Goal: Task Accomplishment & Management: Manage account settings

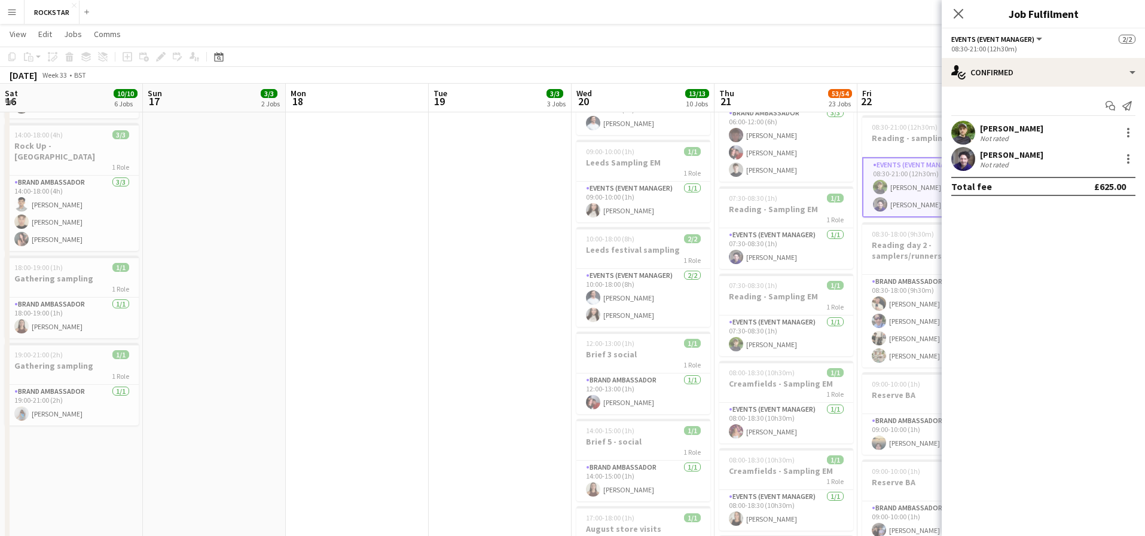
scroll to position [0, 258]
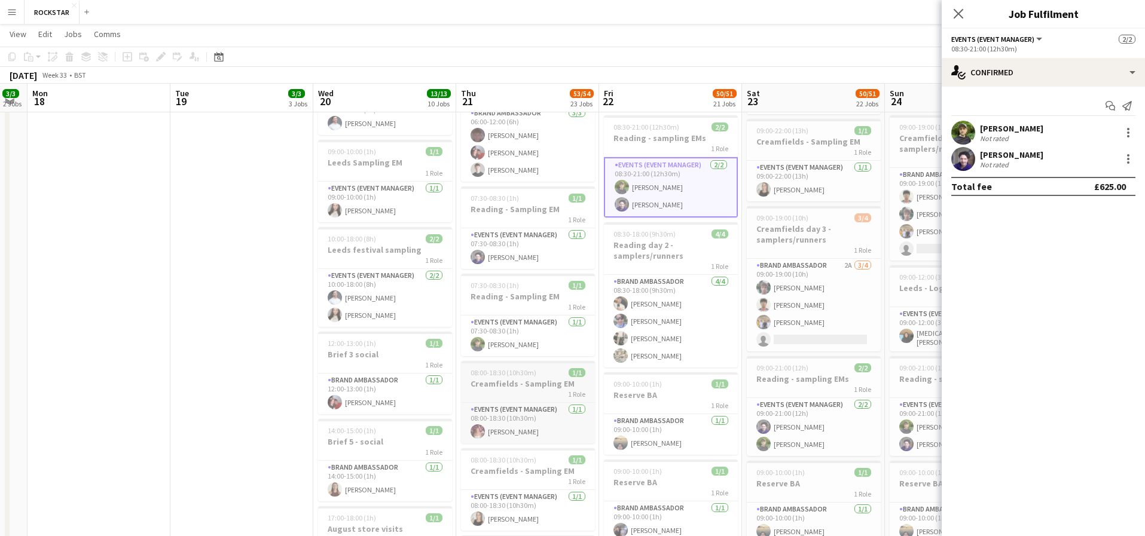
click at [579, 368] on span "1/1" at bounding box center [577, 372] width 17 height 9
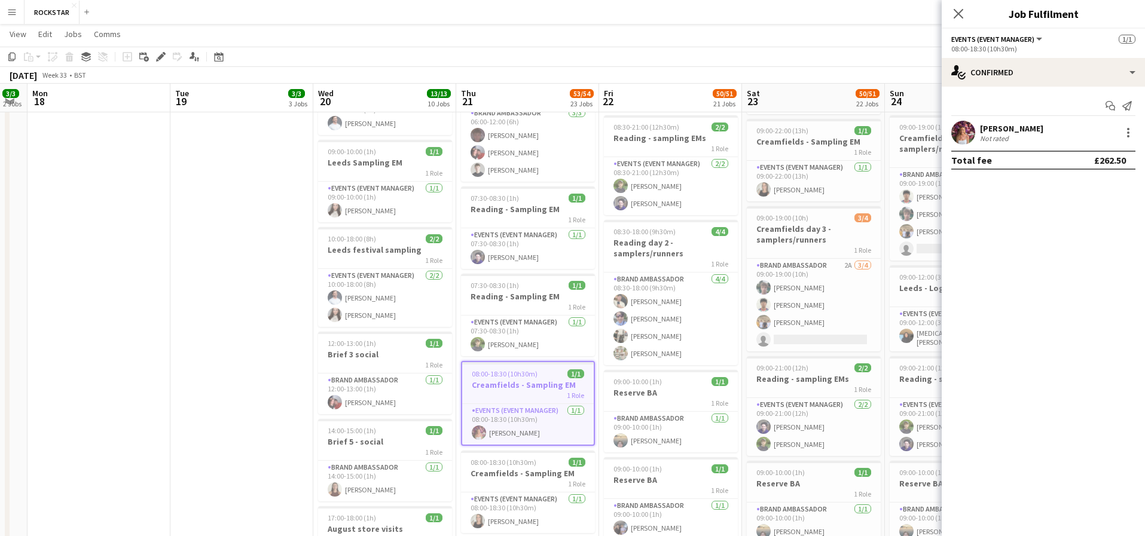
click at [950, 16] on div "Close pop-in" at bounding box center [958, 14] width 33 height 28
click at [964, 12] on app-icon "Close pop-in" at bounding box center [958, 13] width 17 height 17
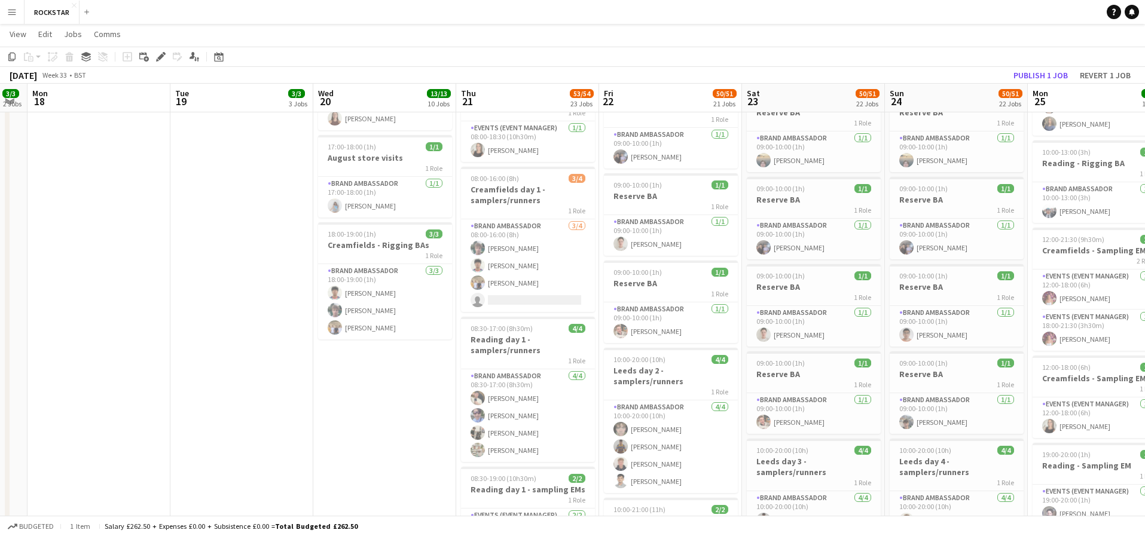
scroll to position [720, 0]
click at [547, 260] on app-card-role "Brand Ambassador [DATE] 08:00-16:00 (8h) [PERSON_NAME] [PERSON_NAME] [PERSON_NA…" at bounding box center [528, 265] width 134 height 93
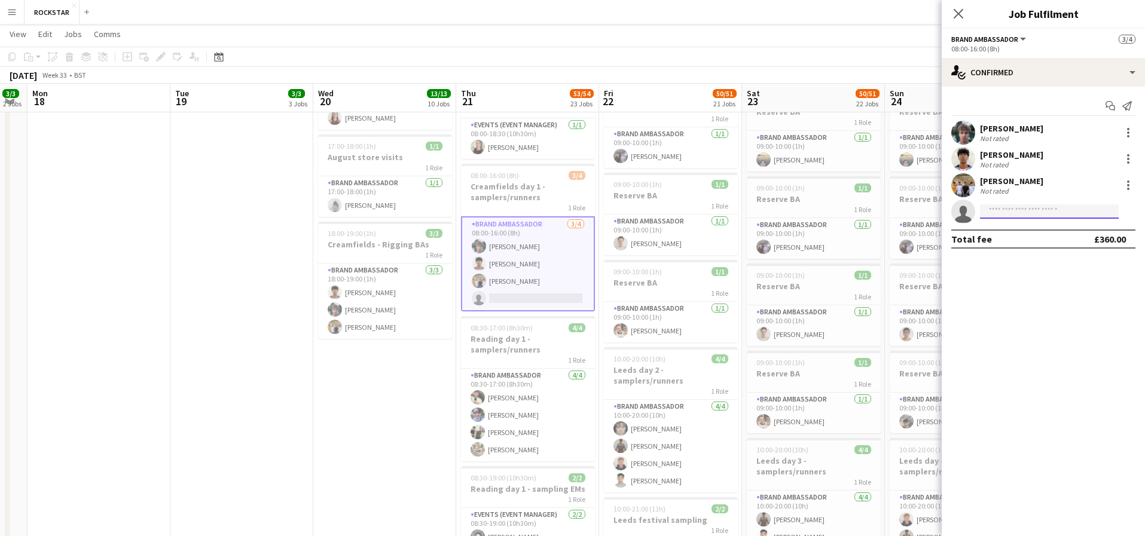
click at [997, 212] on input at bounding box center [1049, 212] width 139 height 14
type input "*******"
click at [1012, 240] on span "[EMAIL_ADDRESS][DOMAIN_NAME]" at bounding box center [1050, 239] width 120 height 10
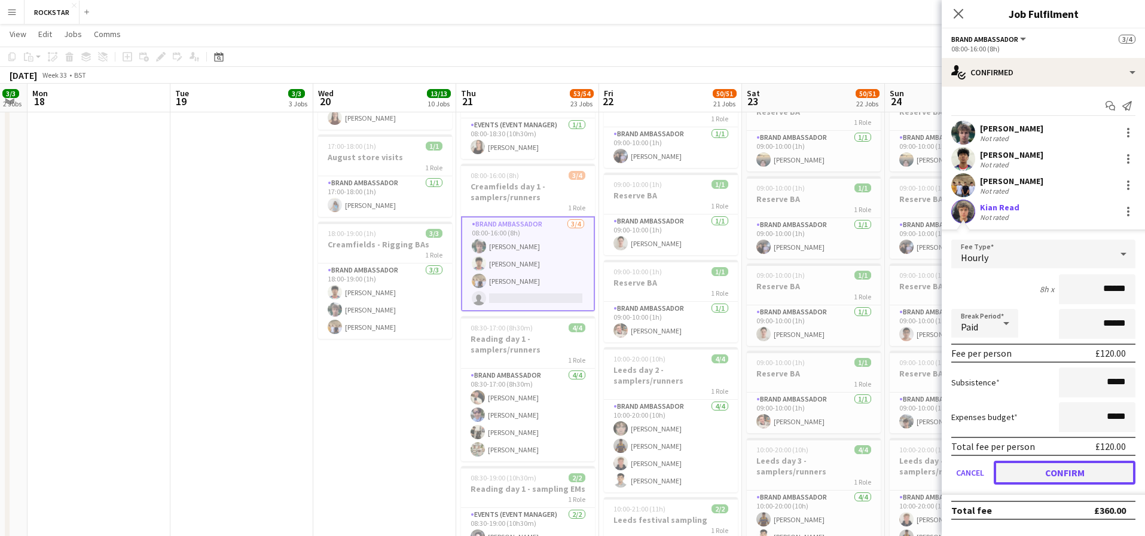
click at [1116, 475] on button "Confirm" at bounding box center [1065, 473] width 142 height 24
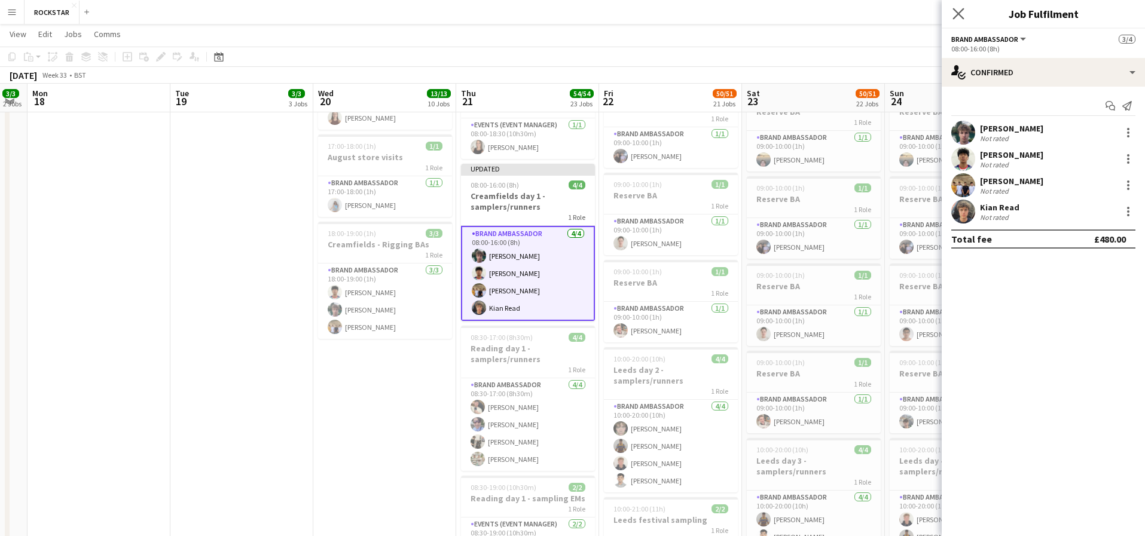
click at [957, 19] on app-icon "Close pop-in" at bounding box center [958, 13] width 17 height 17
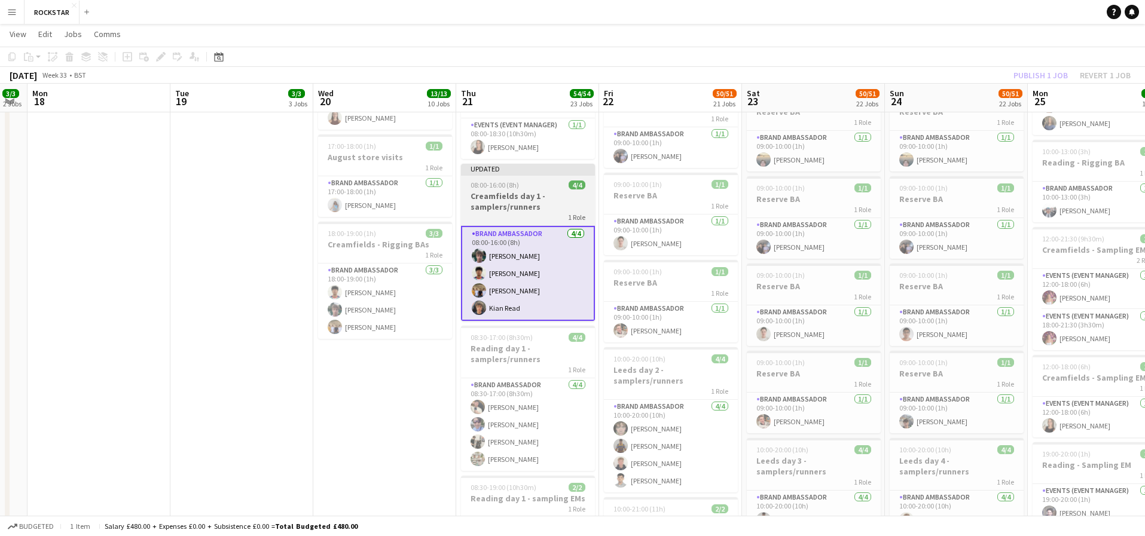
click at [526, 191] on h3 "Creamfields day 1 - samplers/runners" at bounding box center [528, 202] width 134 height 22
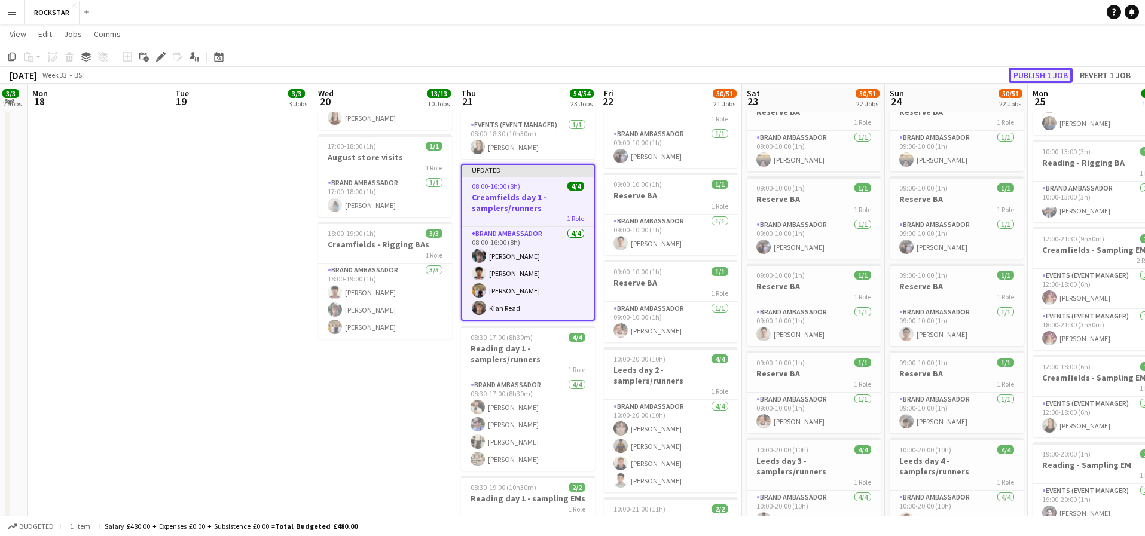
click at [1036, 74] on button "Publish 1 job" at bounding box center [1041, 76] width 64 height 16
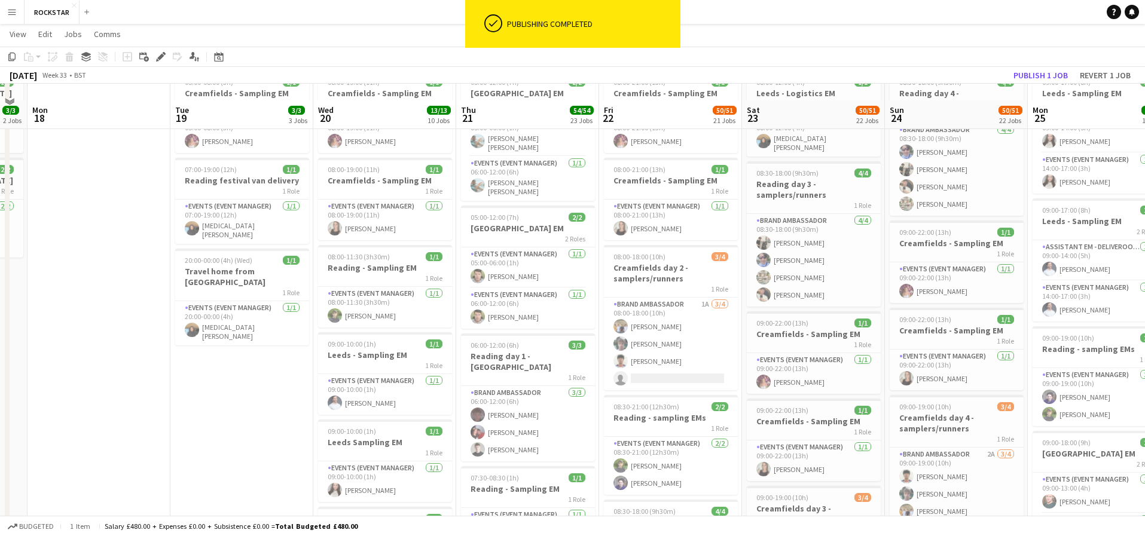
scroll to position [63, 0]
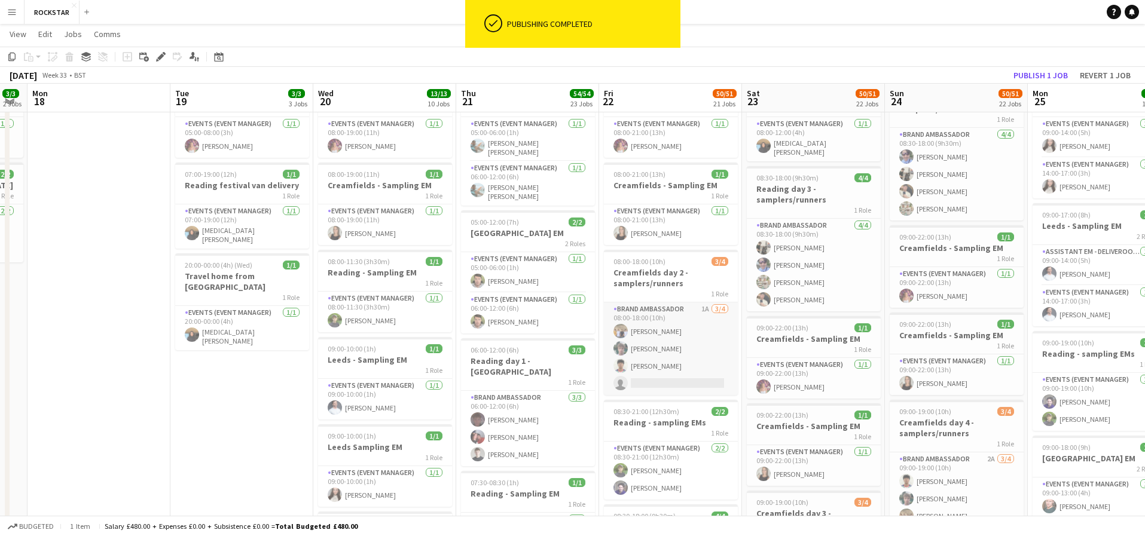
click at [667, 379] on app-card-role "Brand Ambassador 1A [DATE] 08:00-18:00 (10h) [PERSON_NAME] [PERSON_NAME] [PERSO…" at bounding box center [671, 349] width 134 height 93
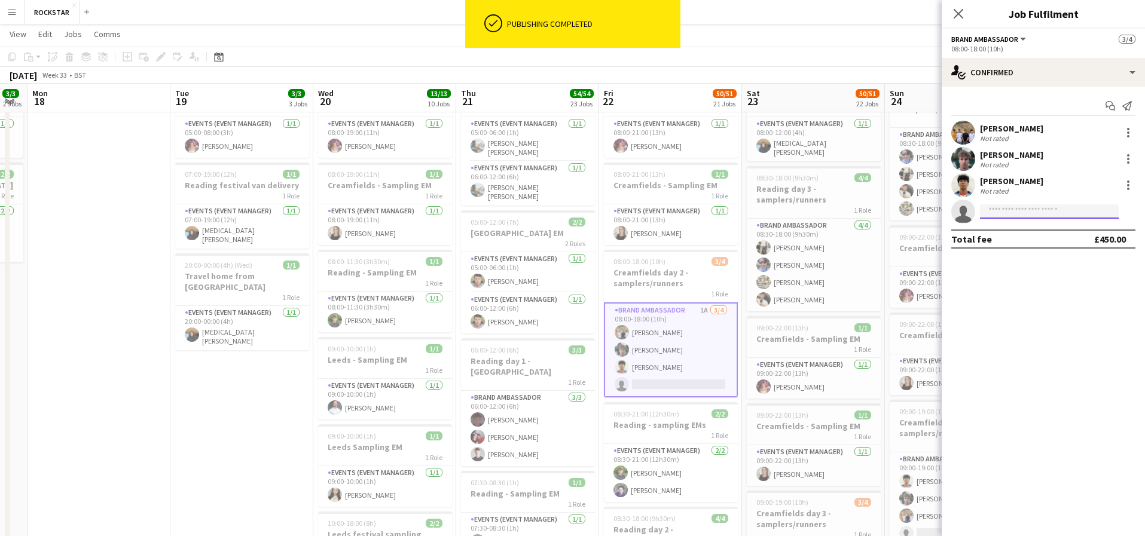
click at [1059, 209] on input at bounding box center [1049, 212] width 139 height 14
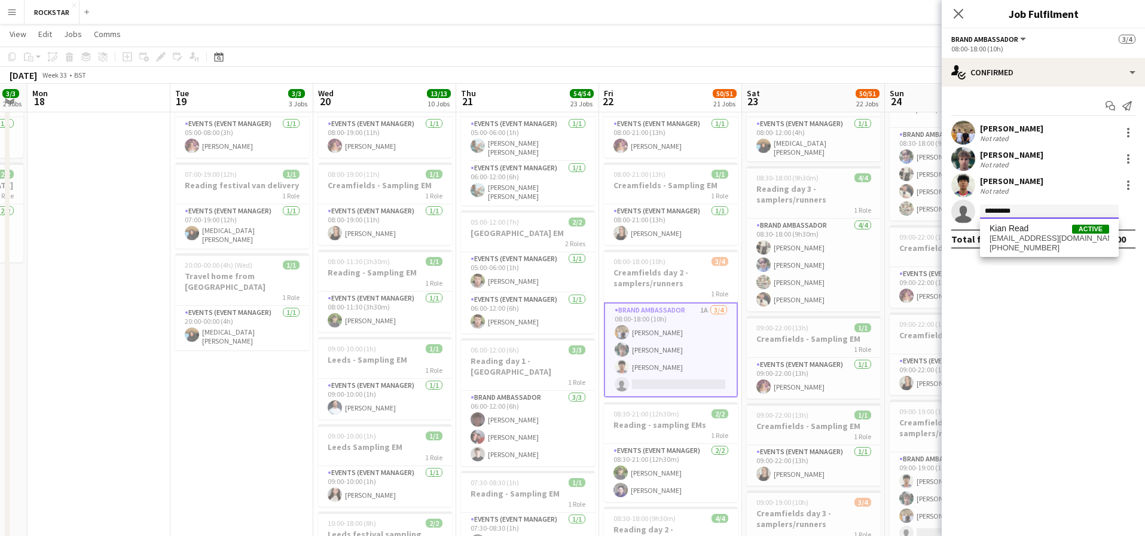
type input "*********"
click at [1039, 243] on span "[PHONE_NUMBER]" at bounding box center [1050, 248] width 120 height 10
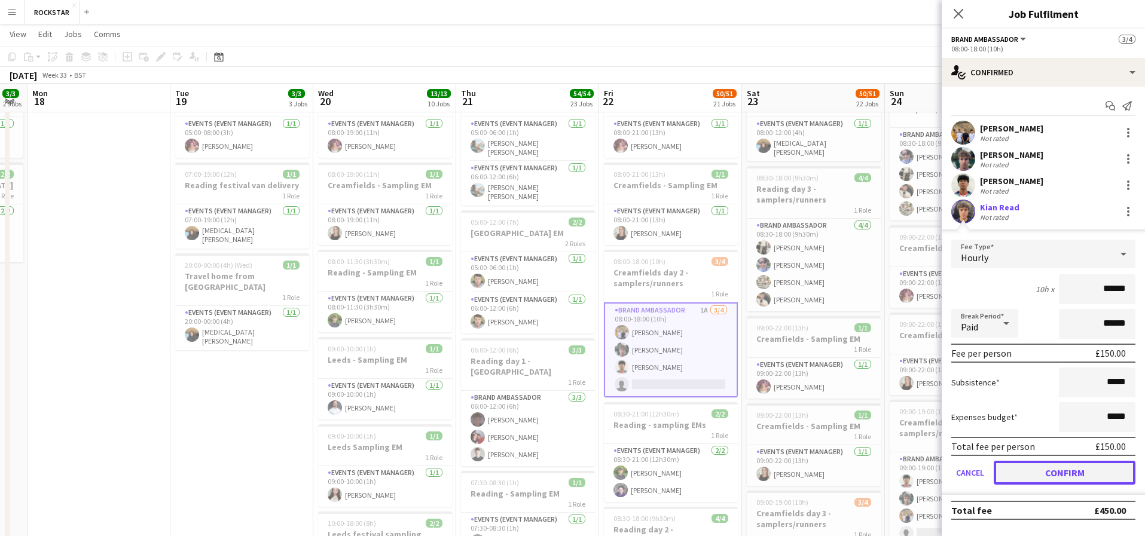
click at [1092, 477] on button "Confirm" at bounding box center [1065, 473] width 142 height 24
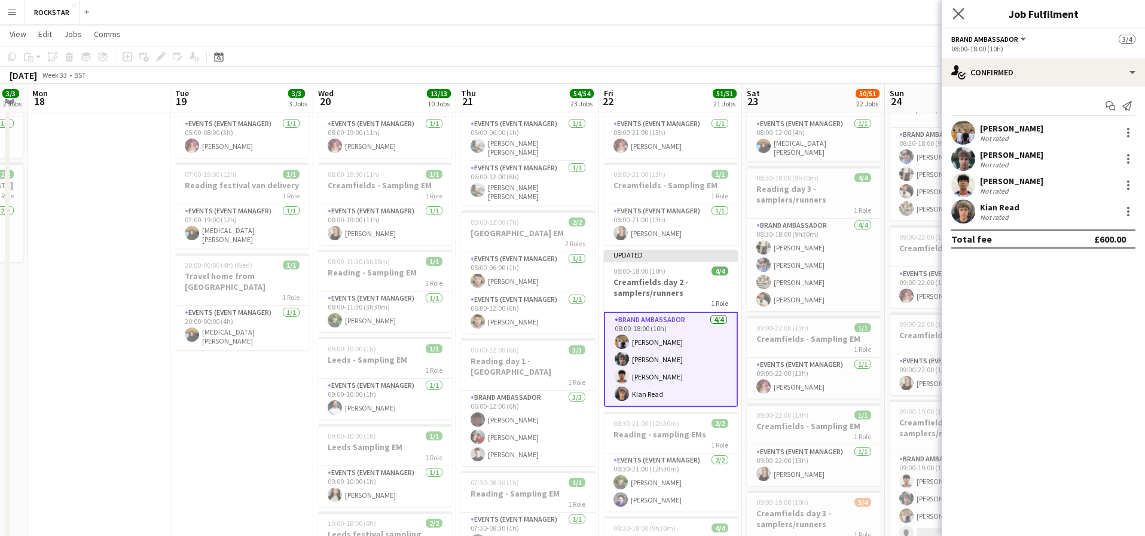
click at [959, 19] on app-icon "Close pop-in" at bounding box center [958, 13] width 17 height 17
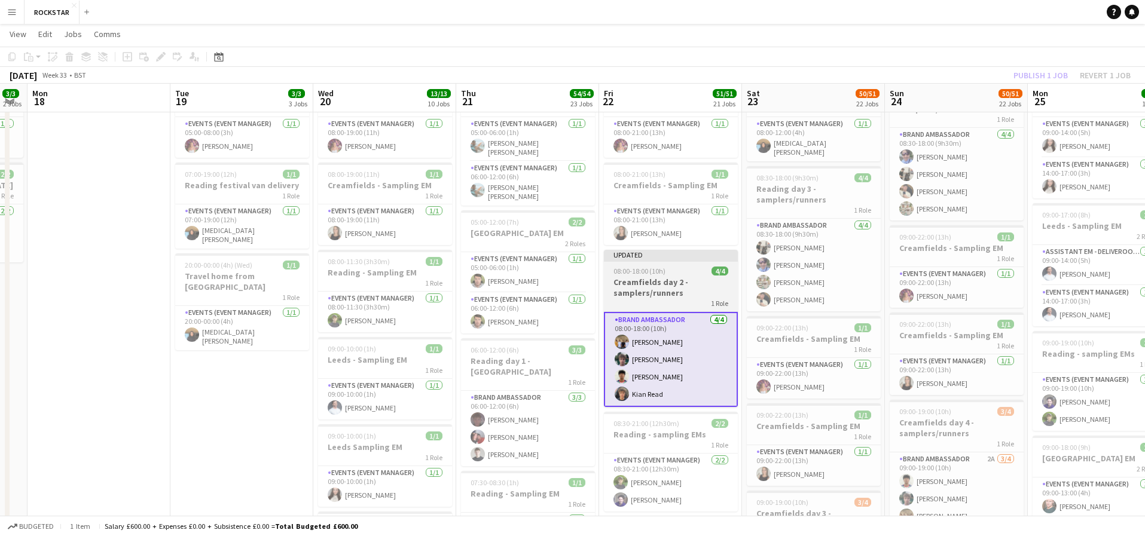
click at [672, 278] on h3 "Creamfields day 2 - samplers/runners" at bounding box center [671, 288] width 134 height 22
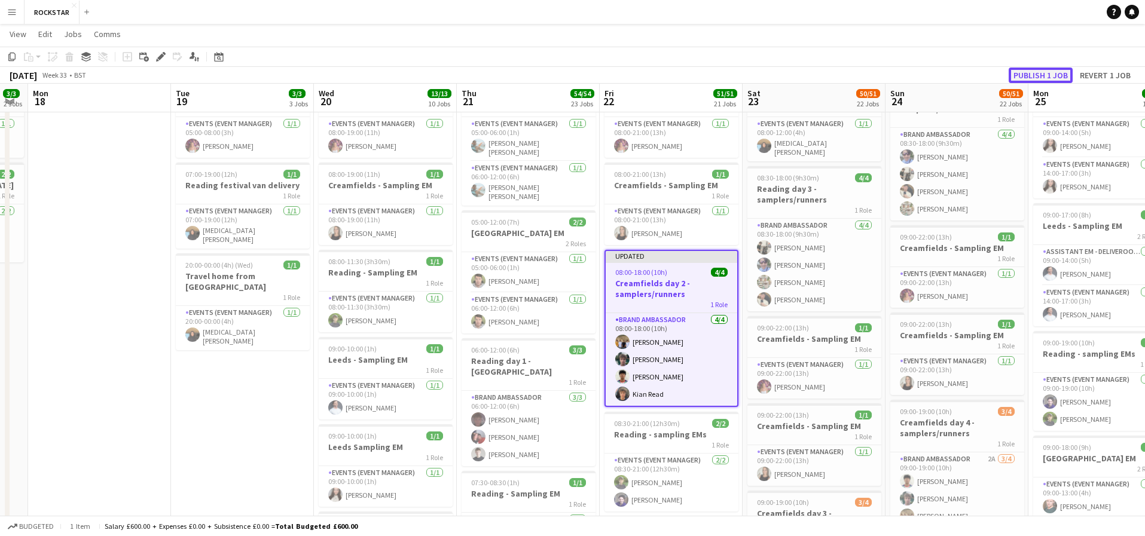
click at [1040, 78] on button "Publish 1 job" at bounding box center [1041, 76] width 64 height 16
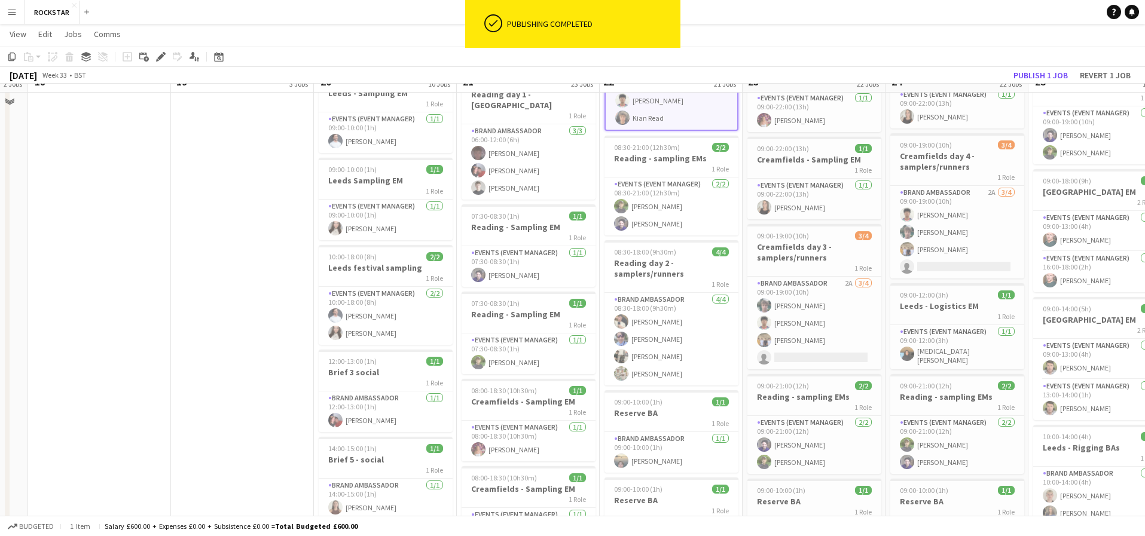
scroll to position [365, 0]
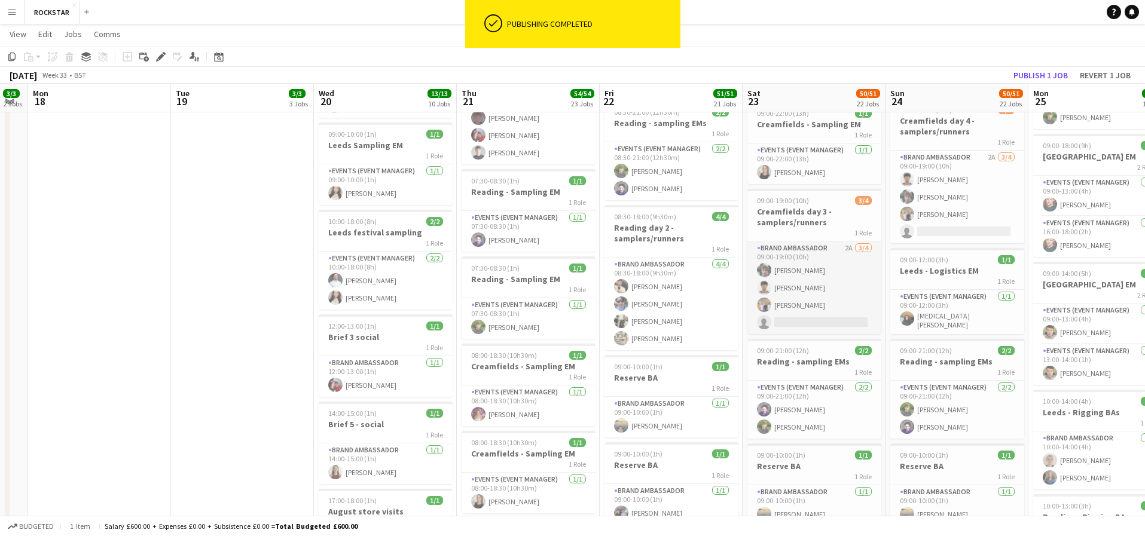
click at [853, 318] on app-card-role "Brand Ambassador 2A [DATE] 09:00-19:00 (10h) [PERSON_NAME] [PERSON_NAME] [PERSO…" at bounding box center [814, 288] width 134 height 93
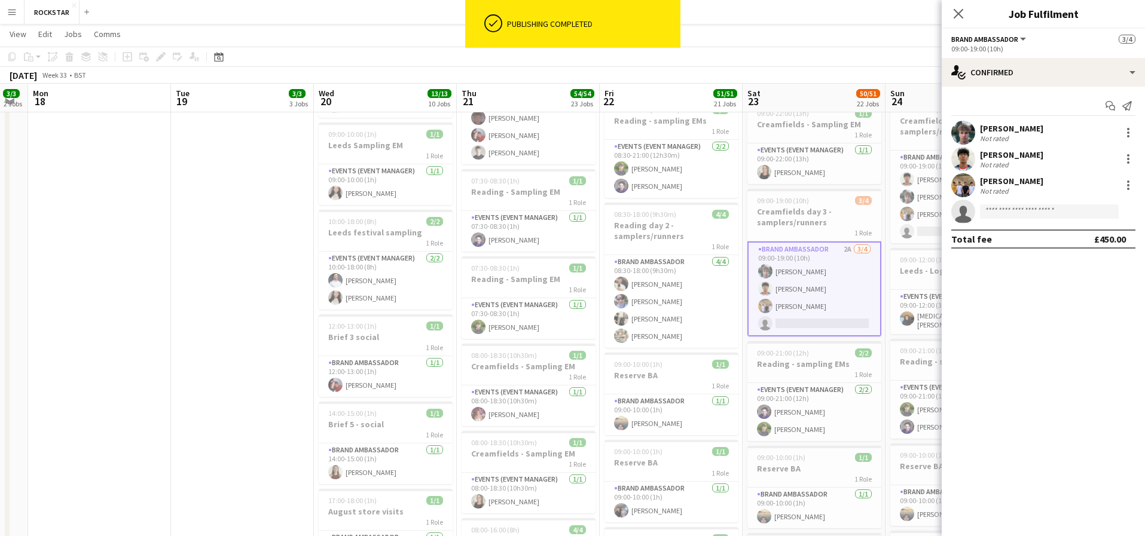
click at [1002, 222] on app-invite-slot "single-neutral-actions" at bounding box center [1043, 212] width 203 height 24
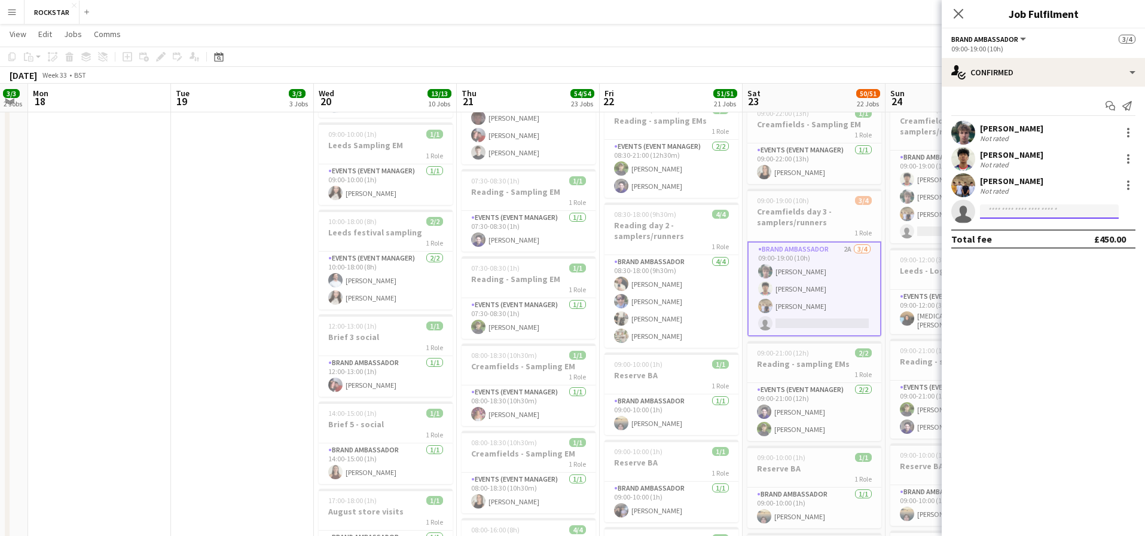
click at [1001, 217] on input at bounding box center [1049, 212] width 139 height 14
type input "******"
click at [1030, 251] on span "[PHONE_NUMBER]" at bounding box center [1050, 248] width 120 height 10
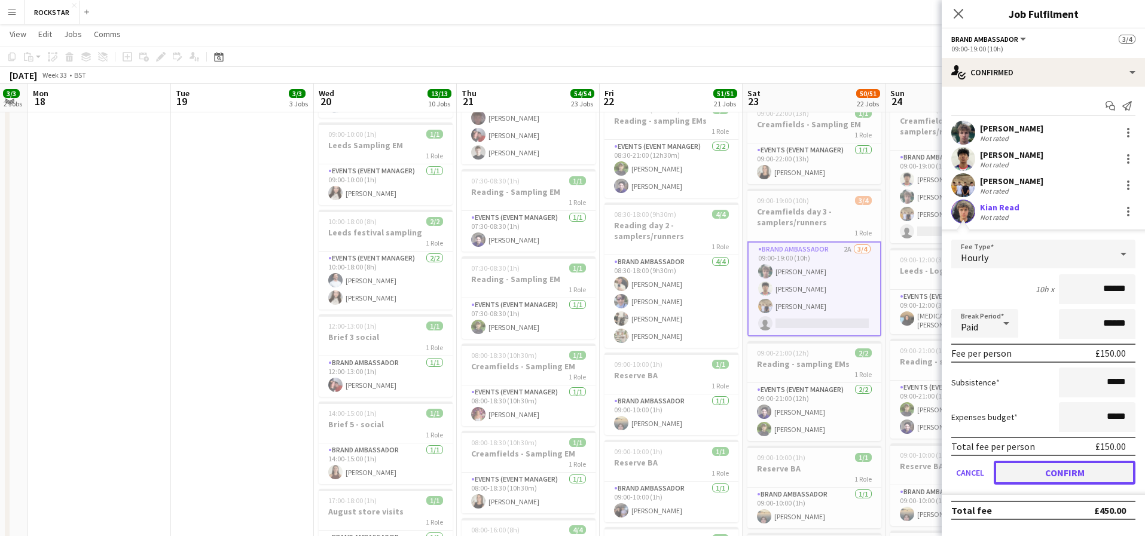
click at [1098, 470] on button "Confirm" at bounding box center [1065, 473] width 142 height 24
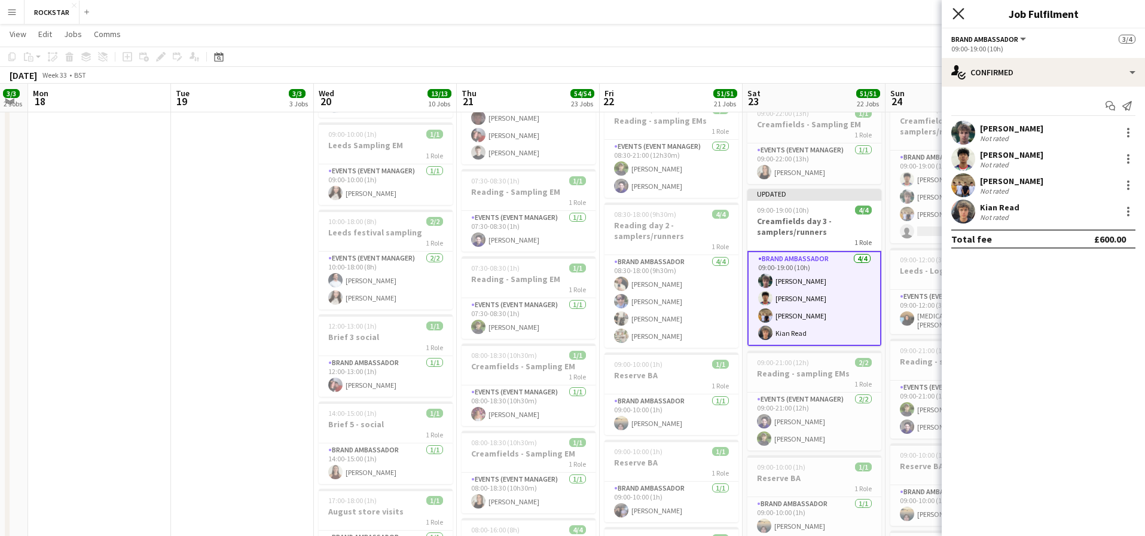
click at [962, 10] on icon "Close pop-in" at bounding box center [958, 13] width 11 height 11
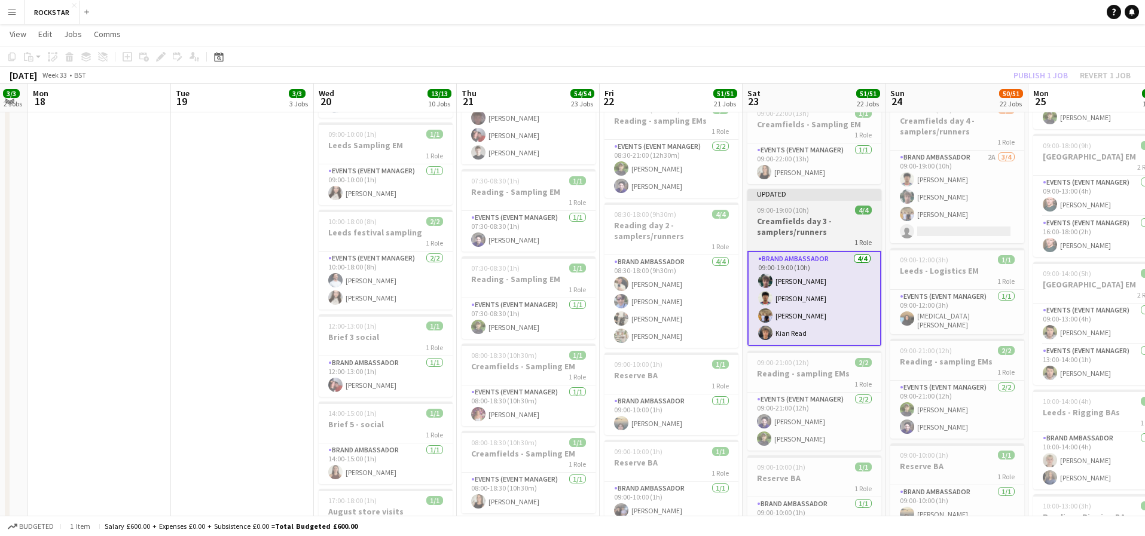
click at [828, 237] on div "1 Role" at bounding box center [814, 242] width 134 height 10
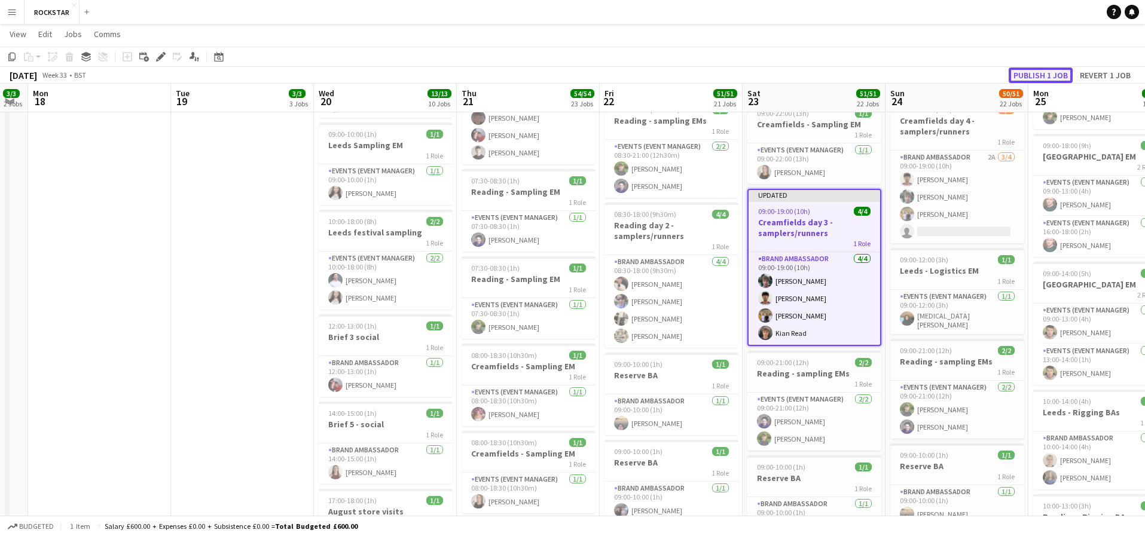
click at [1022, 71] on button "Publish 1 job" at bounding box center [1041, 76] width 64 height 16
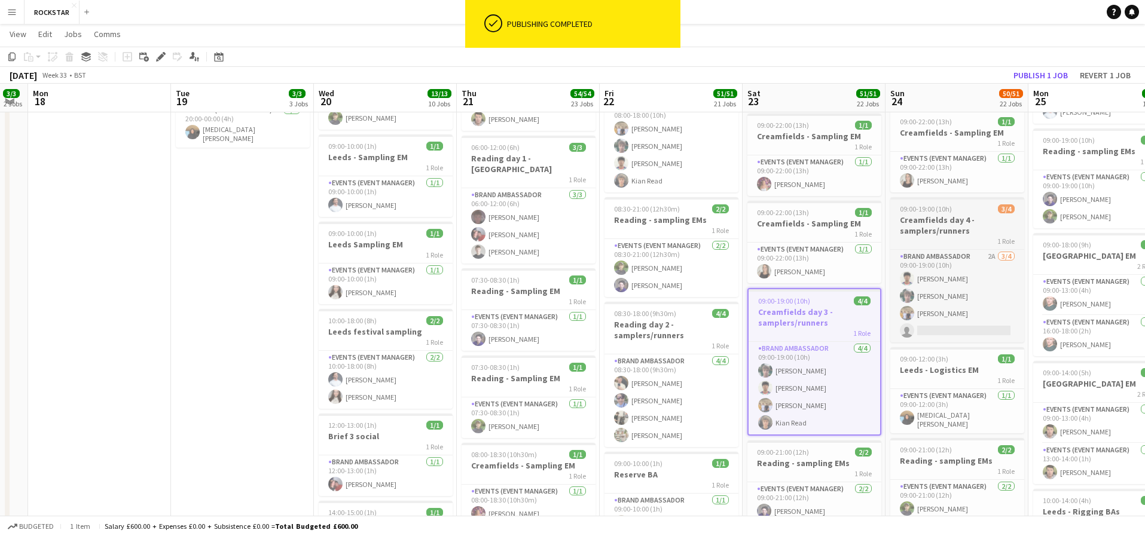
scroll to position [258, 0]
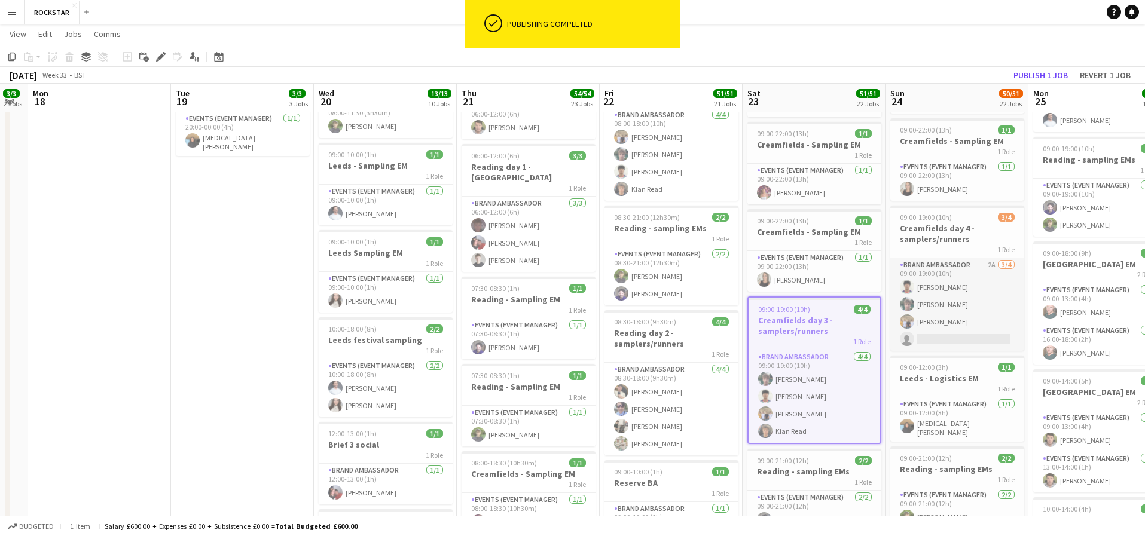
click at [949, 338] on app-card-role "Brand Ambassador 2A [DATE] 09:00-19:00 (10h) [PERSON_NAME] [PERSON_NAME] [PERSO…" at bounding box center [957, 304] width 134 height 93
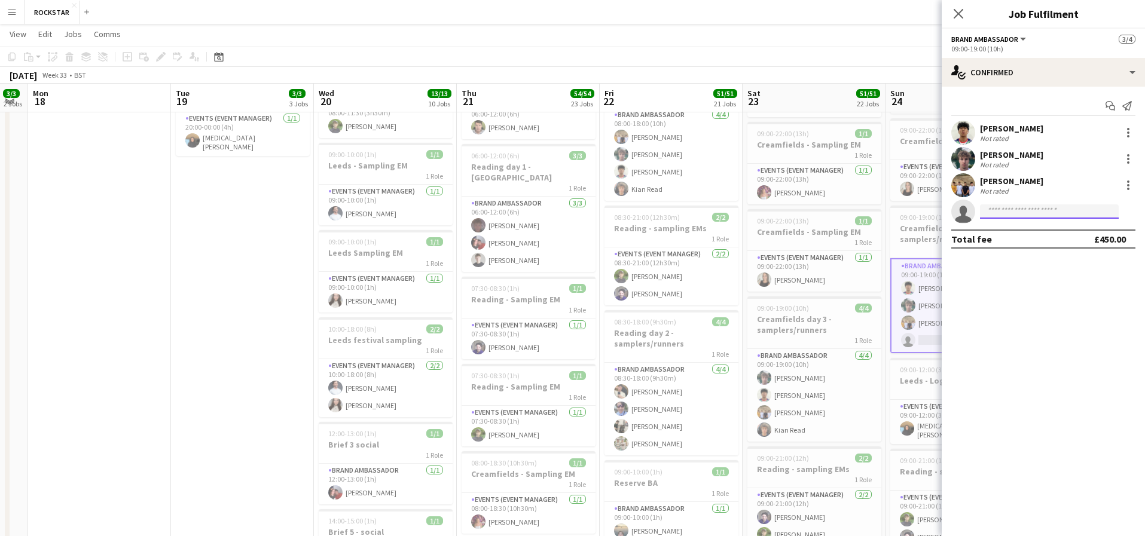
type input "*******"
click at [1019, 242] on span "[EMAIL_ADDRESS][DOMAIN_NAME]" at bounding box center [1050, 239] width 120 height 10
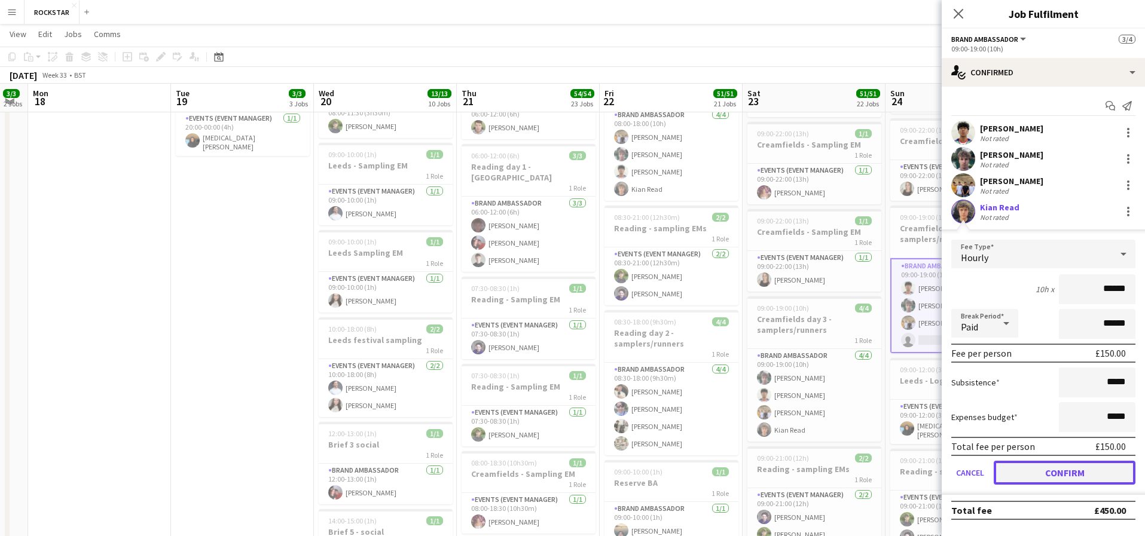
click at [1084, 483] on button "Confirm" at bounding box center [1065, 473] width 142 height 24
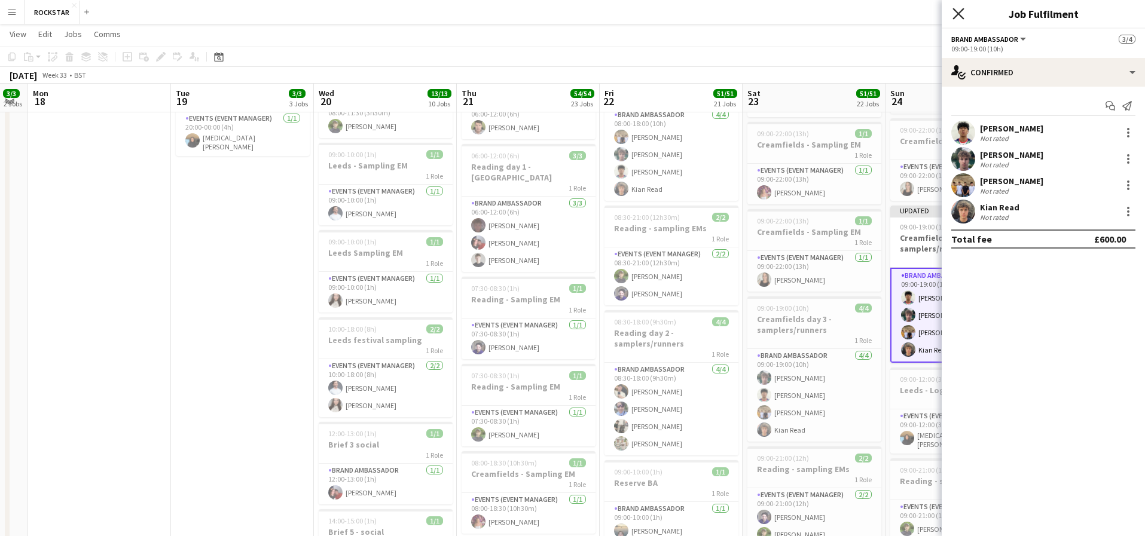
click at [961, 14] on icon "Close pop-in" at bounding box center [958, 13] width 11 height 11
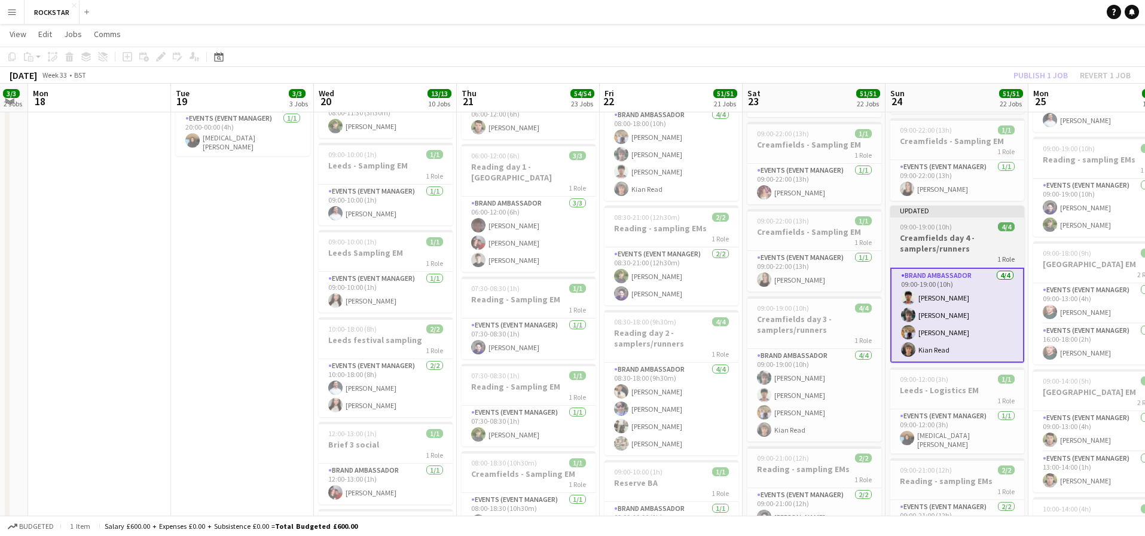
click at [945, 243] on h3 "Creamfields day 4 - samplers/runners" at bounding box center [957, 244] width 134 height 22
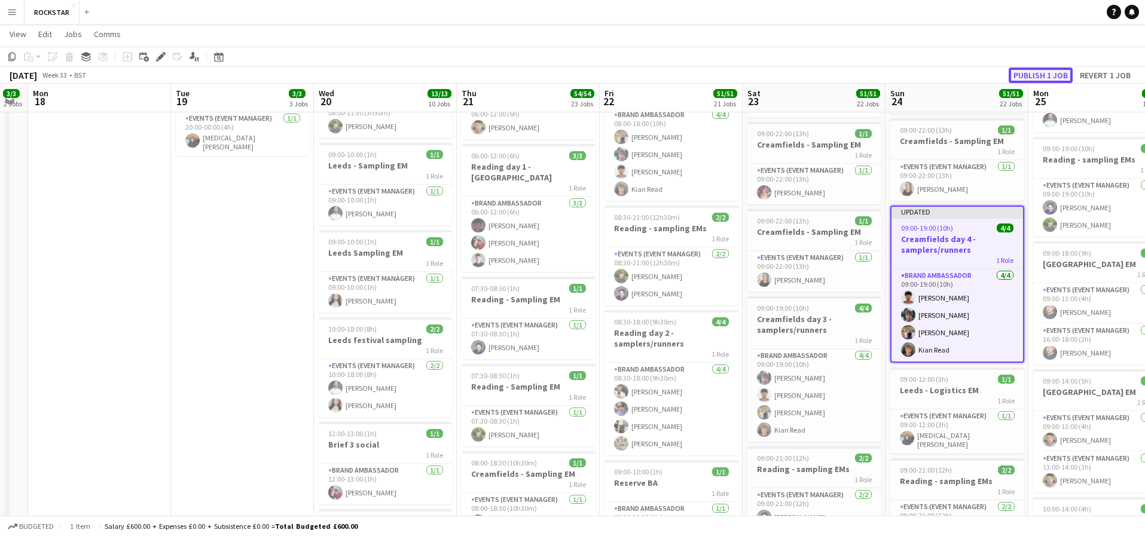
click at [1046, 75] on button "Publish 1 job" at bounding box center [1041, 76] width 64 height 16
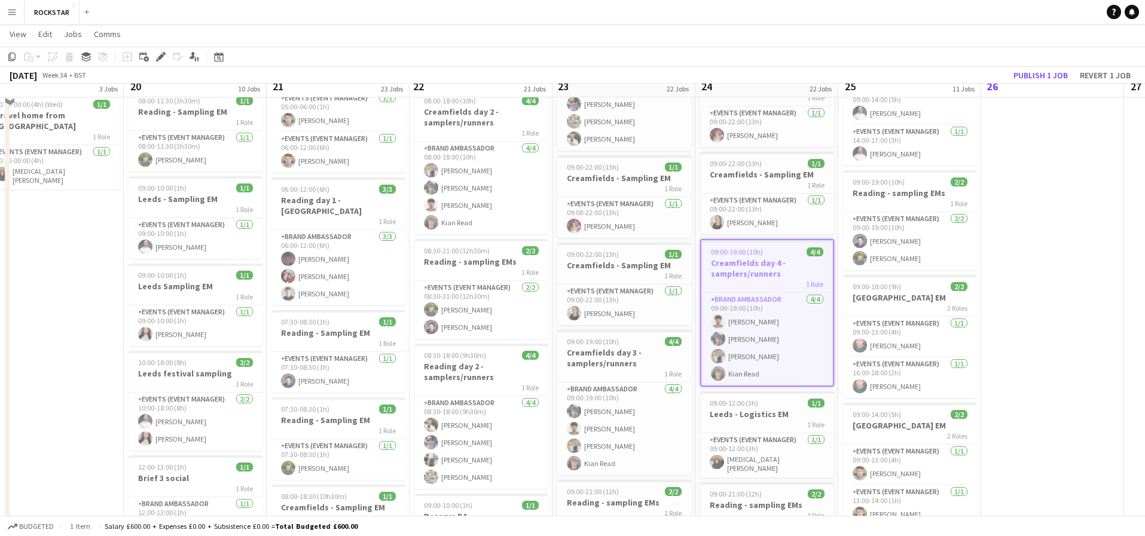
scroll to position [228, 0]
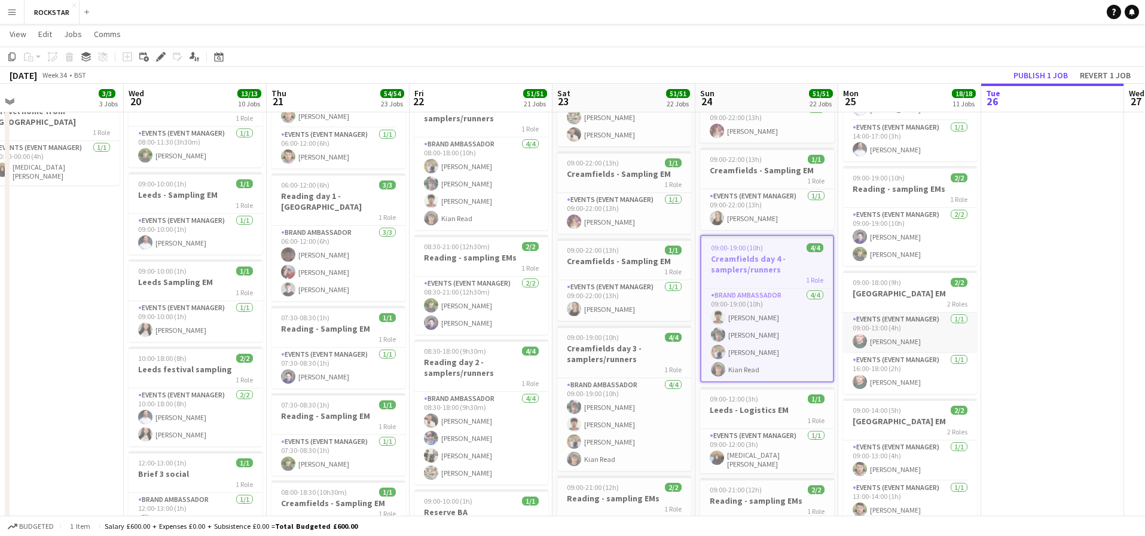
click at [905, 338] on app-card-role "Events (Event Manager) [DATE] 09:00-13:00 (4h) [PERSON_NAME]" at bounding box center [910, 333] width 134 height 41
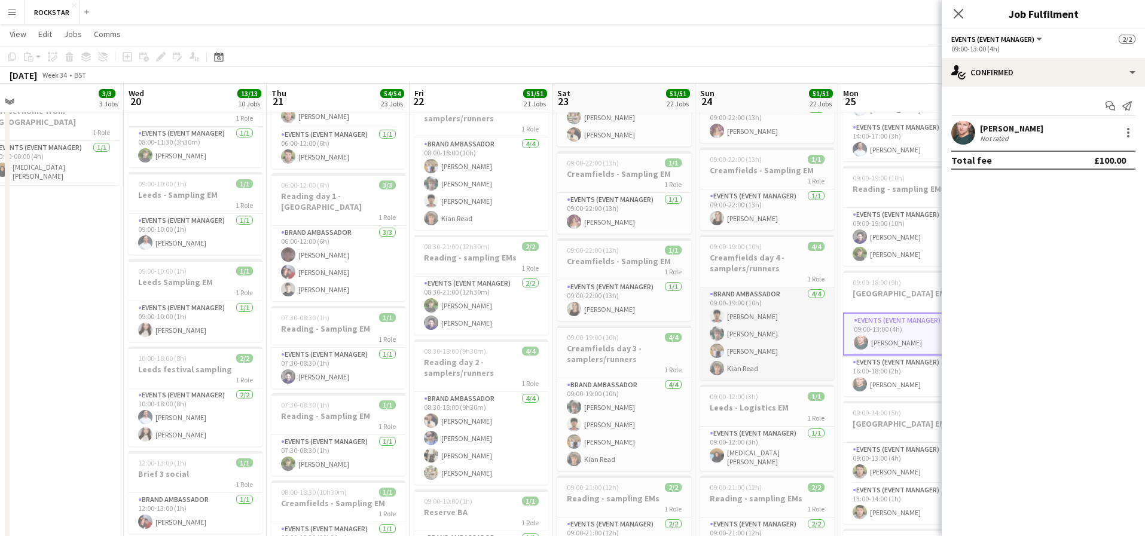
click at [799, 334] on app-card-role "Brand Ambassador [DATE] 09:00-19:00 (10h) [PERSON_NAME] [PERSON_NAME] [PERSON_N…" at bounding box center [767, 334] width 134 height 93
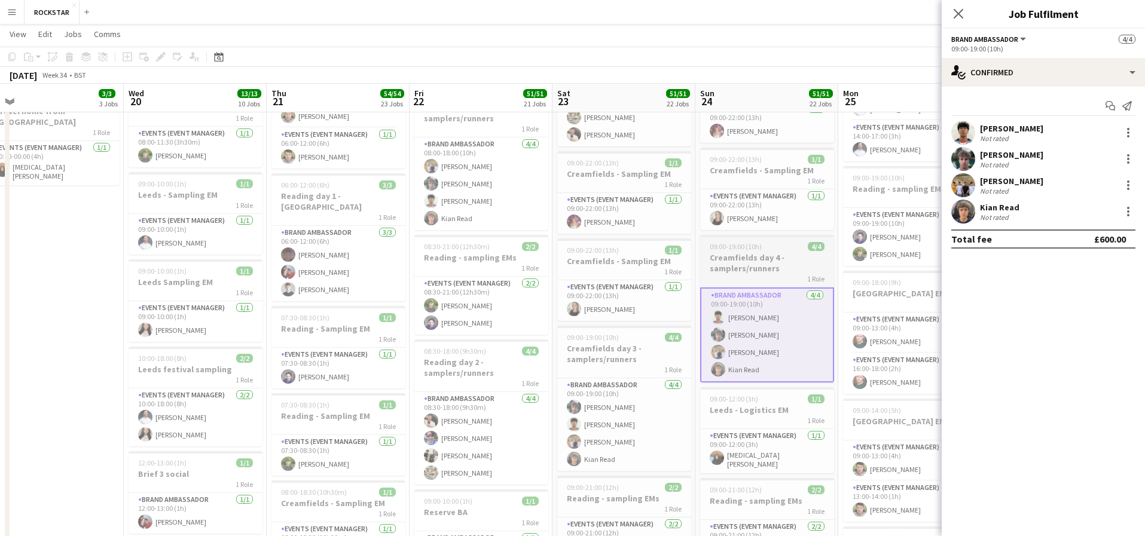
click at [777, 274] on div "1 Role" at bounding box center [767, 279] width 134 height 10
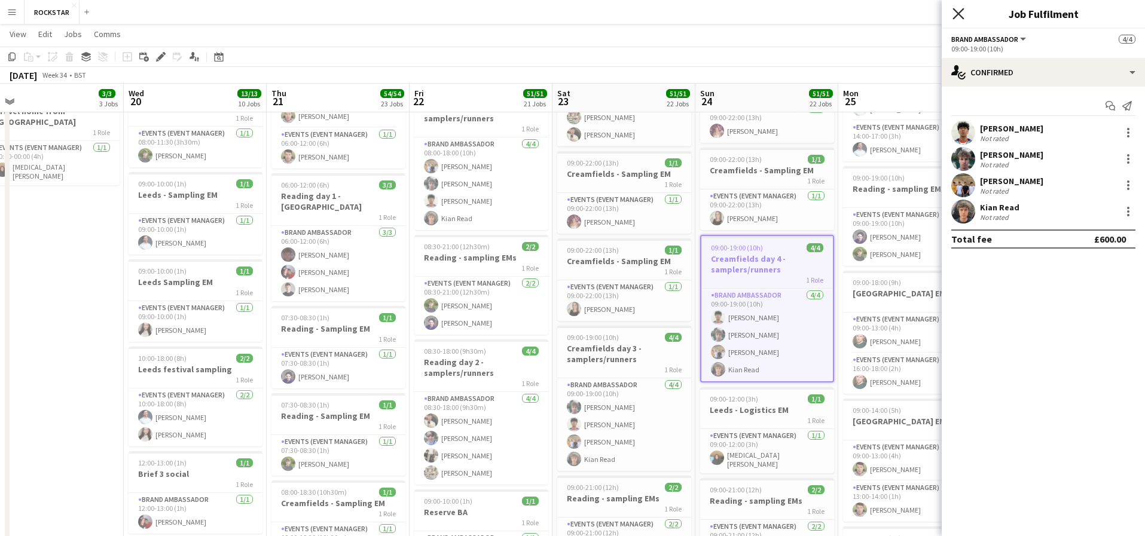
click at [961, 16] on icon at bounding box center [958, 13] width 11 height 11
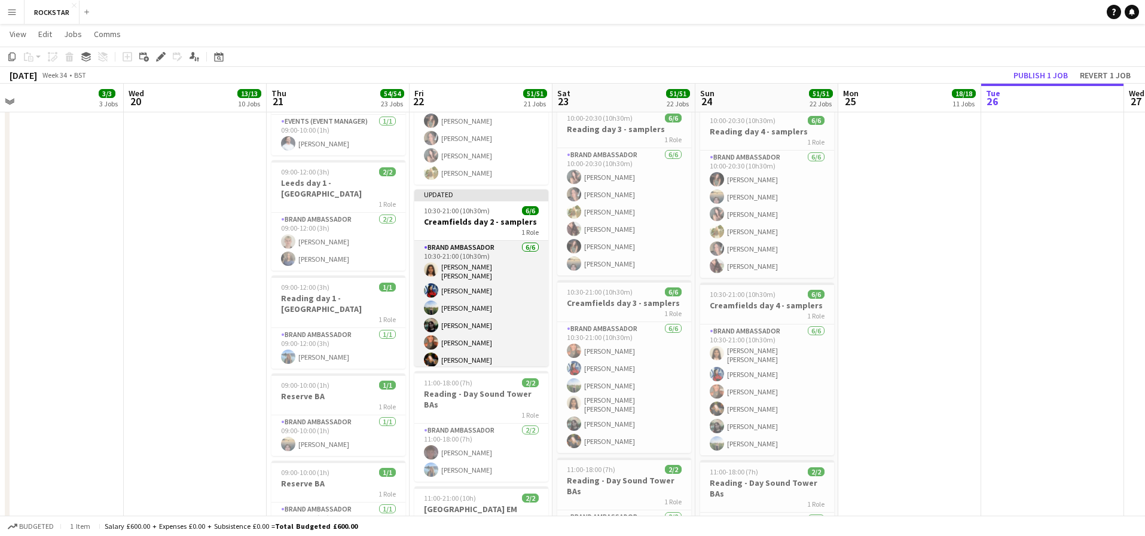
scroll to position [2, 0]
click at [484, 227] on div "1 Role" at bounding box center [481, 232] width 134 height 10
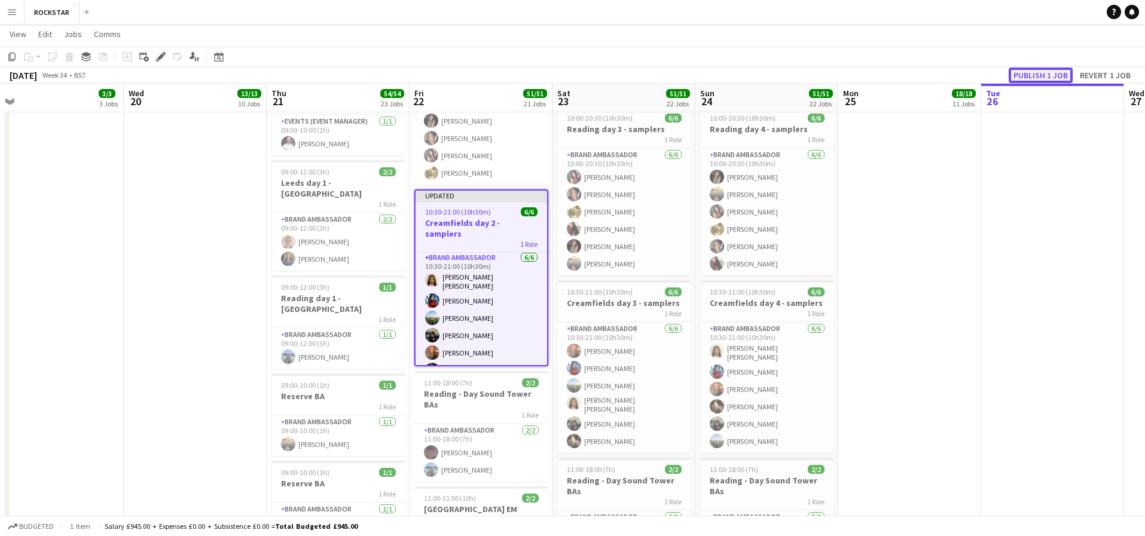
click at [1027, 72] on button "Publish 1 job" at bounding box center [1041, 76] width 64 height 16
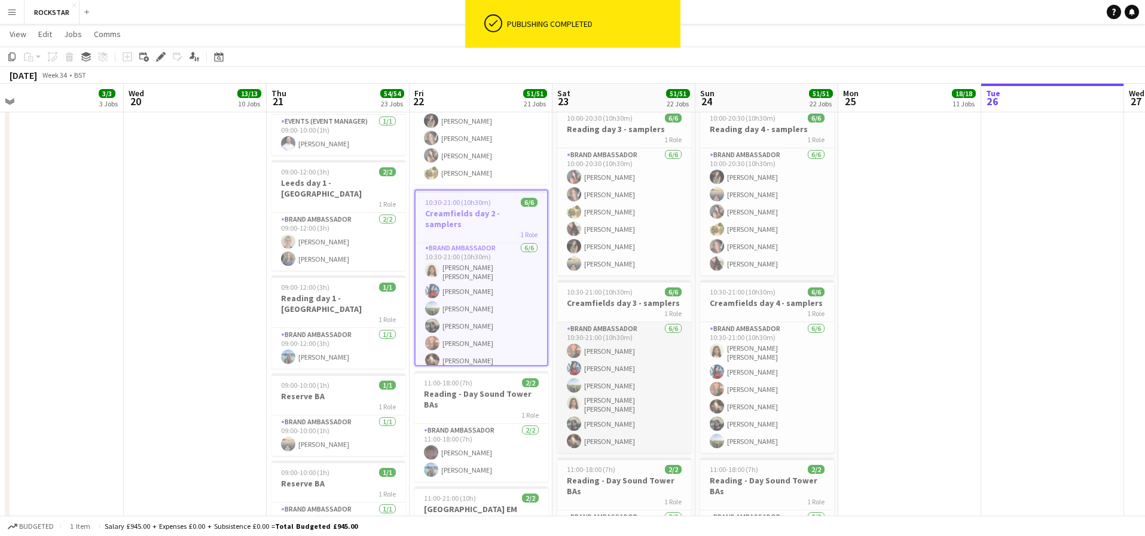
scroll to position [0, 0]
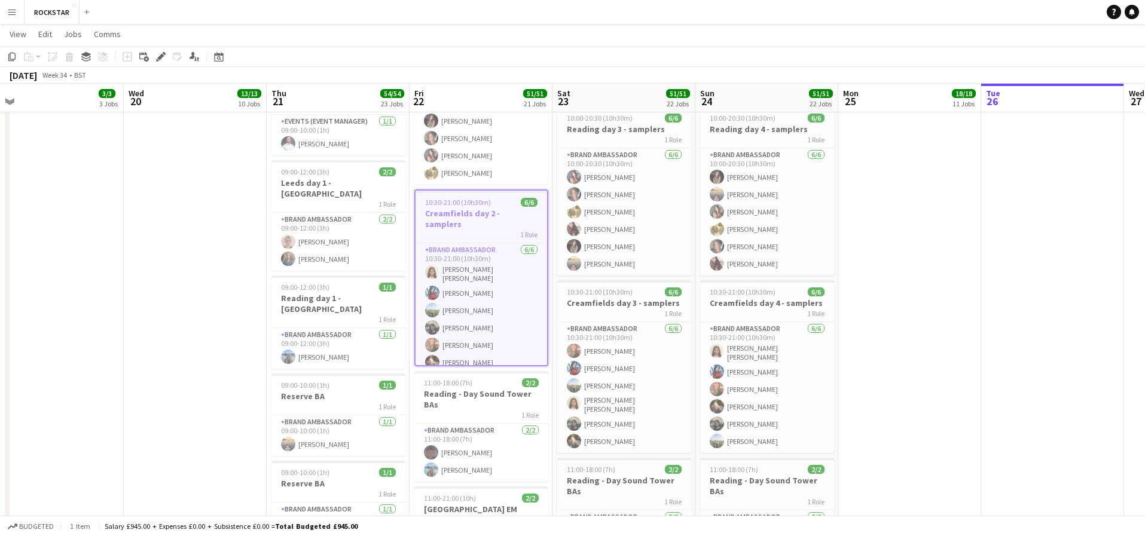
click at [10, 15] on app-icon "Menu" at bounding box center [12, 12] width 10 height 10
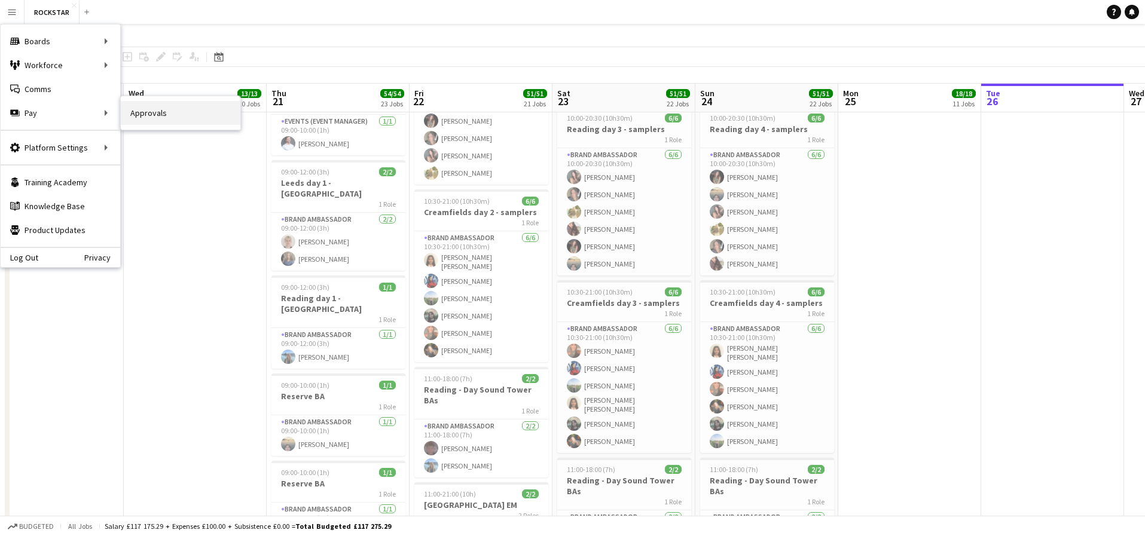
click at [178, 118] on link "Approvals" at bounding box center [181, 113] width 120 height 24
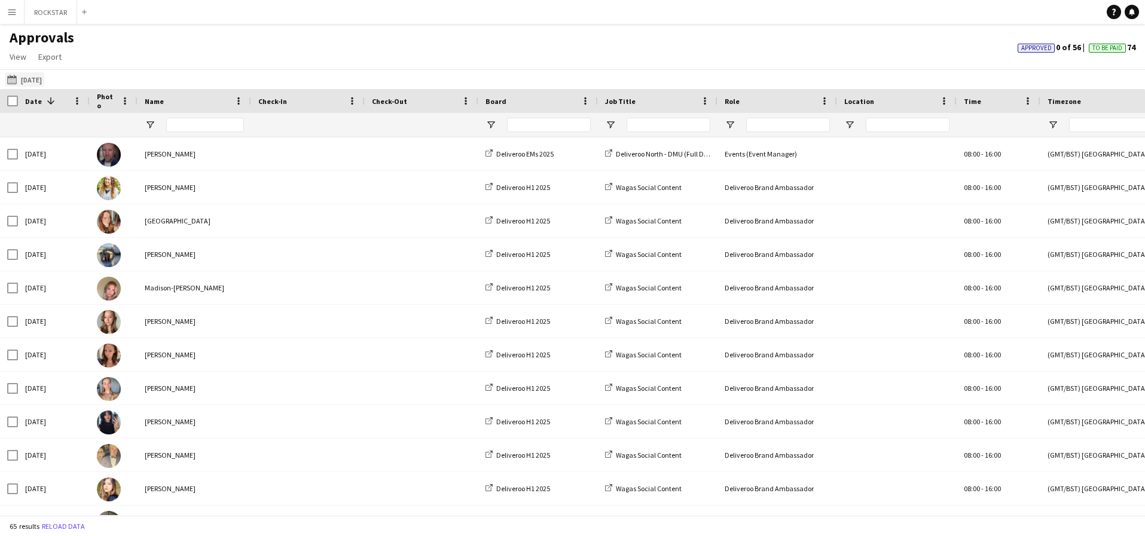
click at [32, 77] on button "[DATE] [DATE]" at bounding box center [24, 79] width 39 height 14
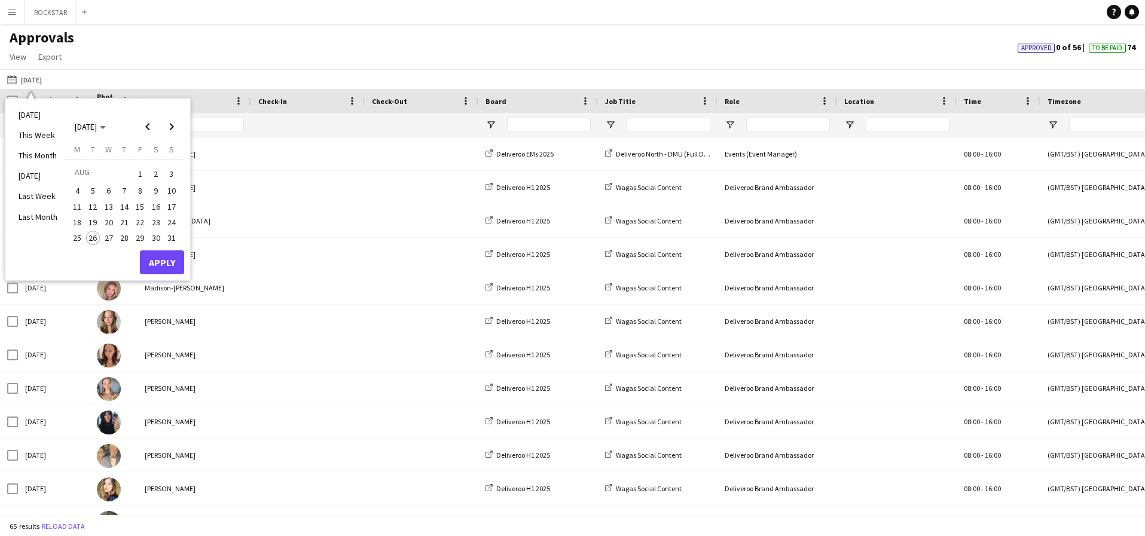
click at [115, 224] on span "20" at bounding box center [109, 222] width 14 height 14
click at [155, 263] on button "Apply" at bounding box center [162, 263] width 44 height 24
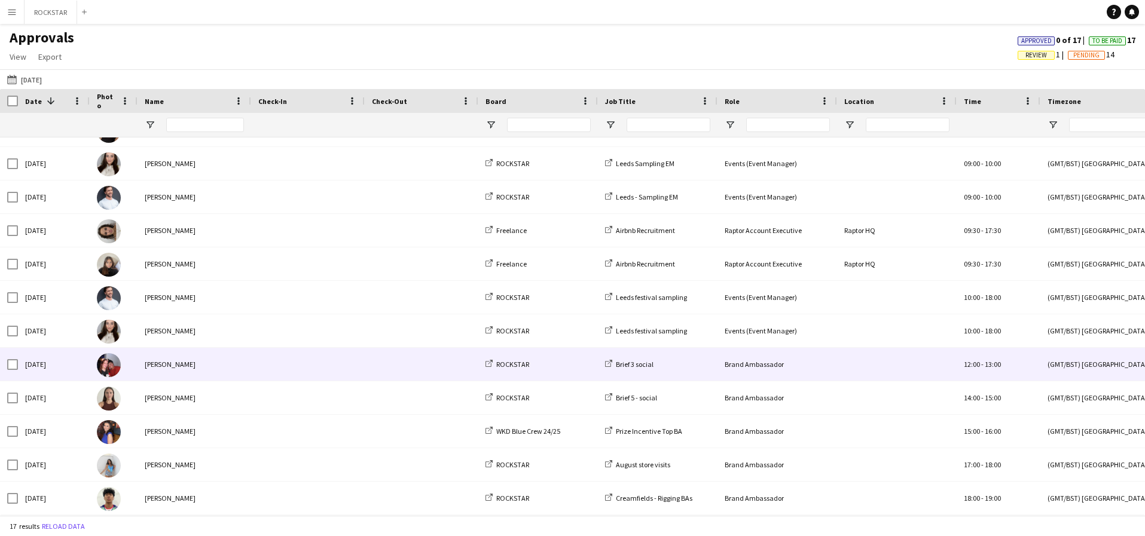
click at [269, 352] on span at bounding box center [307, 364] width 99 height 33
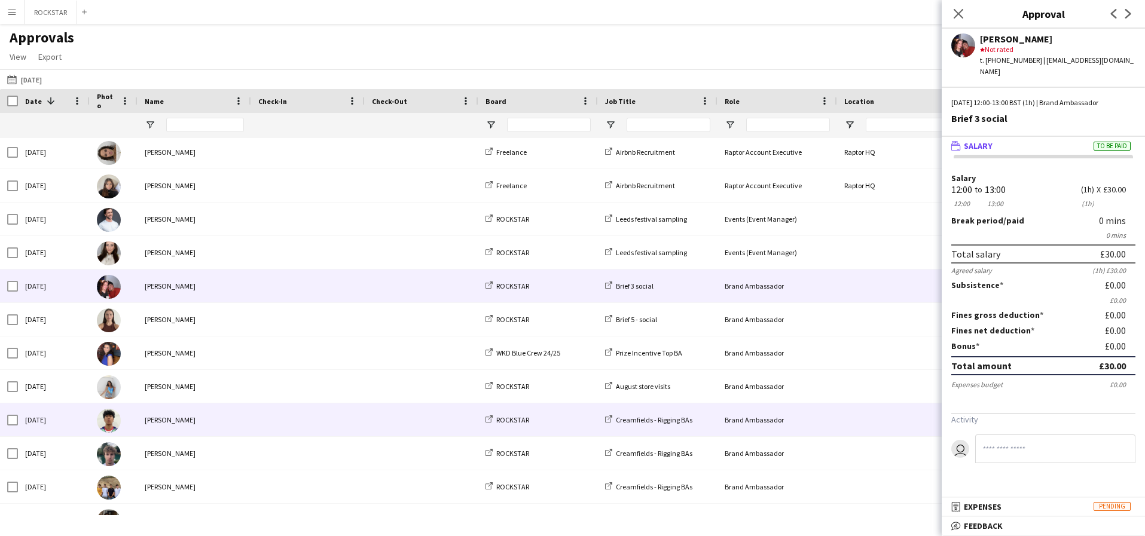
click at [280, 405] on span at bounding box center [307, 420] width 99 height 33
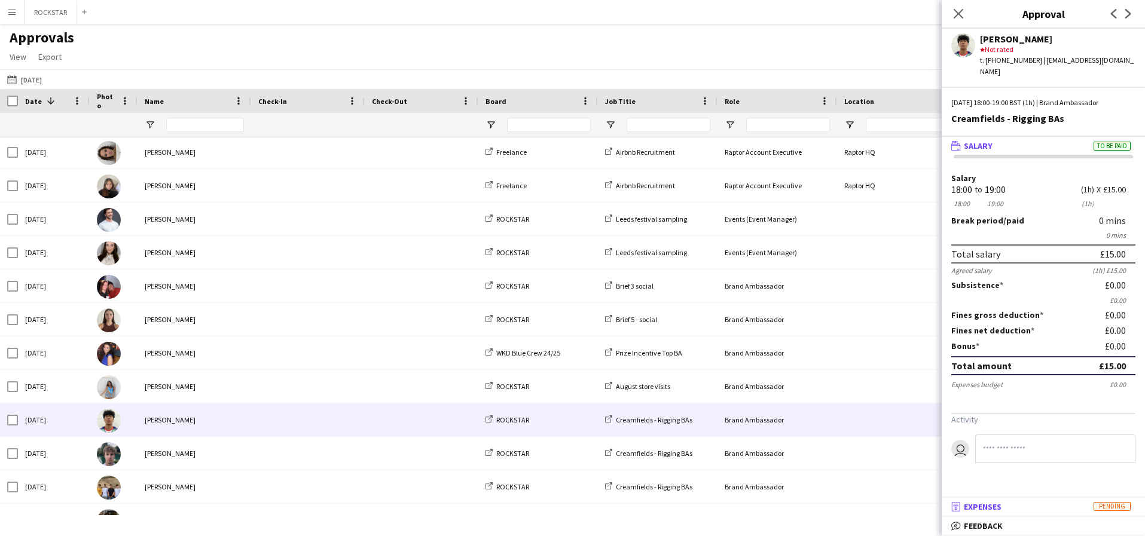
click at [1078, 504] on mat-panel-title "receipt Expenses Pending" at bounding box center [1041, 507] width 199 height 11
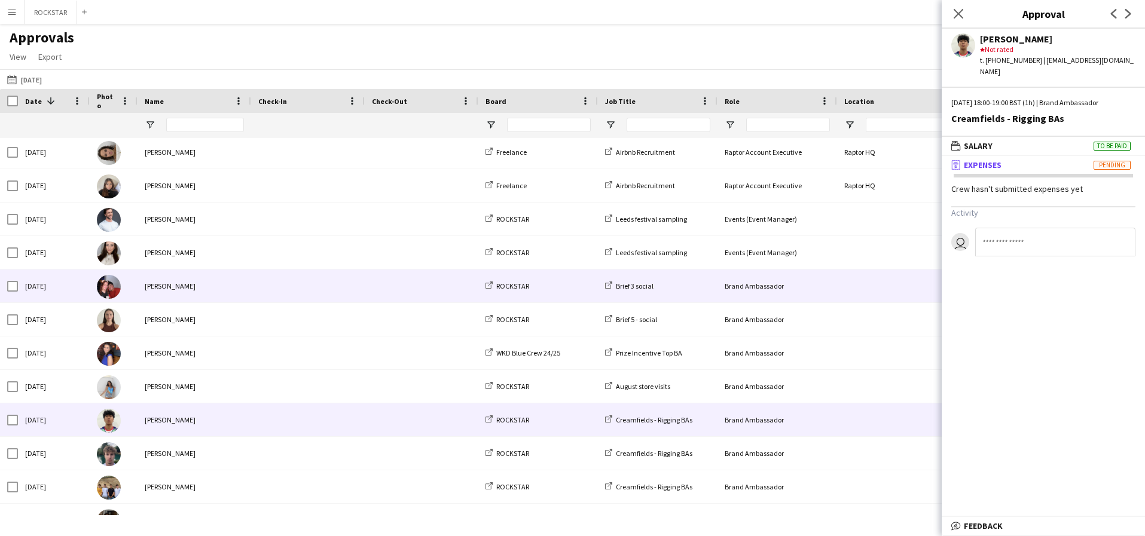
click at [323, 284] on span at bounding box center [307, 286] width 99 height 33
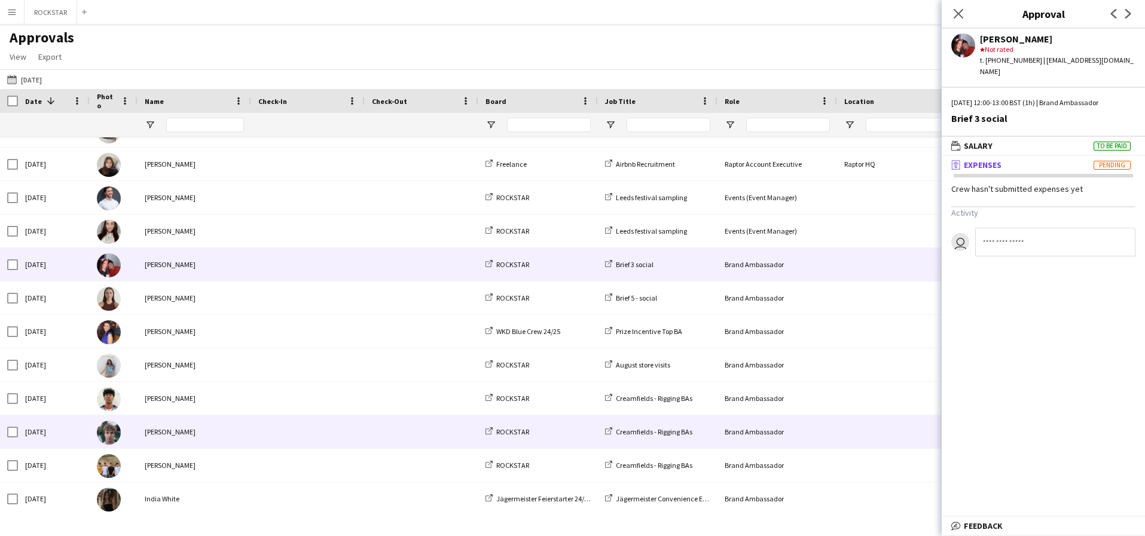
click at [202, 436] on div "[PERSON_NAME]" at bounding box center [195, 432] width 114 height 33
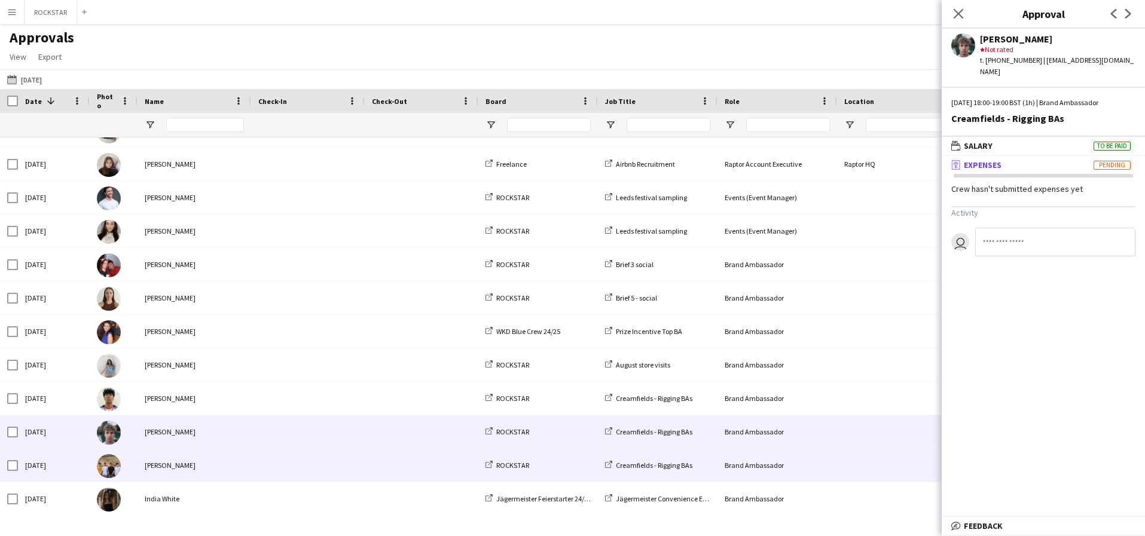
click at [196, 463] on div "[PERSON_NAME]" at bounding box center [195, 465] width 114 height 33
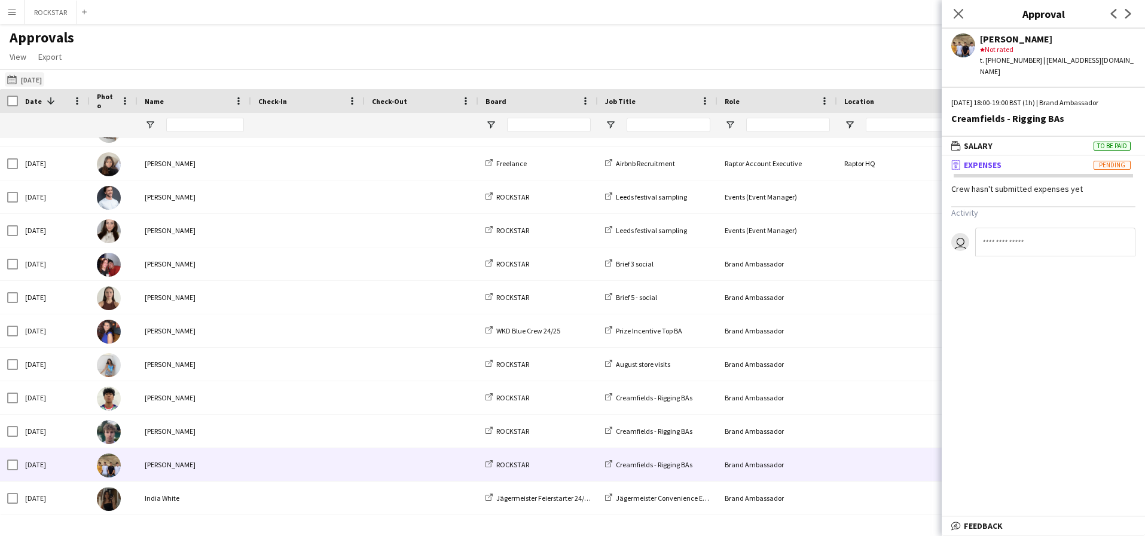
click at [44, 72] on button "[DATE] [DATE]" at bounding box center [24, 79] width 39 height 14
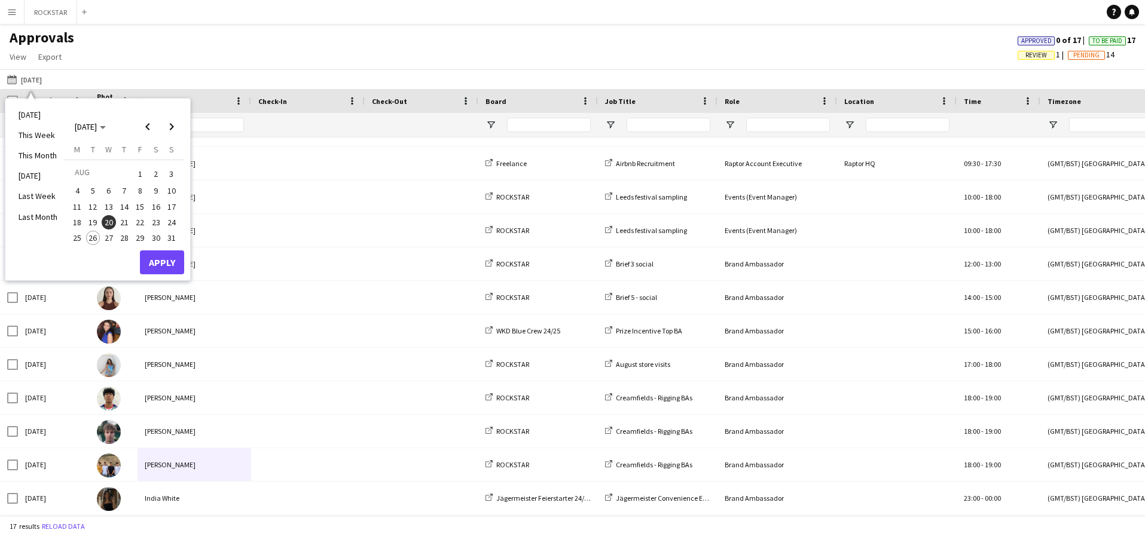
click at [128, 222] on span "21" at bounding box center [124, 222] width 14 height 14
click at [153, 261] on button "Apply" at bounding box center [162, 263] width 44 height 24
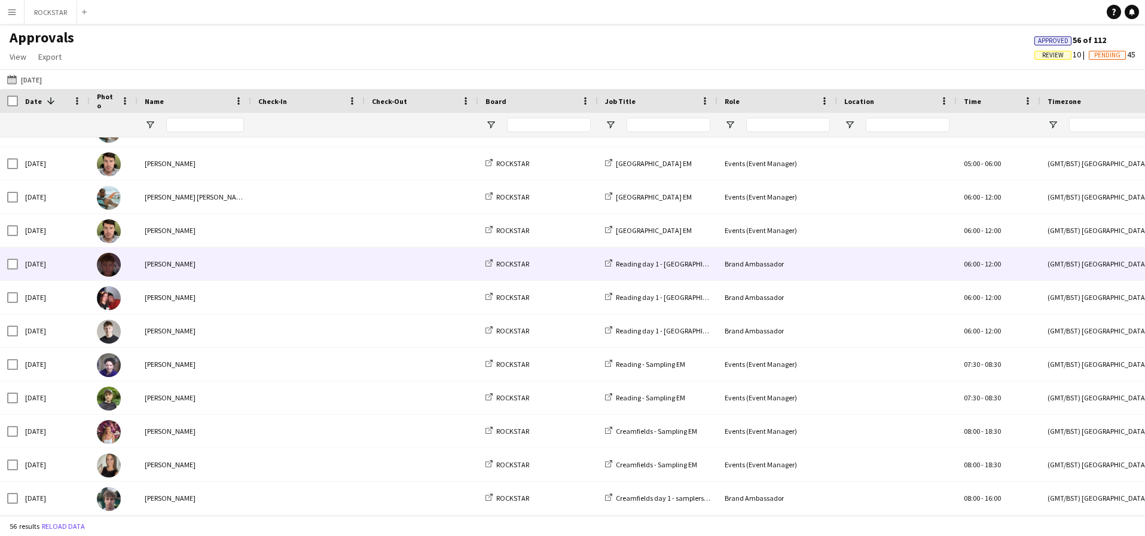
click at [227, 261] on div "[PERSON_NAME]" at bounding box center [195, 264] width 114 height 33
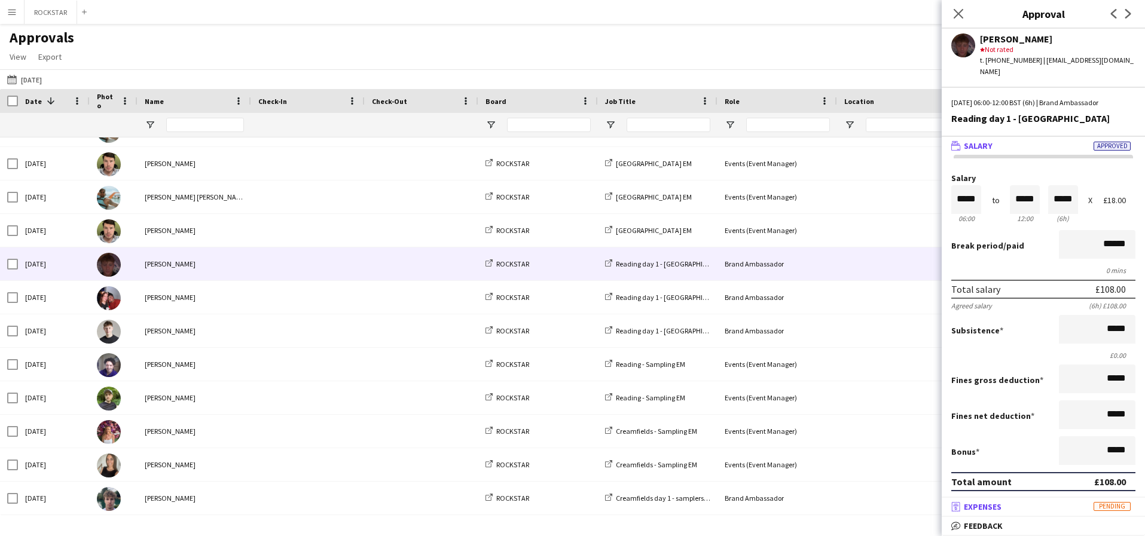
click at [1012, 509] on mat-panel-title "receipt Expenses Pending" at bounding box center [1041, 507] width 199 height 11
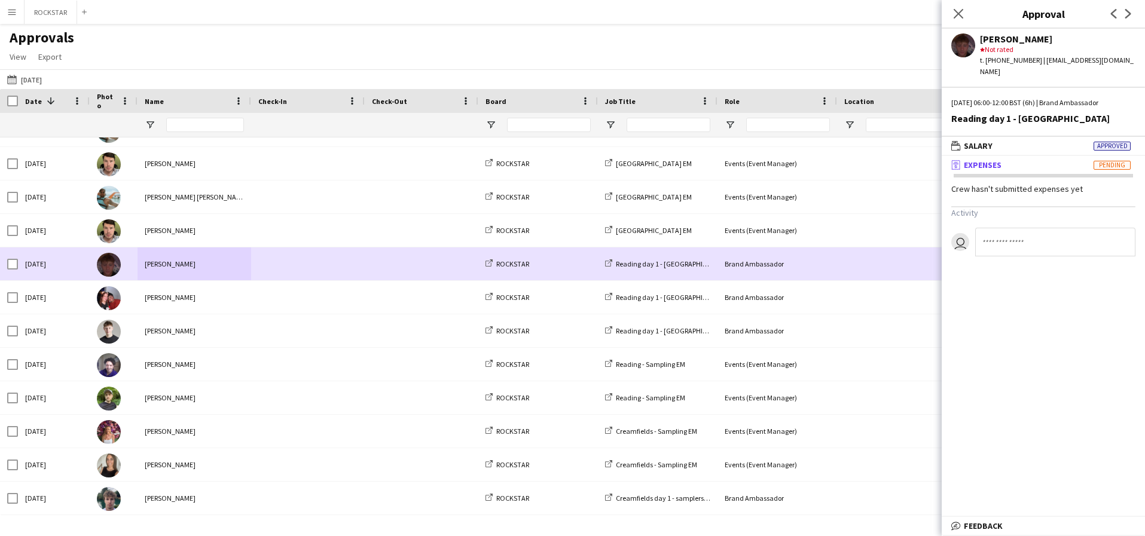
drag, startPoint x: 262, startPoint y: 267, endPoint x: 259, endPoint y: 274, distance: 7.8
click at [259, 274] on span at bounding box center [307, 264] width 99 height 33
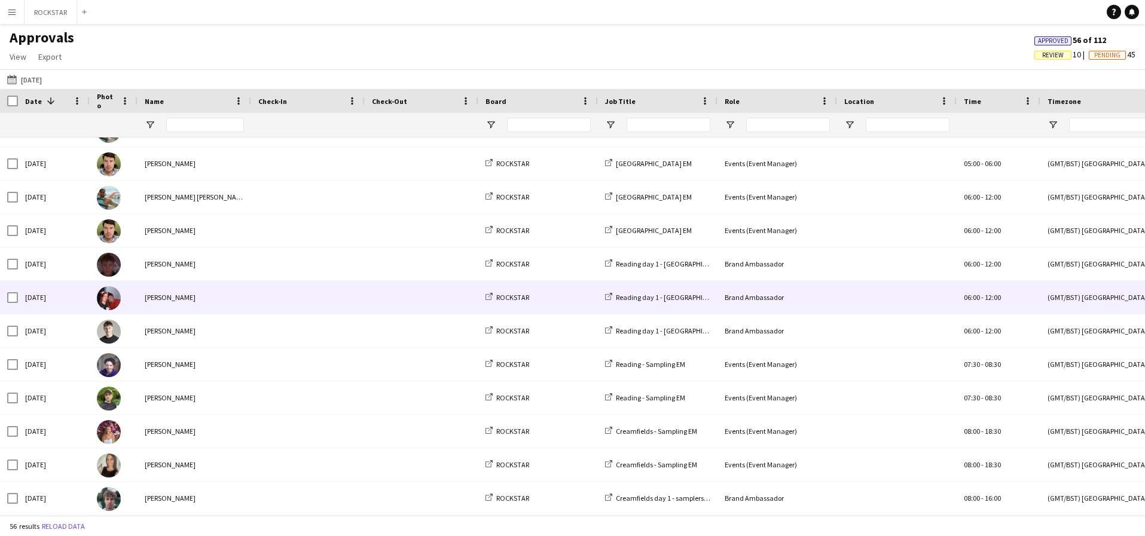
click at [259, 289] on span at bounding box center [307, 297] width 99 height 33
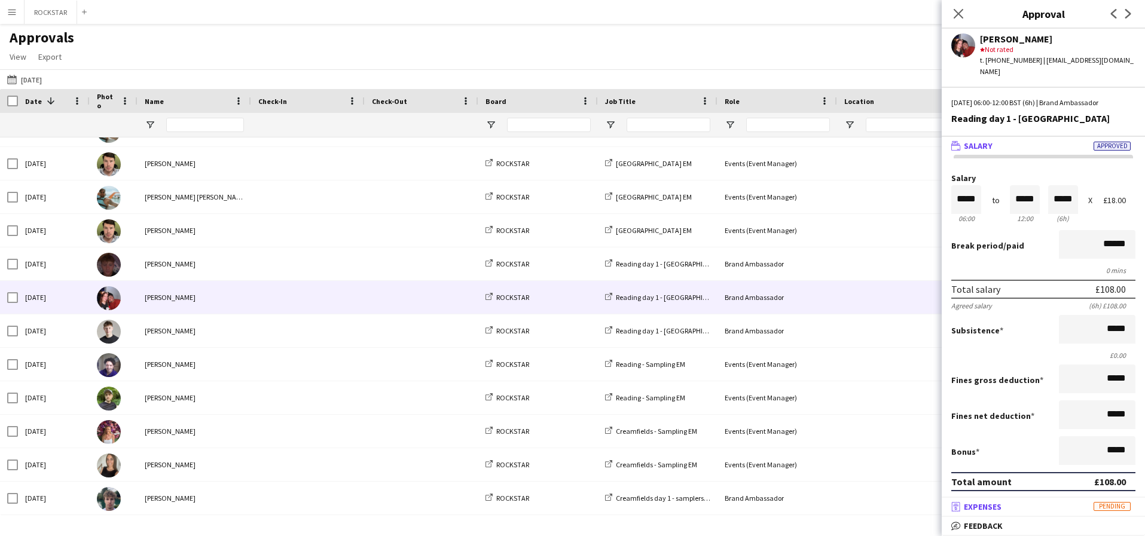
click at [1034, 510] on mat-panel-title "receipt Expenses Pending" at bounding box center [1041, 507] width 199 height 11
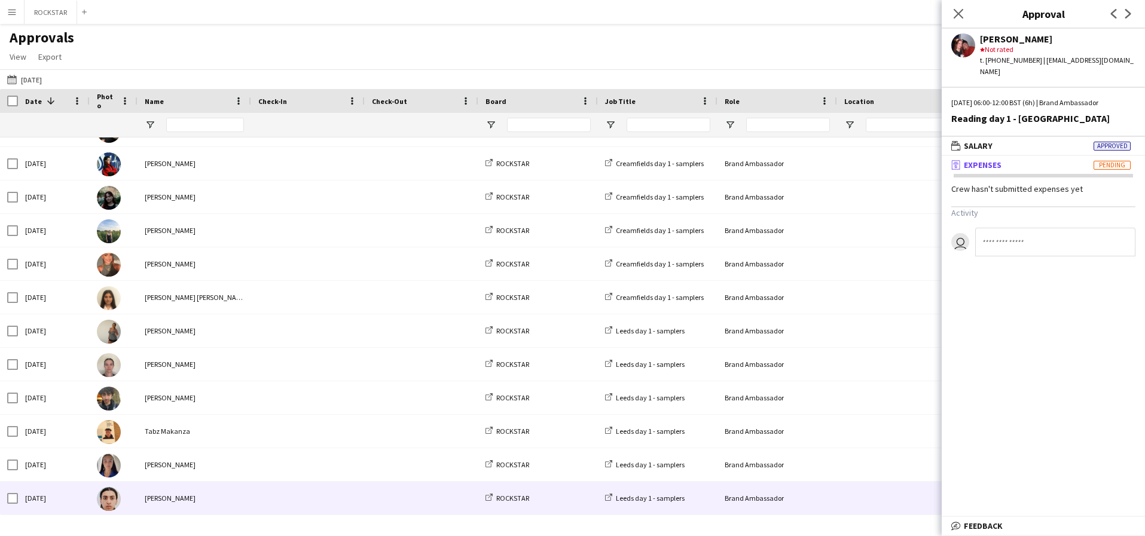
click at [340, 512] on span at bounding box center [307, 498] width 99 height 33
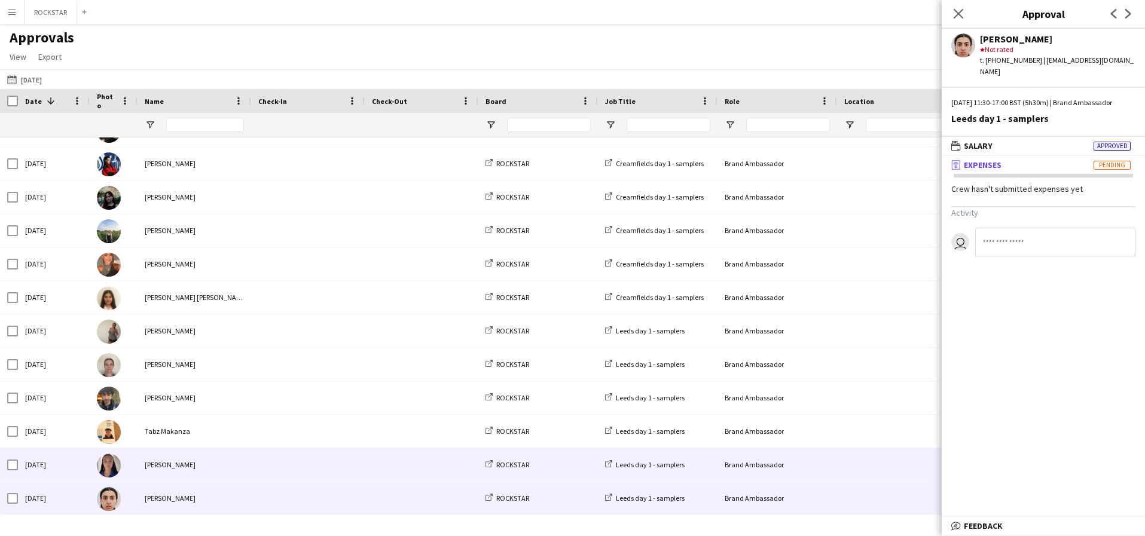
click at [346, 467] on span at bounding box center [307, 464] width 99 height 33
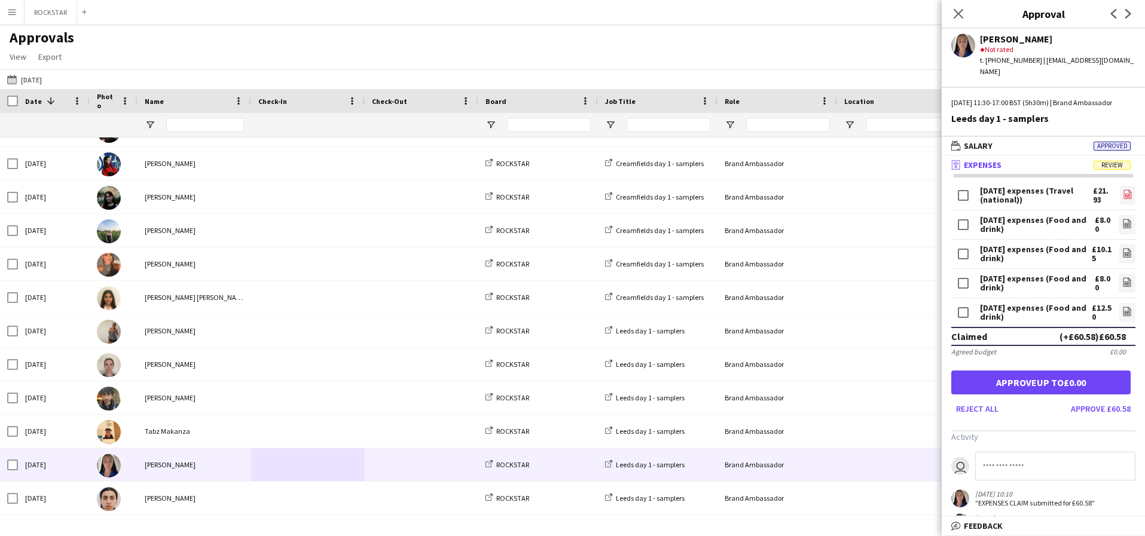
click at [1130, 190] on icon "file-image" at bounding box center [1128, 195] width 10 height 10
click at [1130, 257] on icon "file-image" at bounding box center [1127, 253] width 10 height 10
click at [1127, 224] on icon "file-image" at bounding box center [1127, 224] width 10 height 10
click at [1121, 410] on button "Approve £60.58" at bounding box center [1100, 408] width 69 height 19
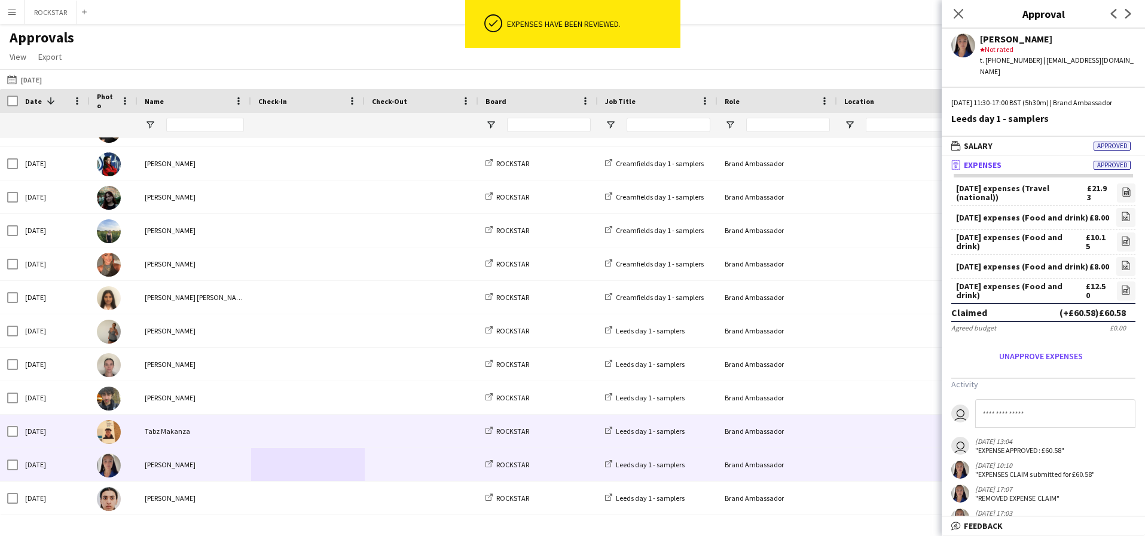
click at [317, 433] on span at bounding box center [307, 431] width 99 height 33
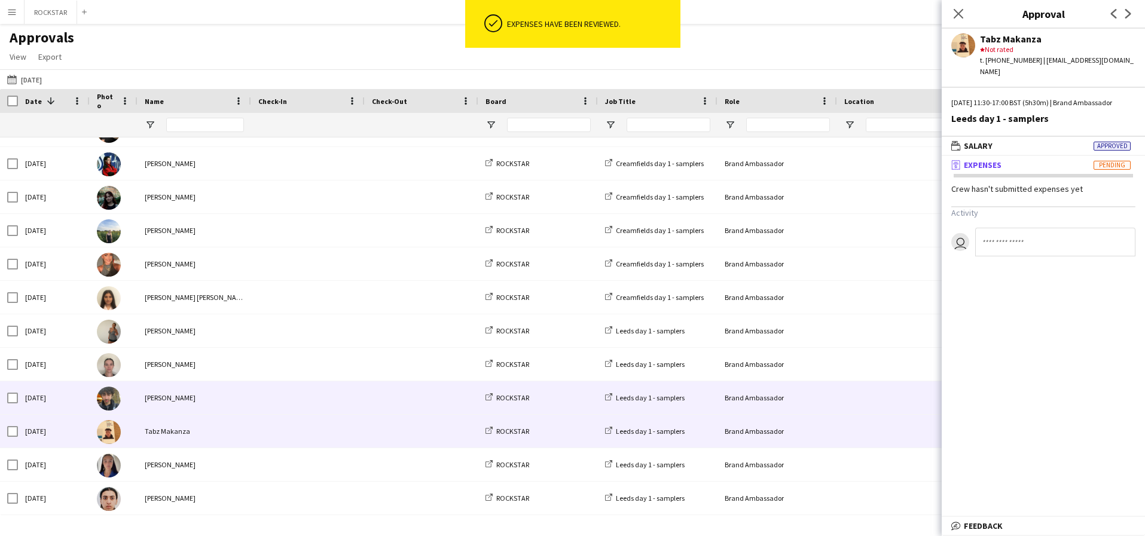
click at [309, 407] on span at bounding box center [307, 398] width 99 height 33
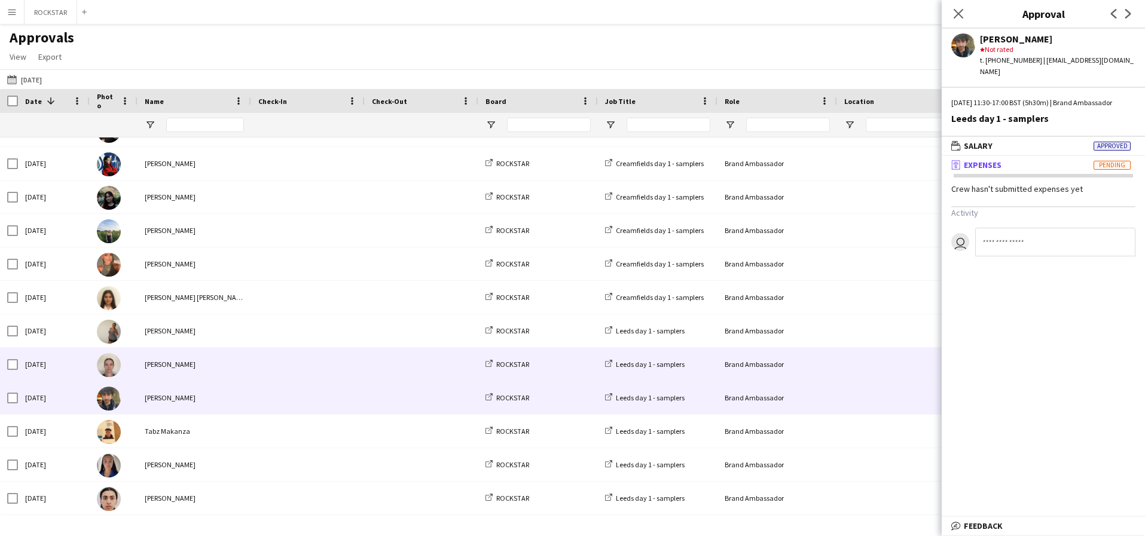
click at [298, 377] on span at bounding box center [307, 364] width 99 height 33
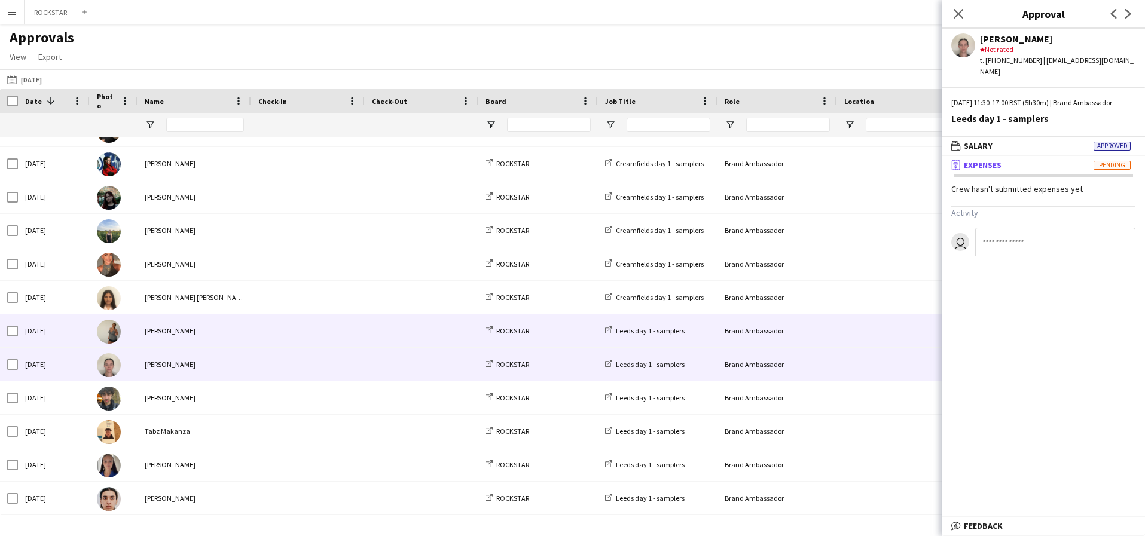
click at [324, 325] on span at bounding box center [307, 331] width 99 height 33
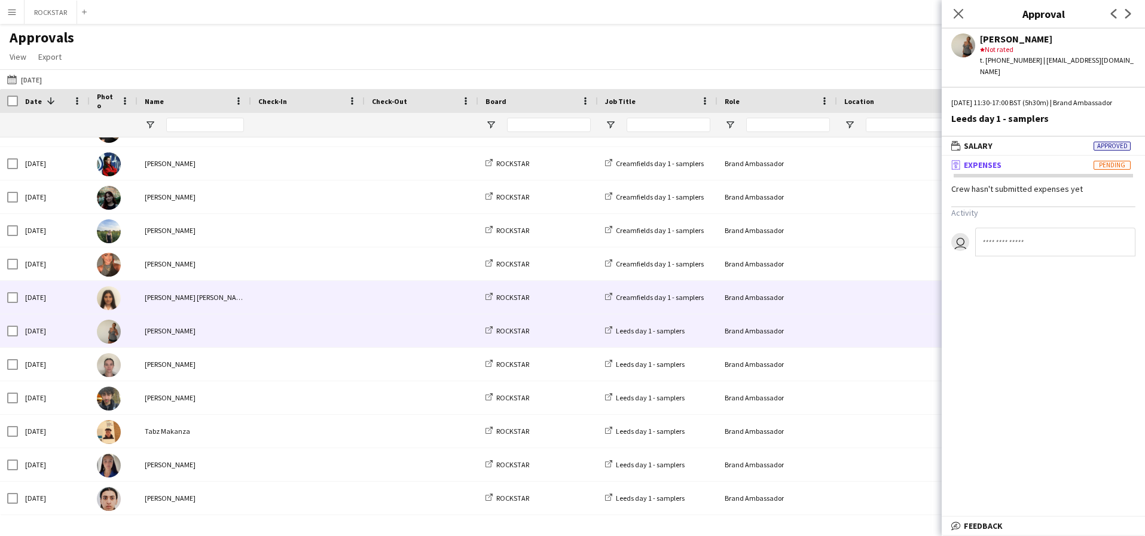
click at [326, 306] on span at bounding box center [307, 297] width 99 height 33
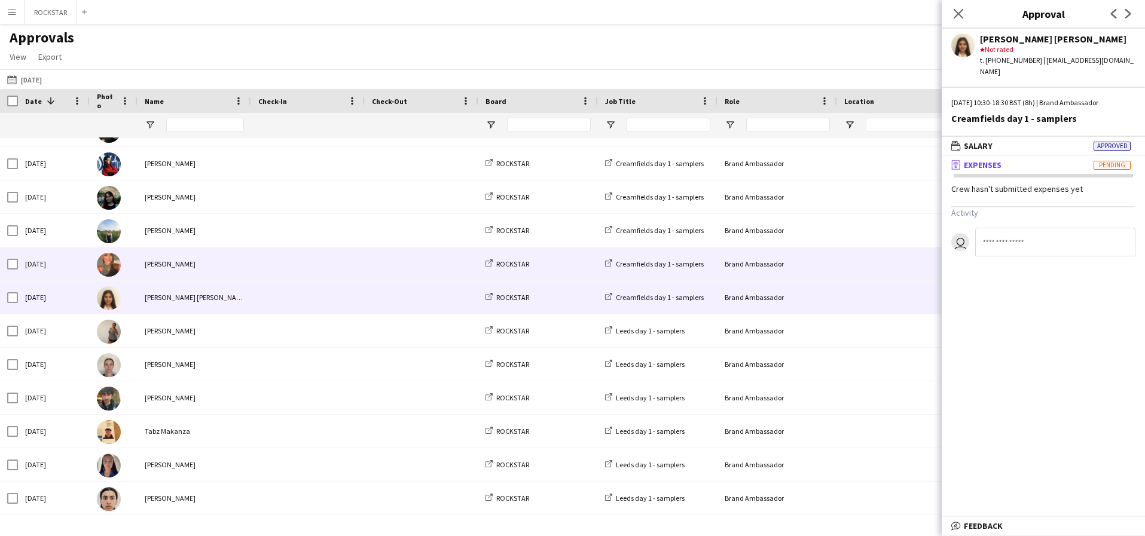
click at [334, 268] on span at bounding box center [307, 264] width 99 height 33
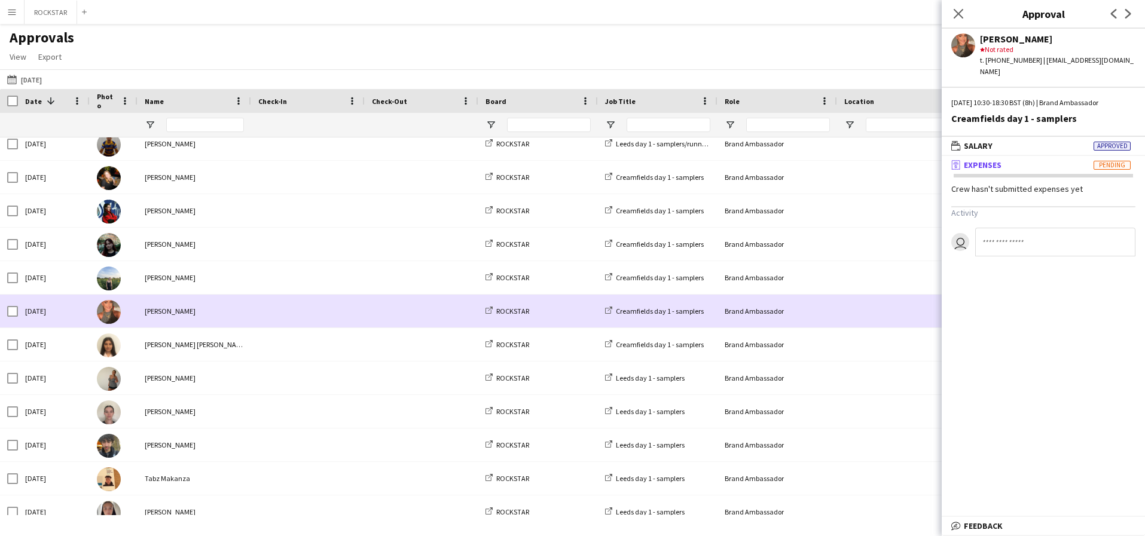
scroll to position [1427, 0]
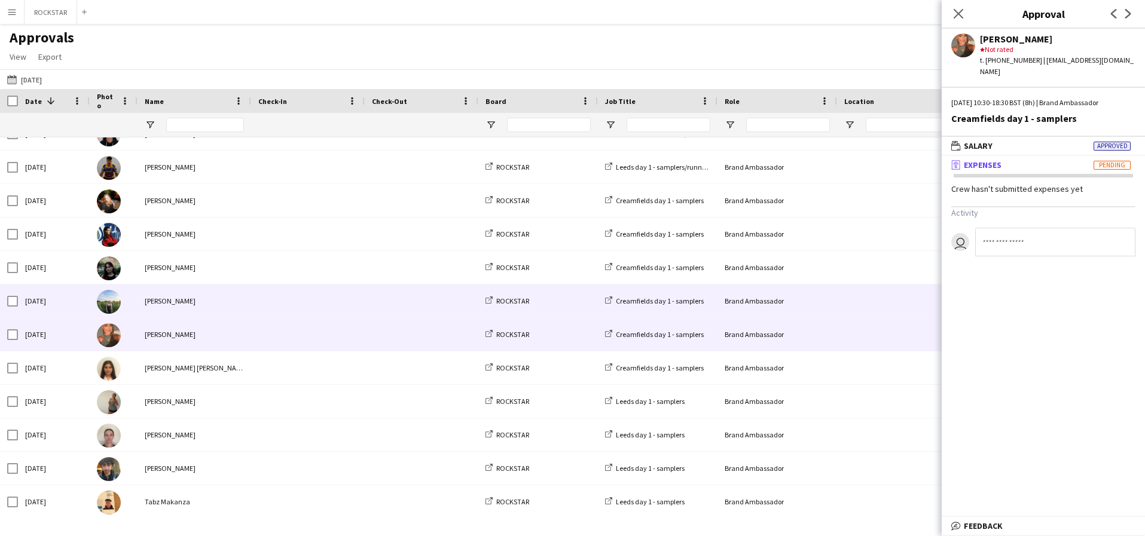
click at [307, 316] on span at bounding box center [307, 301] width 99 height 33
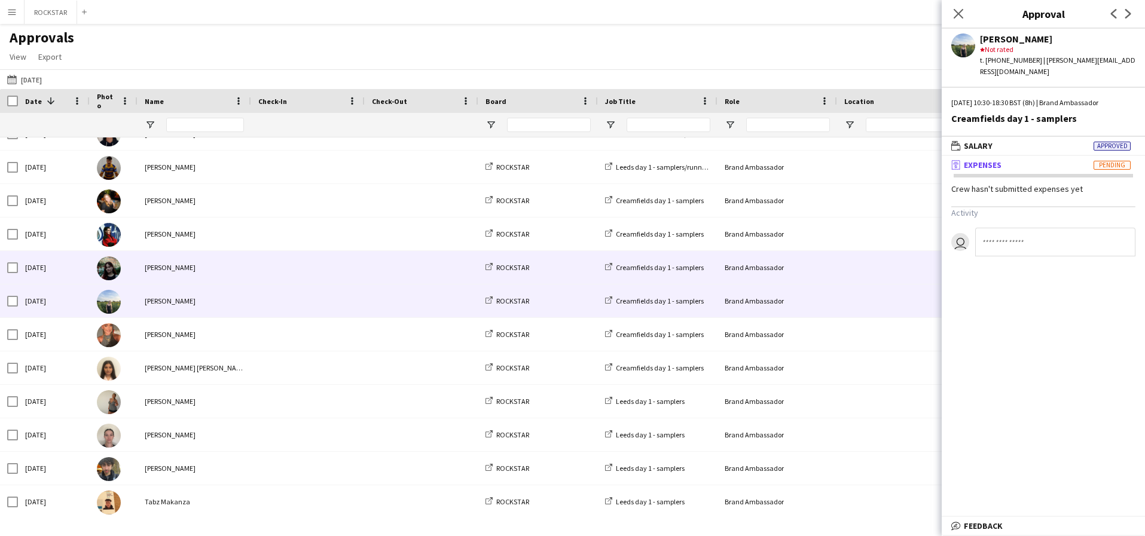
click at [332, 270] on span at bounding box center [307, 267] width 99 height 33
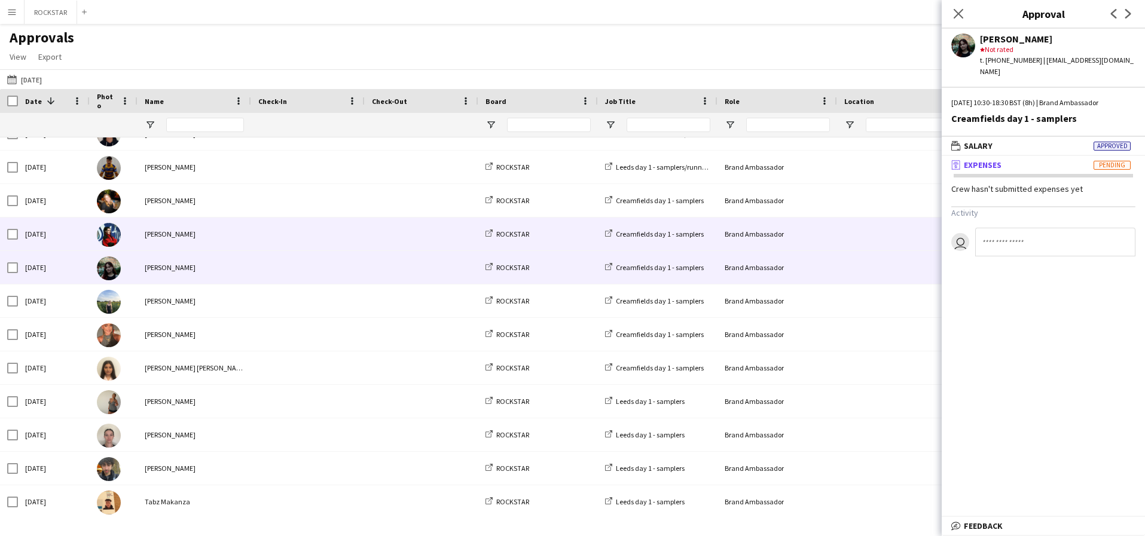
click at [342, 223] on span at bounding box center [307, 234] width 99 height 33
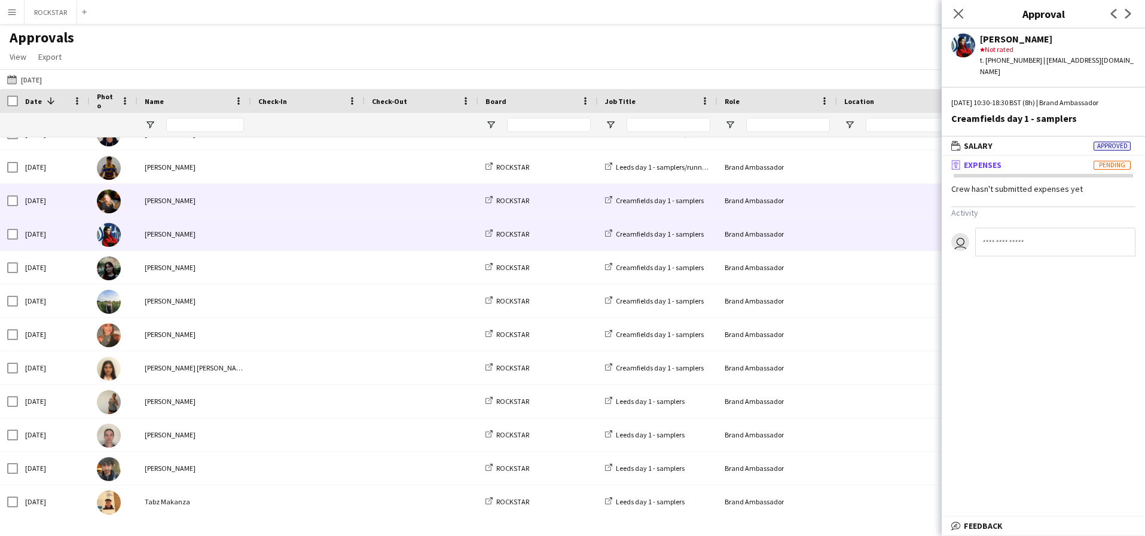
click at [334, 206] on span at bounding box center [307, 200] width 99 height 33
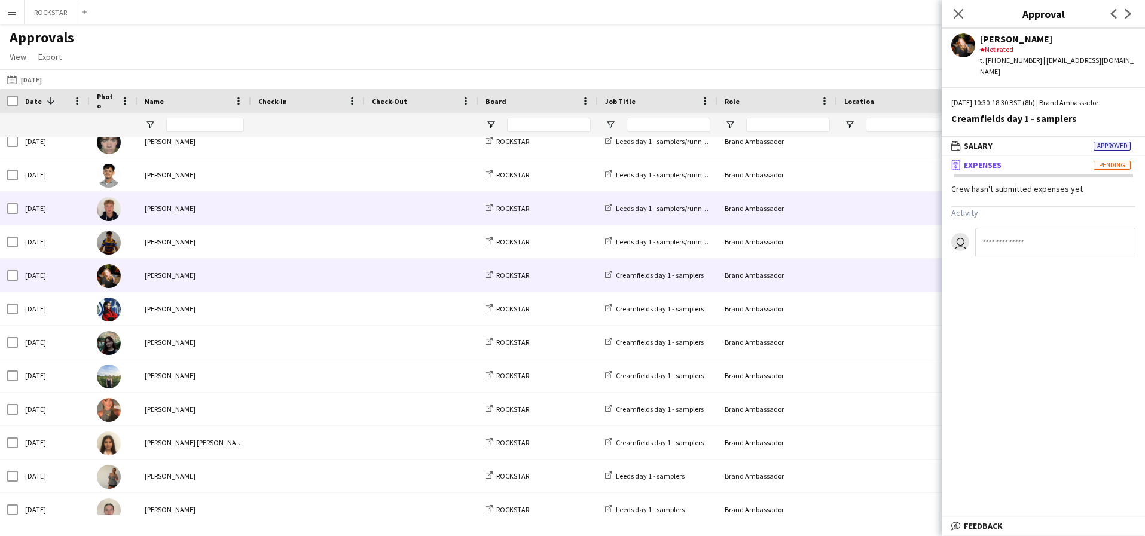
scroll to position [1353, 0]
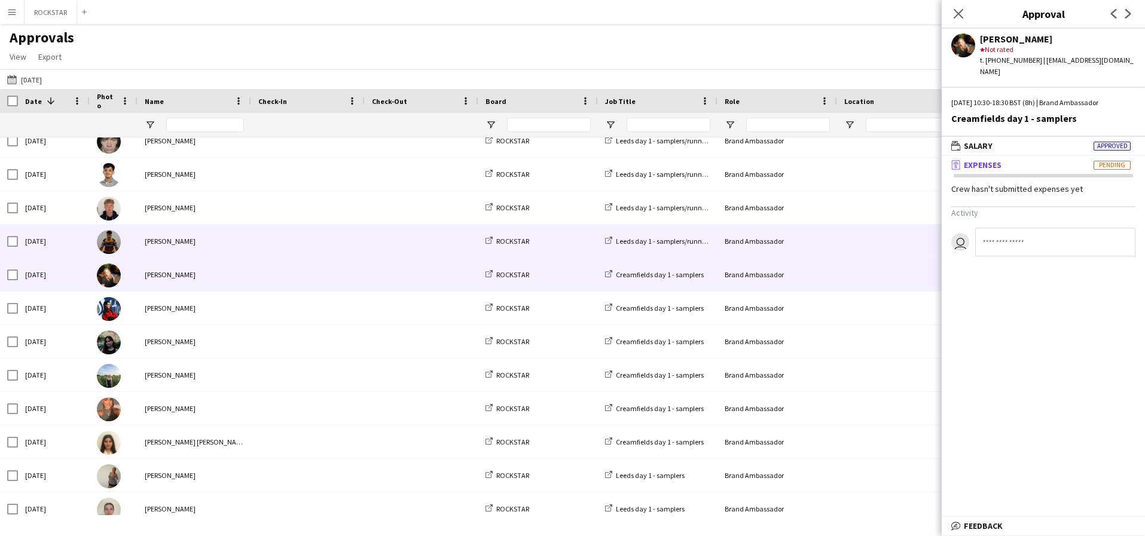
click at [305, 252] on span at bounding box center [307, 241] width 99 height 33
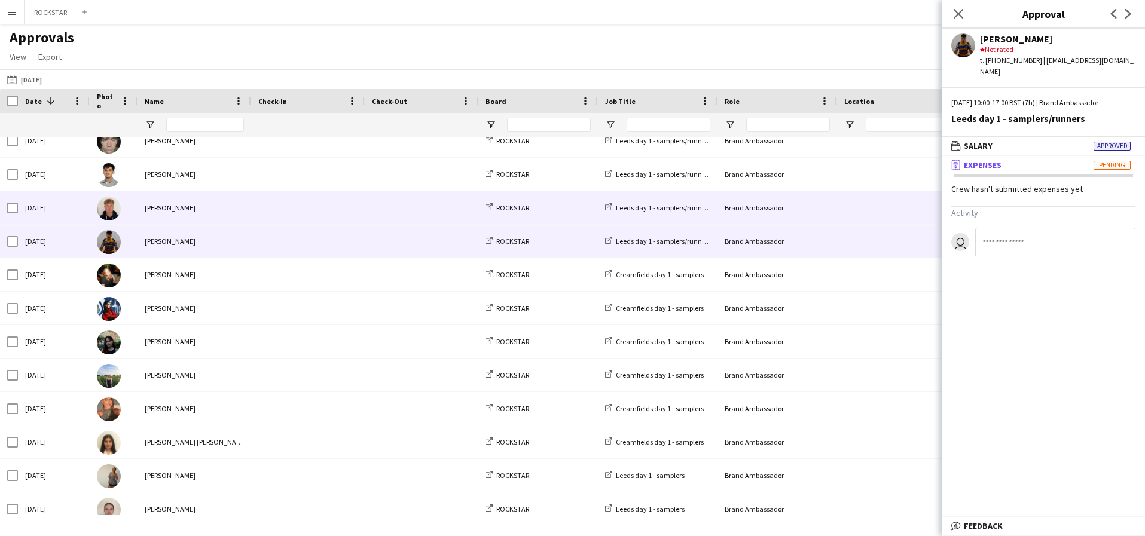
click at [410, 218] on span at bounding box center [421, 207] width 99 height 33
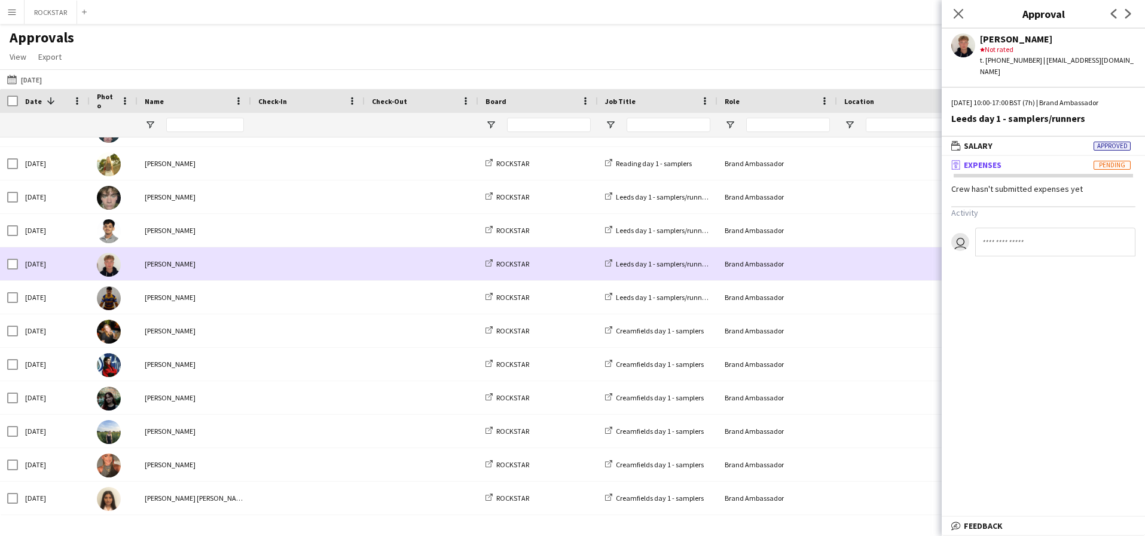
scroll to position [1238, 0]
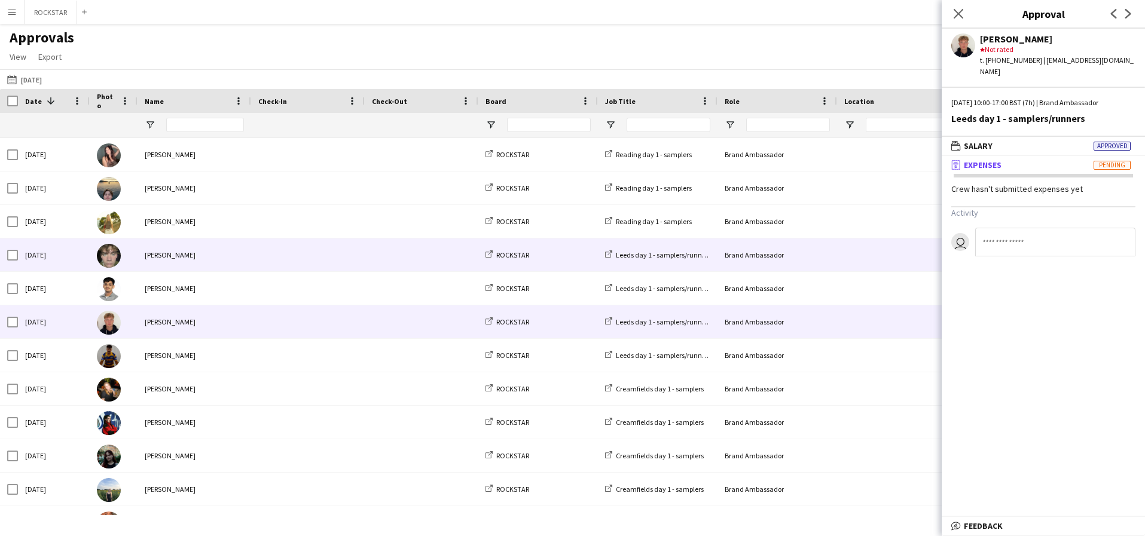
click at [310, 269] on span at bounding box center [307, 255] width 99 height 33
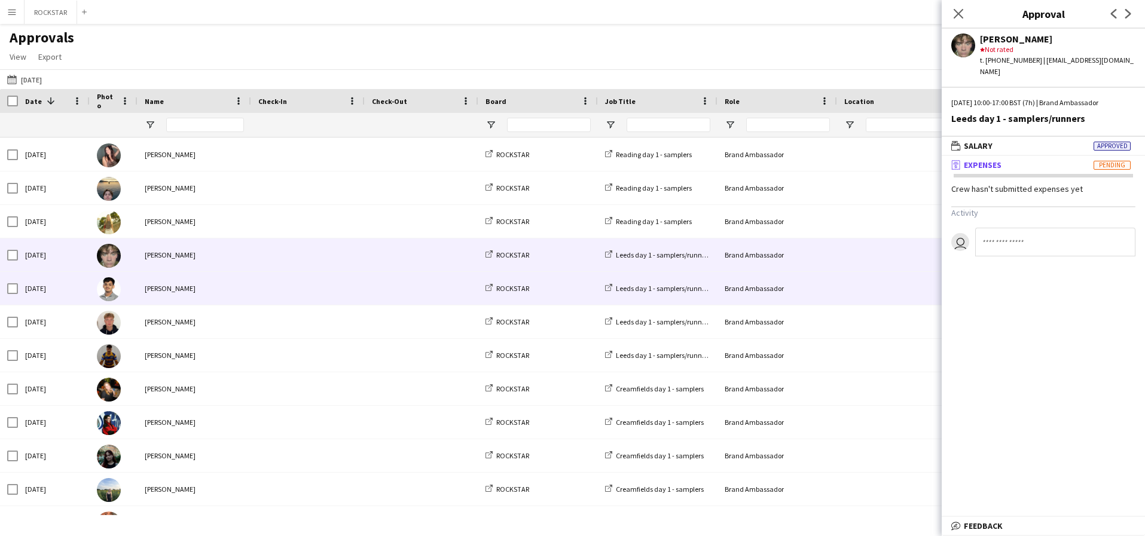
click at [295, 292] on span at bounding box center [307, 288] width 99 height 33
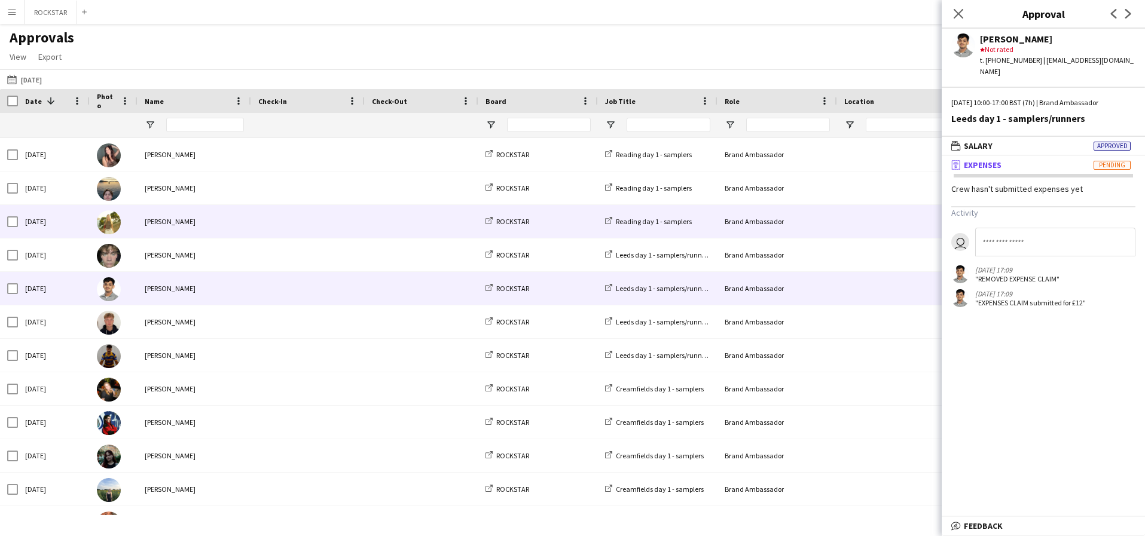
click at [329, 233] on span at bounding box center [307, 221] width 99 height 33
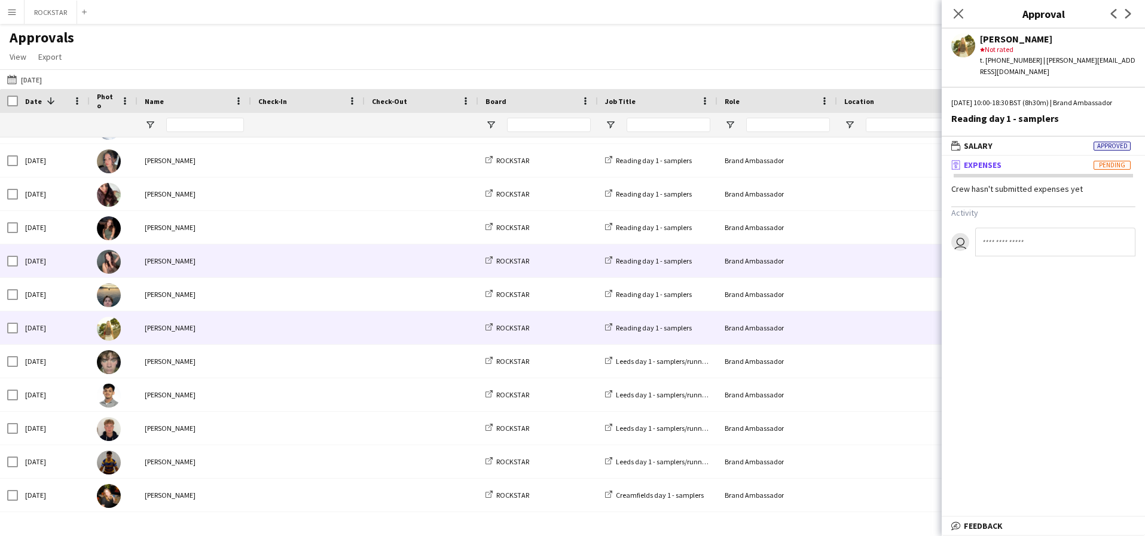
scroll to position [1129, 0]
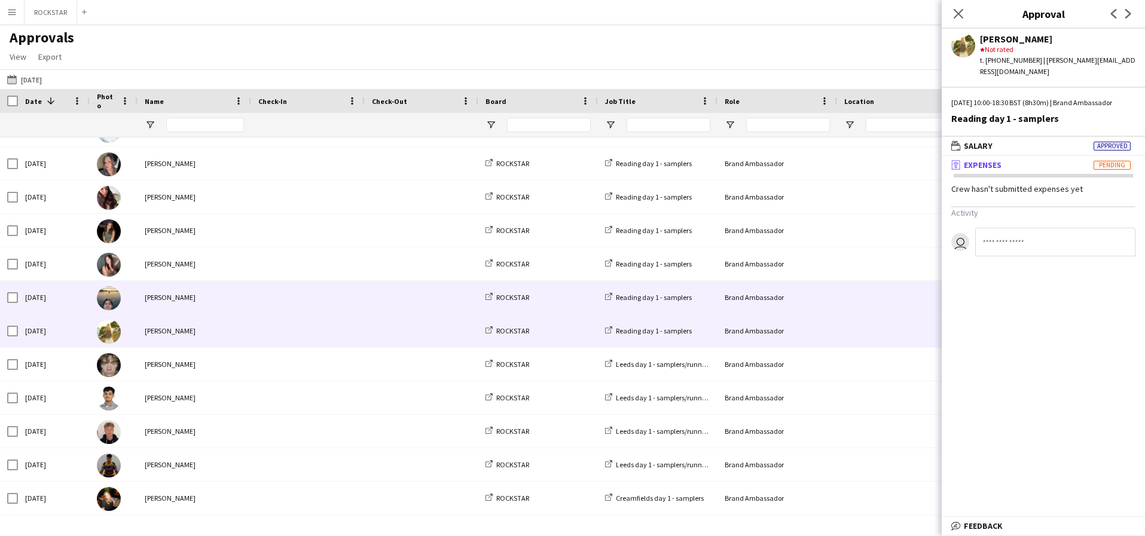
click at [297, 301] on span at bounding box center [307, 297] width 99 height 33
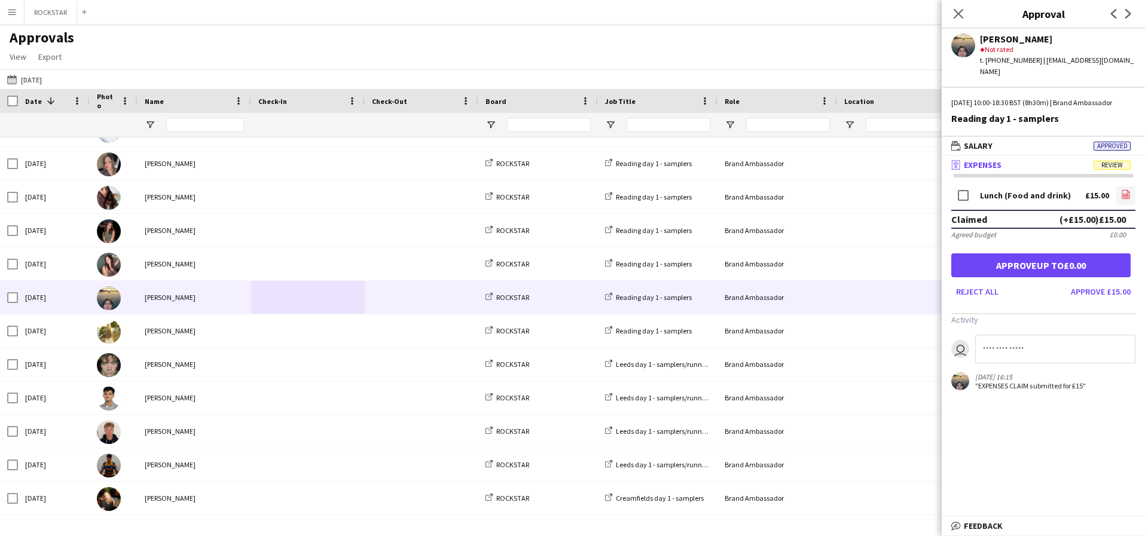
click at [1124, 199] on app-icon "file-image" at bounding box center [1126, 196] width 10 height 12
click at [1116, 292] on button "Approve £15.00" at bounding box center [1100, 291] width 69 height 19
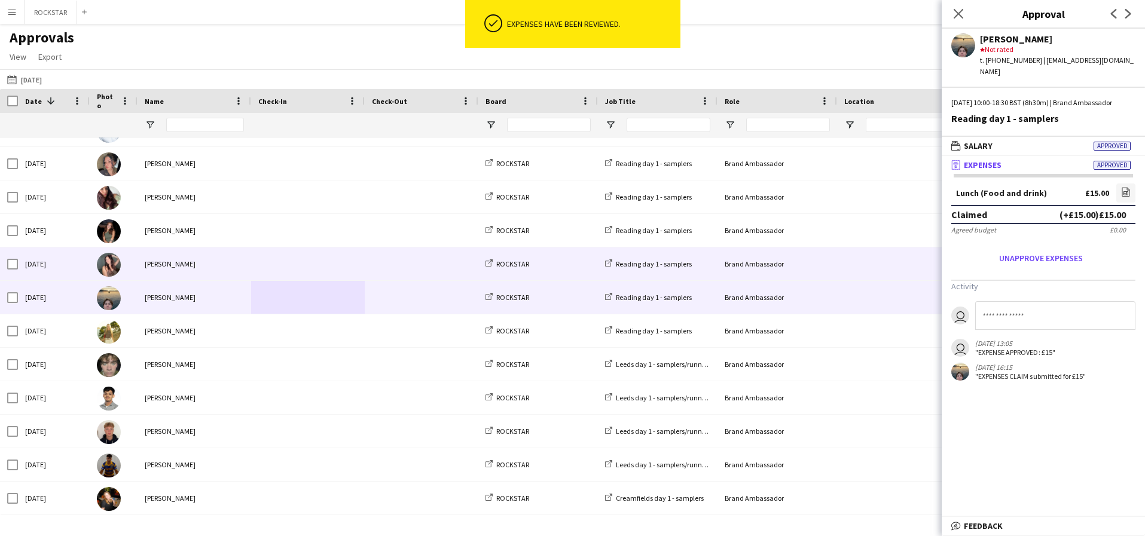
click at [249, 266] on div "[PERSON_NAME]" at bounding box center [195, 264] width 114 height 33
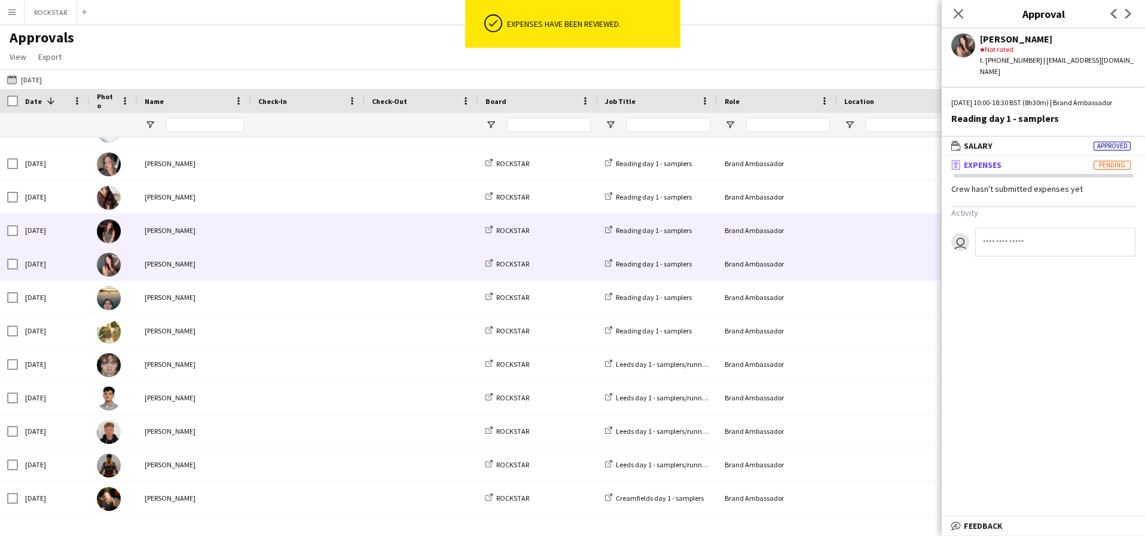
click at [422, 240] on span at bounding box center [421, 230] width 99 height 33
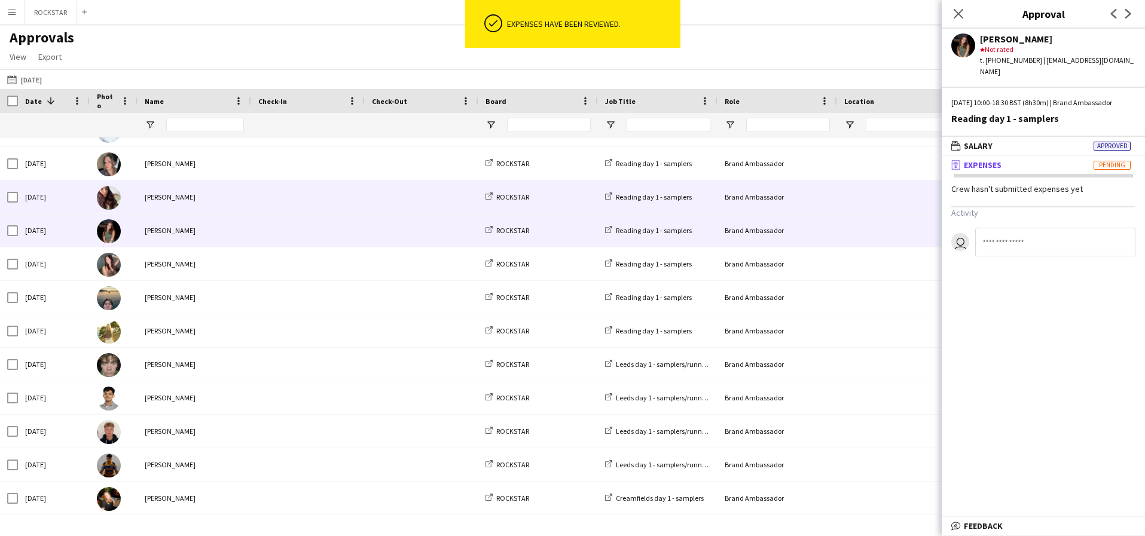
click at [374, 199] on span at bounding box center [421, 197] width 99 height 33
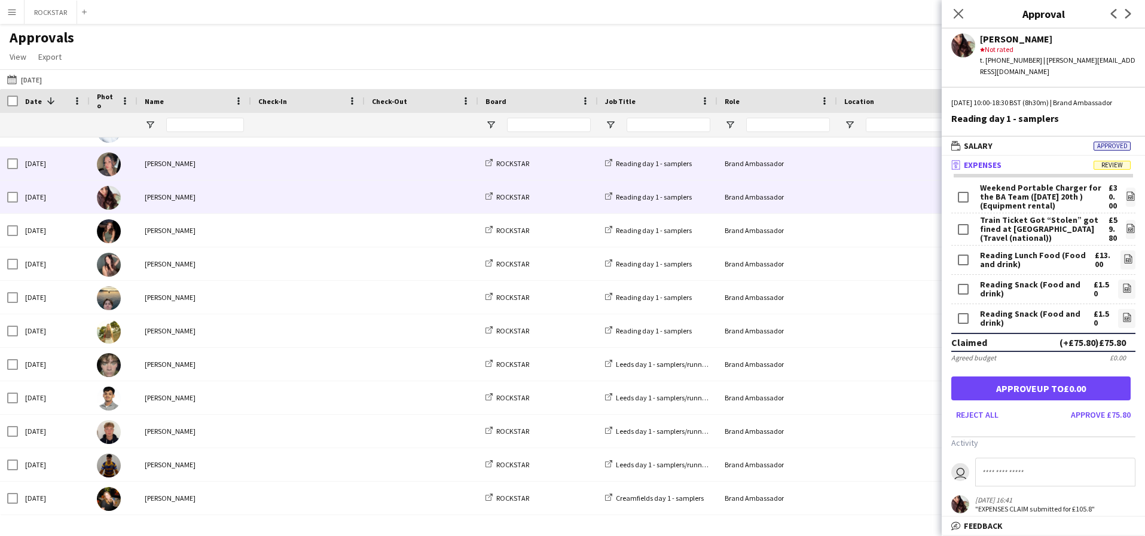
click at [301, 161] on span at bounding box center [307, 163] width 99 height 33
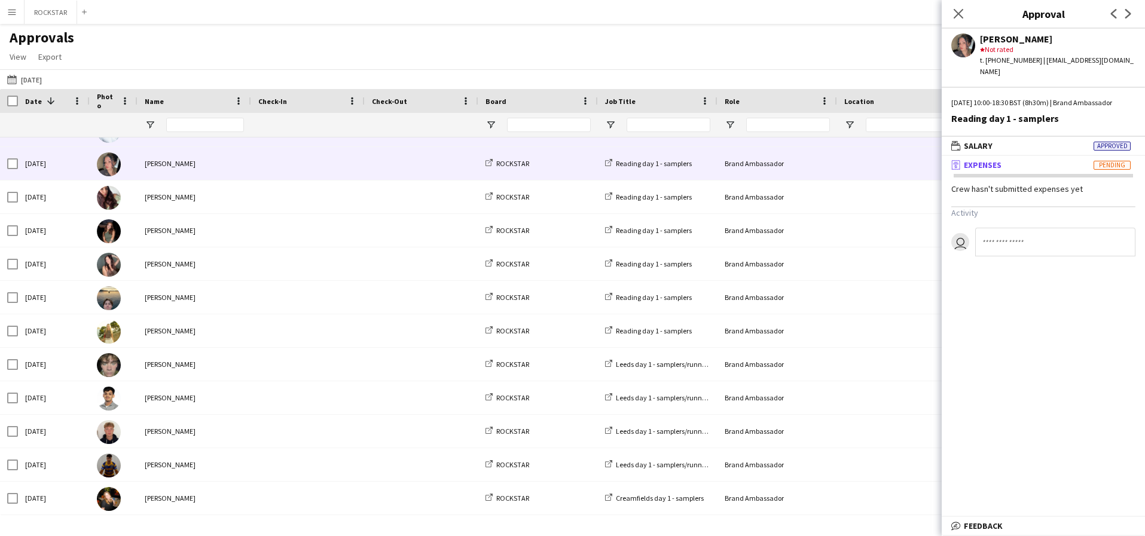
scroll to position [1069, 0]
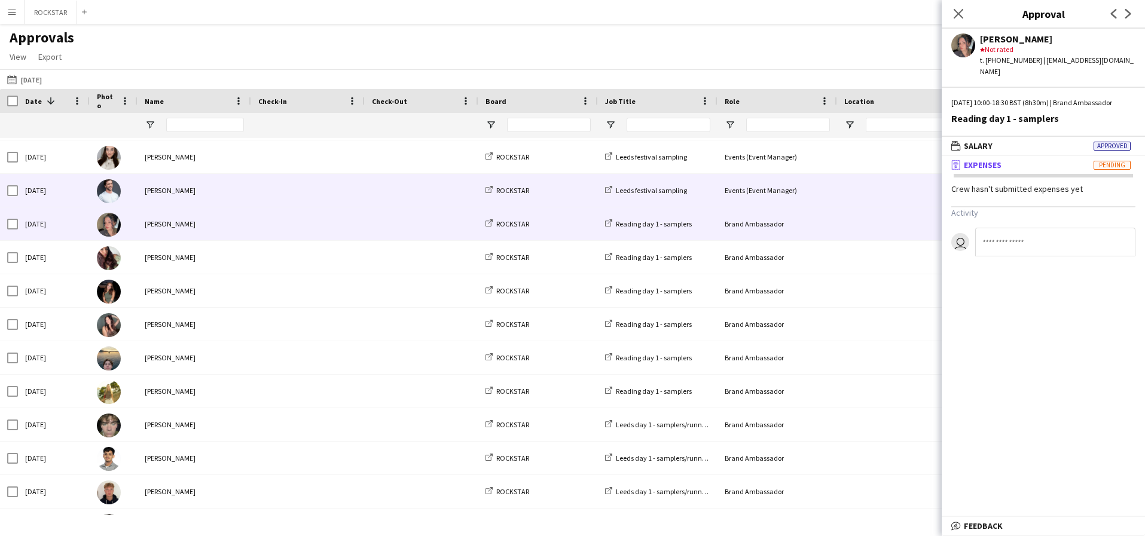
click at [304, 182] on span at bounding box center [307, 190] width 99 height 33
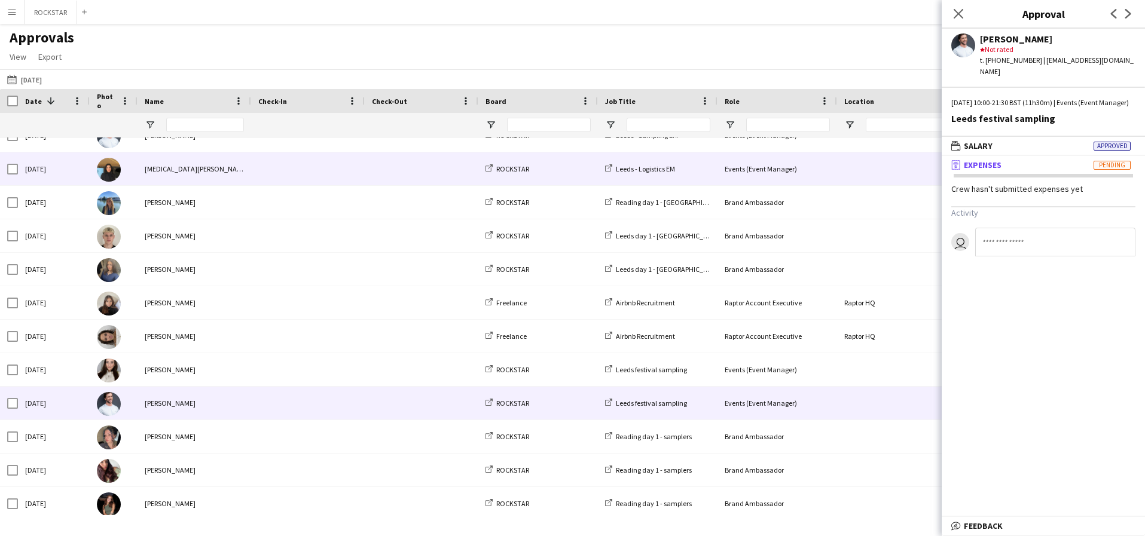
scroll to position [856, 0]
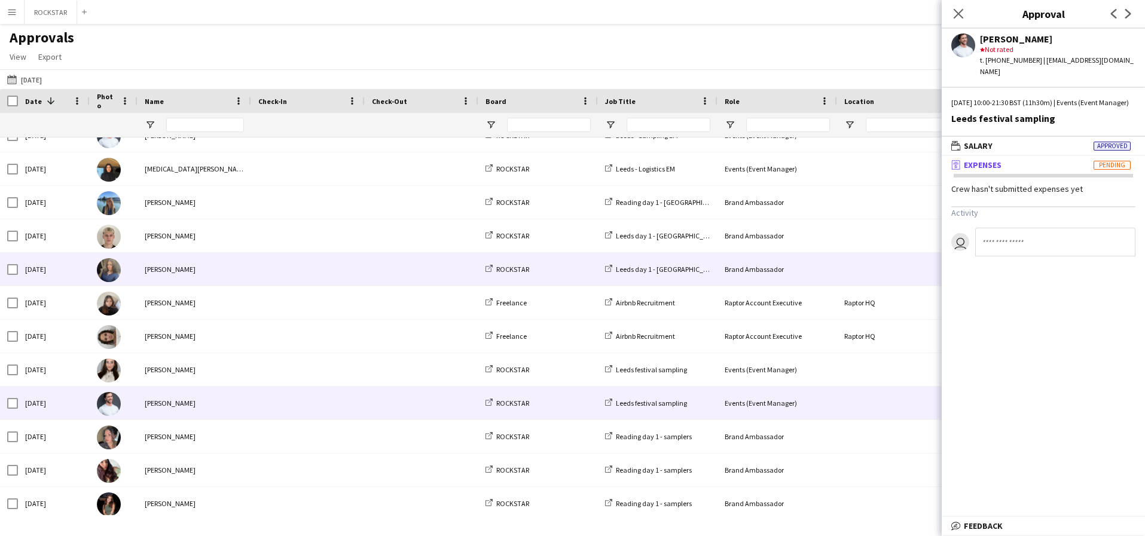
click at [243, 263] on div "[PERSON_NAME]" at bounding box center [195, 269] width 114 height 33
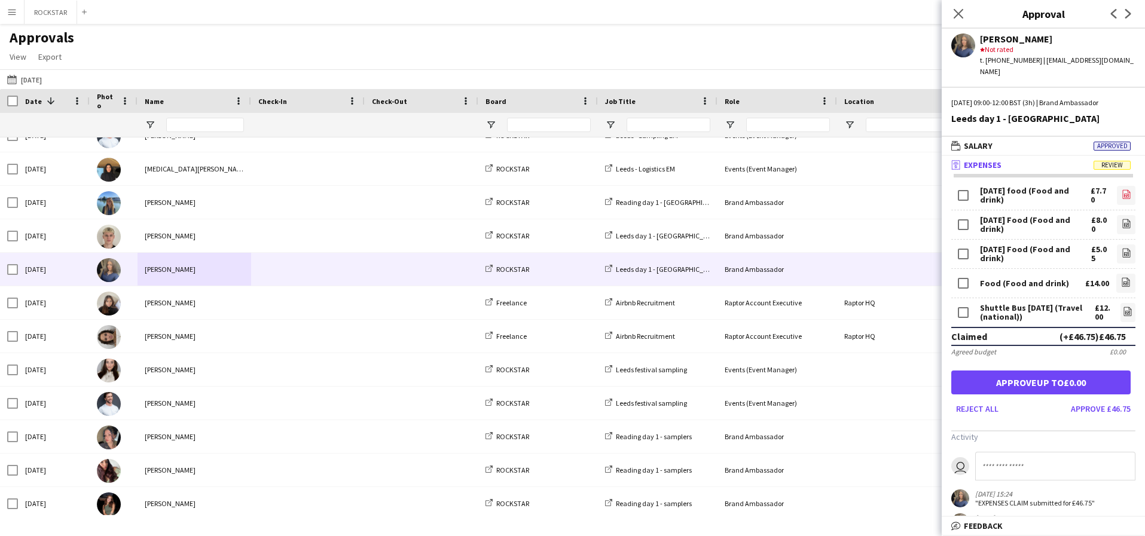
click at [1128, 190] on icon "file-image" at bounding box center [1127, 195] width 10 height 10
click at [1125, 219] on icon "file-image" at bounding box center [1127, 224] width 10 height 10
click at [1125, 248] on icon "file-image" at bounding box center [1127, 253] width 10 height 10
click at [1125, 277] on app-icon "file-image" at bounding box center [1126, 283] width 10 height 12
click at [1128, 311] on icon at bounding box center [1127, 313] width 5 height 4
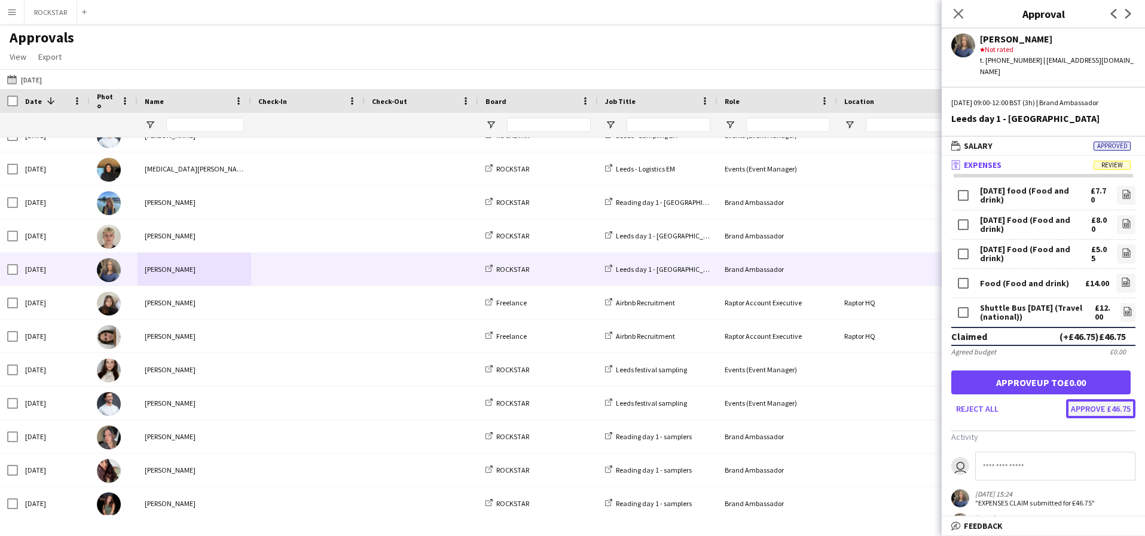
click at [1088, 401] on button "Approve £46.75" at bounding box center [1100, 408] width 69 height 19
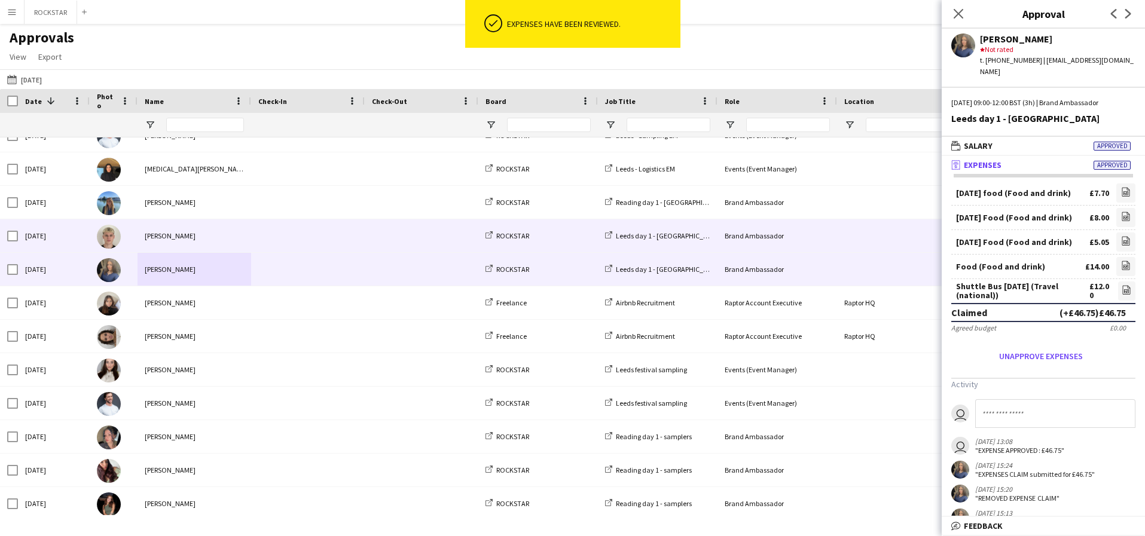
click at [351, 232] on span at bounding box center [307, 235] width 99 height 33
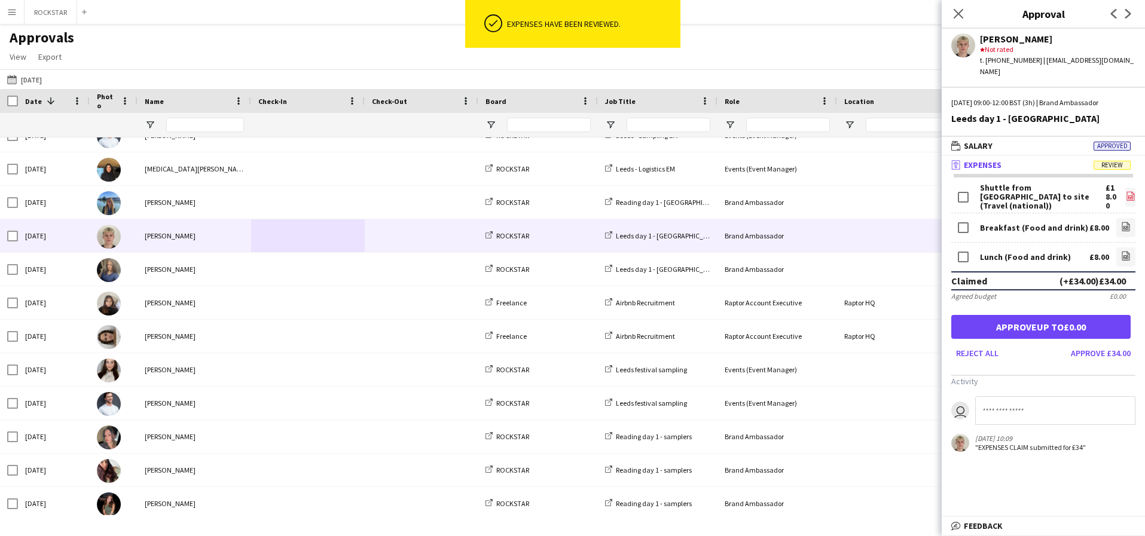
click at [1127, 191] on icon at bounding box center [1131, 195] width 8 height 9
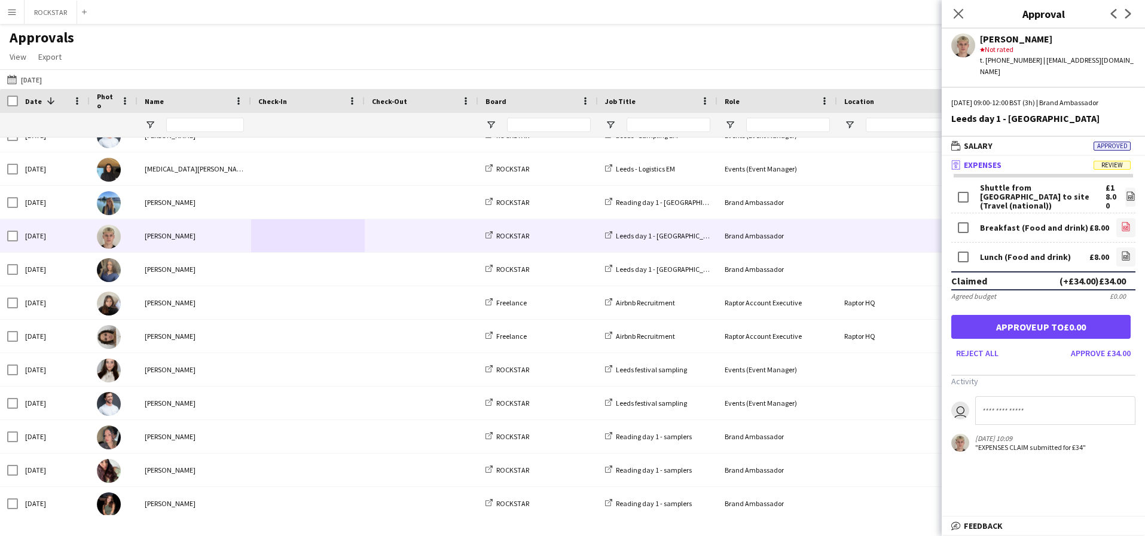
click at [1126, 222] on link "file-image" at bounding box center [1125, 227] width 19 height 19
click at [1124, 252] on icon at bounding box center [1126, 256] width 8 height 9
click at [1104, 344] on button "Approve £34.00" at bounding box center [1100, 353] width 69 height 19
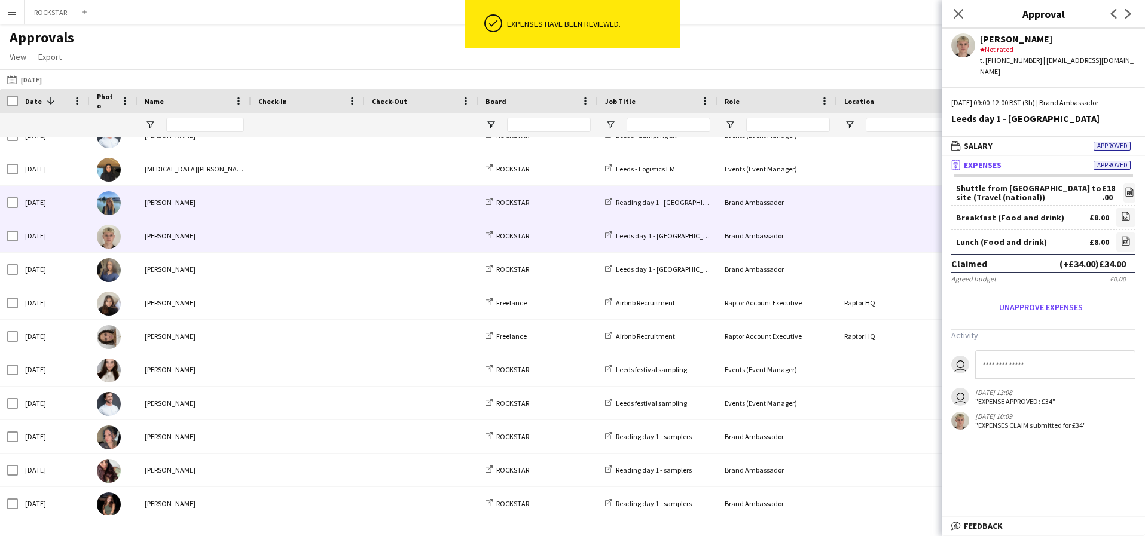
click at [384, 193] on span at bounding box center [421, 202] width 99 height 33
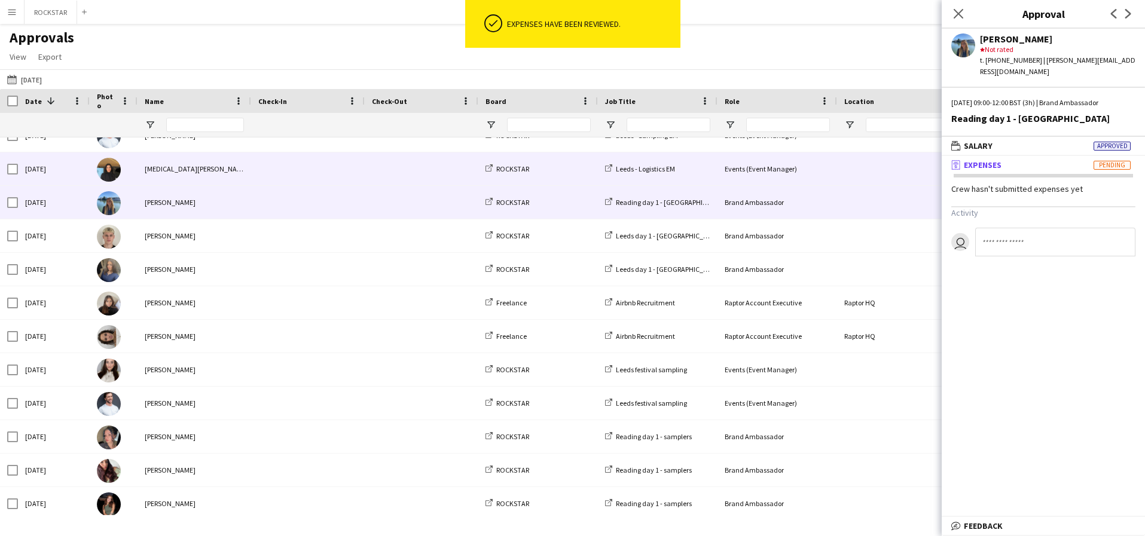
click at [364, 173] on div at bounding box center [308, 168] width 114 height 33
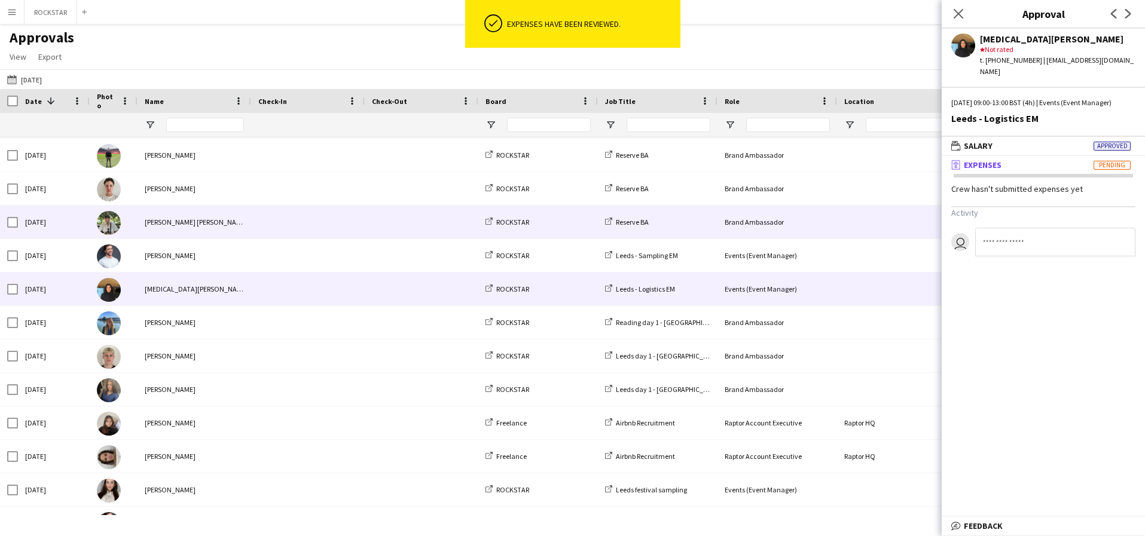
scroll to position [704, 0]
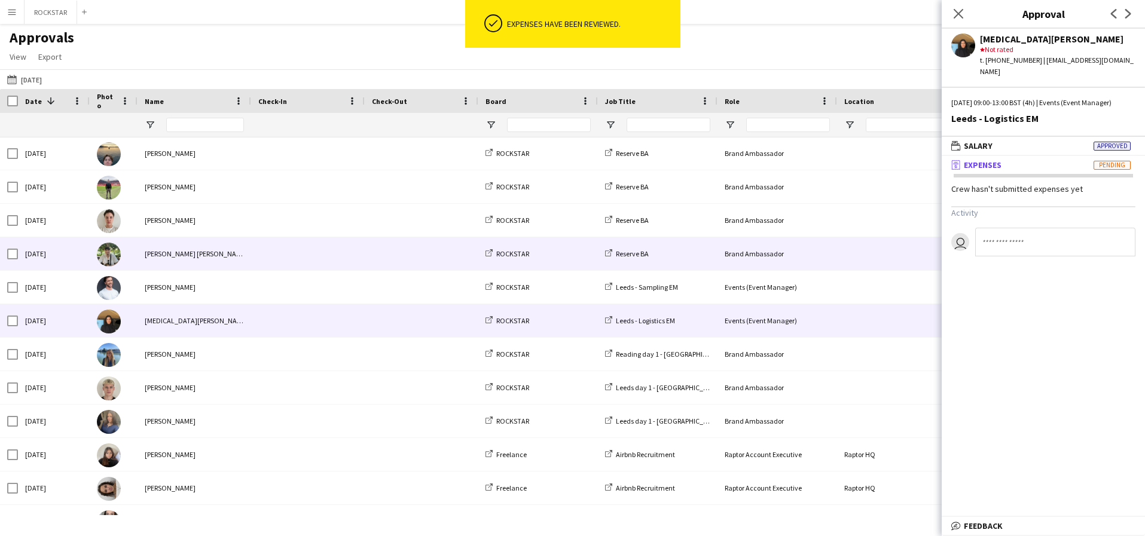
click at [283, 266] on span at bounding box center [307, 253] width 99 height 33
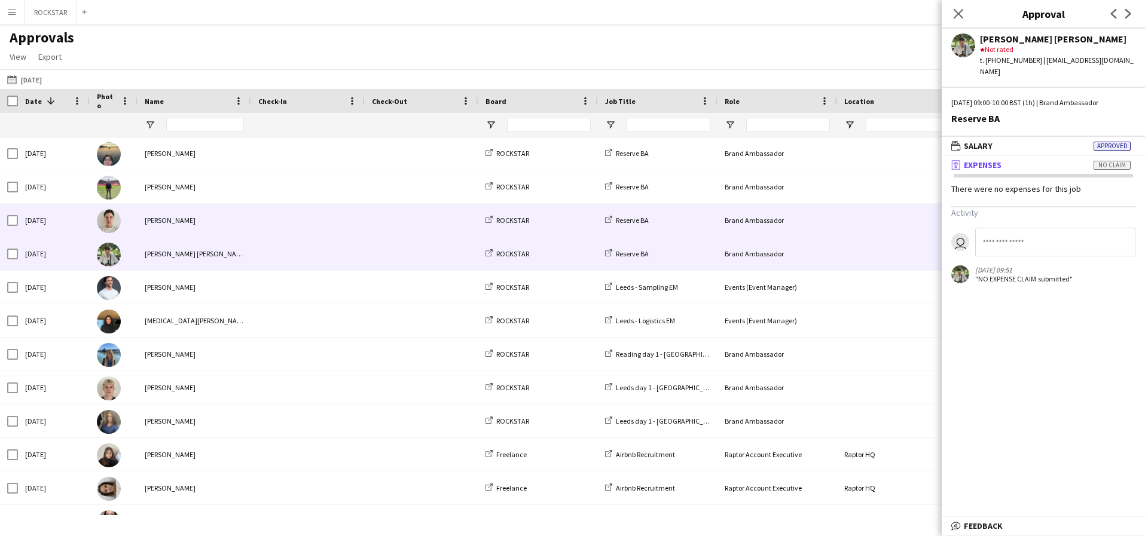
click at [262, 219] on span at bounding box center [307, 220] width 99 height 33
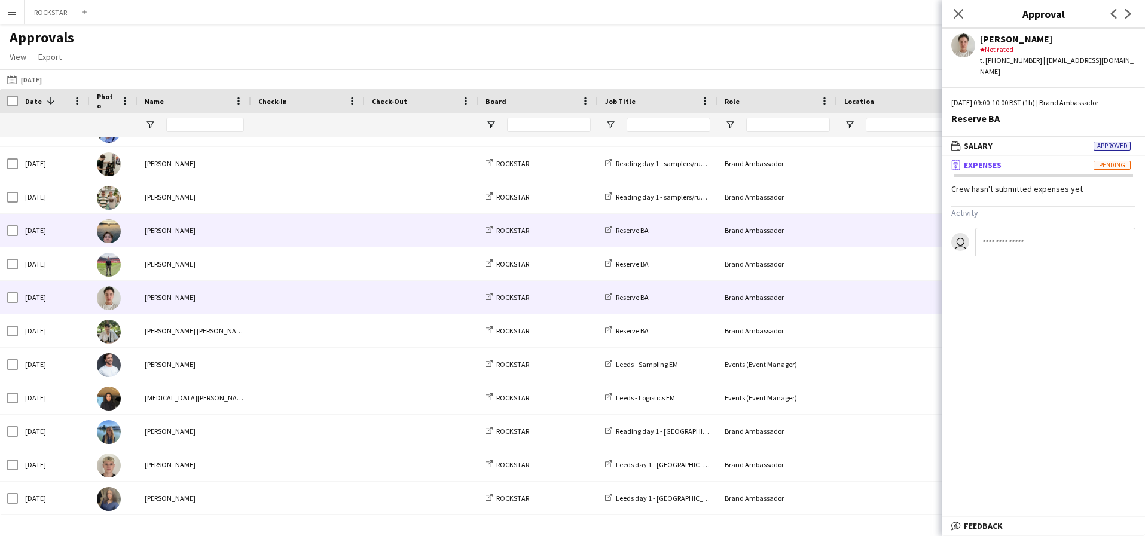
scroll to position [626, 0]
click at [261, 227] on span at bounding box center [307, 231] width 99 height 33
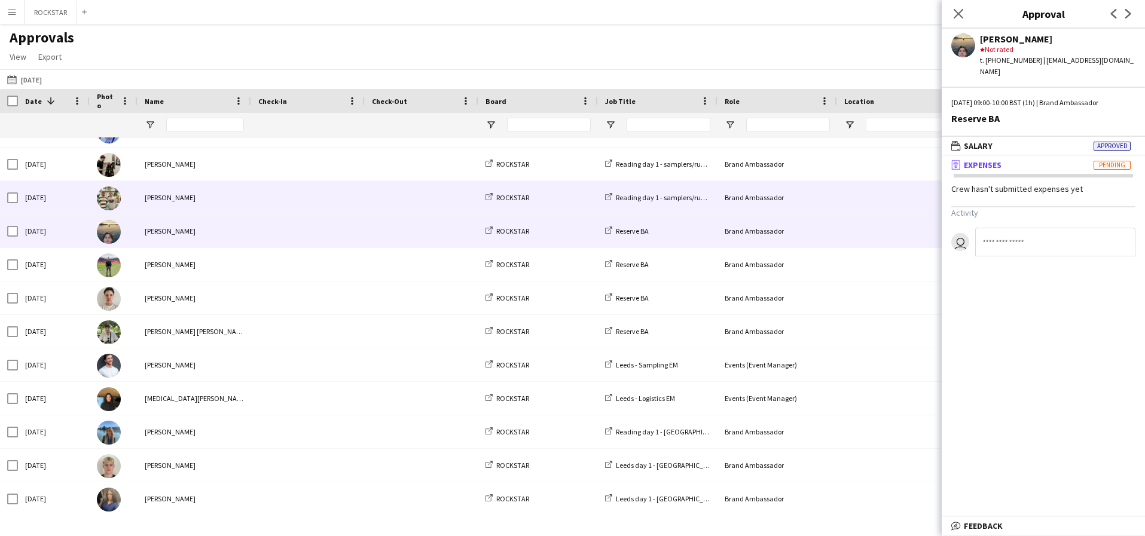
click at [249, 207] on div "[PERSON_NAME]" at bounding box center [195, 197] width 114 height 33
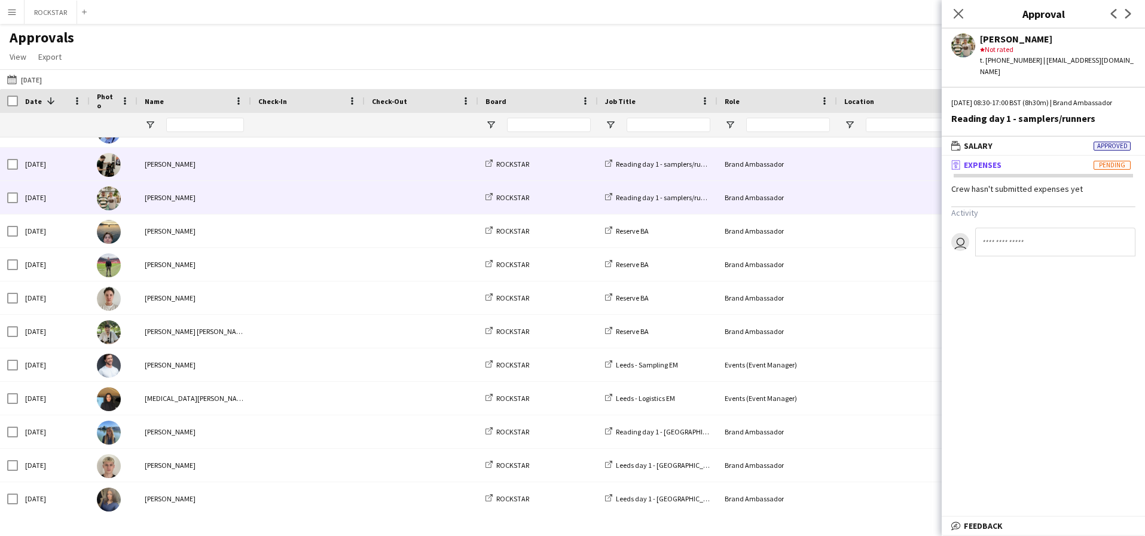
click at [227, 177] on div "[PERSON_NAME]" at bounding box center [195, 164] width 114 height 33
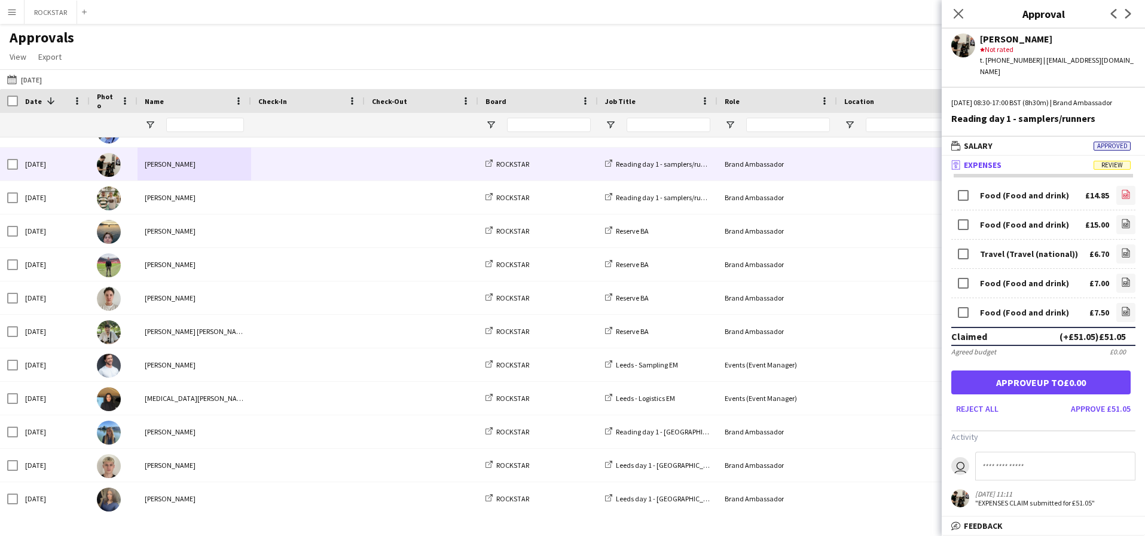
click at [1128, 201] on app-icon "file-image" at bounding box center [1126, 196] width 10 height 12
click at [1121, 222] on icon "file-image" at bounding box center [1126, 224] width 10 height 10
click at [1125, 316] on icon at bounding box center [1126, 311] width 8 height 9
click at [1101, 410] on button "Approve £51.05" at bounding box center [1100, 408] width 69 height 19
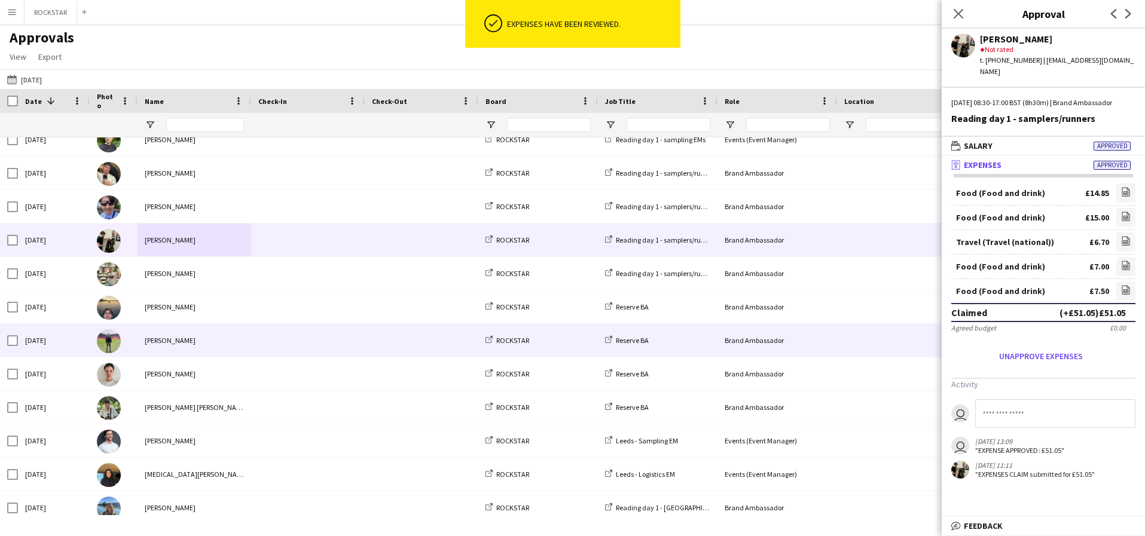
scroll to position [550, 0]
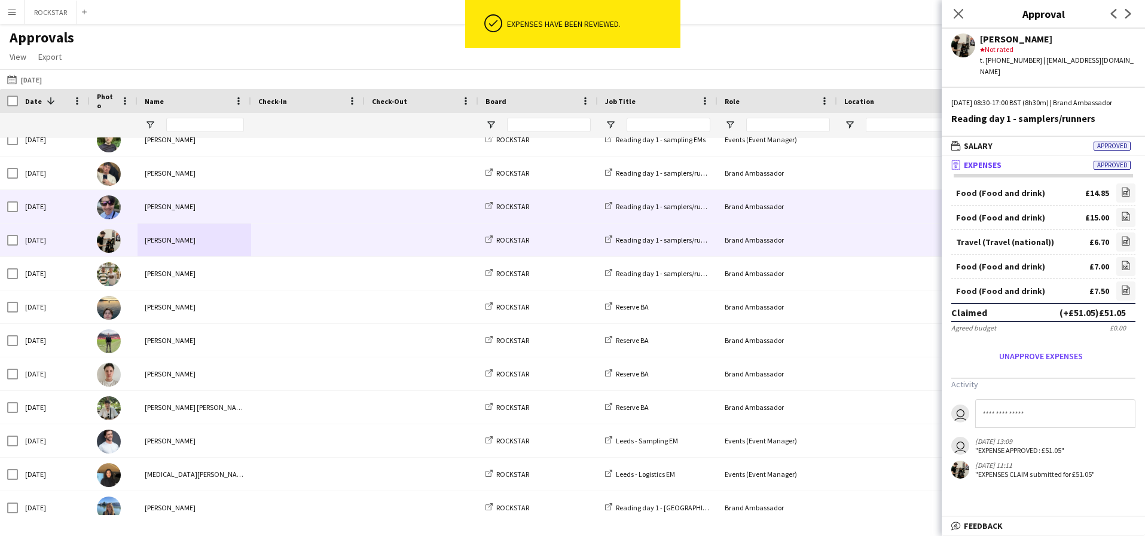
click at [288, 194] on span at bounding box center [307, 206] width 99 height 33
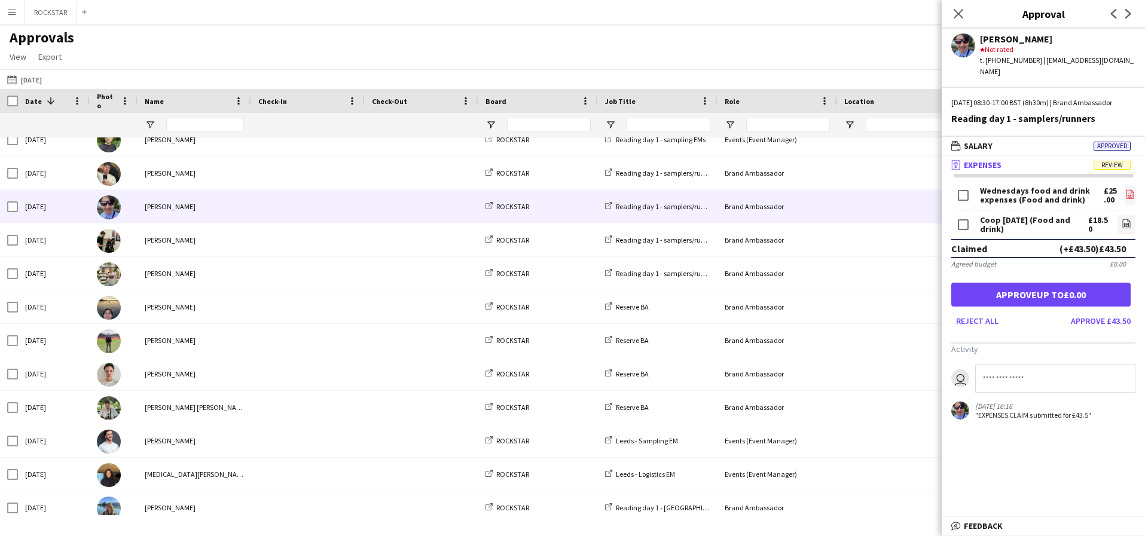
click at [1128, 194] on icon at bounding box center [1130, 196] width 5 height 4
click at [1128, 220] on icon at bounding box center [1127, 223] width 8 height 9
click at [1097, 323] on button "Approve £43.50" at bounding box center [1100, 321] width 69 height 19
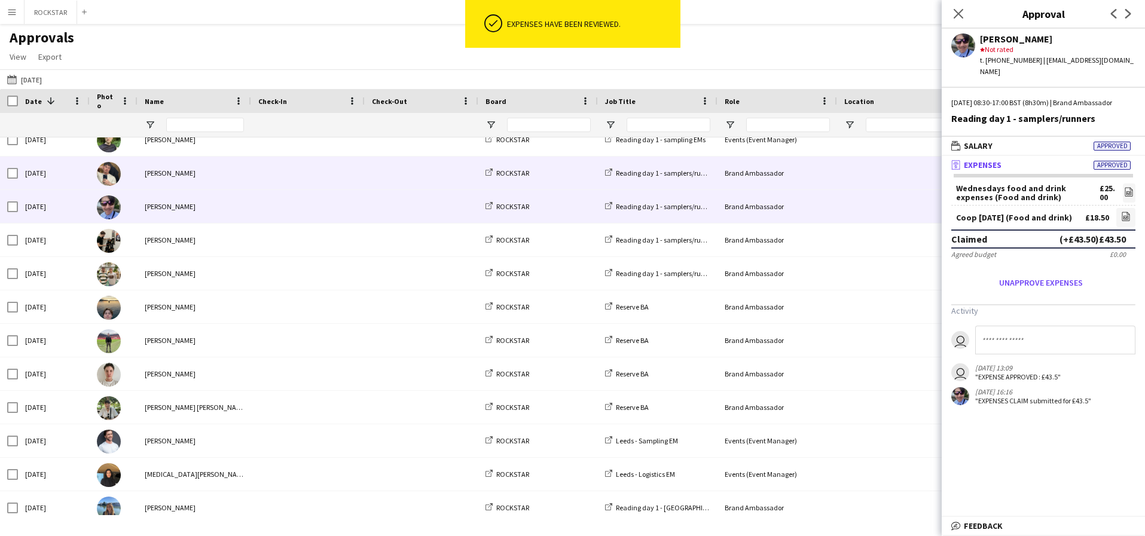
click at [381, 167] on span at bounding box center [421, 173] width 99 height 33
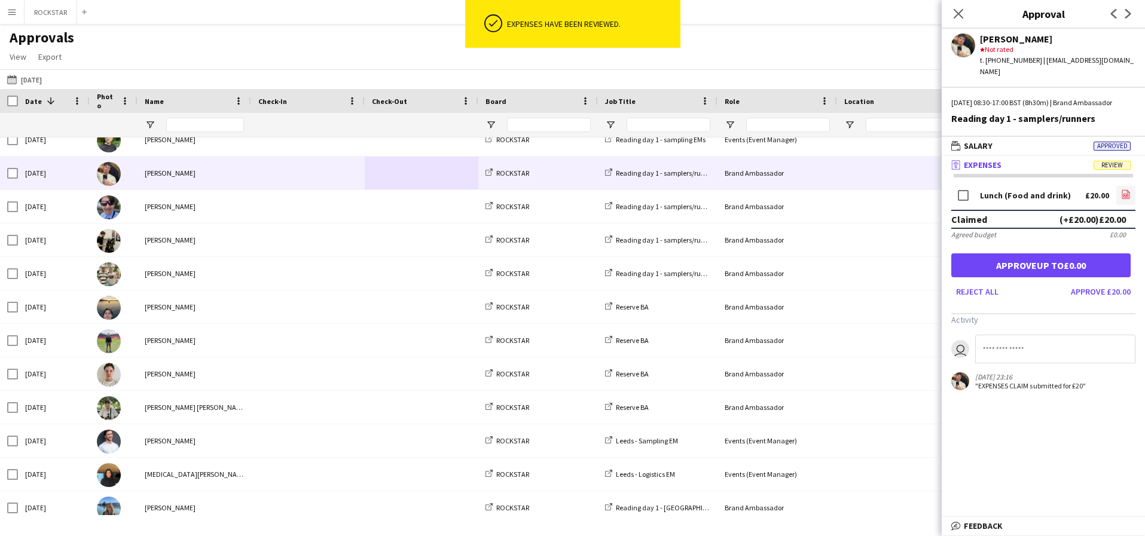
click at [1122, 195] on icon at bounding box center [1126, 194] width 8 height 9
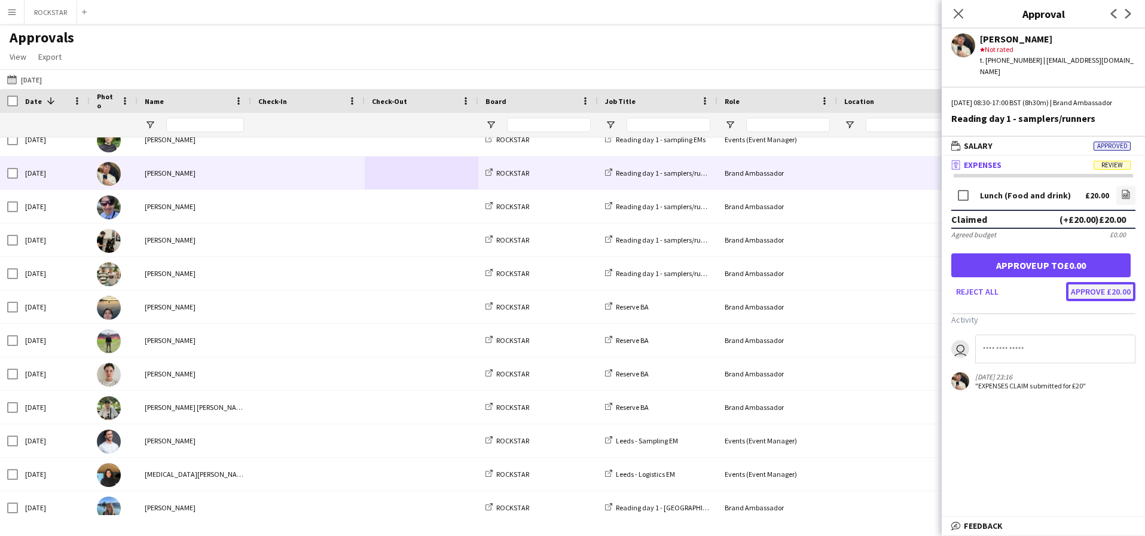
click at [1085, 295] on button "Approve £20.00" at bounding box center [1100, 291] width 69 height 19
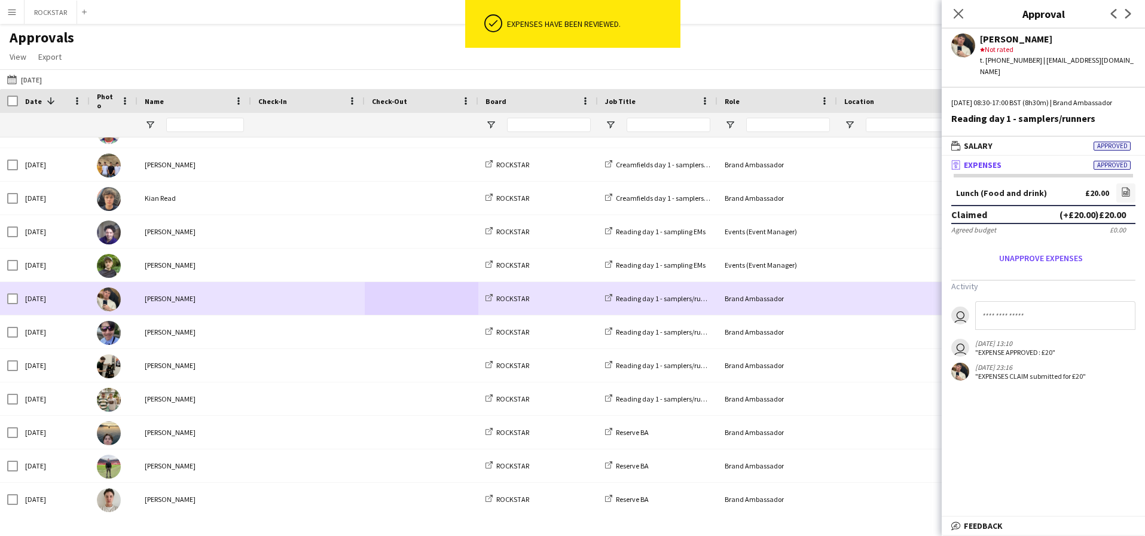
scroll to position [424, 0]
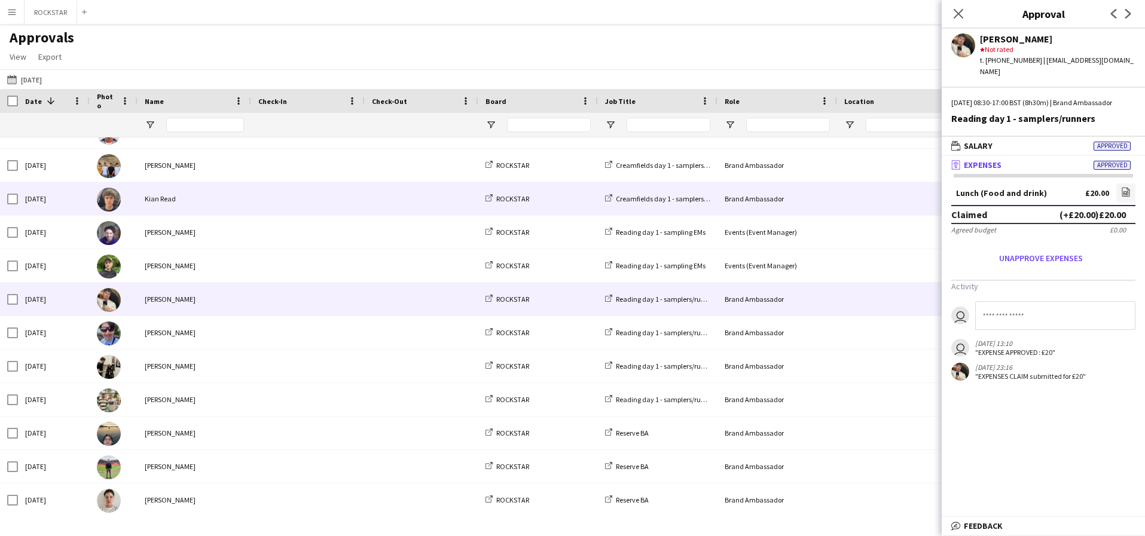
click at [224, 195] on div "Kian Read" at bounding box center [195, 198] width 114 height 33
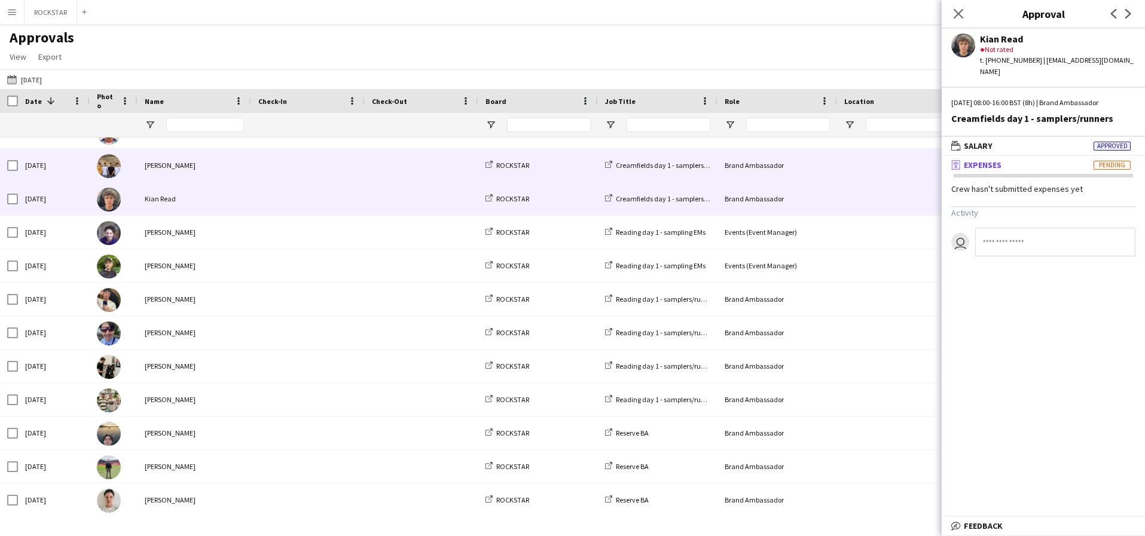
click at [253, 170] on div at bounding box center [308, 165] width 114 height 33
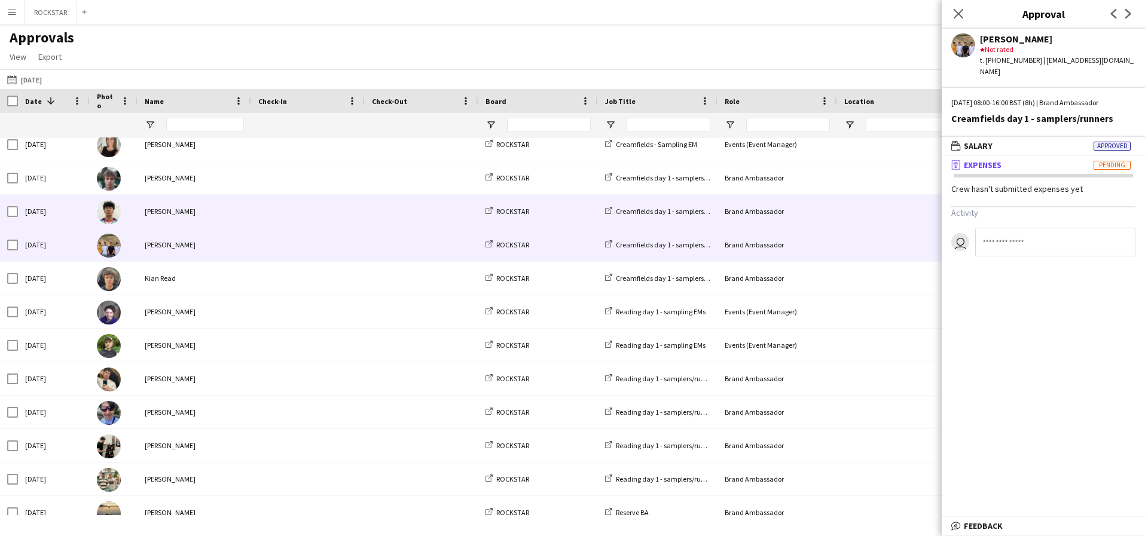
click at [267, 215] on span at bounding box center [307, 211] width 99 height 33
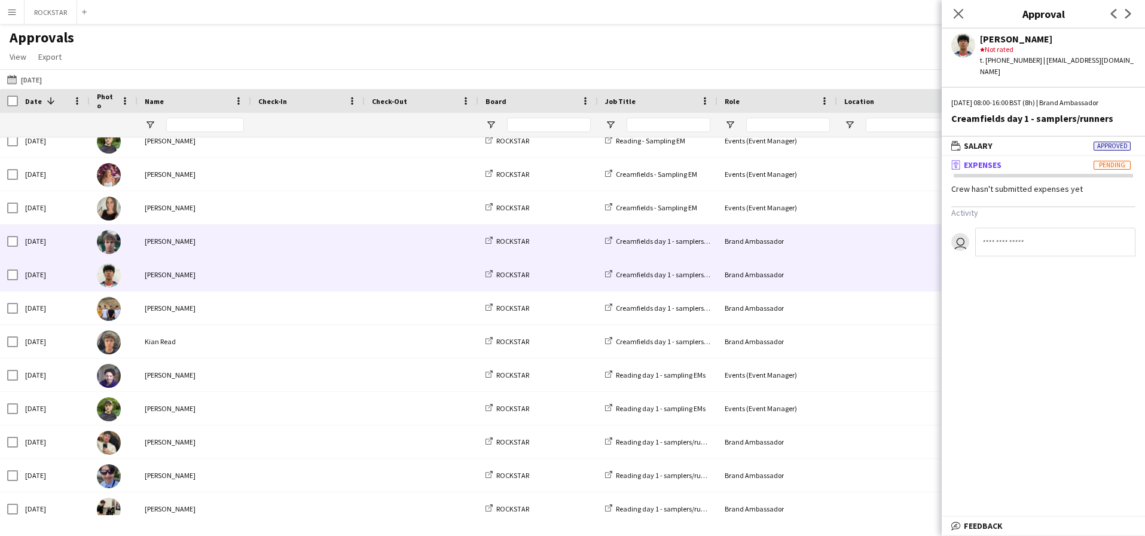
scroll to position [281, 0]
click at [246, 231] on div "[PERSON_NAME]" at bounding box center [195, 241] width 114 height 33
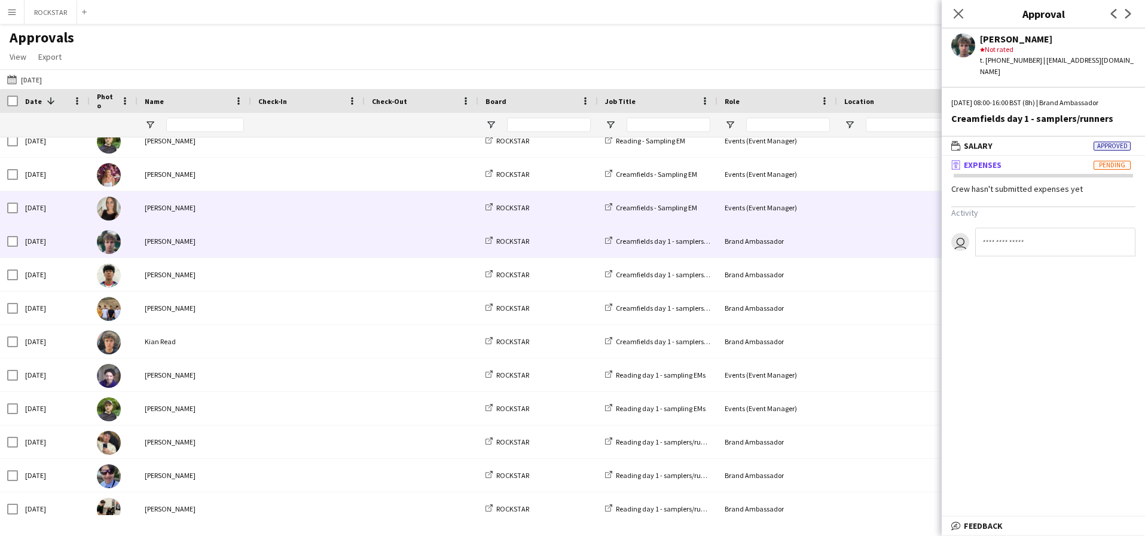
click at [260, 208] on span at bounding box center [307, 207] width 99 height 33
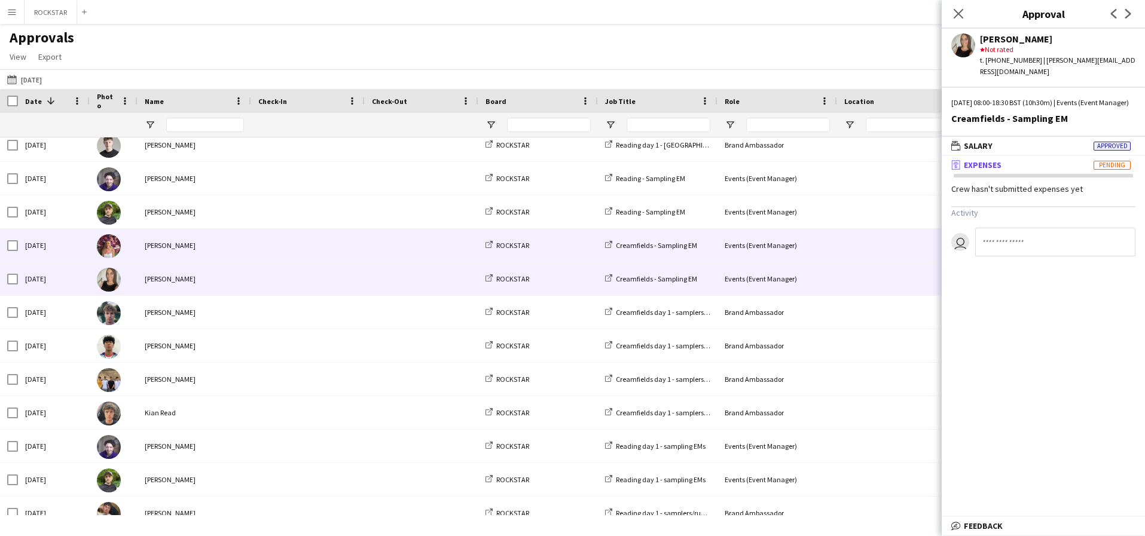
scroll to position [210, 0]
click at [252, 239] on div at bounding box center [308, 245] width 114 height 33
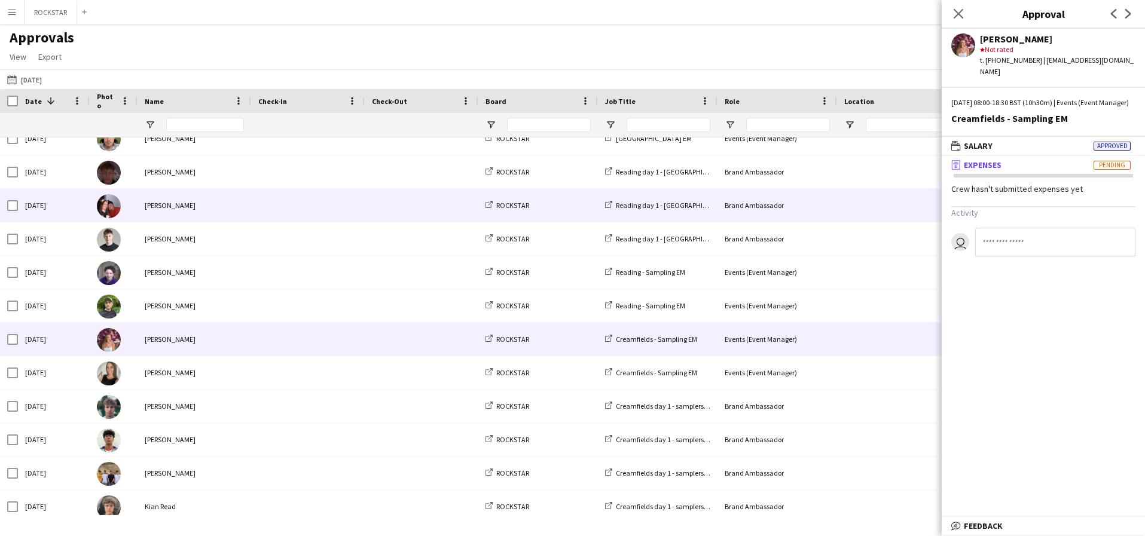
scroll to position [116, 0]
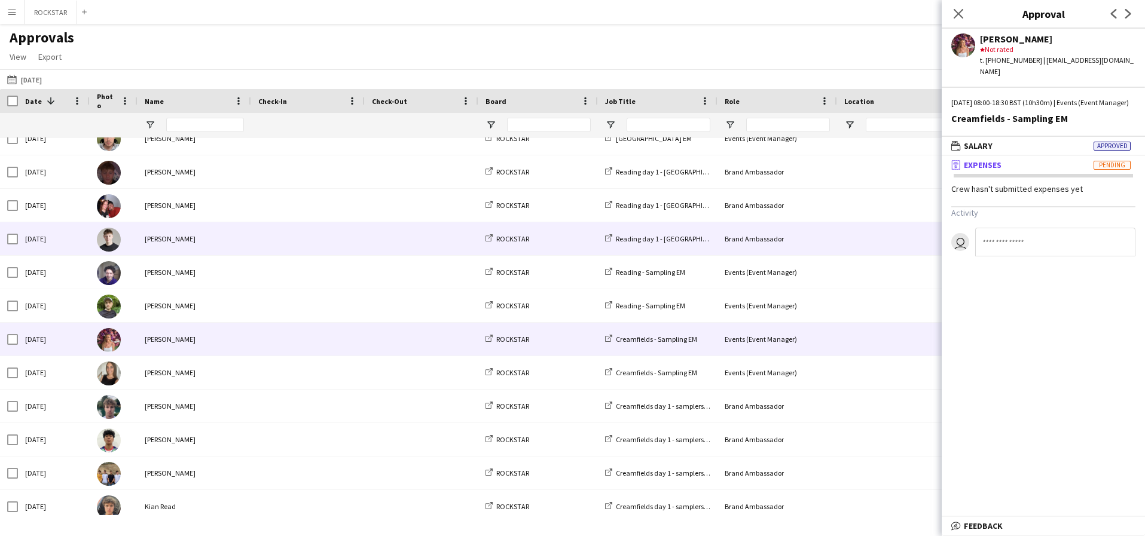
click at [206, 237] on div "[PERSON_NAME]" at bounding box center [195, 238] width 114 height 33
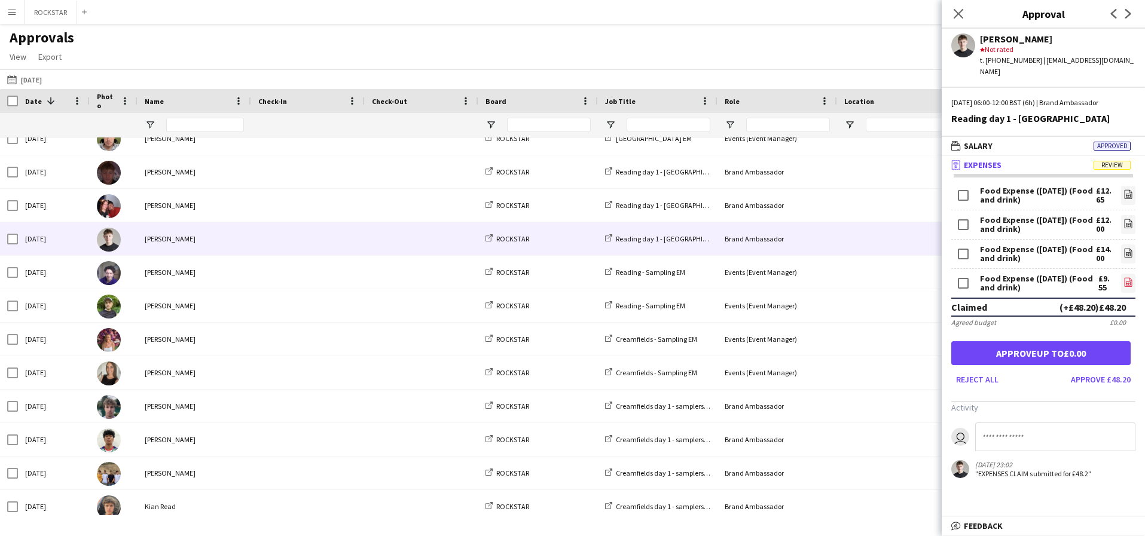
click at [1128, 280] on link "file-image" at bounding box center [1128, 283] width 14 height 19
click at [1133, 248] on icon "file-image" at bounding box center [1129, 253] width 10 height 10
click at [1131, 219] on icon "file-image" at bounding box center [1129, 224] width 10 height 10
click at [1131, 190] on icon "file-image" at bounding box center [1129, 195] width 10 height 10
click at [1133, 281] on link "file-image" at bounding box center [1128, 283] width 14 height 19
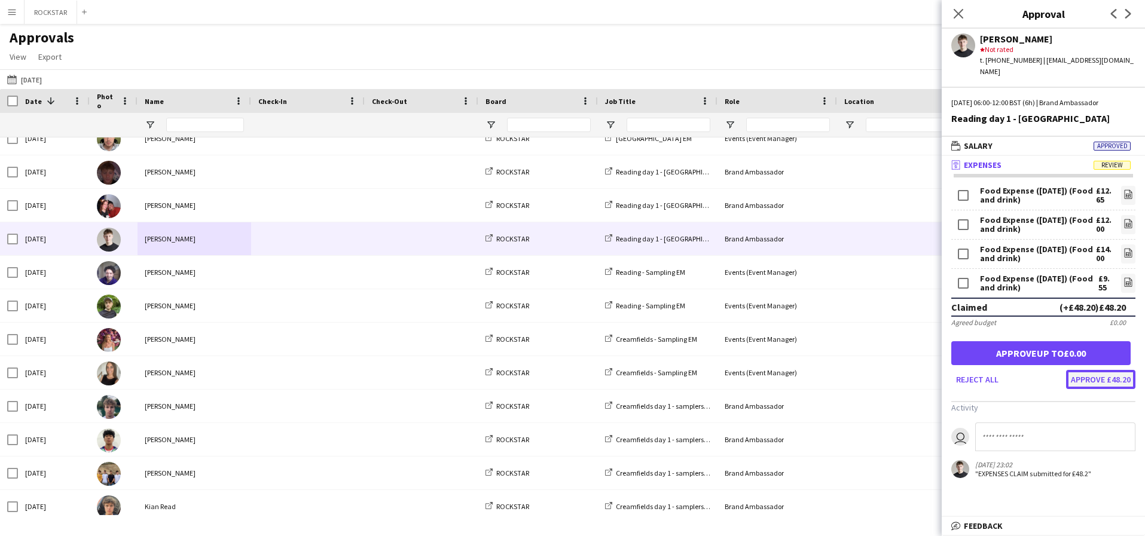
click at [1103, 370] on button "Approve £48.20" at bounding box center [1100, 379] width 69 height 19
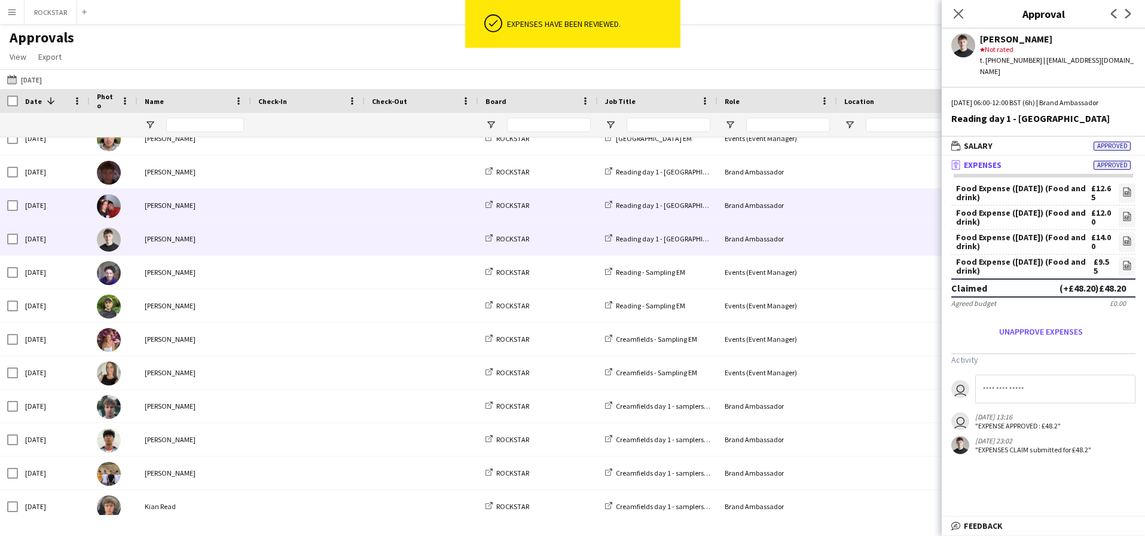
click at [295, 210] on span at bounding box center [307, 205] width 99 height 33
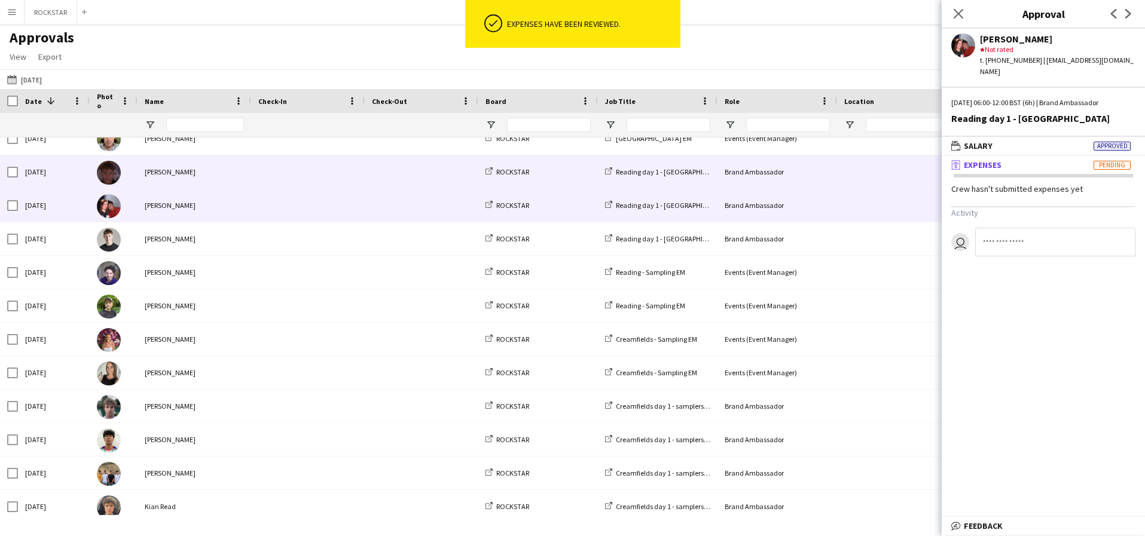
click at [281, 170] on span at bounding box center [307, 171] width 99 height 33
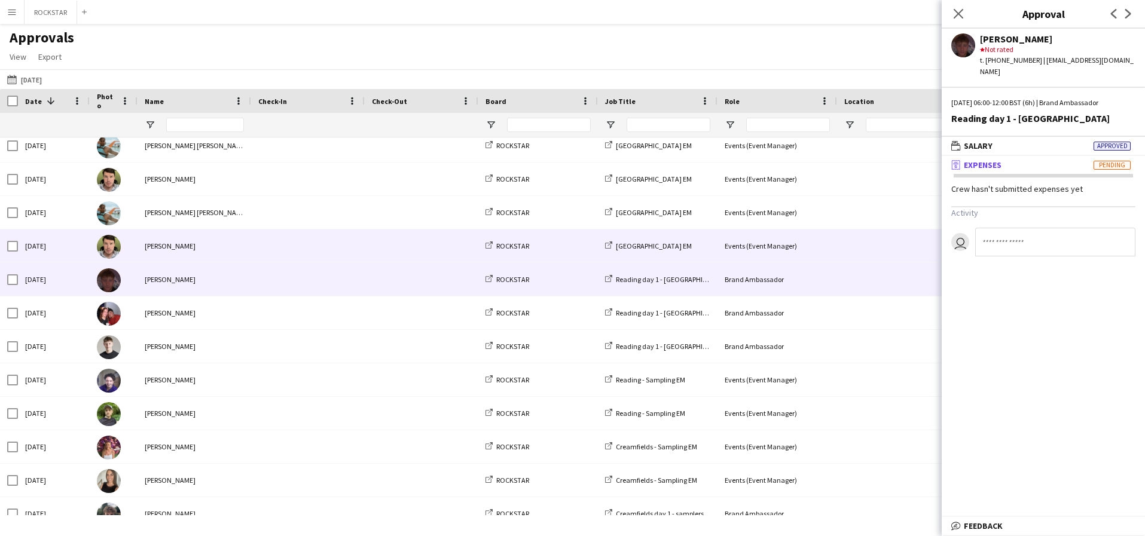
scroll to position [0, 0]
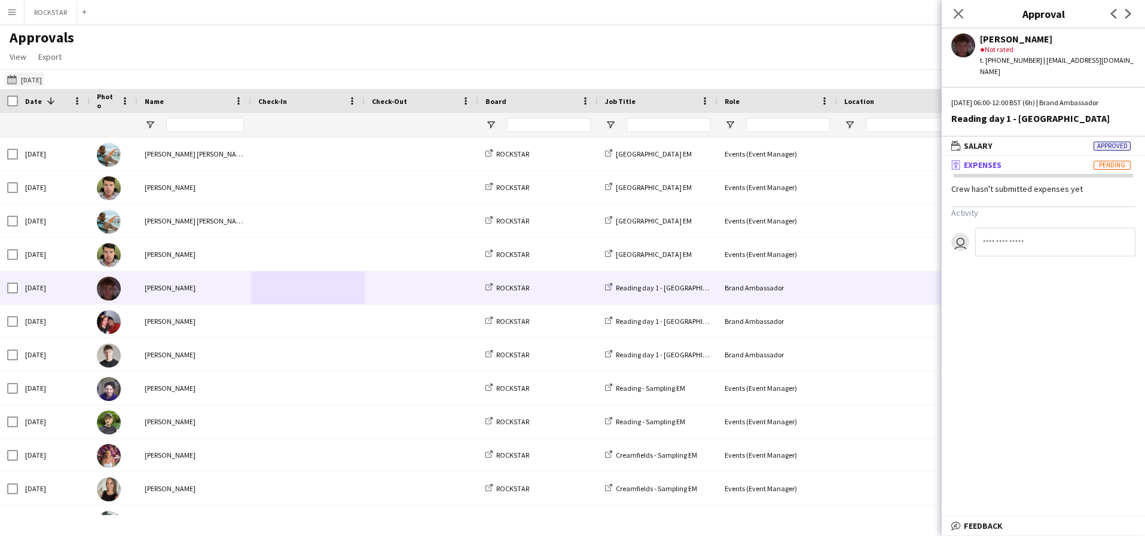
click at [40, 84] on button "[DATE] [DATE]" at bounding box center [24, 79] width 39 height 14
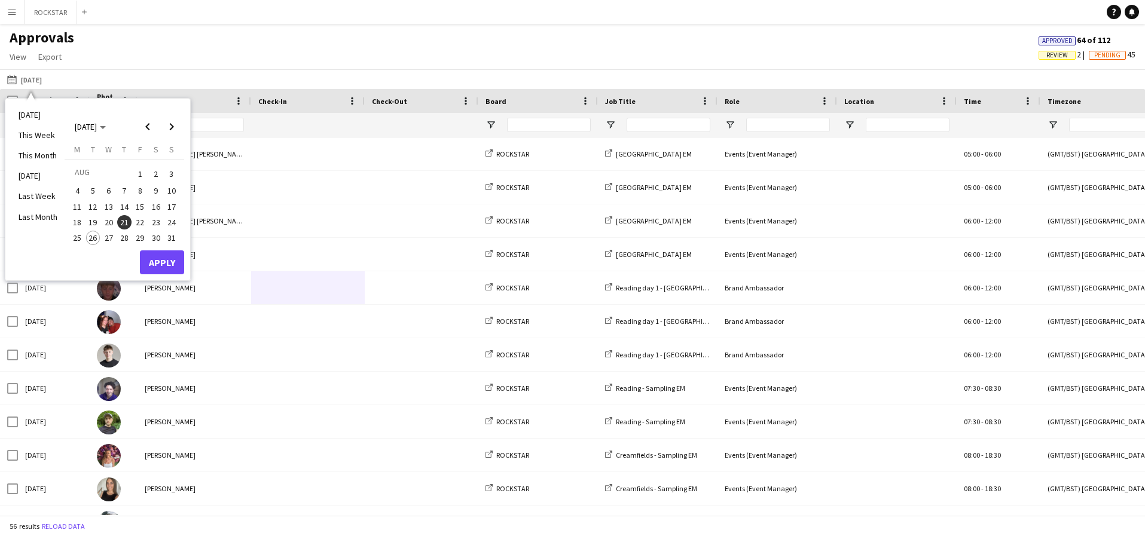
click at [140, 226] on span "22" at bounding box center [140, 222] width 14 height 14
click at [161, 260] on button "Apply" at bounding box center [162, 263] width 44 height 24
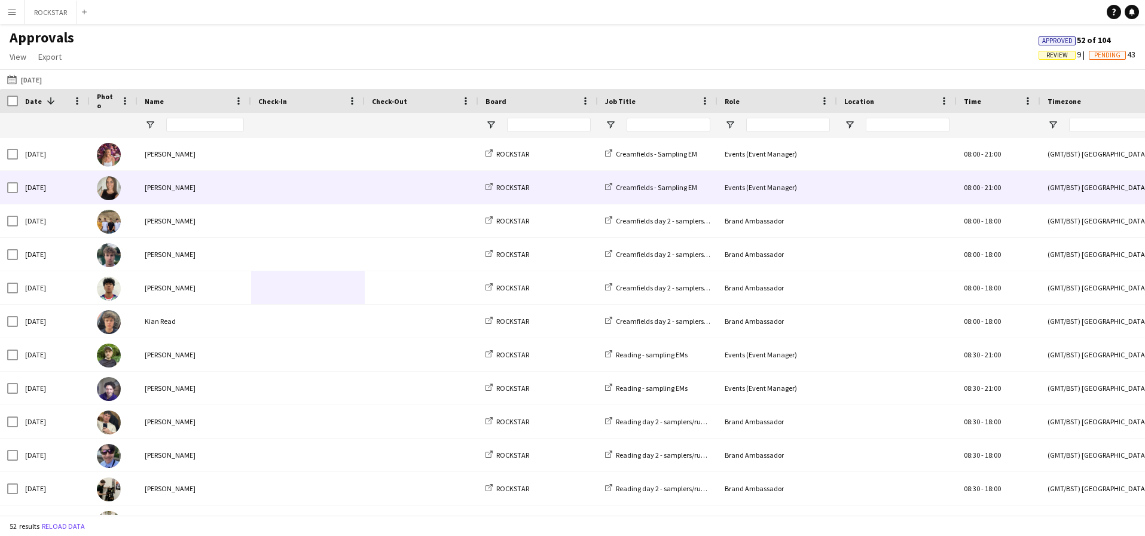
scroll to position [31, 0]
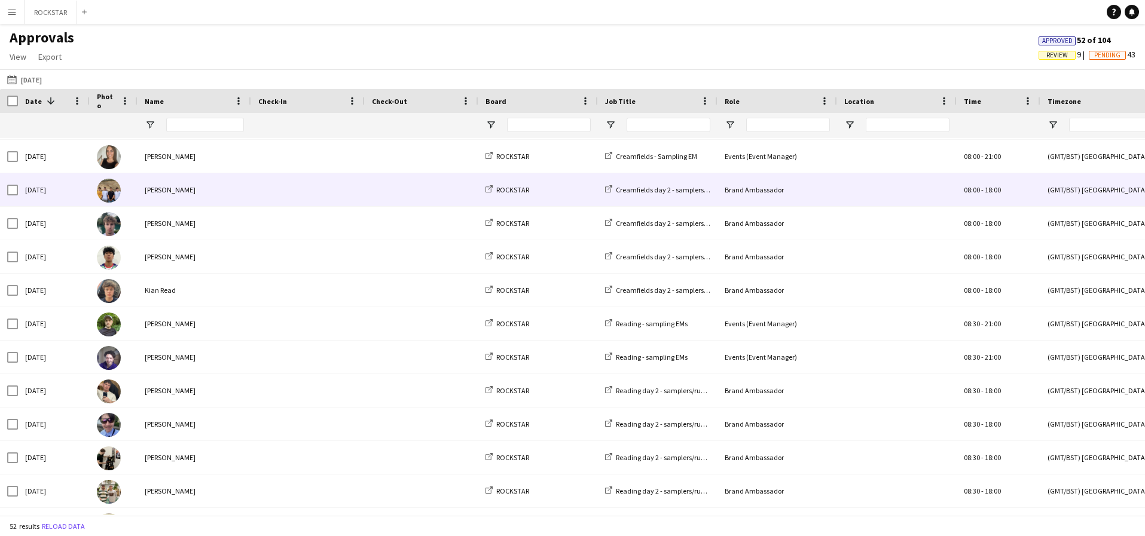
click at [352, 194] on span at bounding box center [307, 189] width 99 height 33
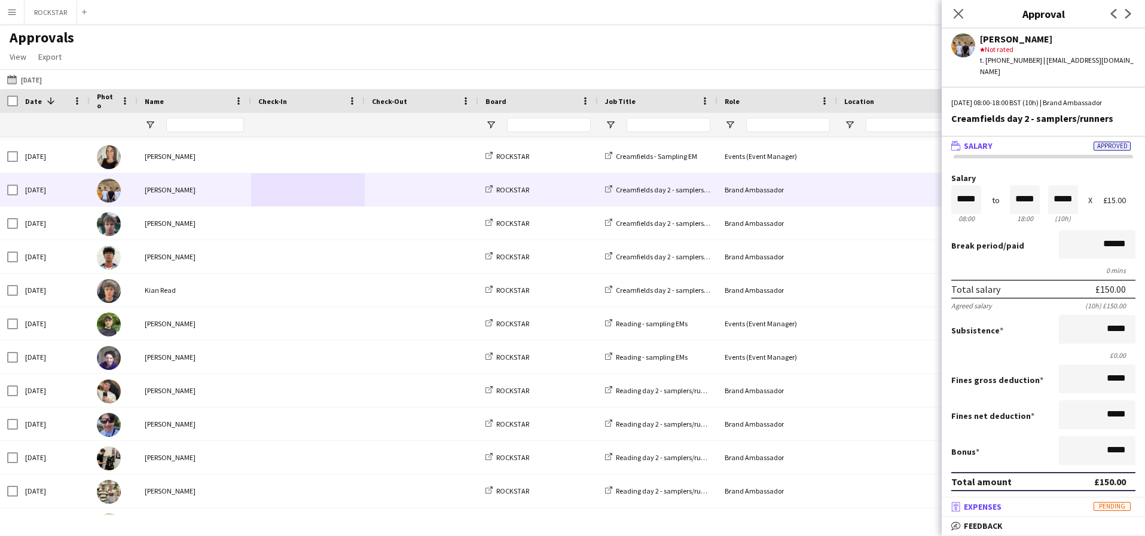
click at [995, 511] on span "Expenses" at bounding box center [983, 507] width 38 height 11
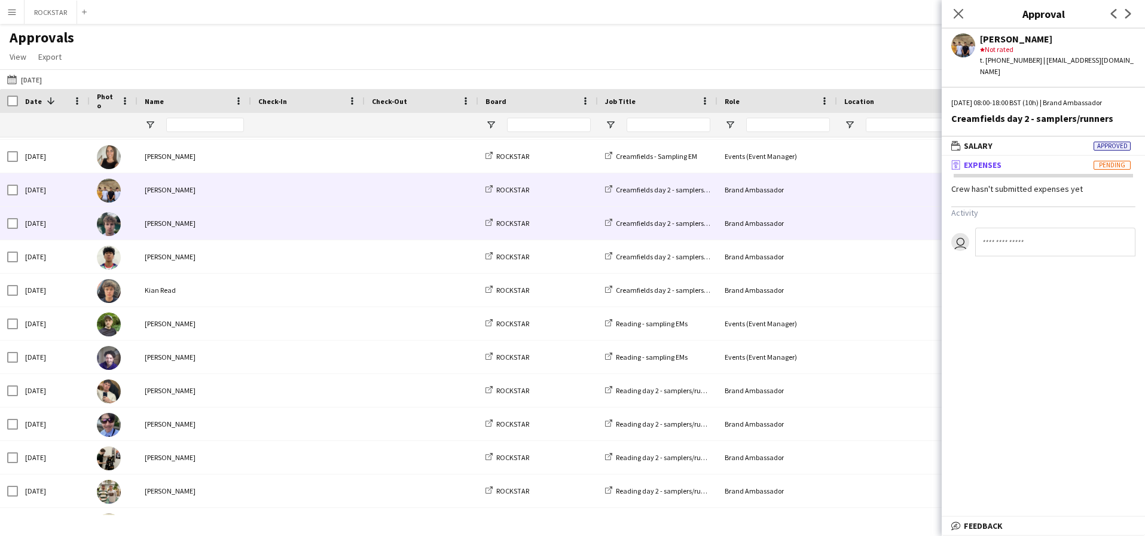
click at [434, 221] on span at bounding box center [421, 223] width 99 height 33
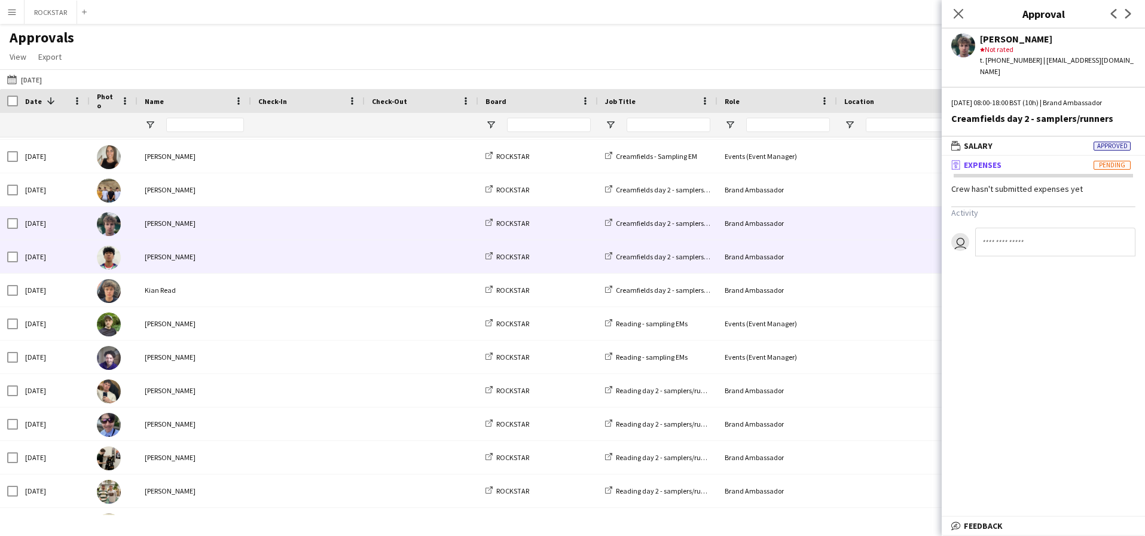
click at [433, 249] on span at bounding box center [421, 256] width 99 height 33
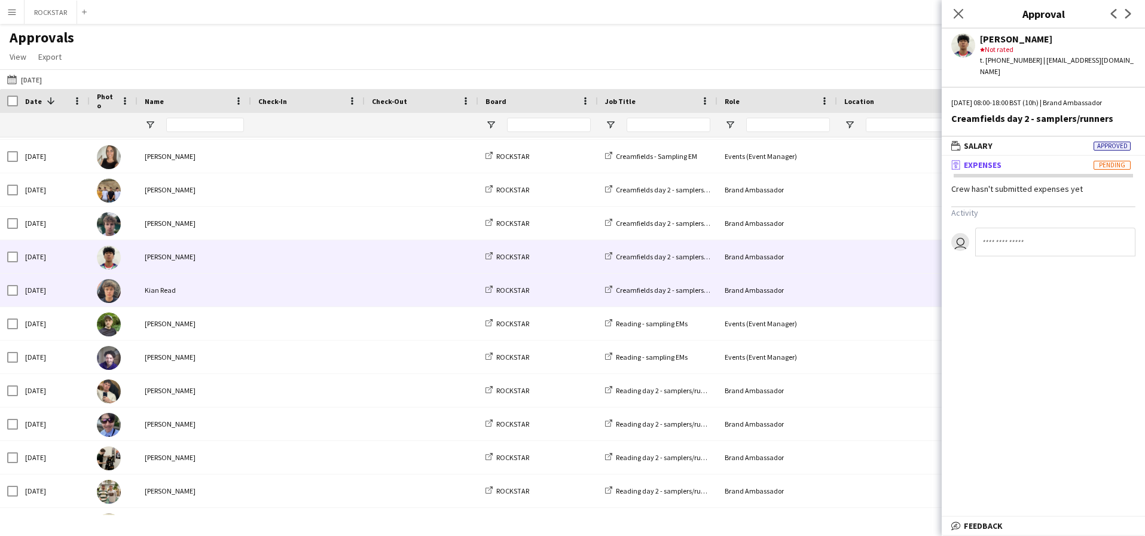
click at [403, 293] on span at bounding box center [421, 290] width 99 height 33
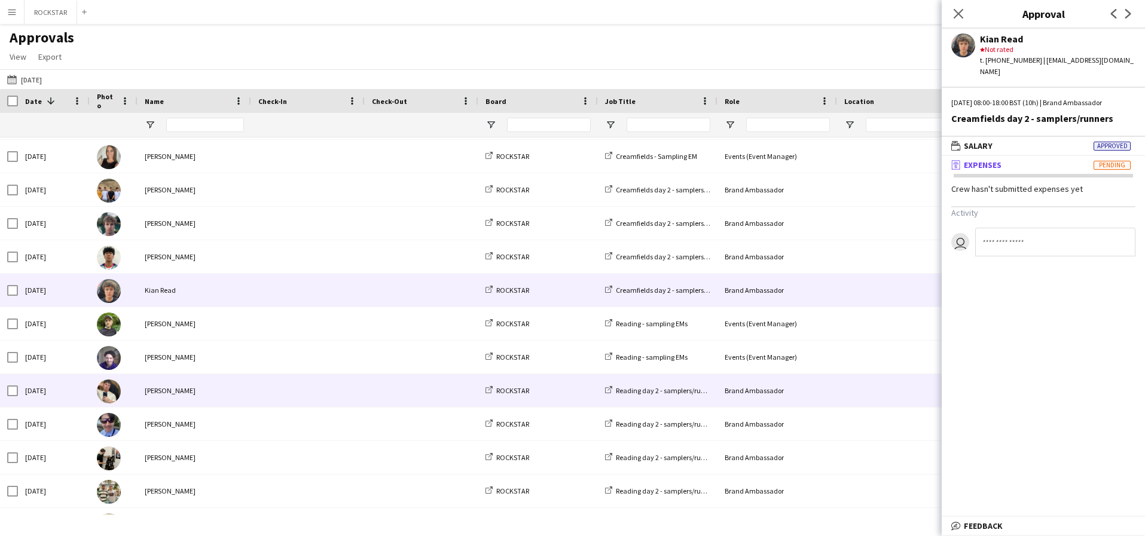
click at [315, 401] on span at bounding box center [307, 390] width 99 height 33
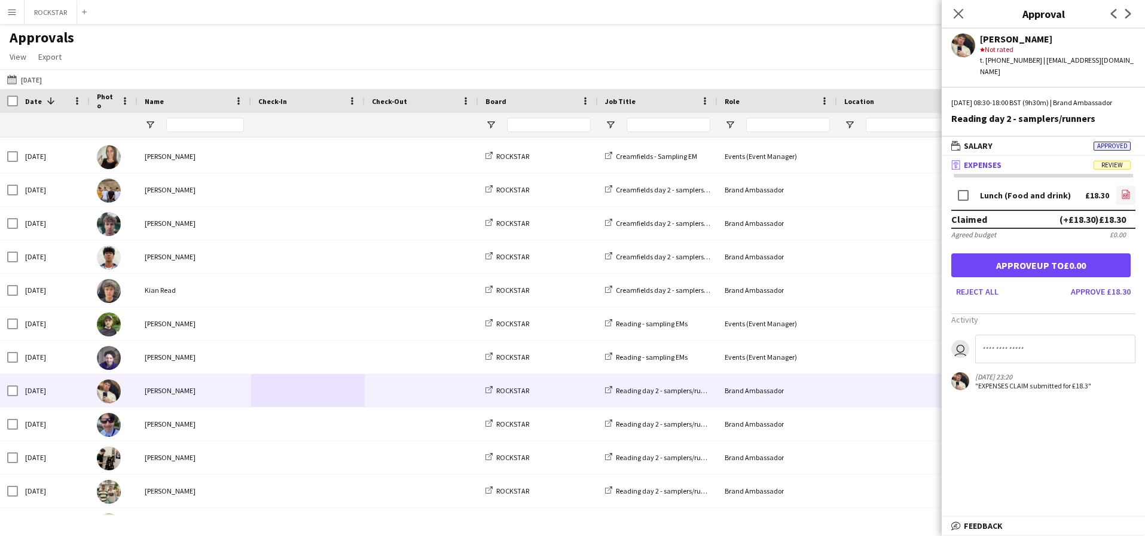
click at [1133, 192] on link "file-image" at bounding box center [1125, 195] width 19 height 19
click at [1088, 295] on button "Approve £18.30" at bounding box center [1100, 291] width 69 height 19
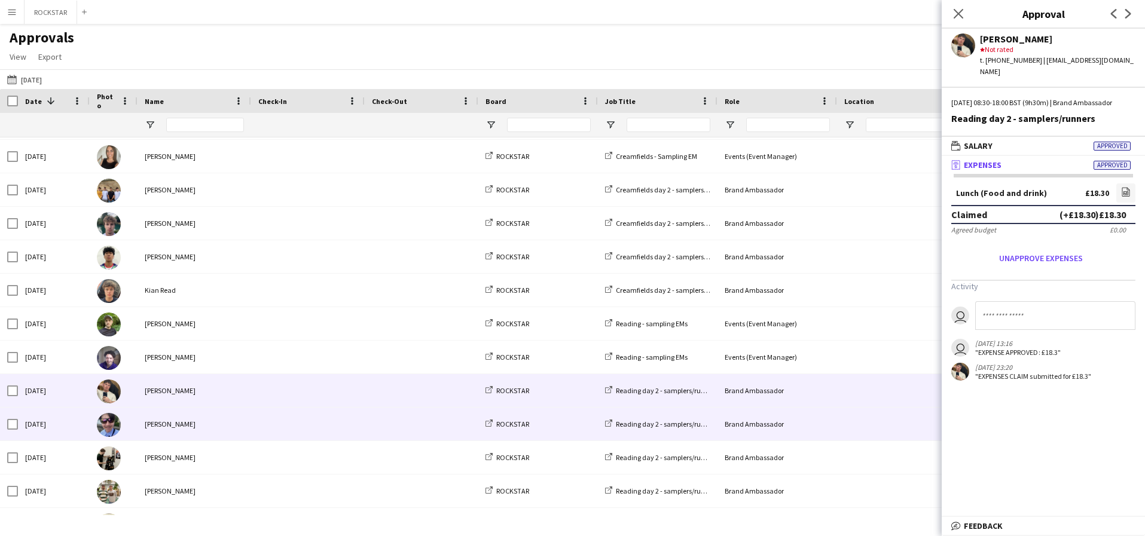
click at [419, 437] on span at bounding box center [421, 424] width 99 height 33
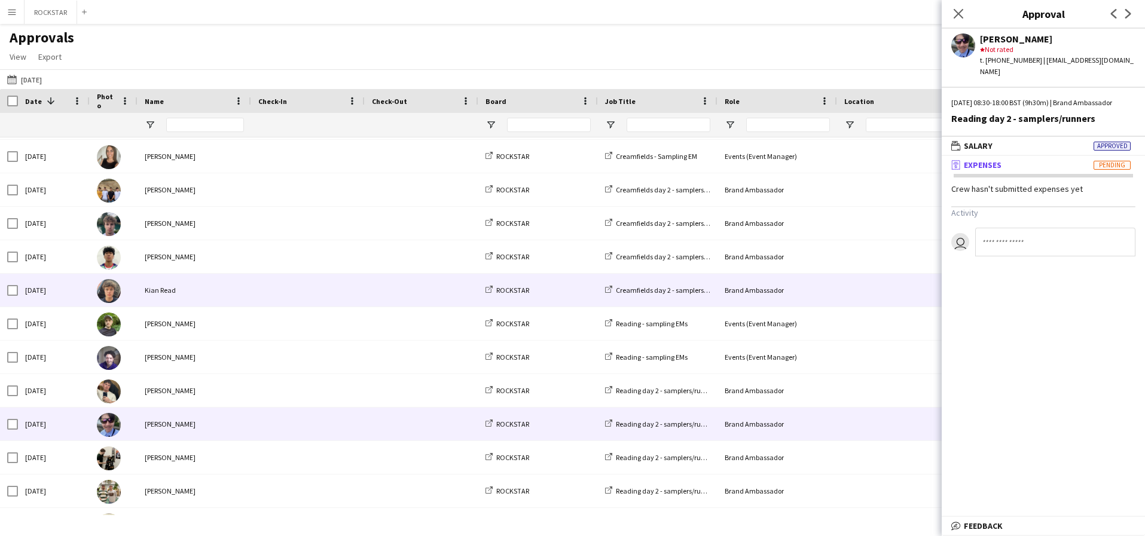
scroll to position [123, 0]
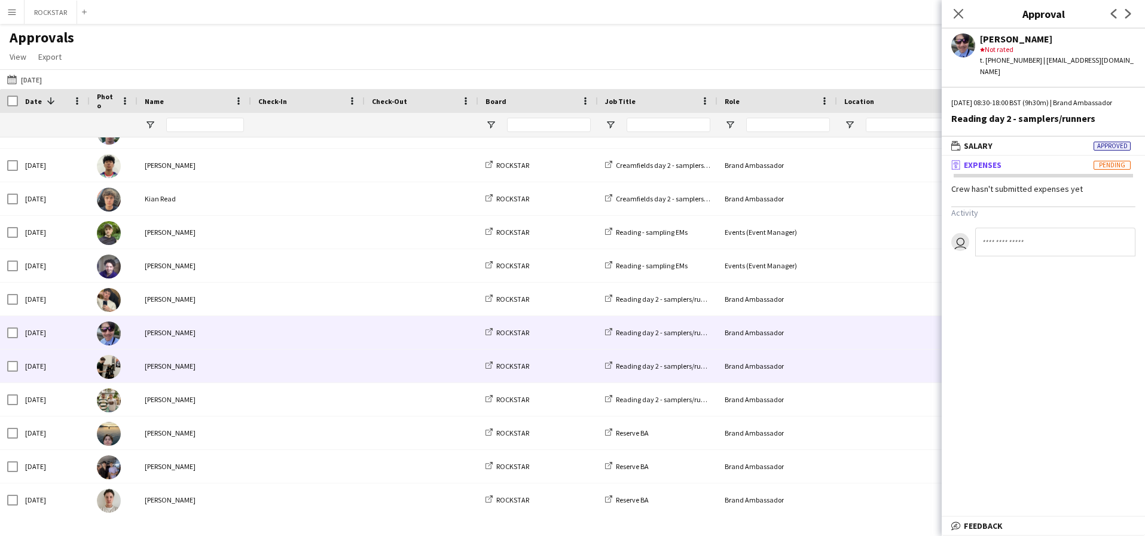
click at [243, 363] on div "[PERSON_NAME]" at bounding box center [195, 366] width 114 height 33
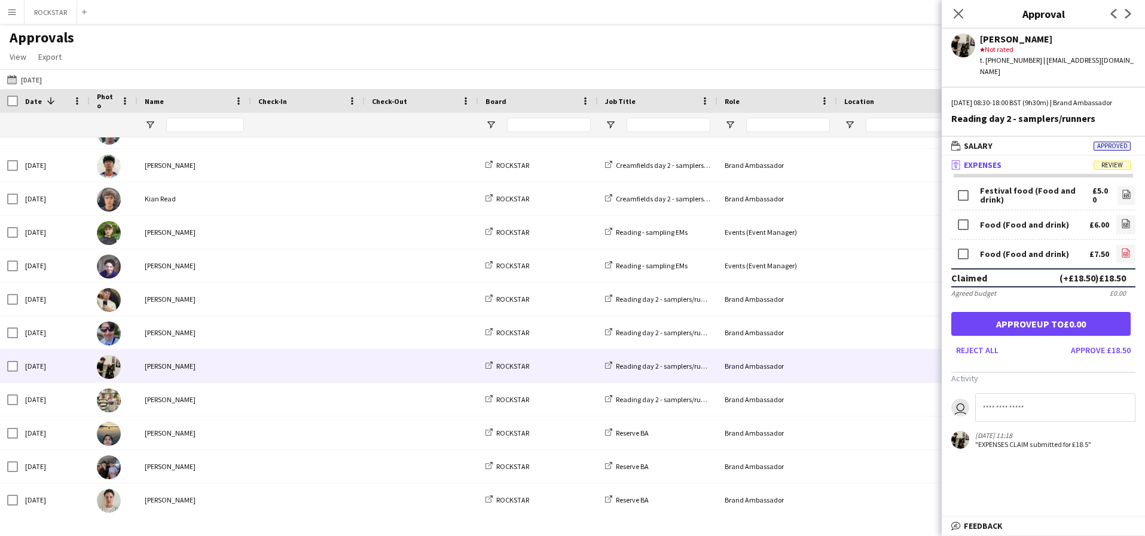
click at [1125, 246] on link "file-image" at bounding box center [1125, 254] width 19 height 19
click at [1127, 226] on icon "file-image" at bounding box center [1126, 224] width 10 height 10
click at [1124, 190] on icon "file-image" at bounding box center [1127, 195] width 10 height 10
click at [1095, 352] on button "Approve £18.50" at bounding box center [1100, 350] width 69 height 19
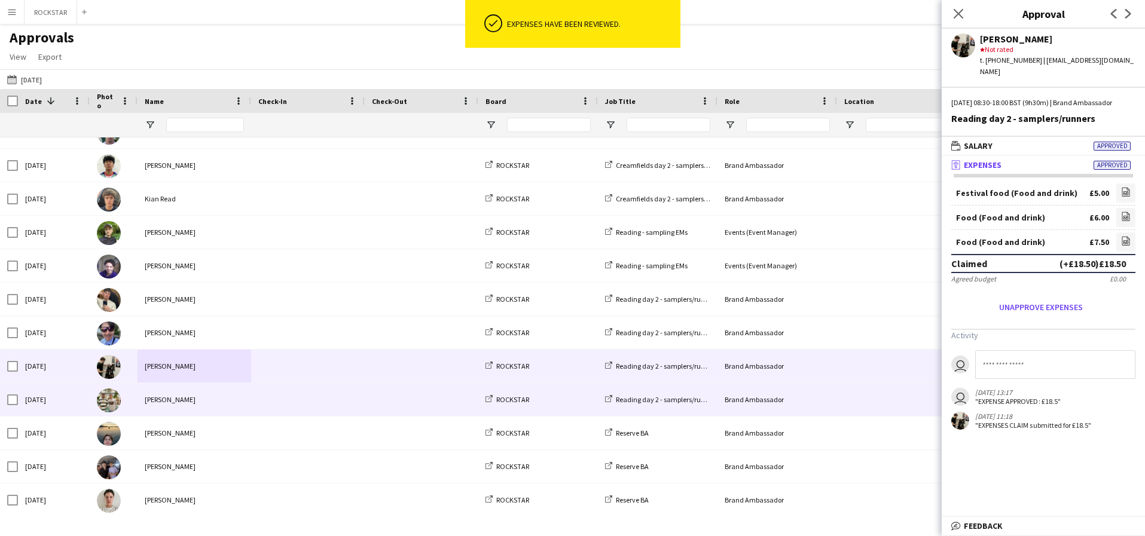
click at [451, 396] on span at bounding box center [421, 399] width 99 height 33
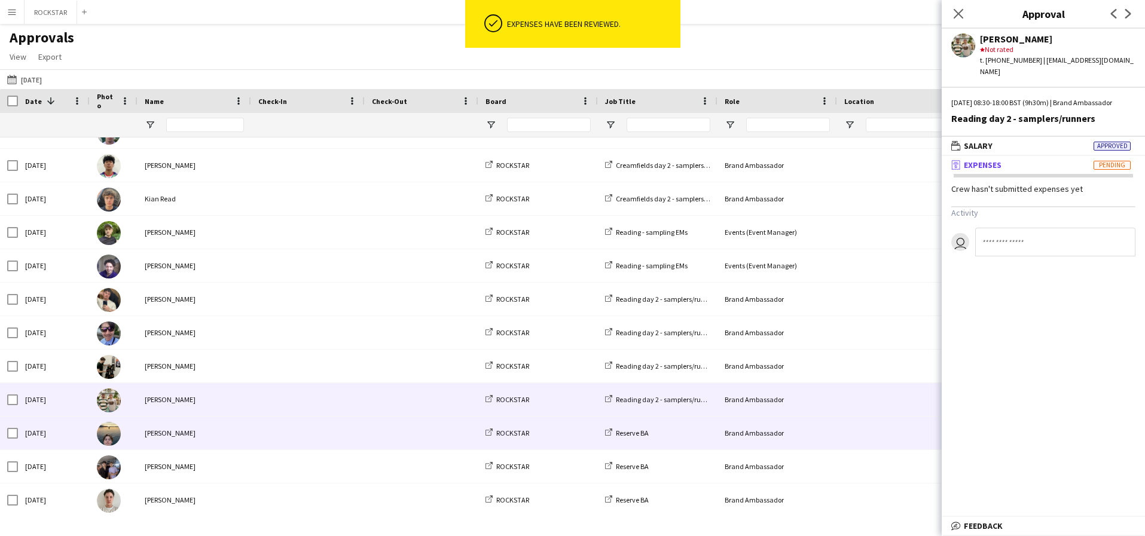
click at [227, 447] on div "[PERSON_NAME]" at bounding box center [195, 433] width 114 height 33
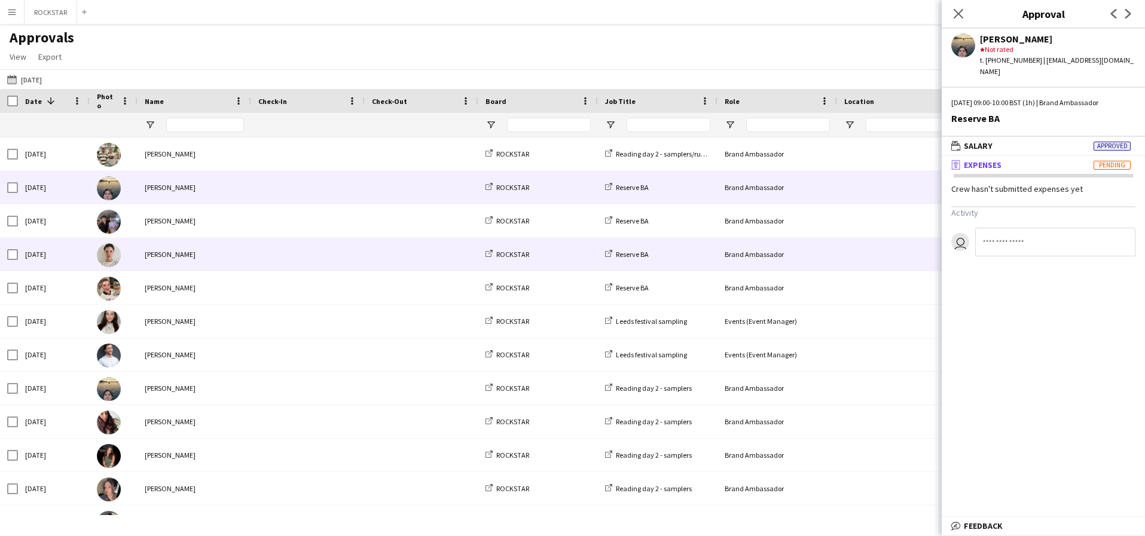
scroll to position [374, 0]
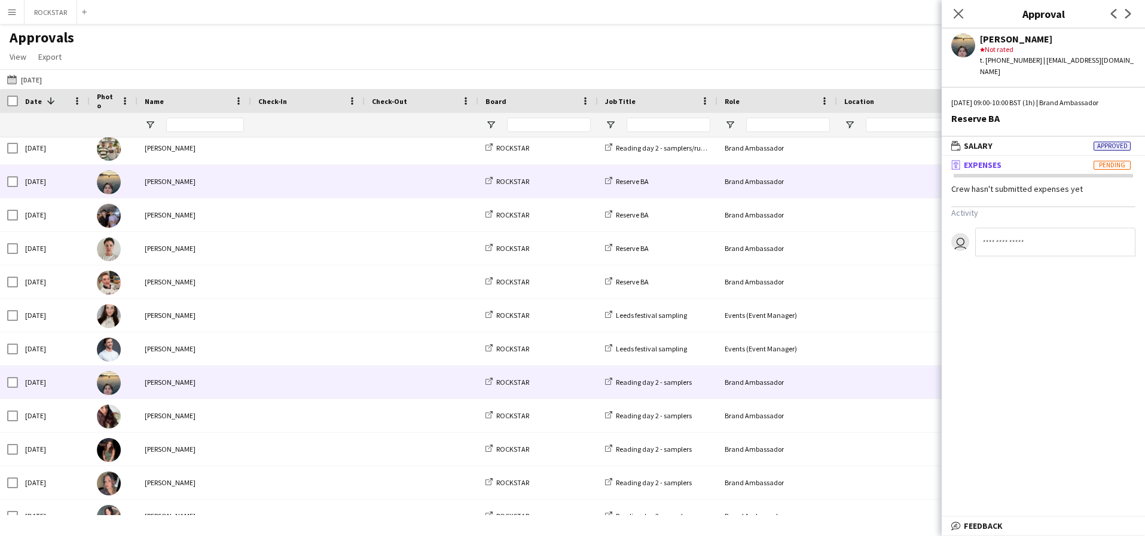
click at [175, 367] on div "[PERSON_NAME]" at bounding box center [195, 382] width 114 height 33
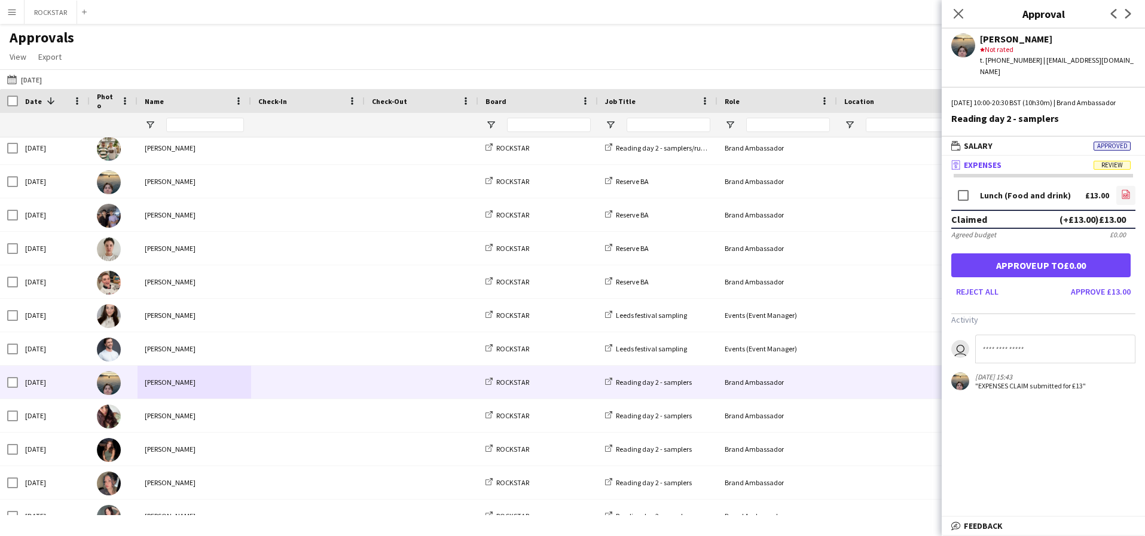
click at [1123, 194] on icon "file-image" at bounding box center [1126, 195] width 10 height 10
click at [1091, 291] on button "Approve £13.00" at bounding box center [1100, 291] width 69 height 19
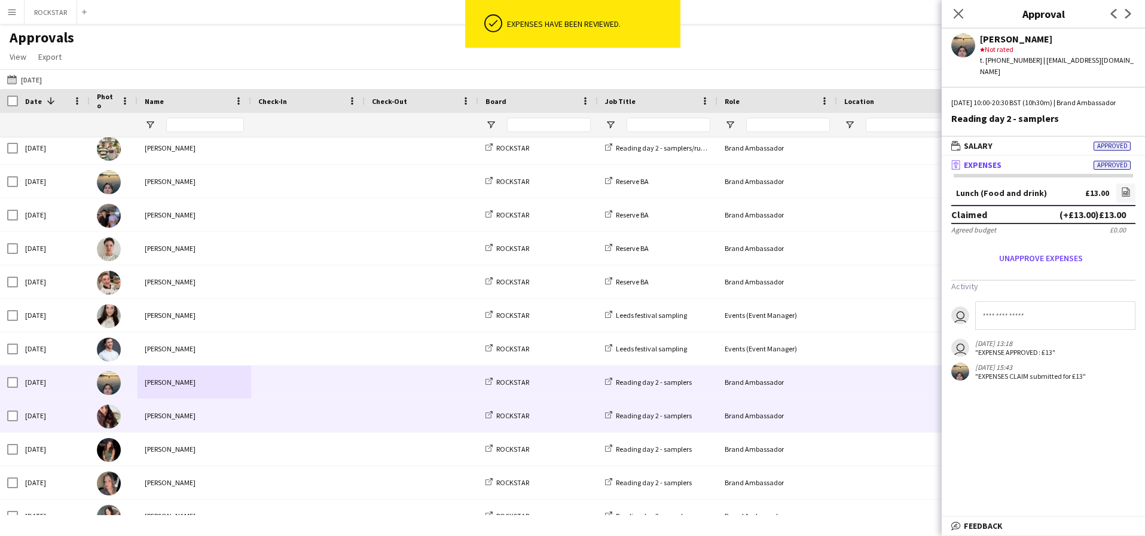
click at [430, 430] on span at bounding box center [421, 415] width 99 height 33
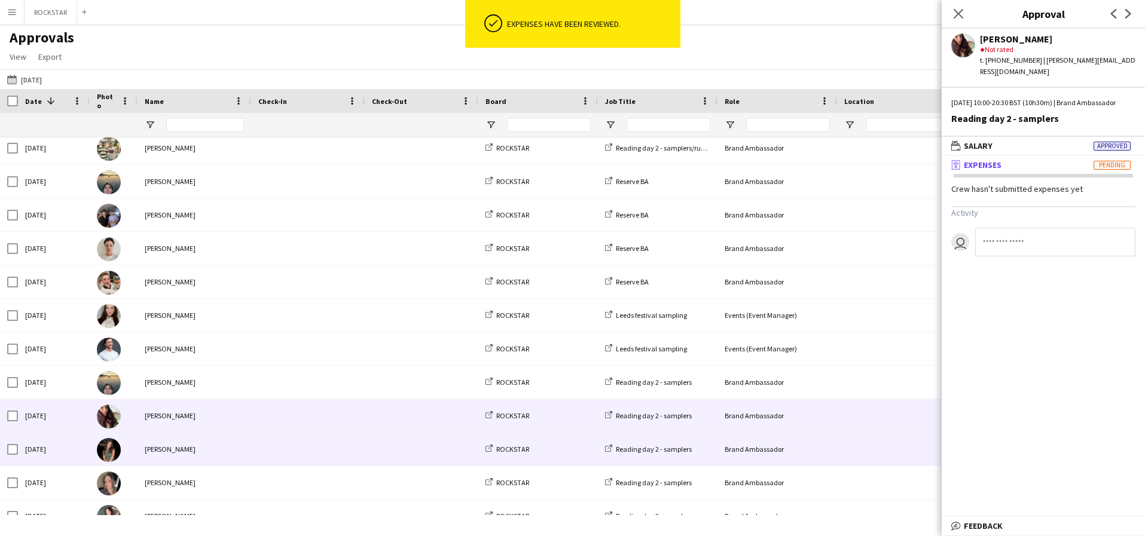
click at [274, 447] on span at bounding box center [307, 449] width 99 height 33
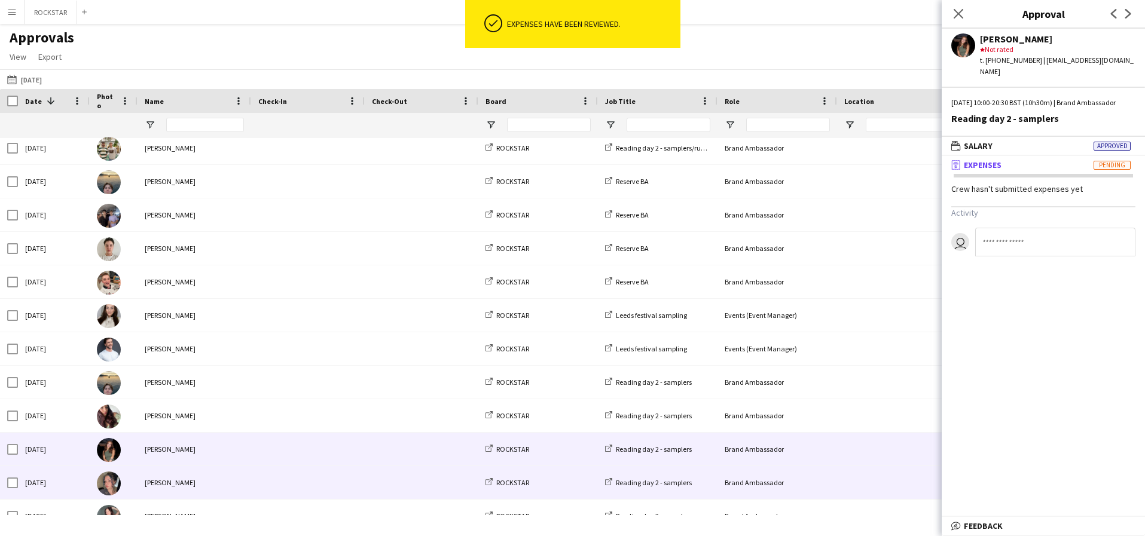
click at [270, 469] on span at bounding box center [307, 482] width 99 height 33
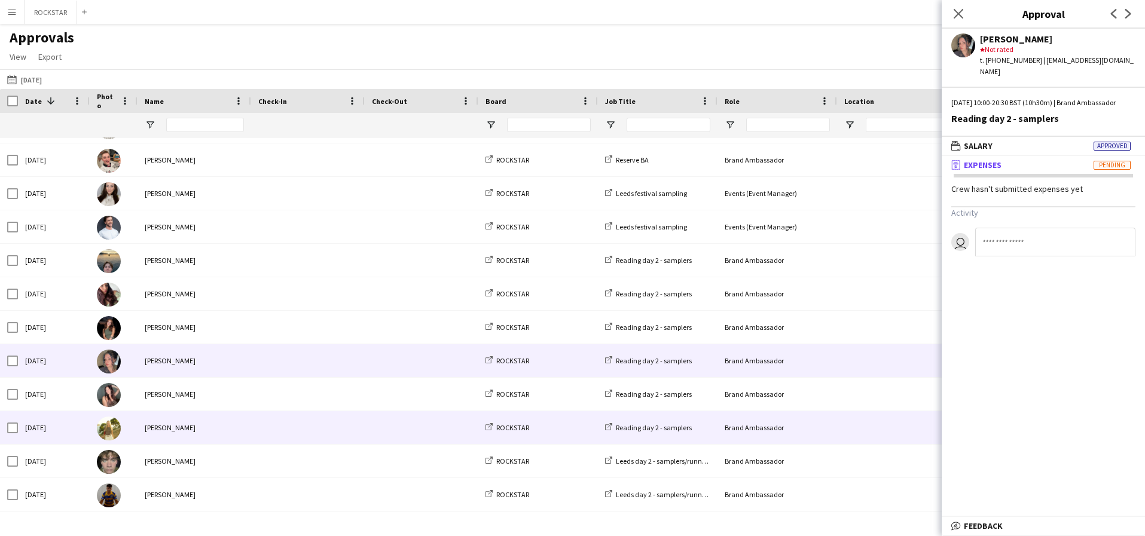
scroll to position [498, 0]
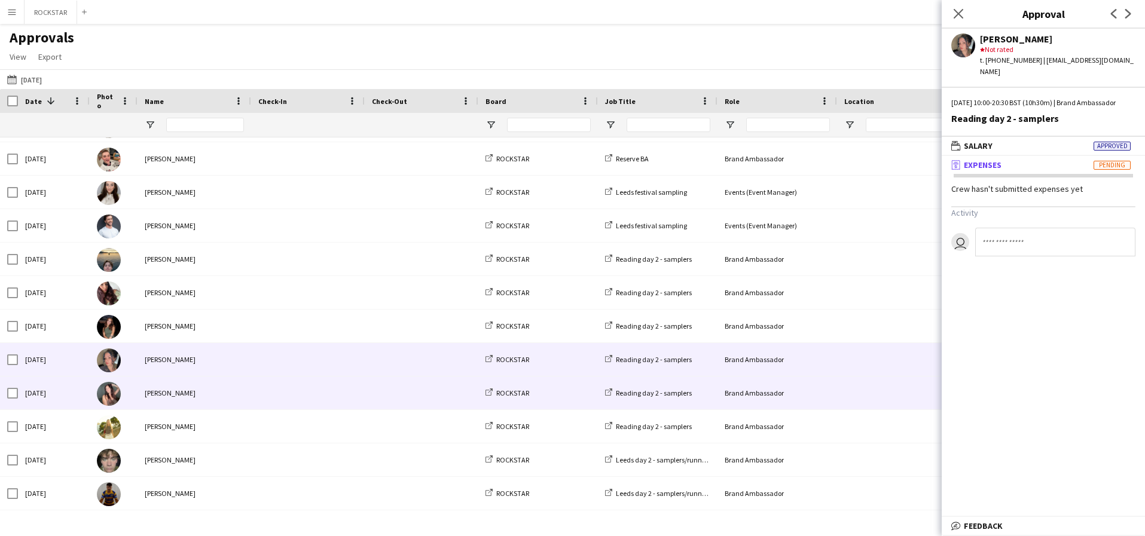
click at [261, 399] on span at bounding box center [307, 393] width 99 height 33
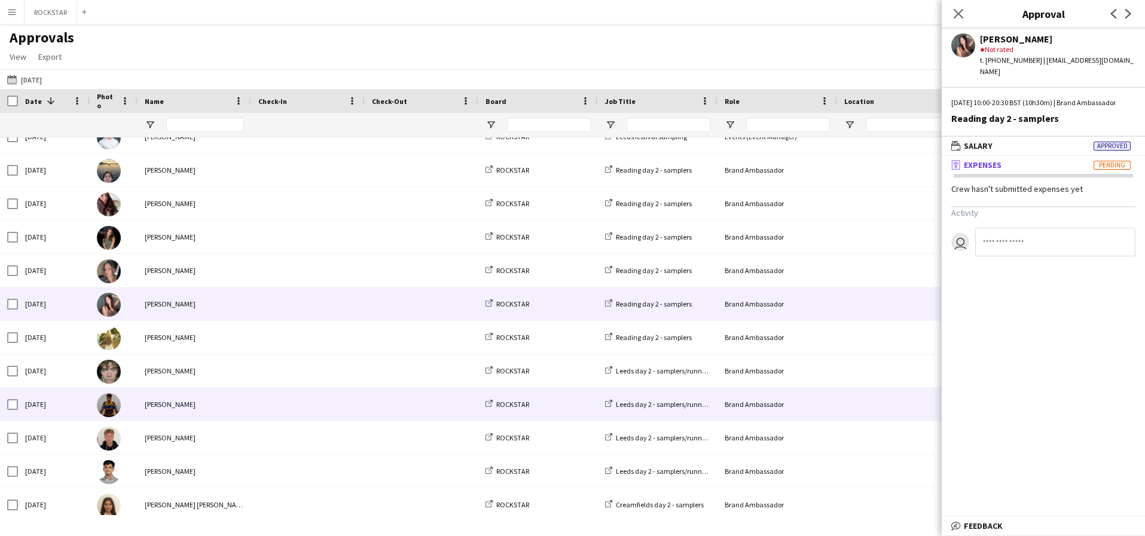
scroll to position [591, 0]
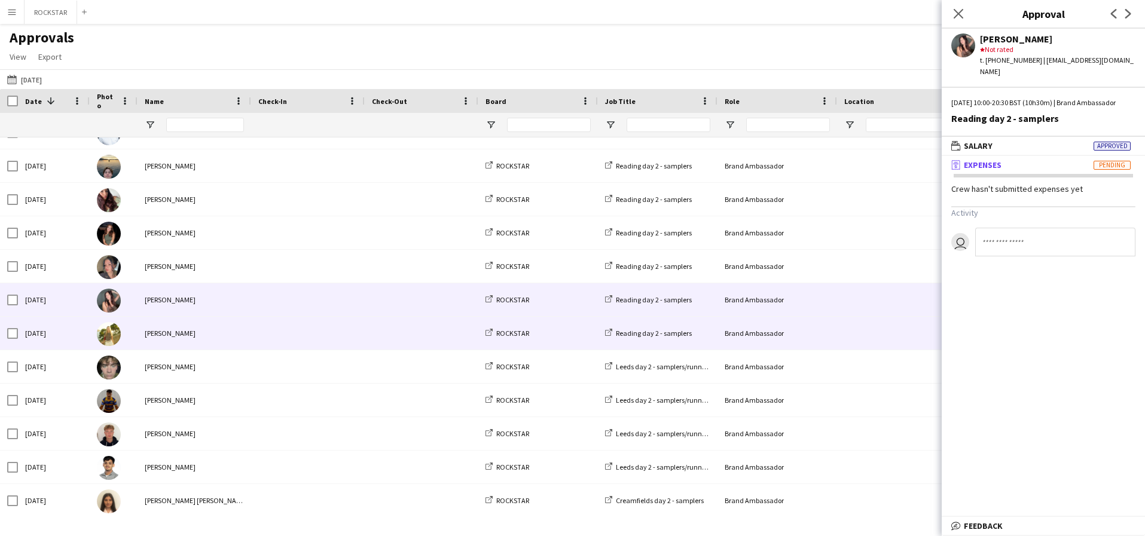
click at [260, 332] on span at bounding box center [307, 333] width 99 height 33
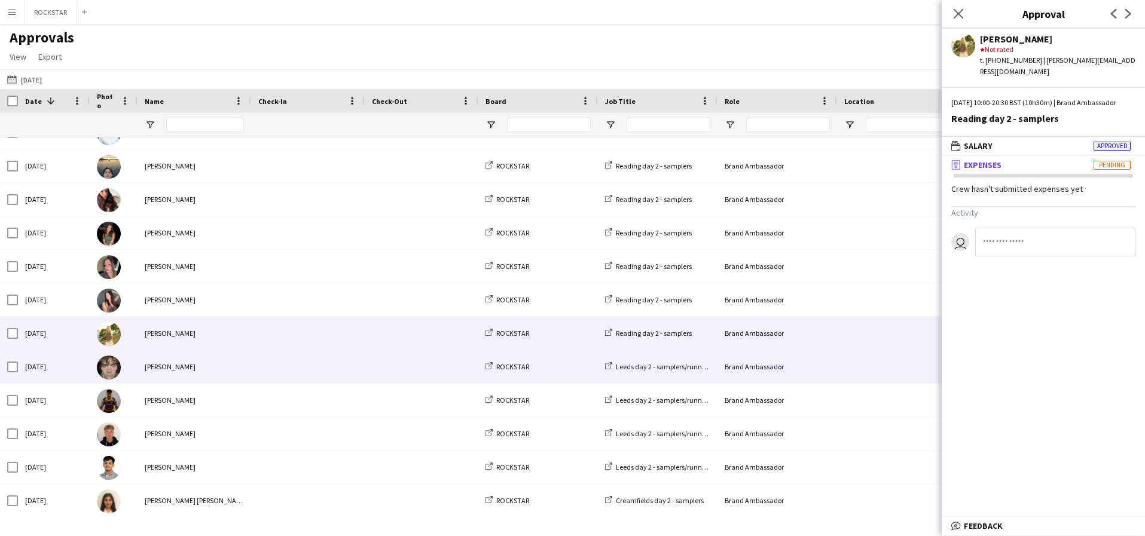
click at [267, 357] on span at bounding box center [307, 366] width 99 height 33
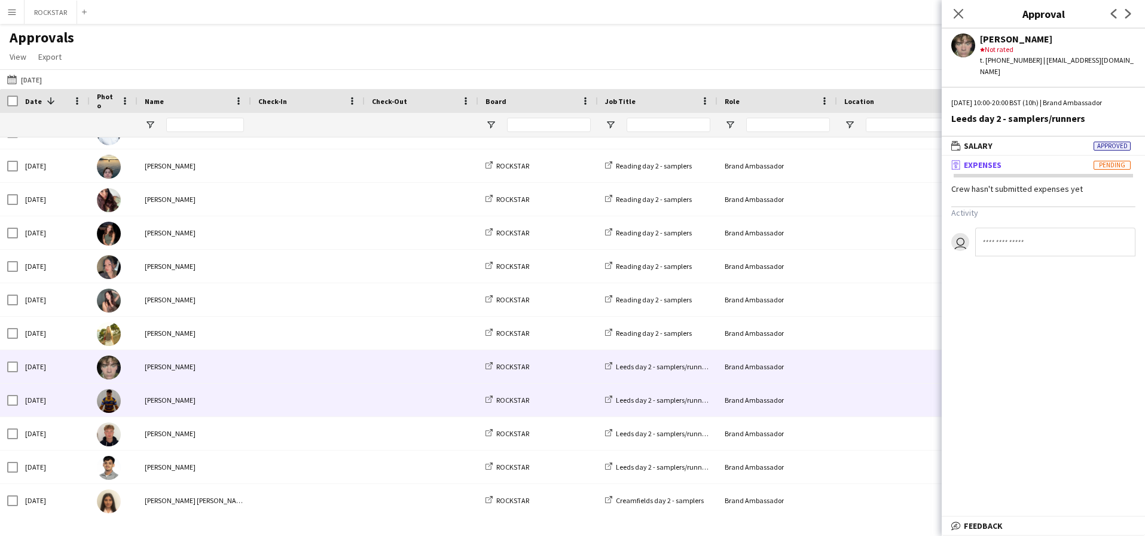
click at [254, 392] on div at bounding box center [308, 400] width 114 height 33
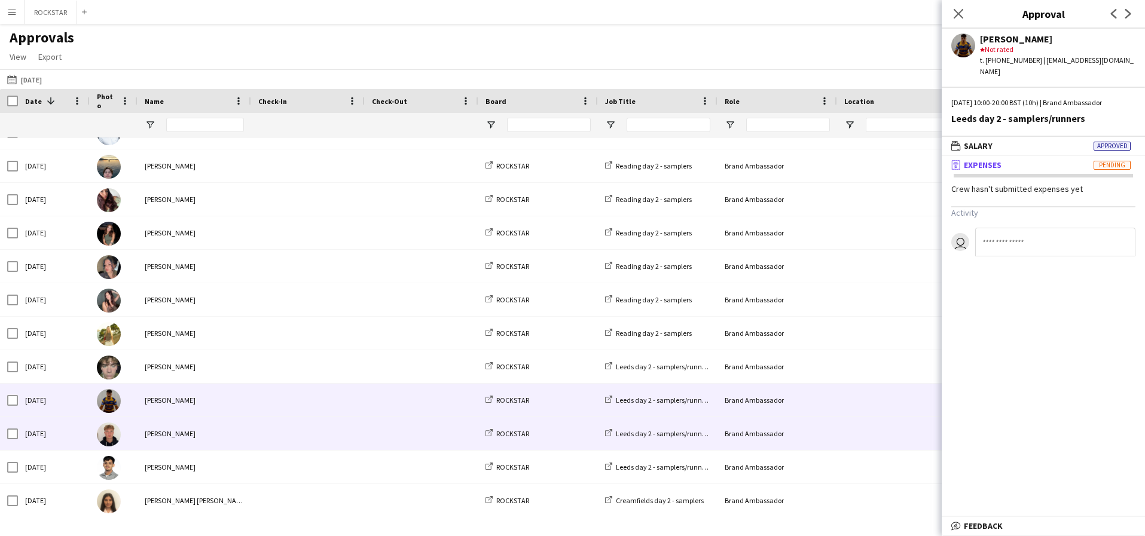
click at [254, 428] on div at bounding box center [308, 433] width 114 height 33
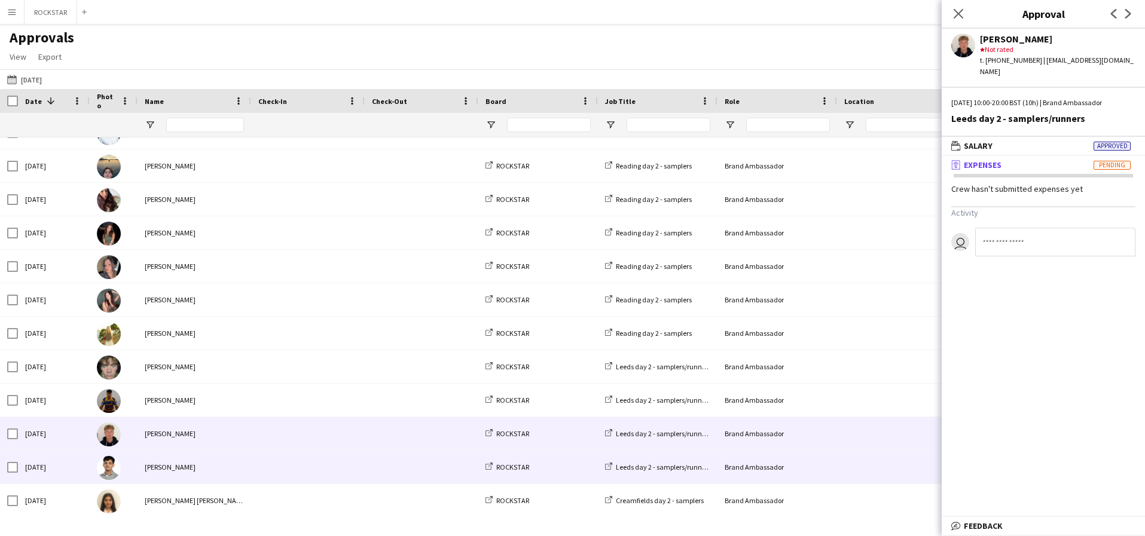
click at [249, 465] on div "[PERSON_NAME]" at bounding box center [195, 467] width 114 height 33
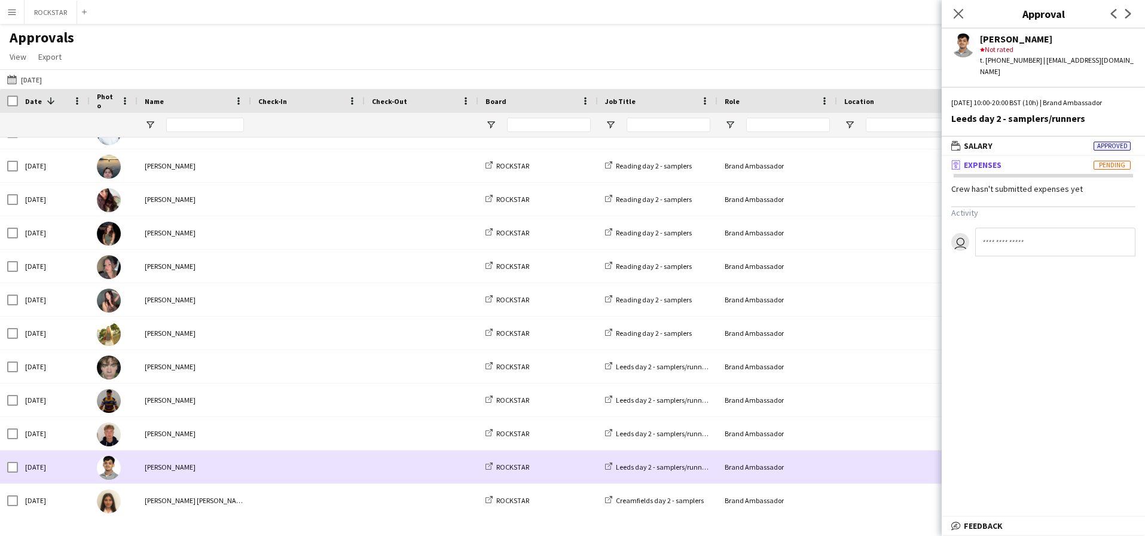
scroll to position [640, 0]
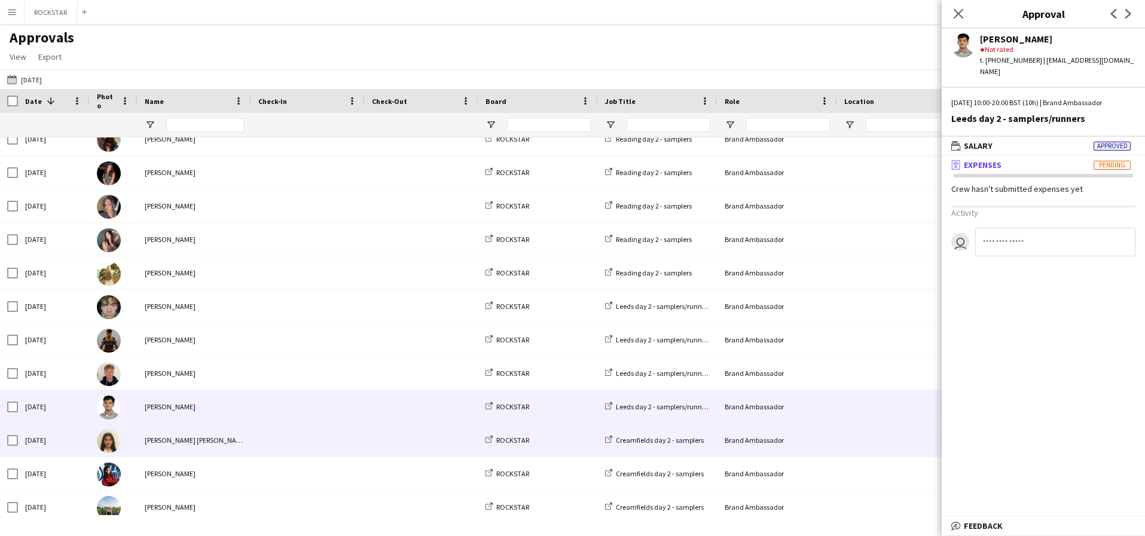
click at [247, 442] on div "[PERSON_NAME] [PERSON_NAME]" at bounding box center [195, 440] width 114 height 33
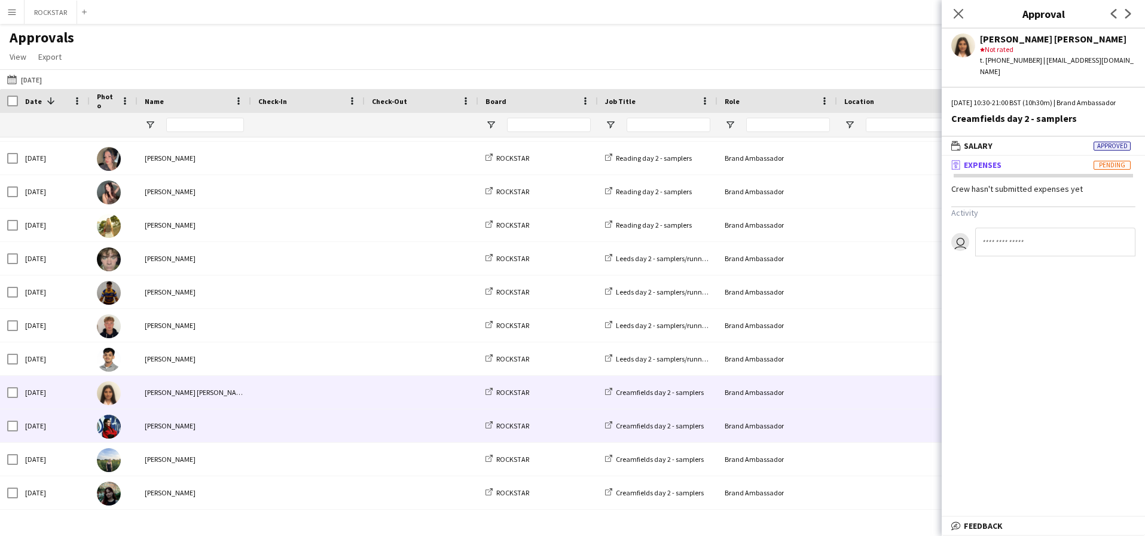
click at [247, 441] on div "[PERSON_NAME]" at bounding box center [195, 426] width 114 height 33
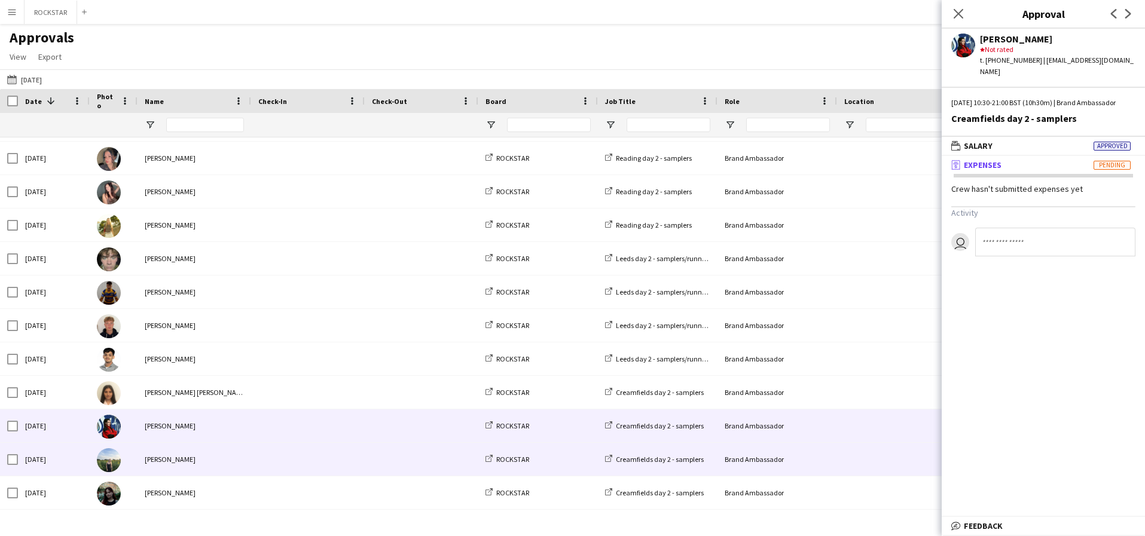
click at [258, 457] on span at bounding box center [307, 459] width 99 height 33
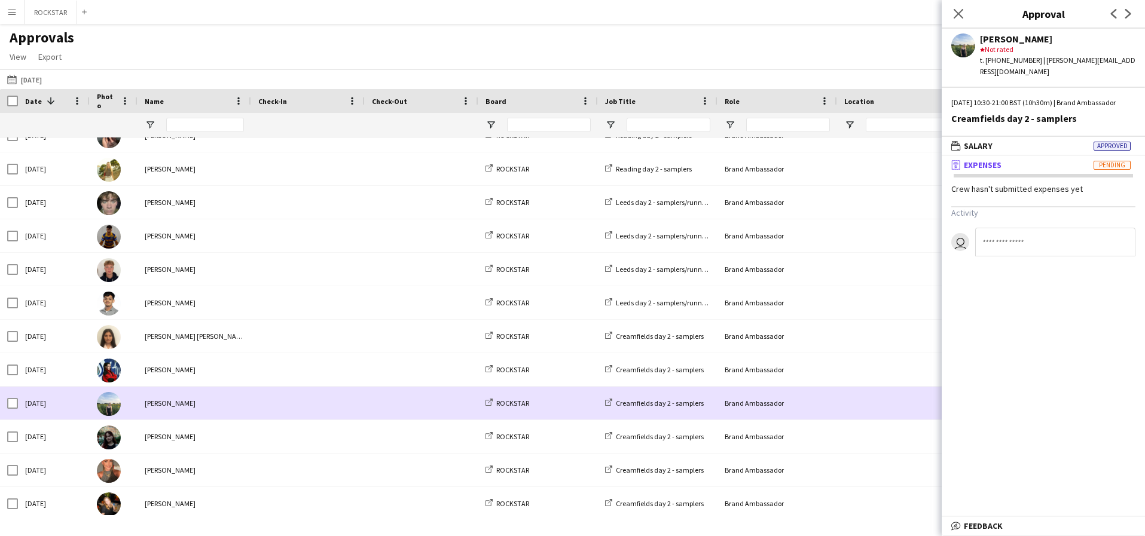
scroll to position [774, 0]
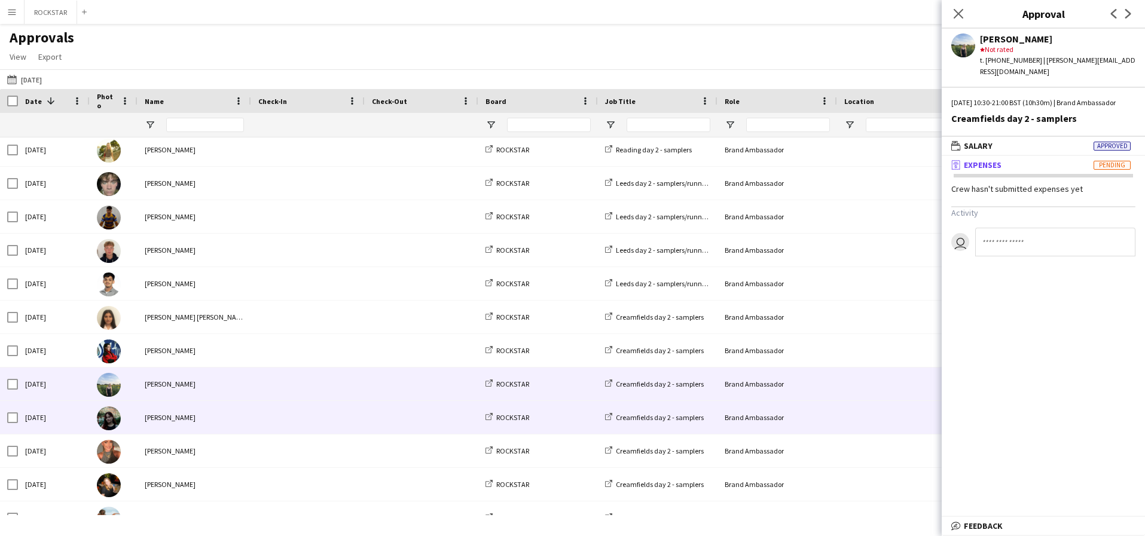
click at [258, 422] on span at bounding box center [307, 417] width 99 height 33
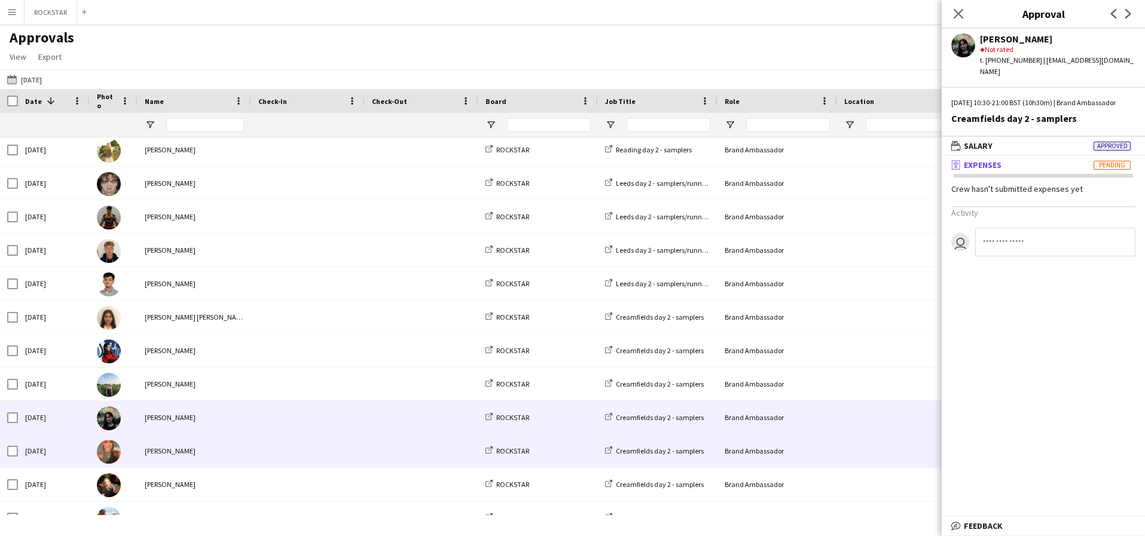
click at [212, 447] on div "[PERSON_NAME]" at bounding box center [195, 451] width 114 height 33
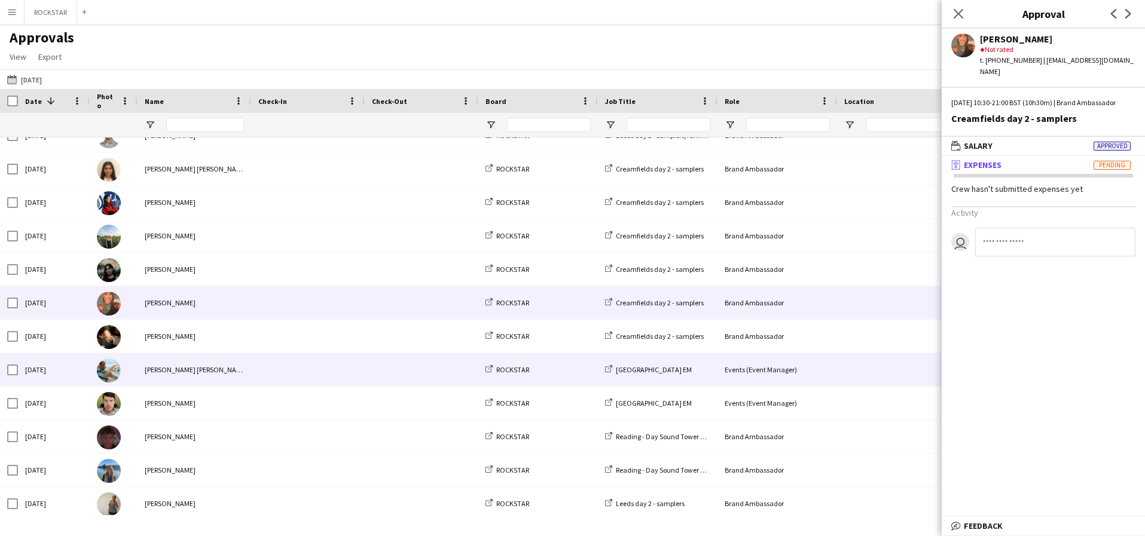
scroll to position [925, 0]
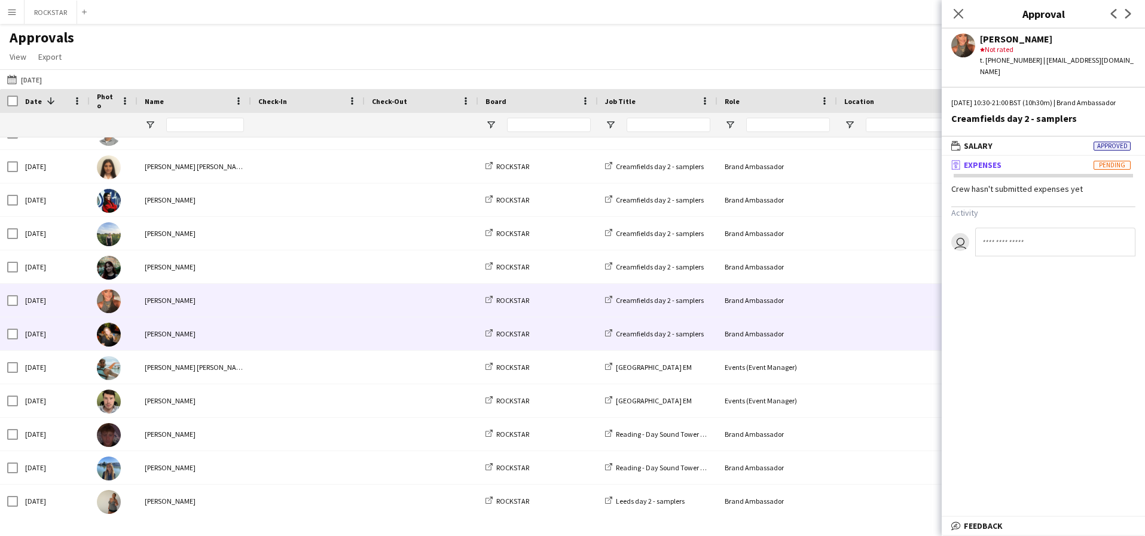
click at [324, 331] on span at bounding box center [307, 334] width 99 height 33
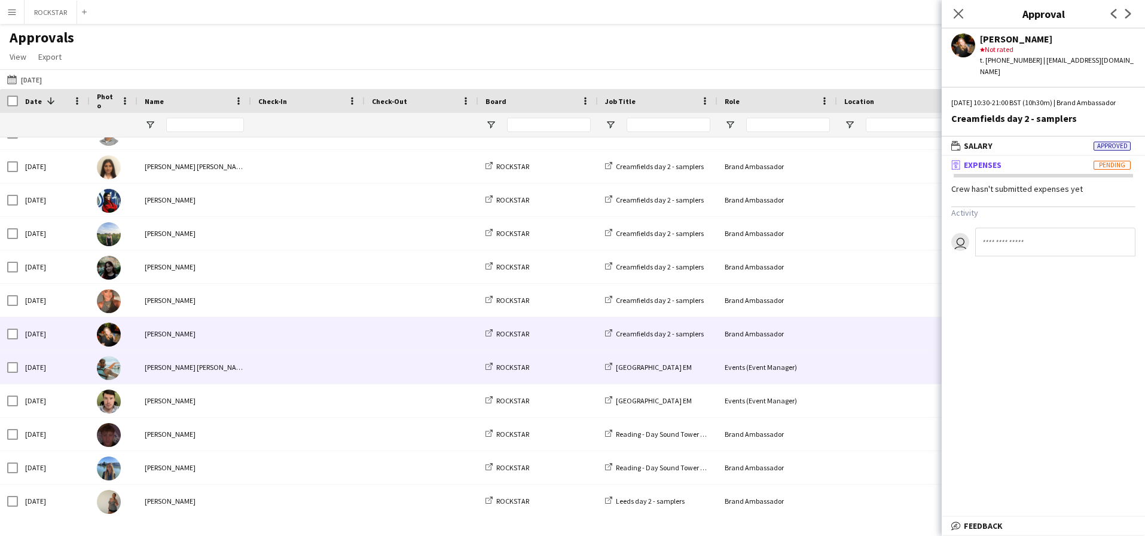
click at [309, 363] on span at bounding box center [307, 367] width 99 height 33
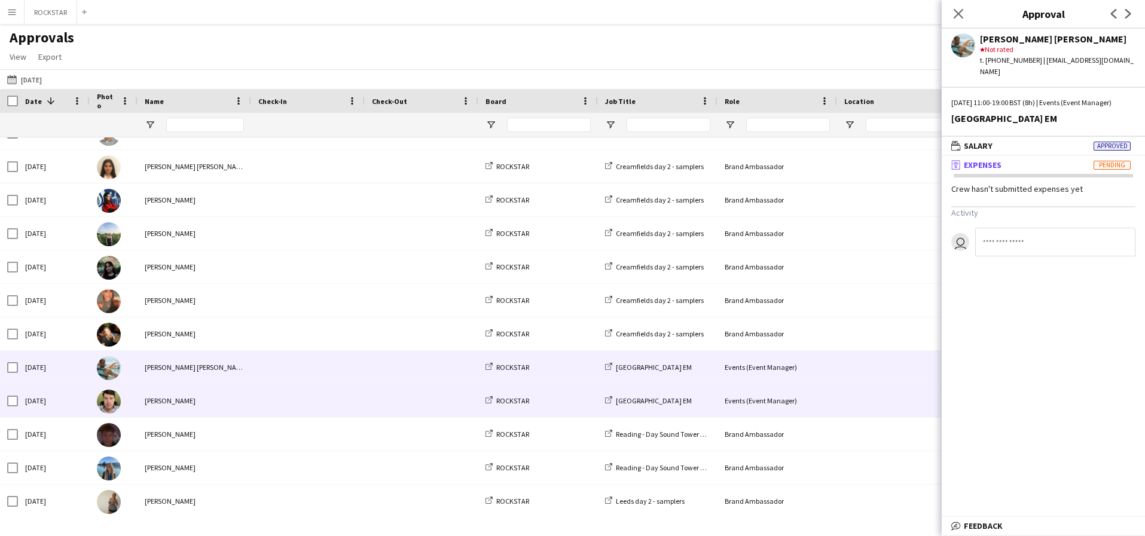
click at [290, 397] on span at bounding box center [307, 400] width 99 height 33
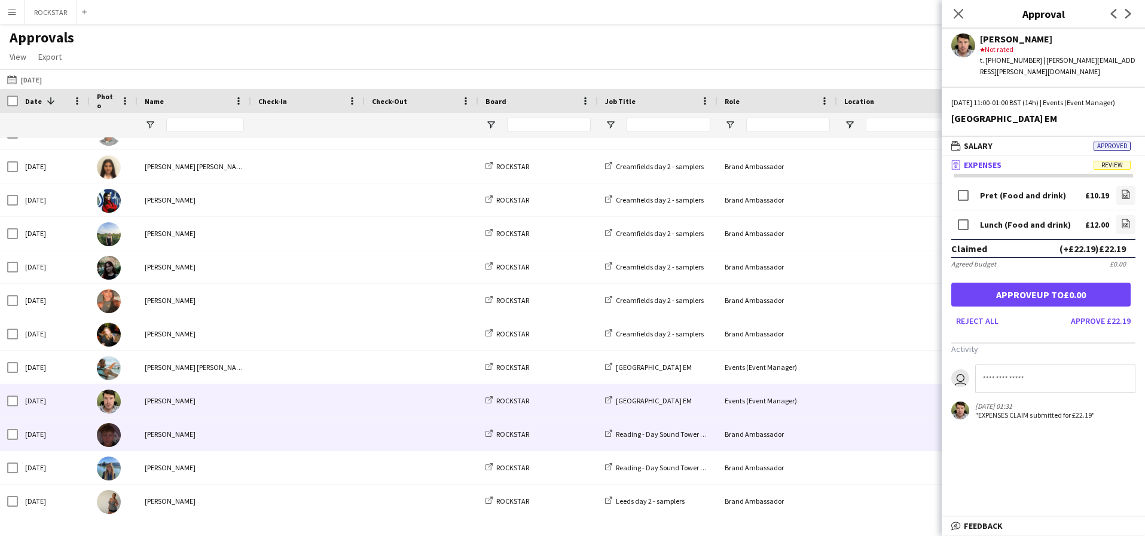
click at [282, 426] on span at bounding box center [307, 434] width 99 height 33
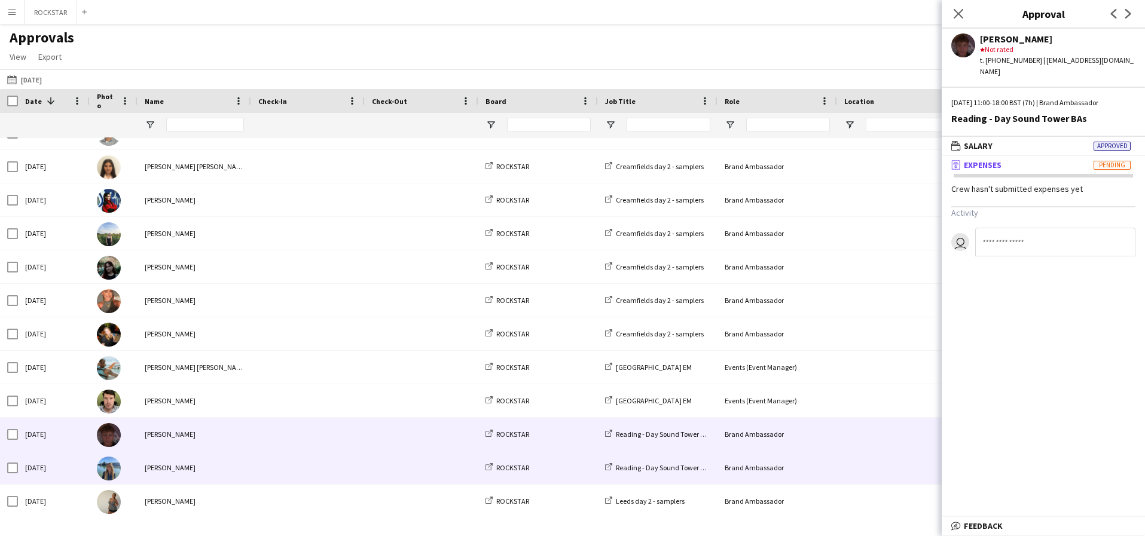
click at [293, 462] on span at bounding box center [307, 467] width 99 height 33
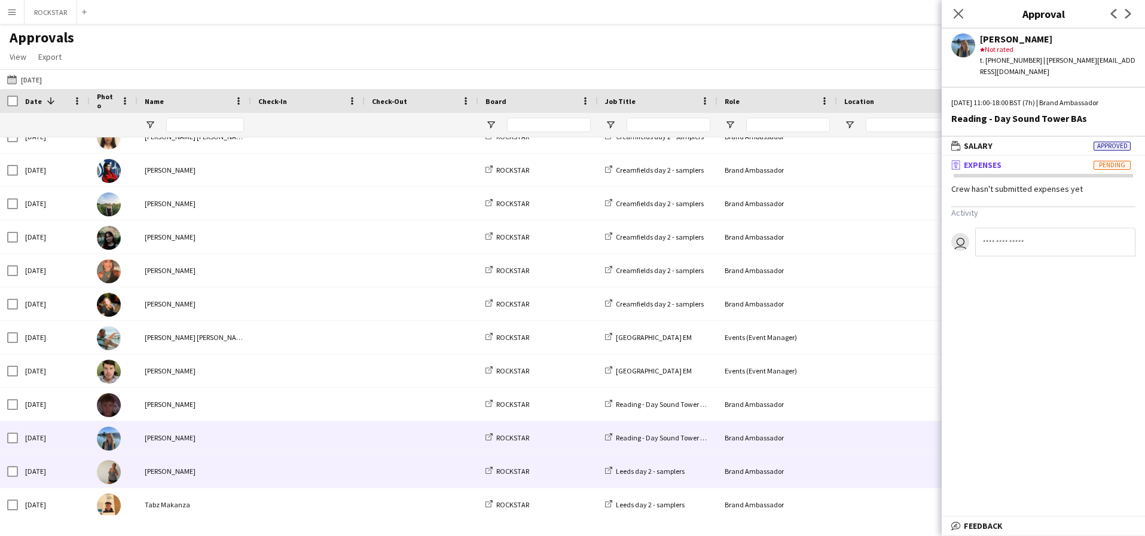
click at [293, 462] on span at bounding box center [307, 471] width 99 height 33
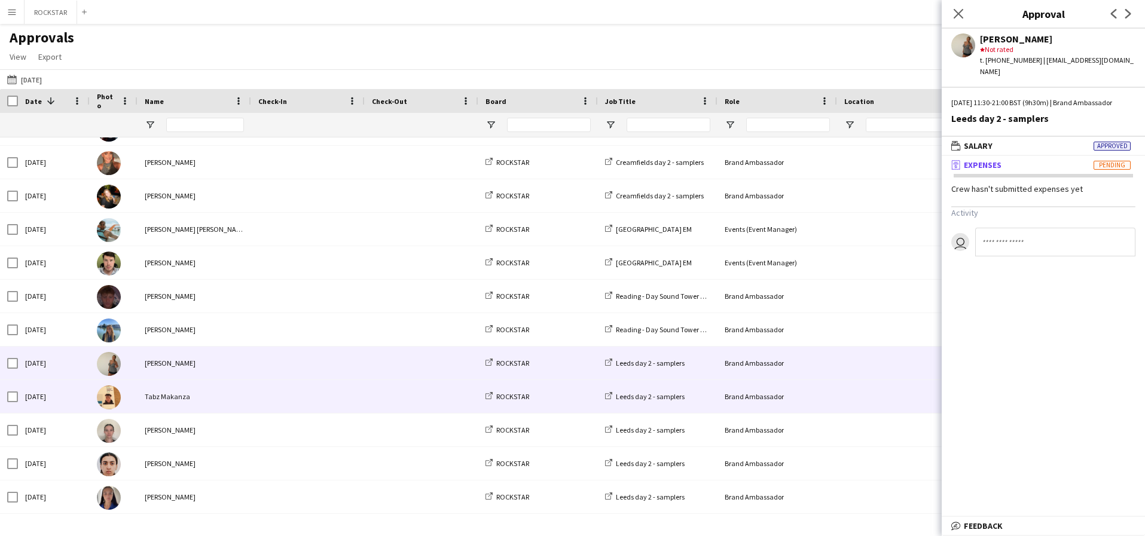
click at [318, 402] on span at bounding box center [307, 396] width 99 height 33
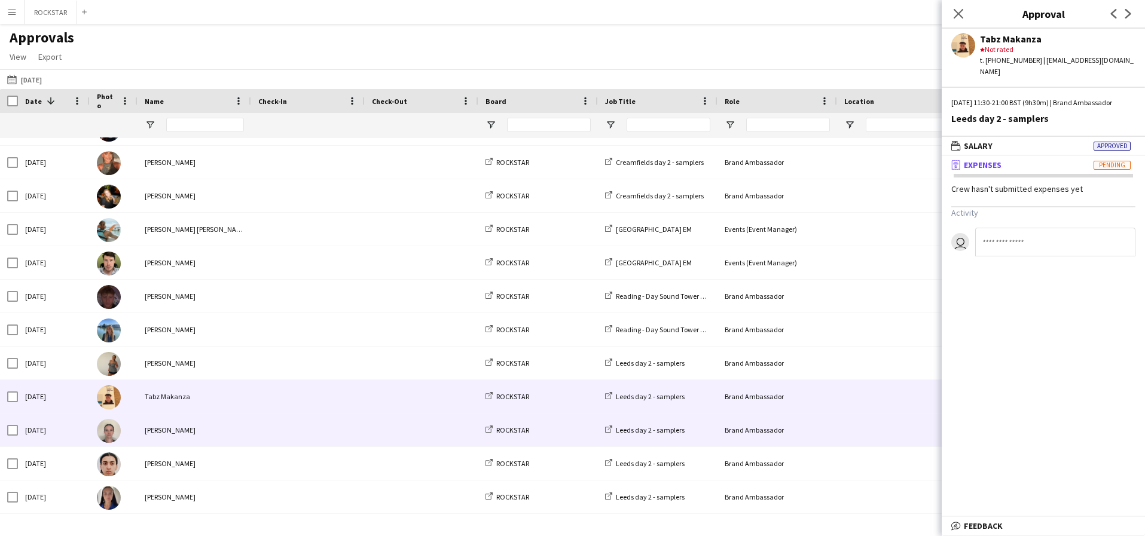
click at [309, 432] on span at bounding box center [307, 430] width 99 height 33
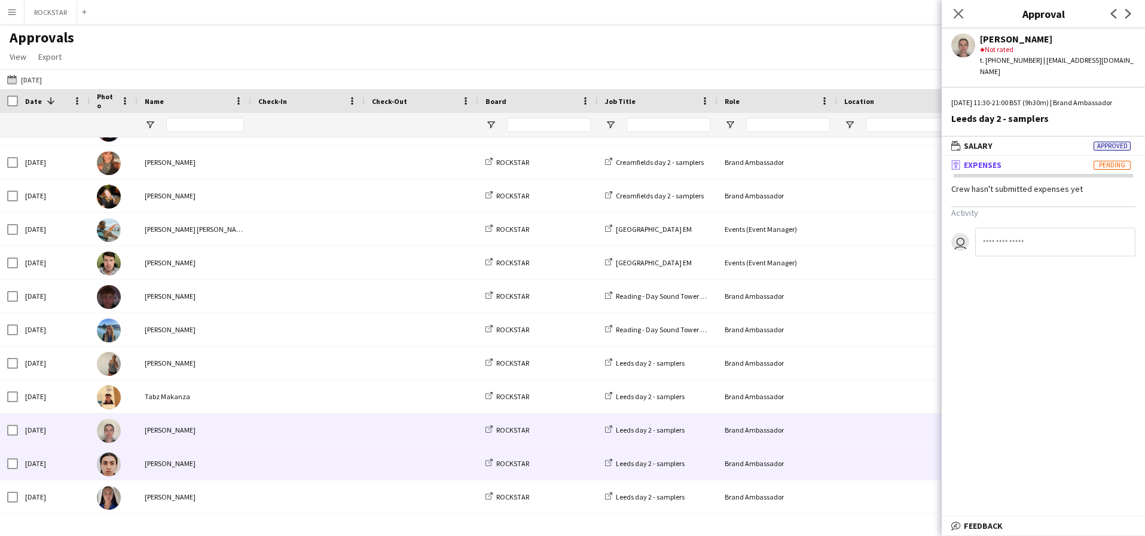
click at [286, 471] on span at bounding box center [307, 463] width 99 height 33
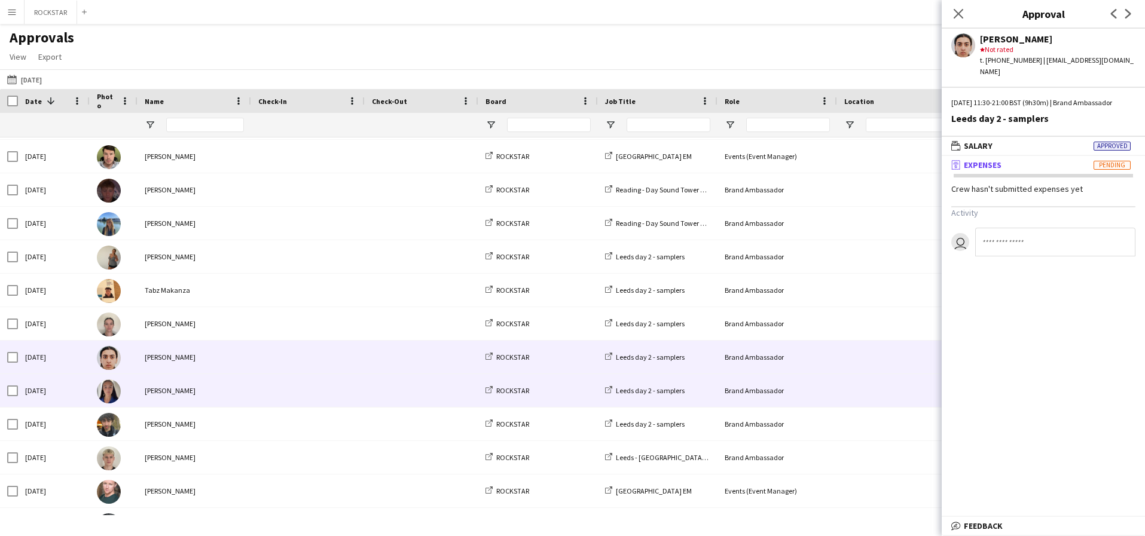
click at [287, 387] on span at bounding box center [307, 390] width 99 height 33
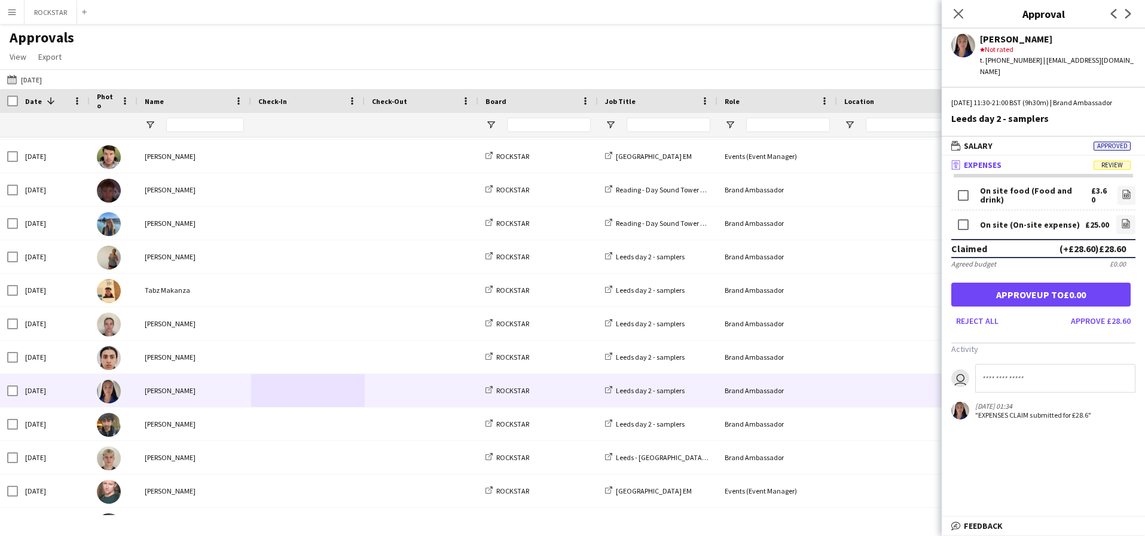
click at [1091, 249] on div "(+£28.60) £28.60" at bounding box center [1093, 249] width 66 height 12
click at [1117, 251] on div "(+£28.60) £28.60" at bounding box center [1093, 249] width 66 height 12
click at [1095, 225] on div "£25.00" at bounding box center [1097, 225] width 24 height 9
click at [1119, 264] on div "£0.00" at bounding box center [1118, 264] width 16 height 9
click at [1125, 265] on div "£0.00" at bounding box center [1118, 264] width 16 height 9
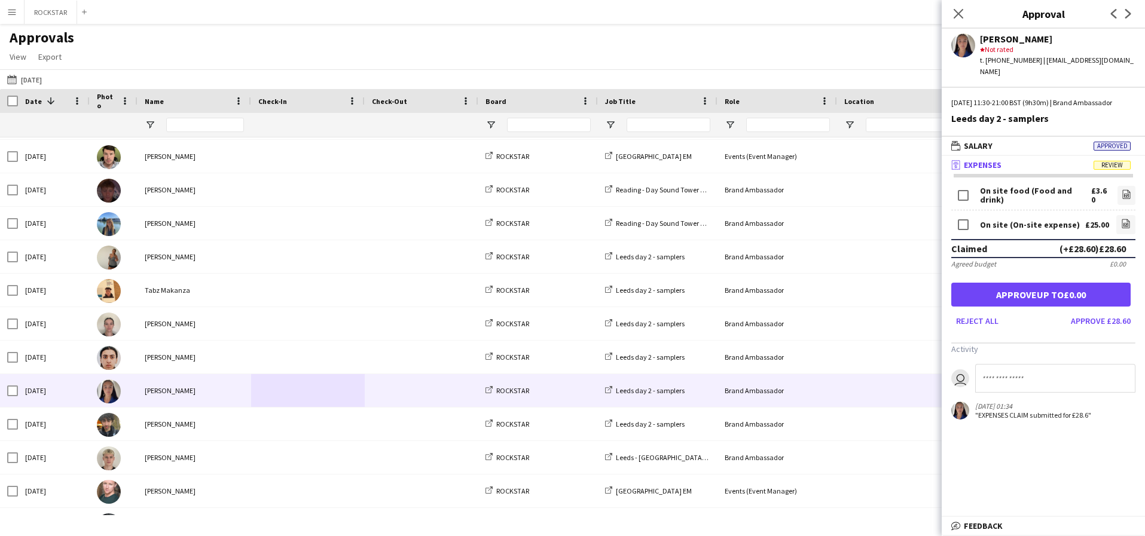
drag, startPoint x: 1125, startPoint y: 265, endPoint x: 1112, endPoint y: 263, distance: 13.4
click at [1116, 264] on div "£0.00" at bounding box center [1118, 264] width 16 height 9
click at [1112, 263] on div "£0.00" at bounding box center [1118, 264] width 16 height 9
click at [1131, 225] on link "file-image" at bounding box center [1125, 224] width 19 height 19
click at [1126, 202] on app-icon "file-image" at bounding box center [1127, 196] width 10 height 12
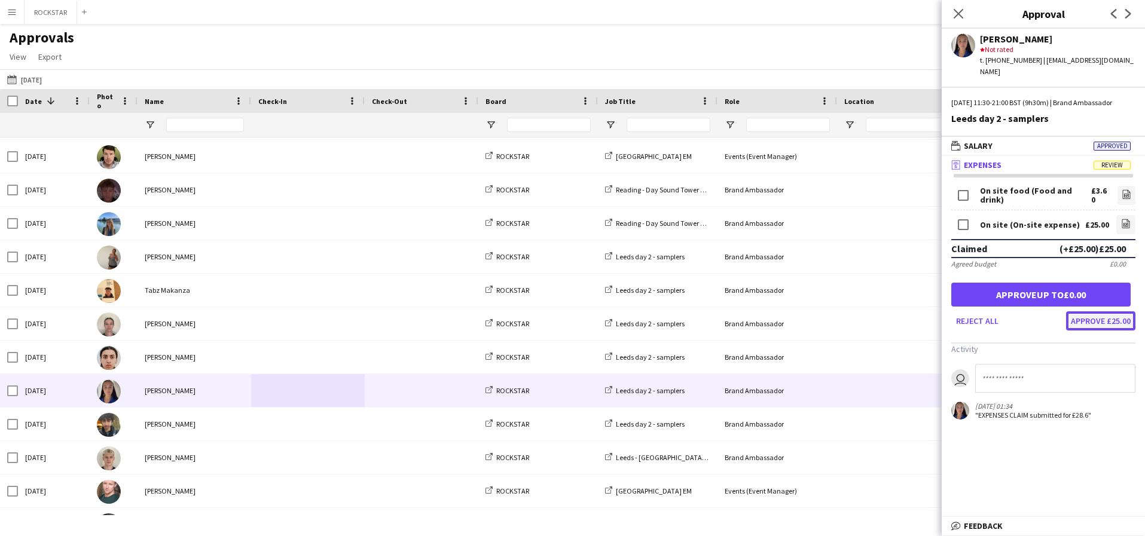
click at [1116, 328] on button "Approve £25.00" at bounding box center [1100, 321] width 69 height 19
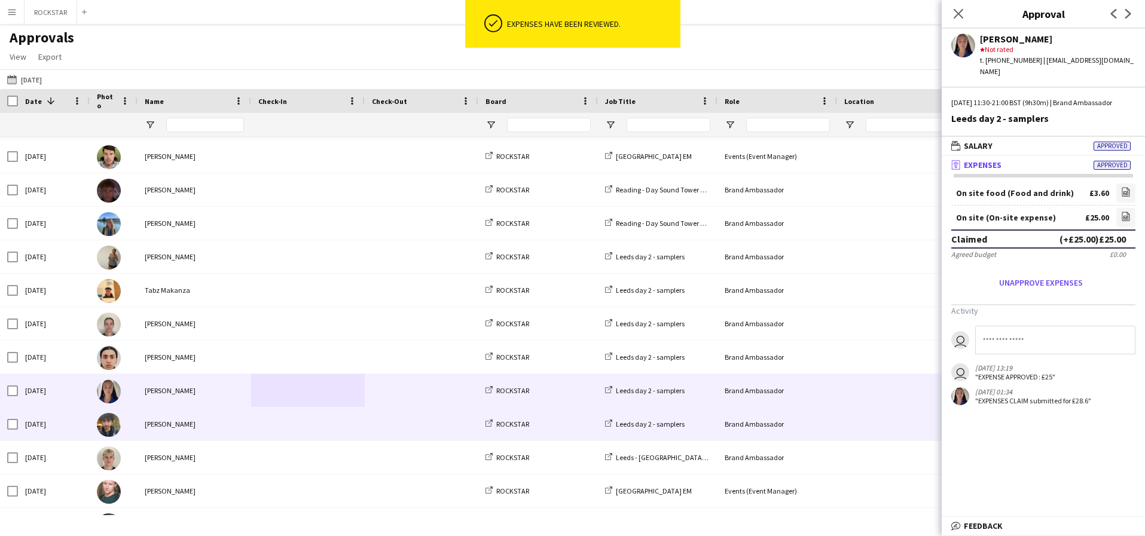
click at [368, 423] on div at bounding box center [422, 424] width 114 height 33
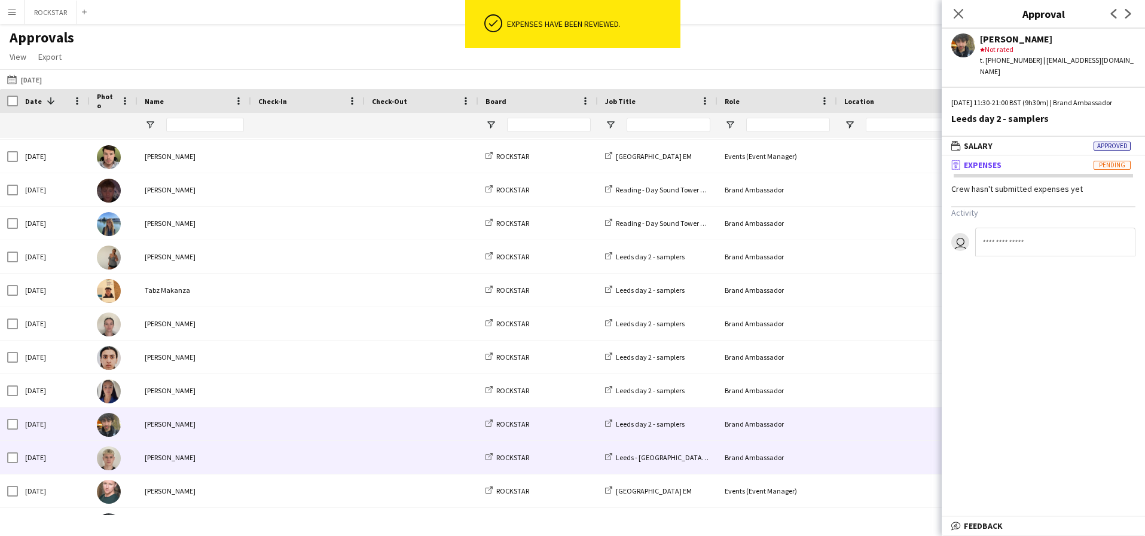
click at [385, 460] on span at bounding box center [421, 457] width 99 height 33
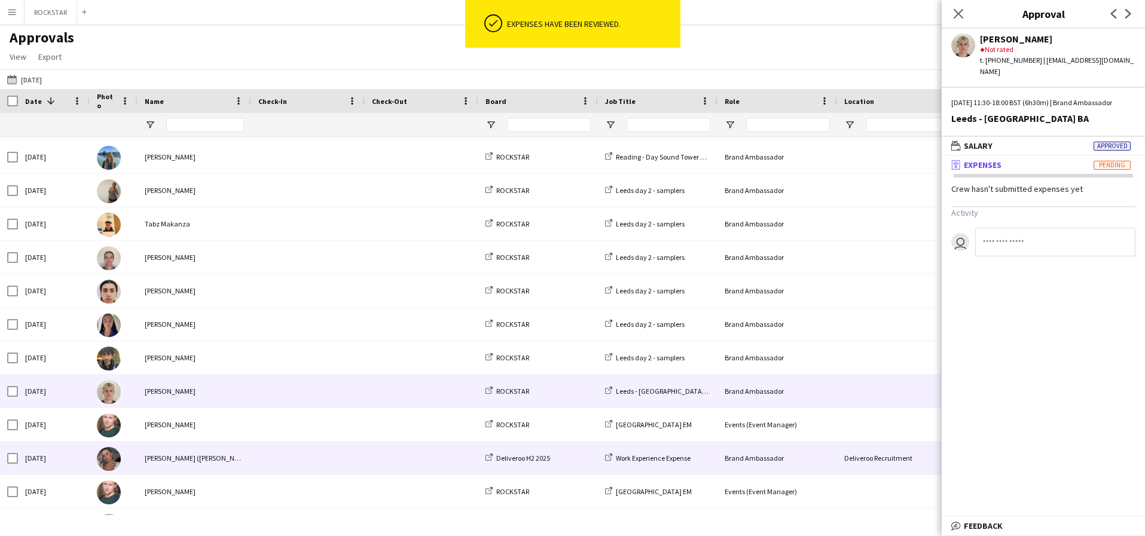
scroll to position [1241, 0]
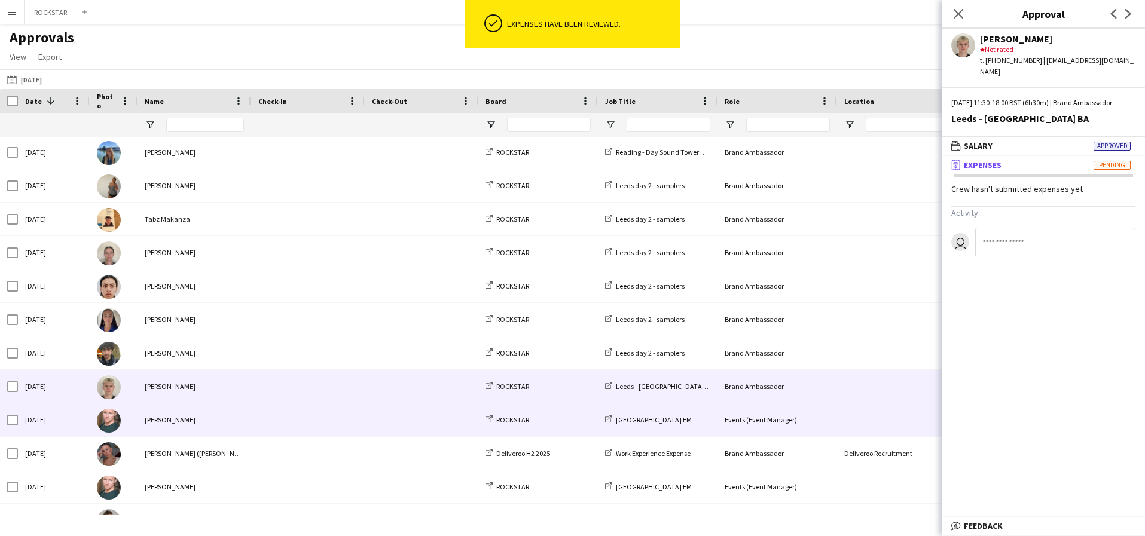
click at [367, 428] on div at bounding box center [422, 420] width 114 height 33
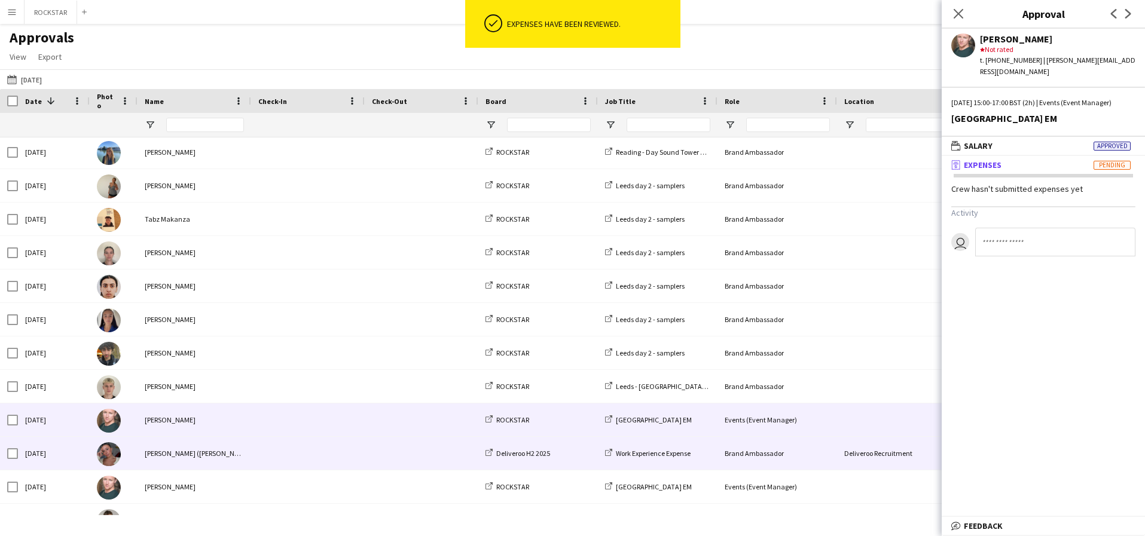
click at [351, 451] on span at bounding box center [307, 453] width 99 height 33
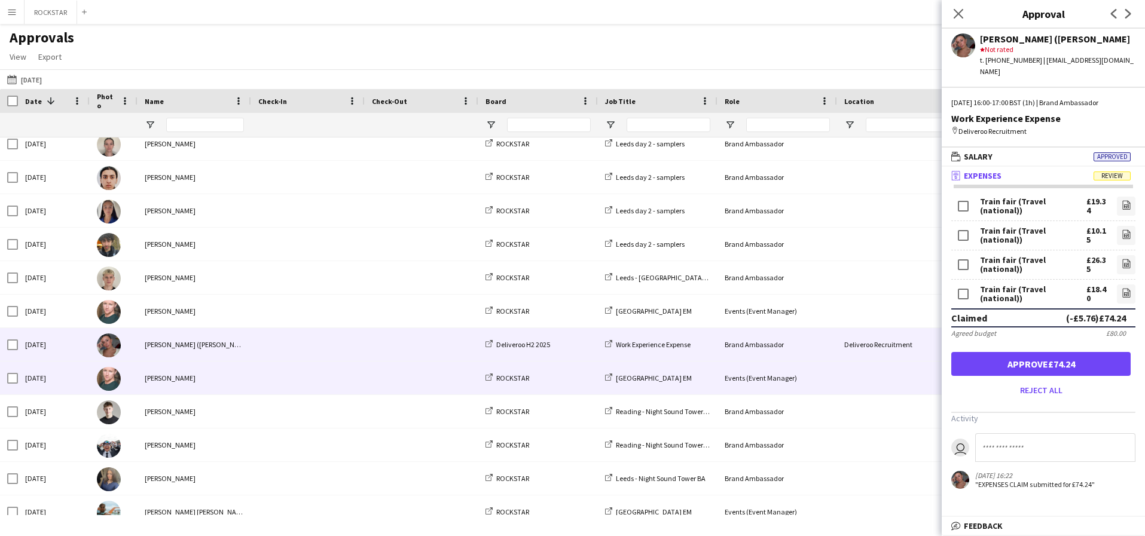
scroll to position [1359, 0]
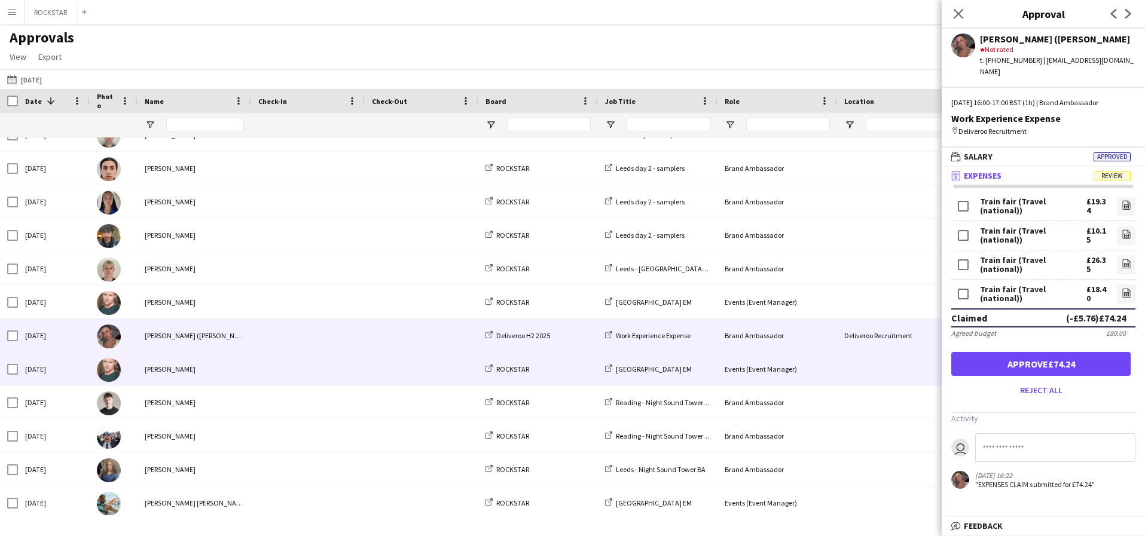
click at [318, 363] on span at bounding box center [307, 369] width 99 height 33
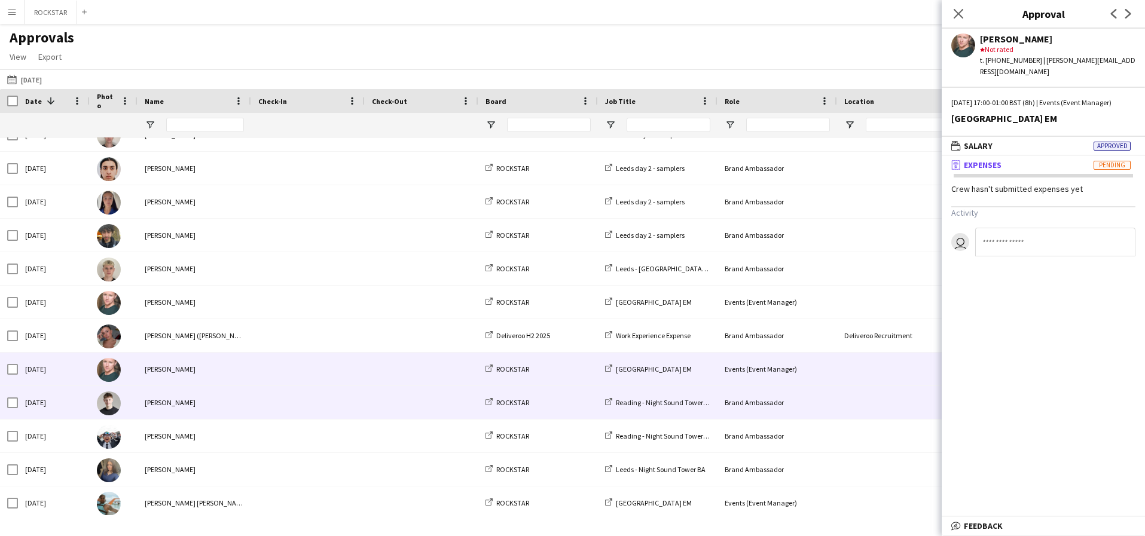
click at [298, 402] on span at bounding box center [307, 402] width 99 height 33
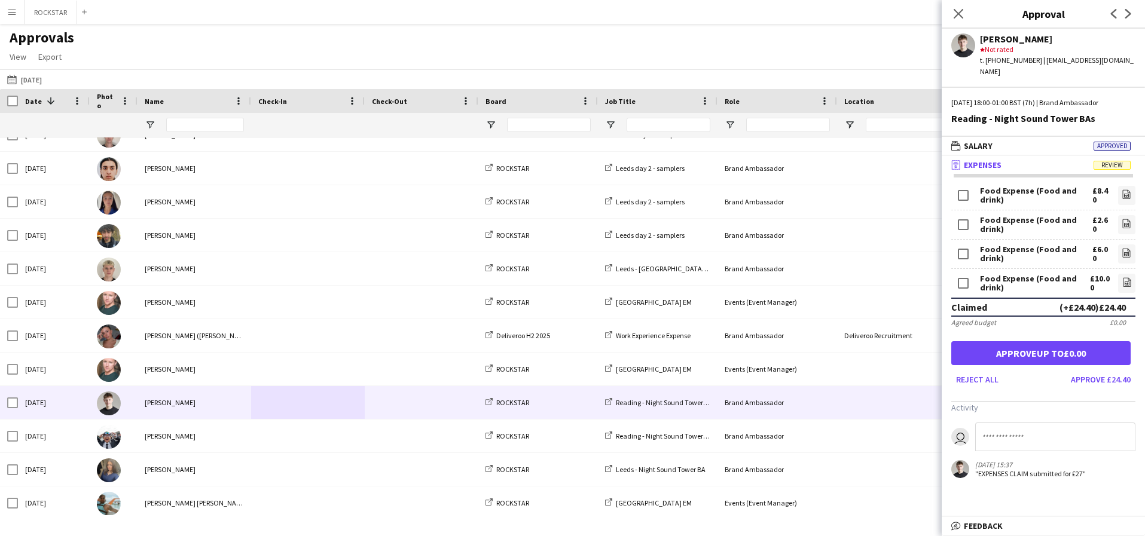
click at [1127, 298] on div "Claimed (+£24.40) £24.40" at bounding box center [1043, 307] width 184 height 19
click at [1125, 301] on div "(+£24.40) £24.40" at bounding box center [1093, 307] width 66 height 12
click at [1081, 301] on div "(+£24.40) £24.40" at bounding box center [1093, 307] width 66 height 12
click at [1133, 215] on link "file-image" at bounding box center [1126, 224] width 17 height 19
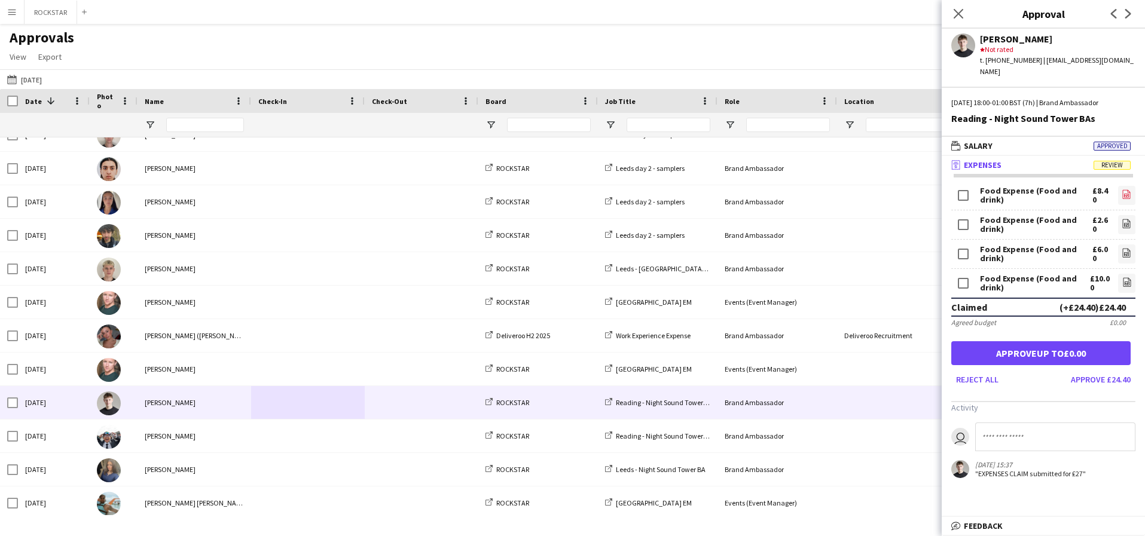
click at [1127, 190] on app-icon "file-image" at bounding box center [1127, 196] width 10 height 12
click at [1101, 370] on button "Approve £24.40" at bounding box center [1100, 379] width 69 height 19
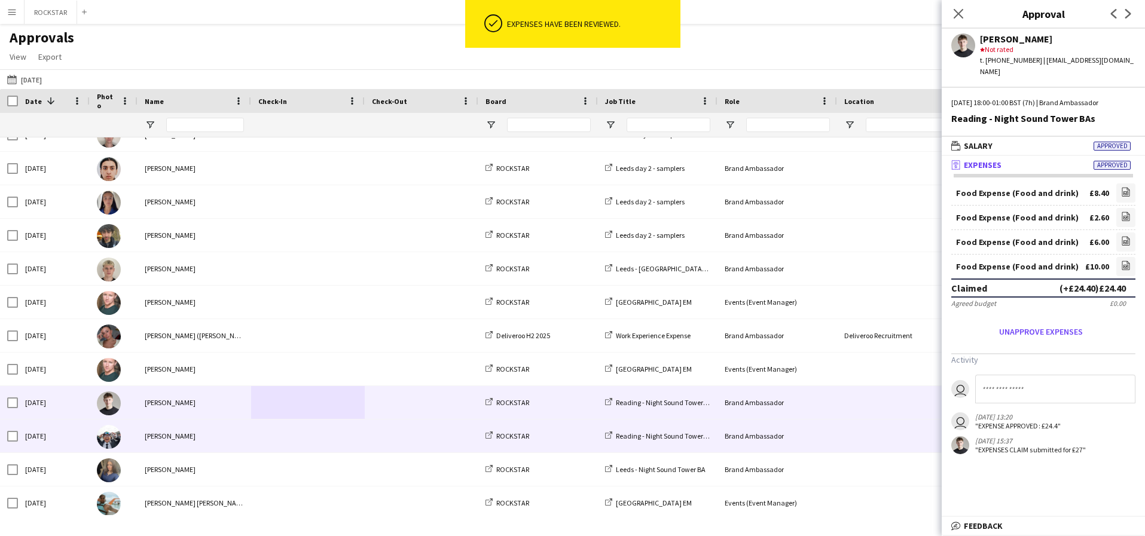
click at [245, 438] on div "[PERSON_NAME]" at bounding box center [195, 436] width 114 height 33
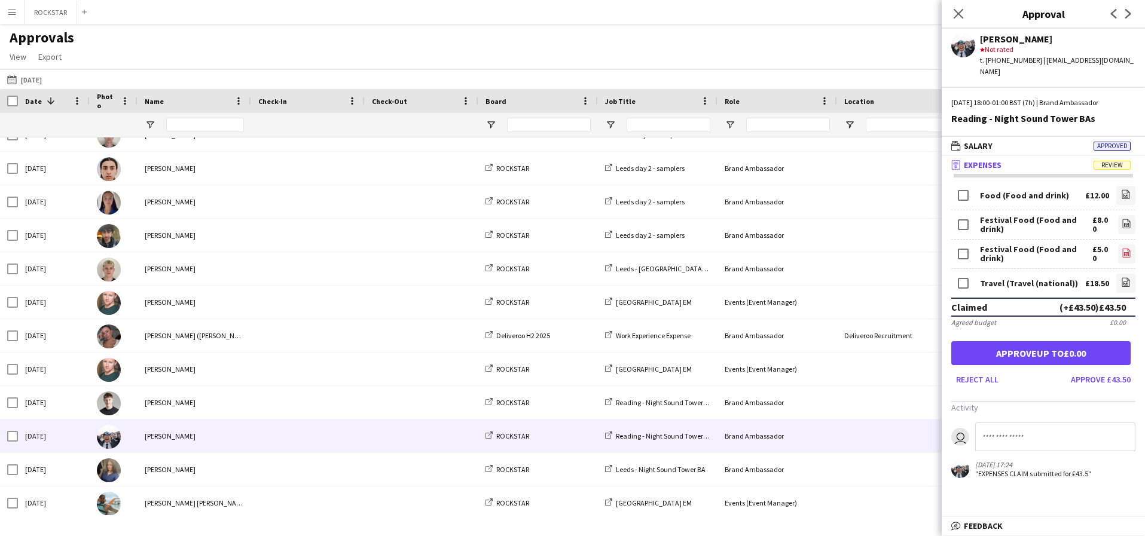
click at [1128, 249] on icon at bounding box center [1127, 253] width 8 height 9
click at [1112, 386] on button "Approve £43.50" at bounding box center [1100, 379] width 69 height 19
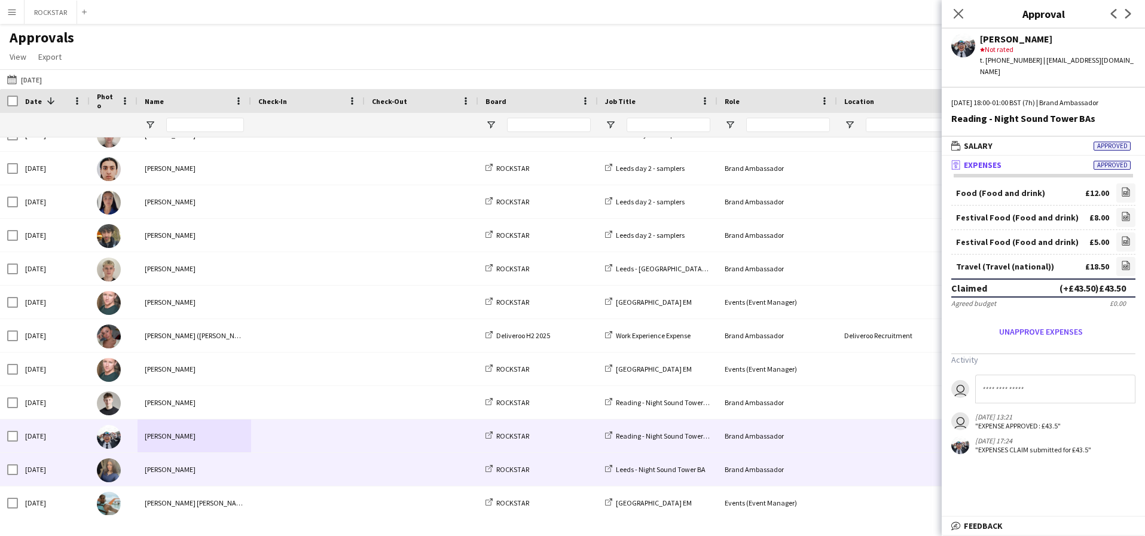
scroll to position [1363, 0]
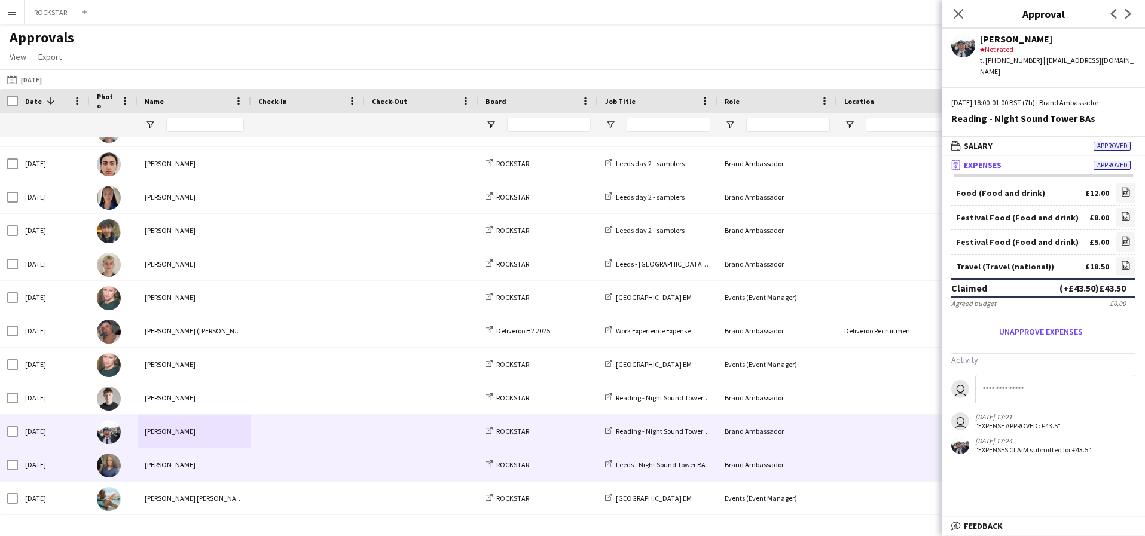
click at [227, 459] on div "[PERSON_NAME]" at bounding box center [195, 464] width 114 height 33
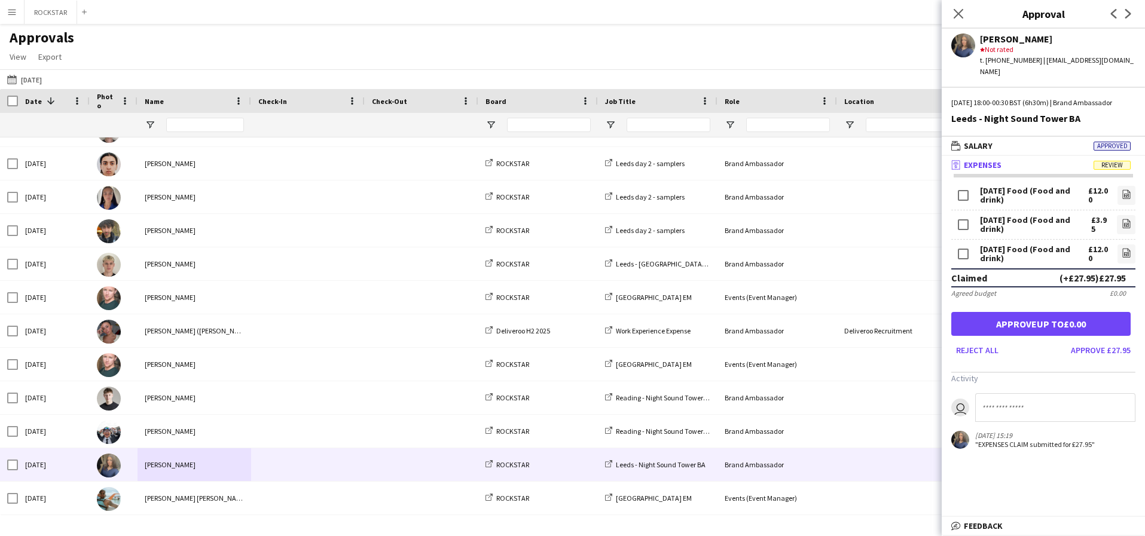
click at [1086, 322] on button "Approve up to £0.00" at bounding box center [1040, 324] width 179 height 24
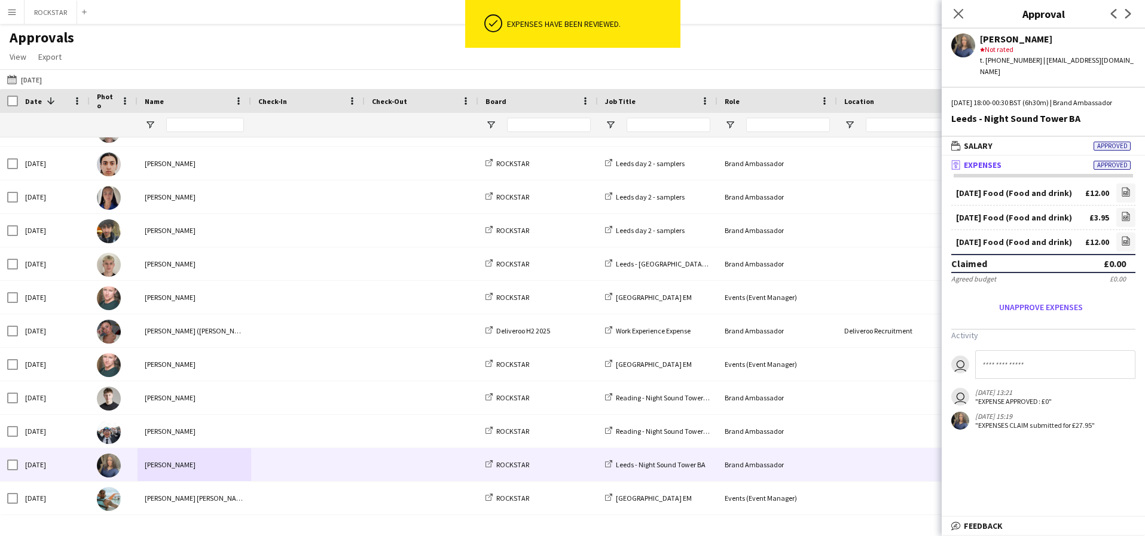
click at [1014, 337] on h3 "Activity" at bounding box center [1043, 335] width 184 height 11
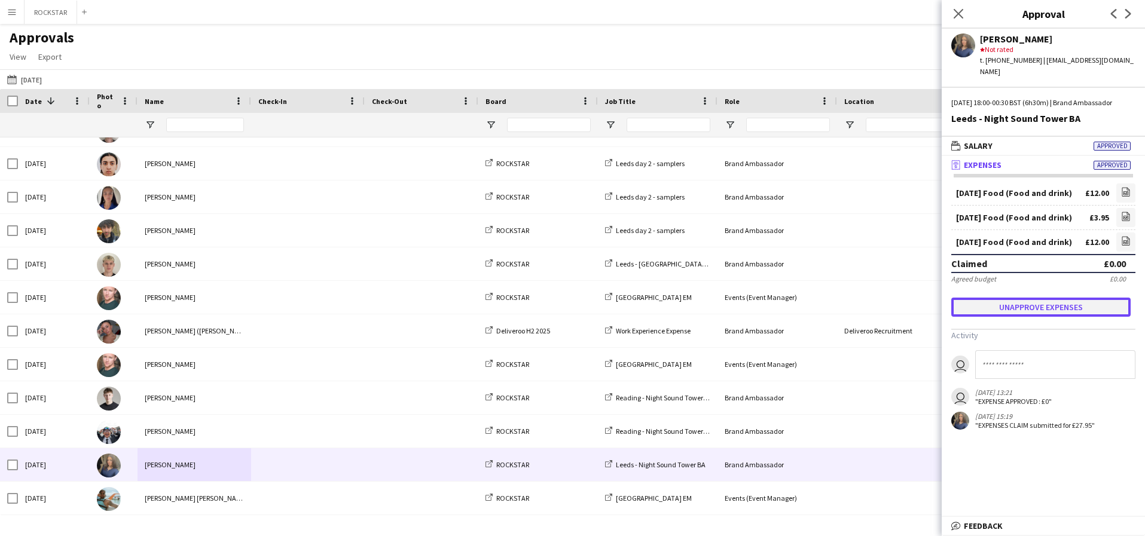
click at [1052, 311] on button "Unapprove expenses" at bounding box center [1040, 307] width 179 height 19
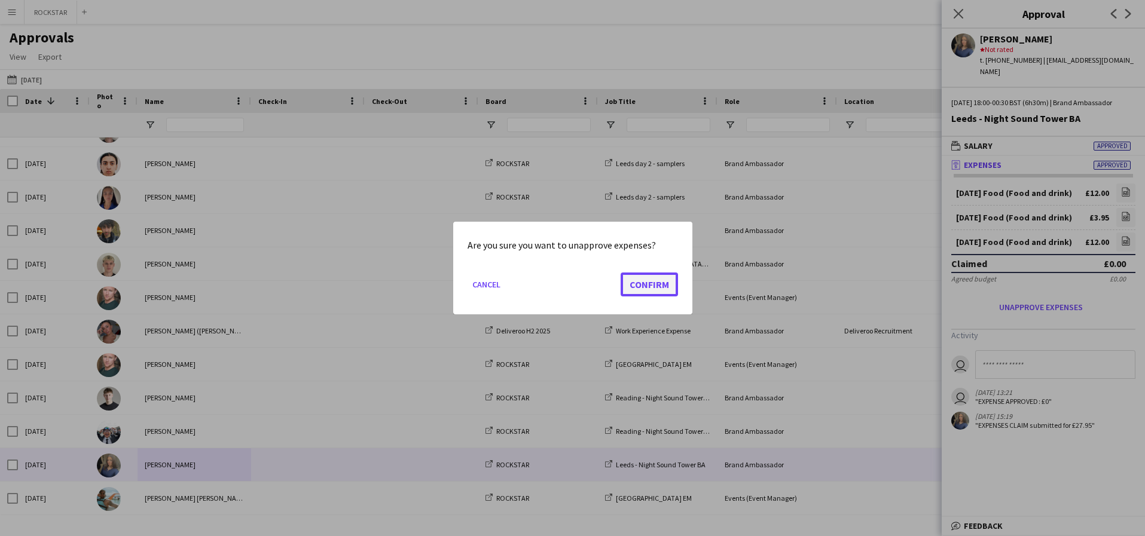
click at [649, 282] on button "Confirm" at bounding box center [649, 285] width 57 height 24
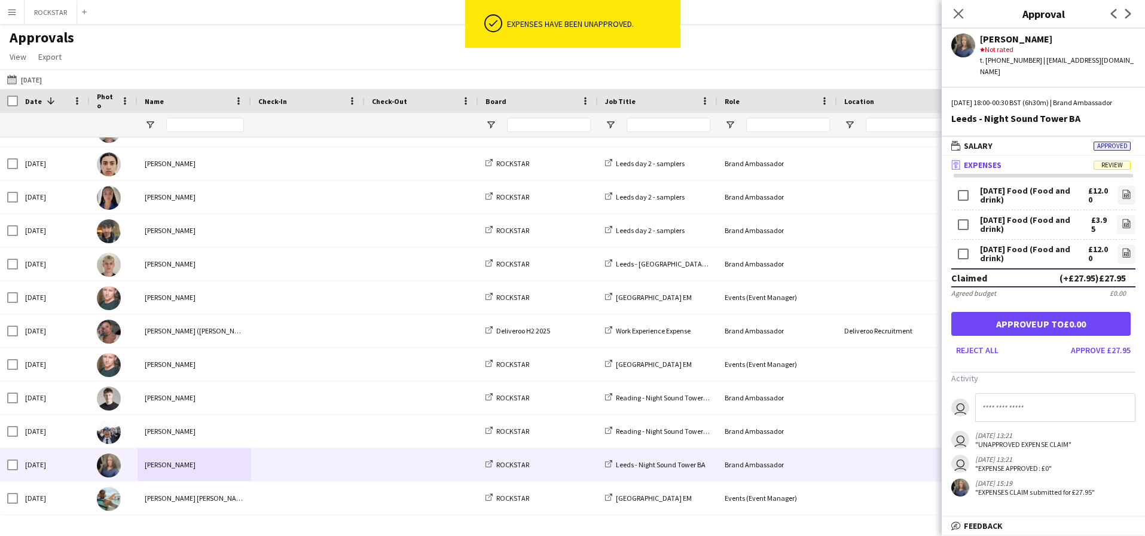
click at [1123, 296] on div "£0.00" at bounding box center [1118, 293] width 16 height 9
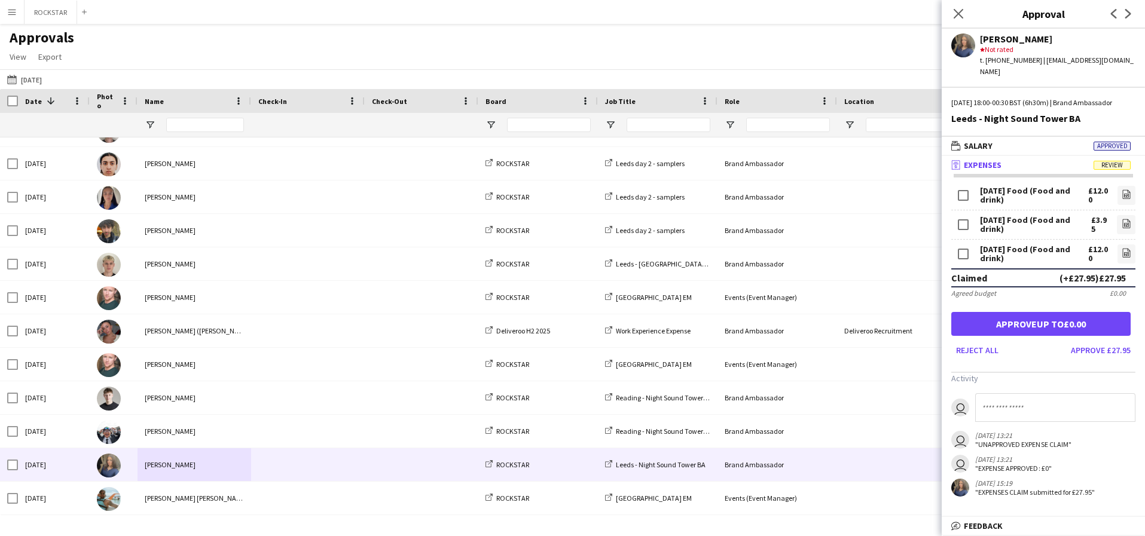
click at [1123, 296] on div "£0.00" at bounding box center [1118, 293] width 16 height 9
click at [1072, 294] on div "Agreed budget £0.00" at bounding box center [1043, 293] width 184 height 9
click at [1125, 227] on icon at bounding box center [1126, 225] width 5 height 4
click at [1049, 231] on div "[DATE] Food (Food and drink) £3.95 file-image" at bounding box center [1043, 224] width 184 height 29
click at [1114, 277] on div "(+£24.00) £24.00" at bounding box center [1093, 278] width 66 height 12
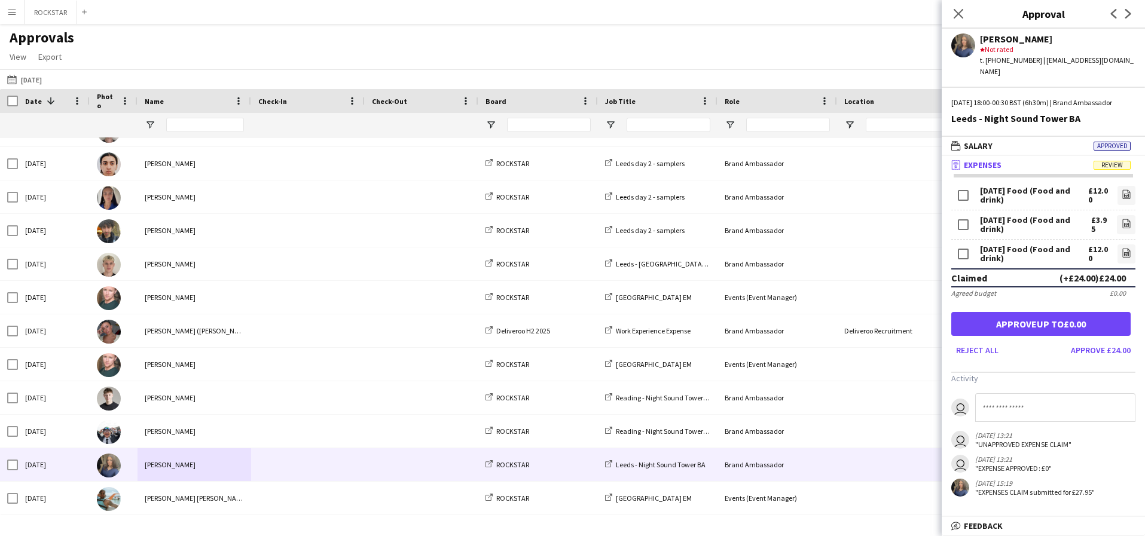
click at [1070, 279] on div "(+£24.00) £24.00" at bounding box center [1093, 278] width 66 height 12
click at [1120, 293] on div "£0.00" at bounding box center [1118, 293] width 16 height 9
click at [1103, 226] on div "£3.95" at bounding box center [1100, 225] width 19 height 18
click at [1100, 344] on button "Approve £27.95" at bounding box center [1100, 350] width 69 height 19
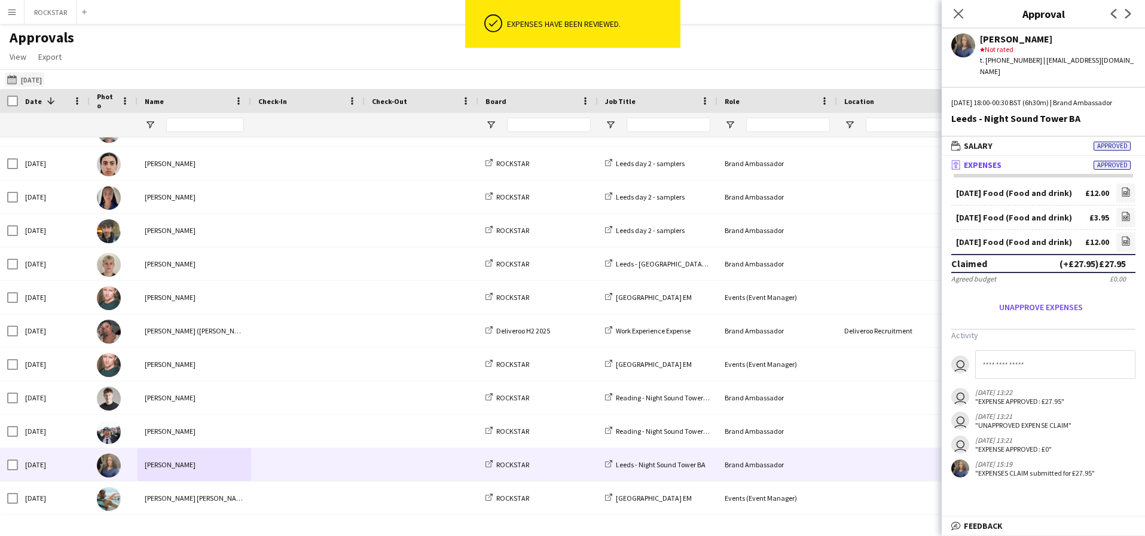
click at [36, 85] on button "[DATE] [DATE]" at bounding box center [24, 79] width 39 height 14
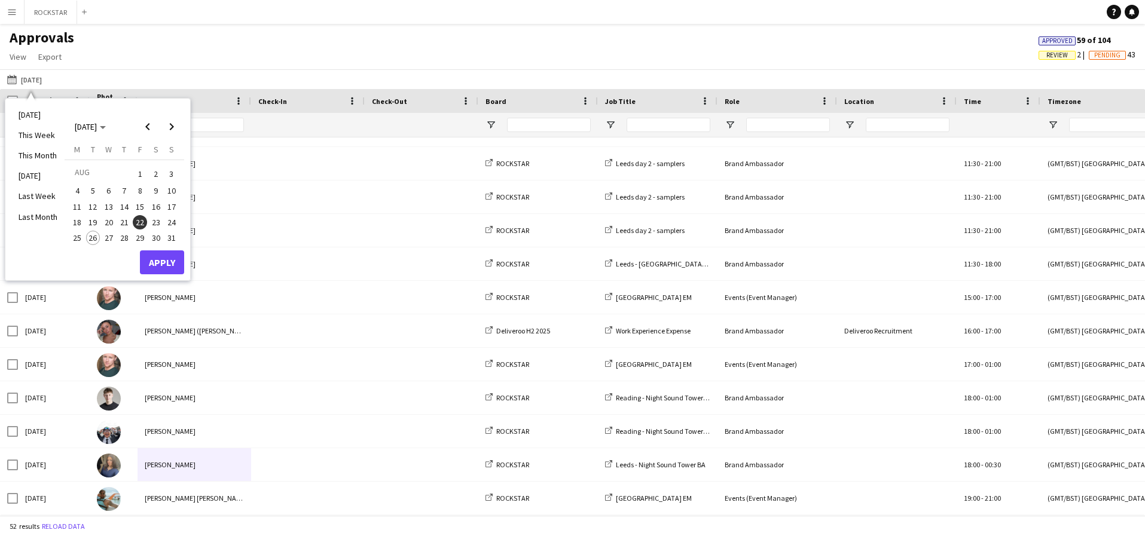
click at [151, 229] on button "23" at bounding box center [156, 223] width 16 height 16
click at [172, 264] on button "Apply" at bounding box center [162, 263] width 44 height 24
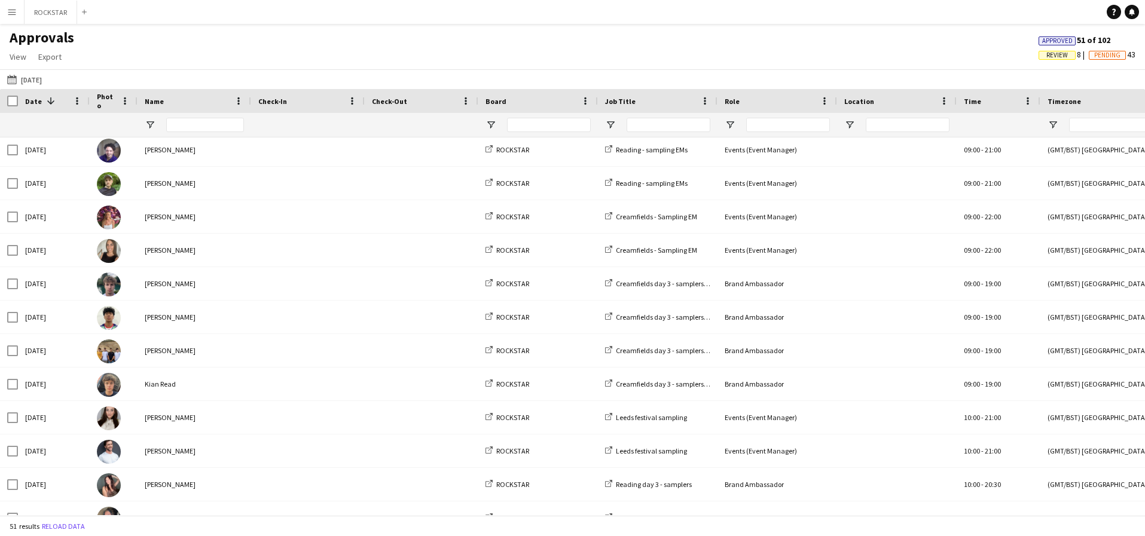
scroll to position [0, 0]
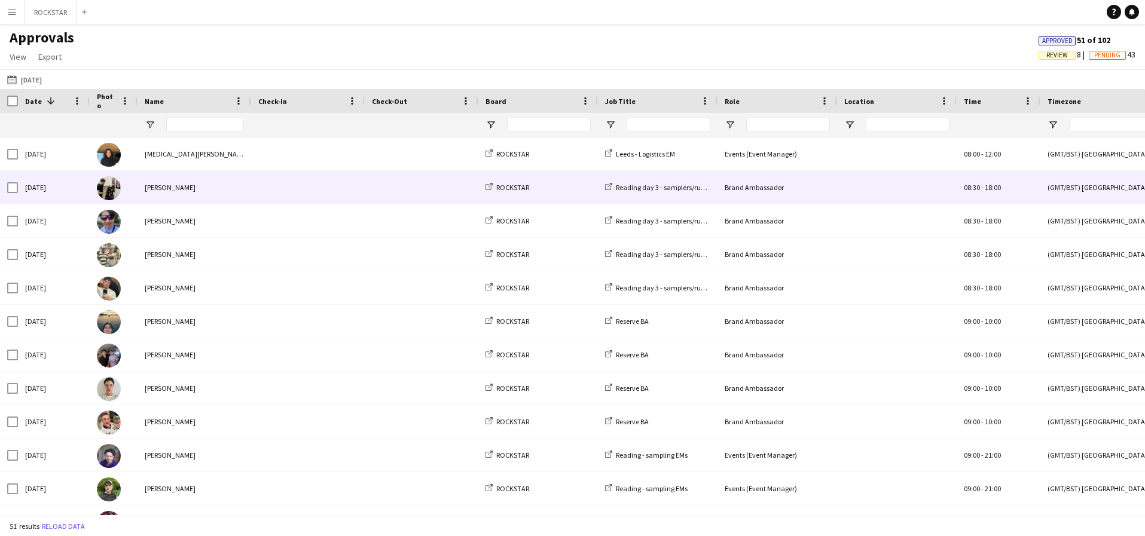
click at [218, 185] on div "[PERSON_NAME]" at bounding box center [195, 187] width 114 height 33
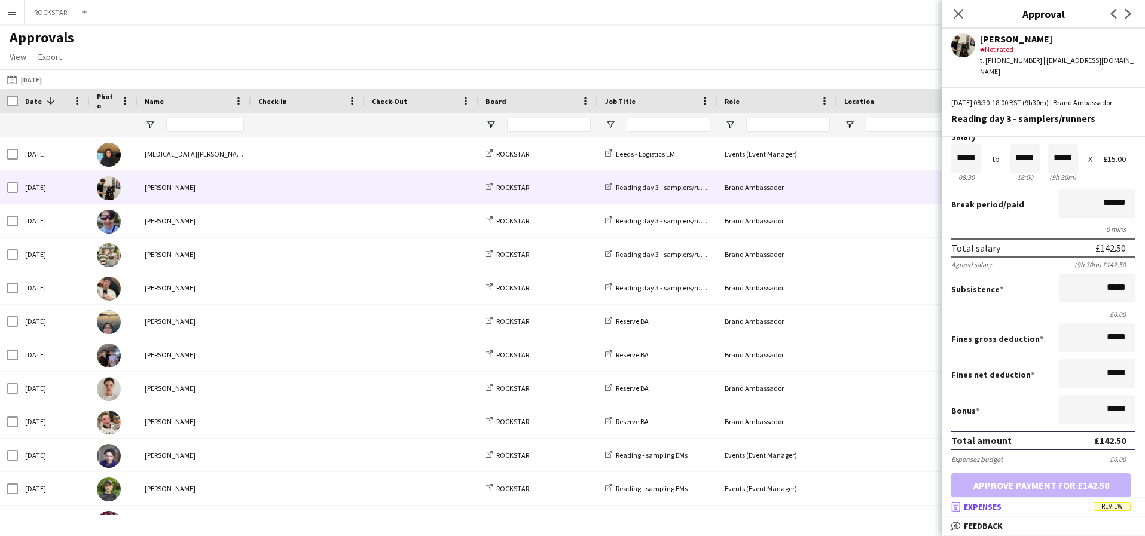
click at [1013, 509] on mat-panel-title "receipt Expenses Review" at bounding box center [1041, 507] width 199 height 11
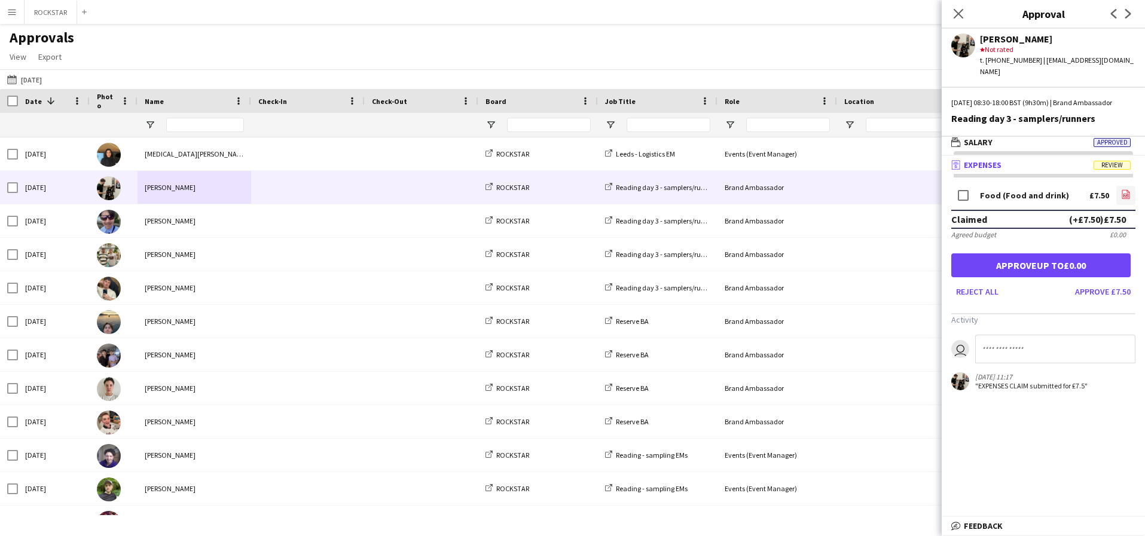
click at [1128, 200] on app-icon "file-image" at bounding box center [1126, 196] width 10 height 12
click at [1087, 292] on button "Approve £7.50" at bounding box center [1102, 291] width 65 height 19
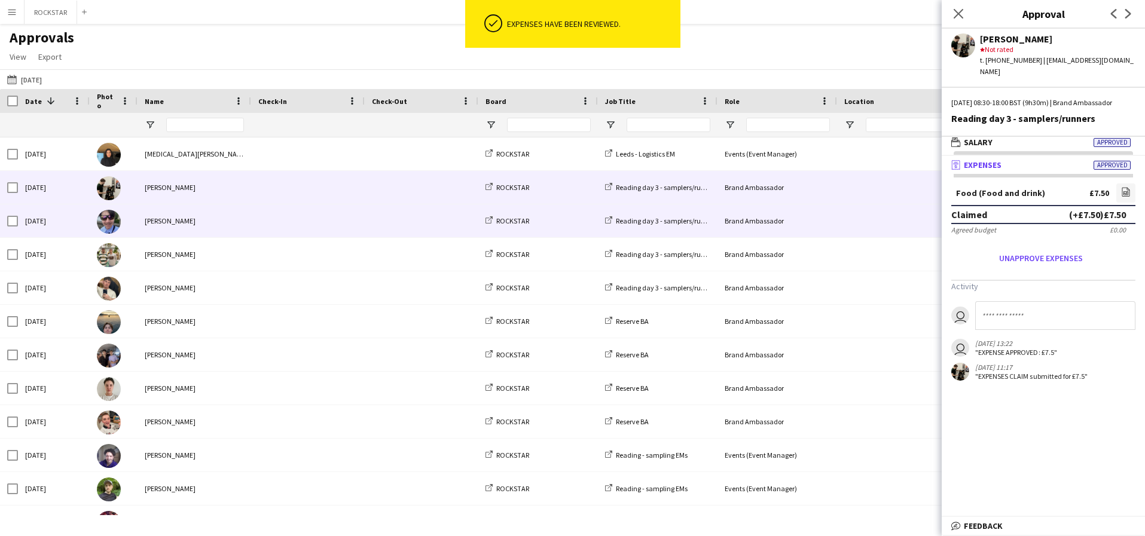
click at [353, 212] on span at bounding box center [307, 221] width 99 height 33
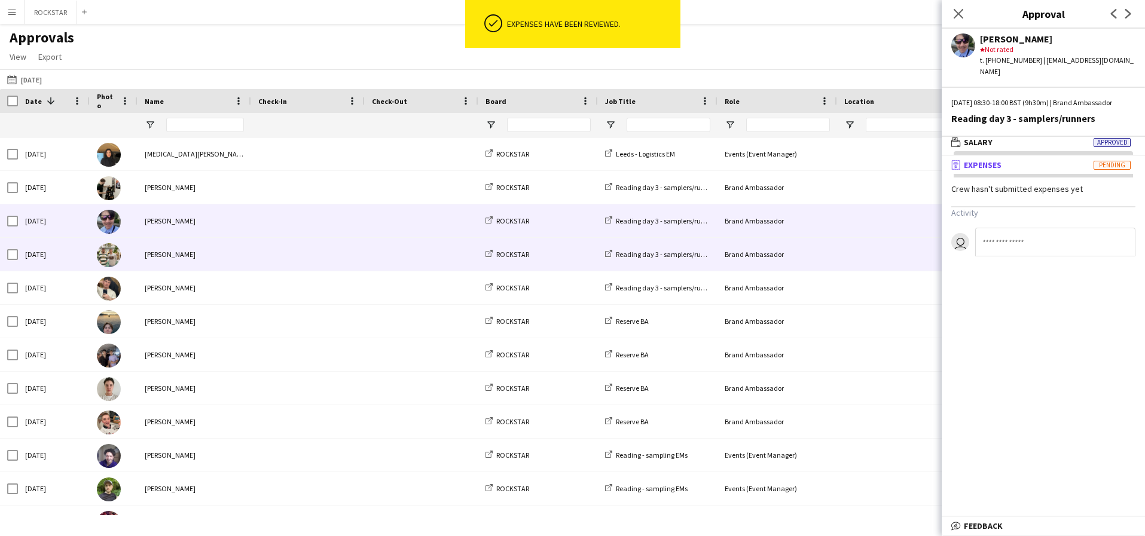
click at [270, 268] on span at bounding box center [307, 254] width 99 height 33
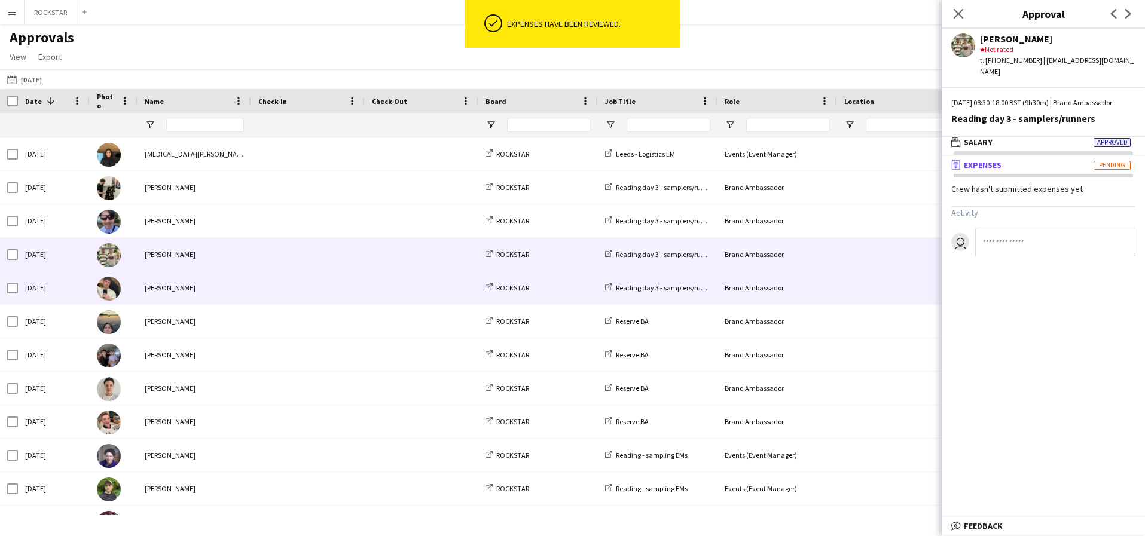
click at [261, 285] on span at bounding box center [307, 287] width 99 height 33
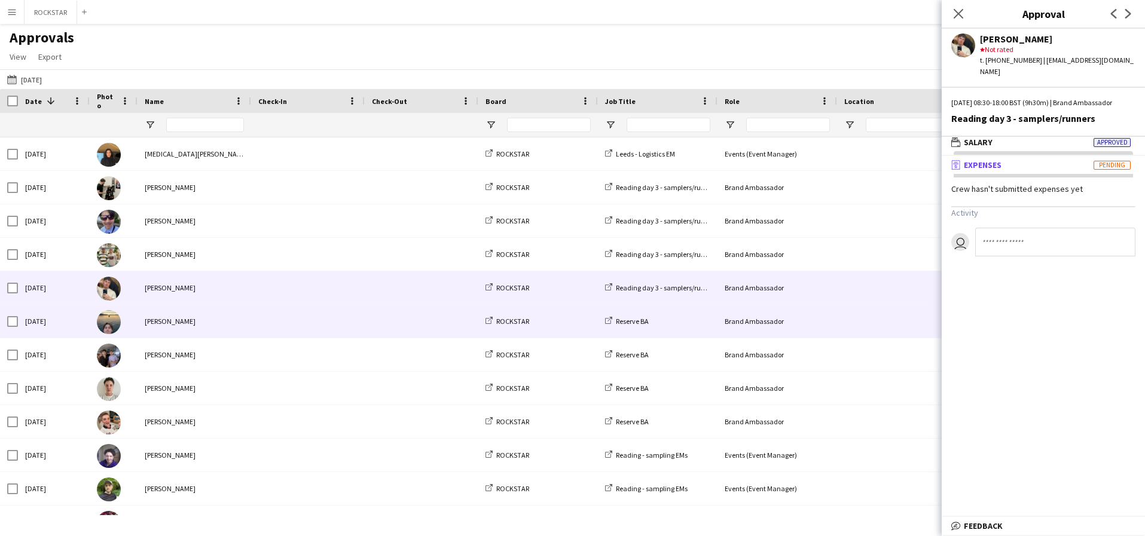
click at [270, 331] on span at bounding box center [307, 321] width 99 height 33
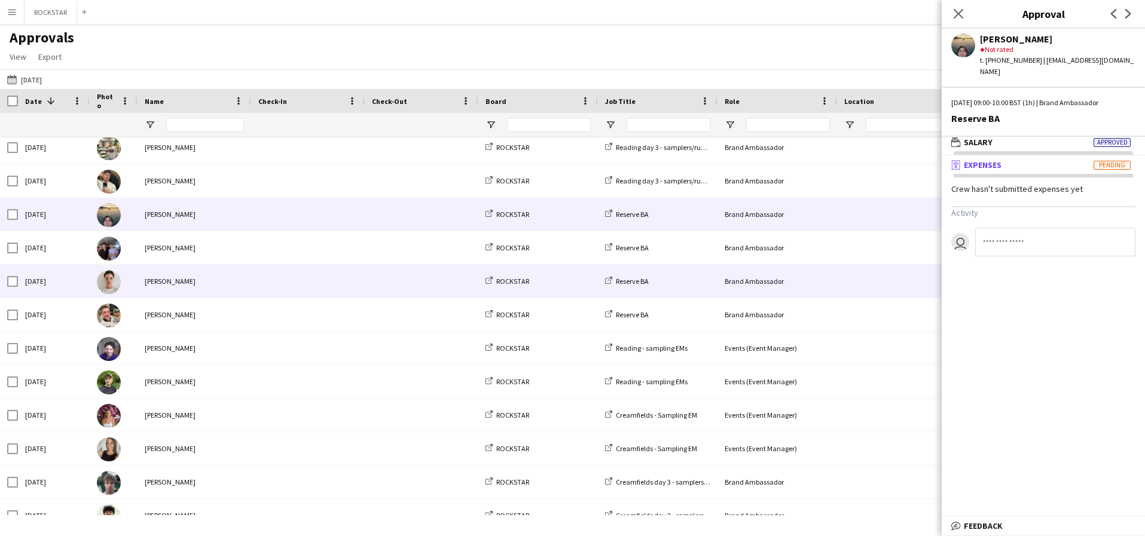
scroll to position [107, 0]
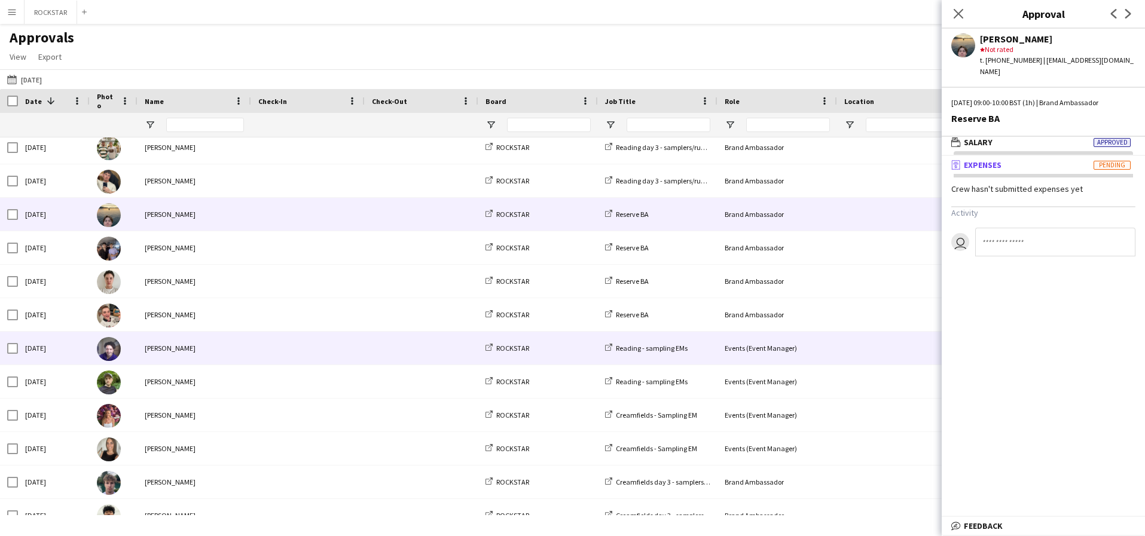
click at [224, 335] on div "[PERSON_NAME]" at bounding box center [195, 348] width 114 height 33
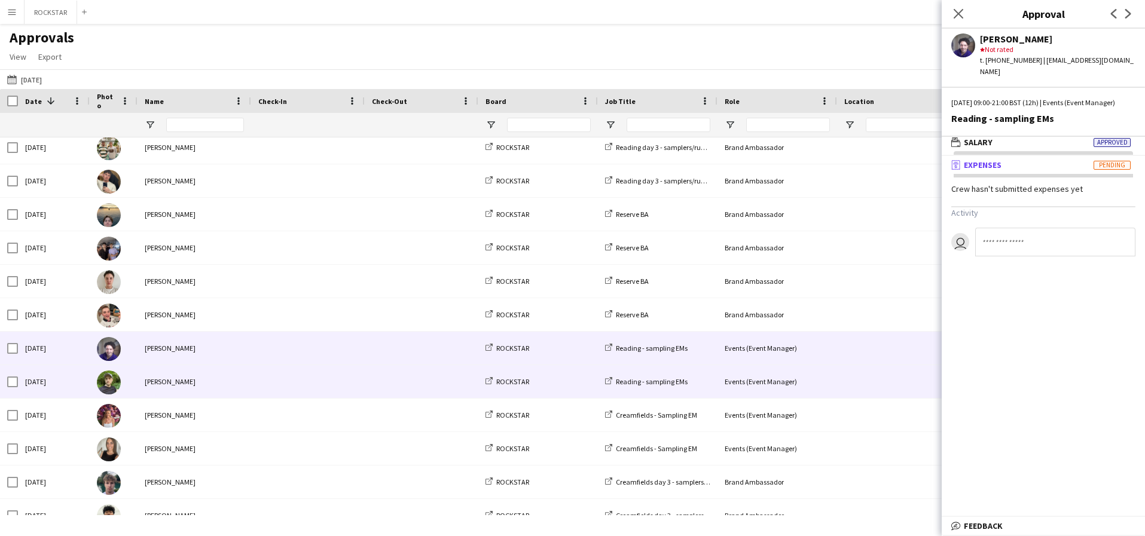
scroll to position [145, 0]
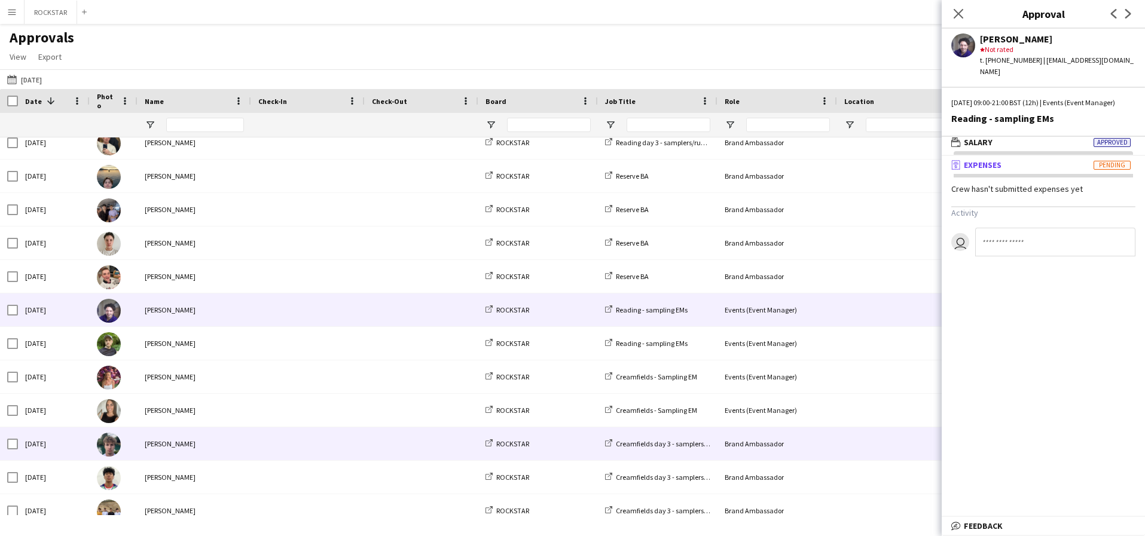
click at [187, 458] on div "[PERSON_NAME]" at bounding box center [195, 444] width 114 height 33
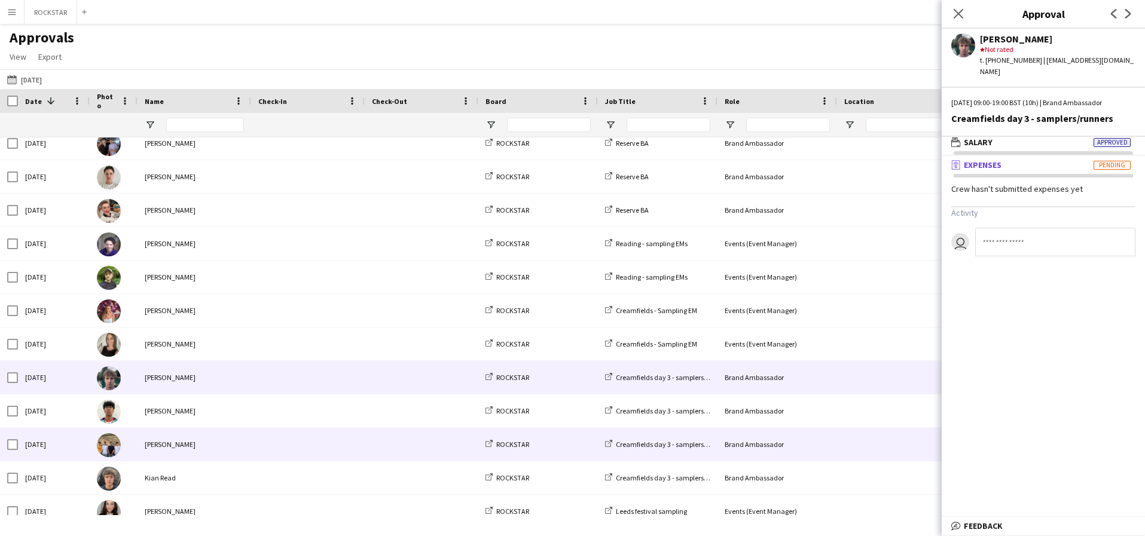
scroll to position [214, 0]
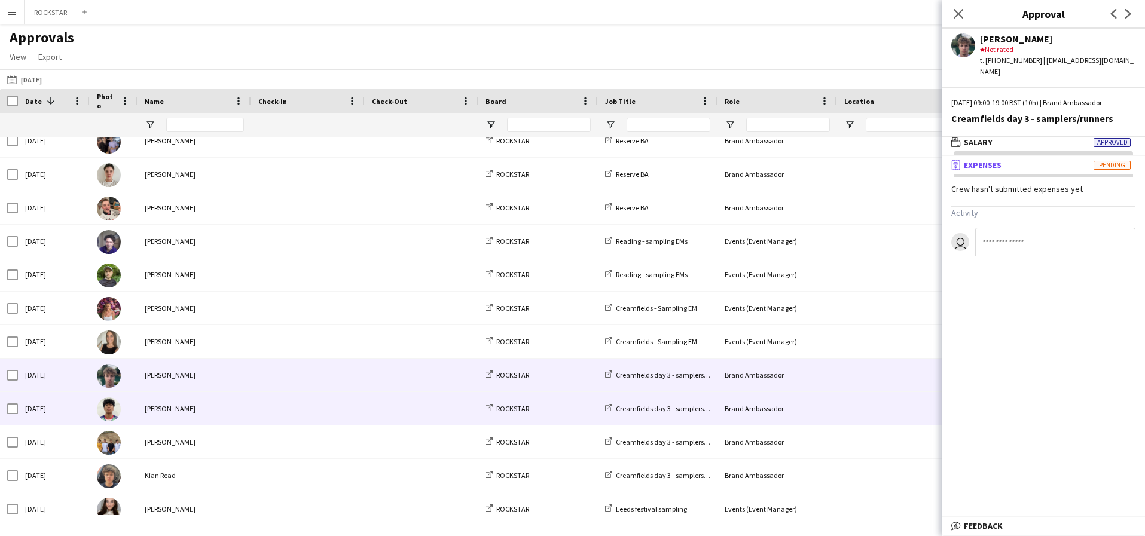
click at [205, 410] on div "[PERSON_NAME]" at bounding box center [195, 408] width 114 height 33
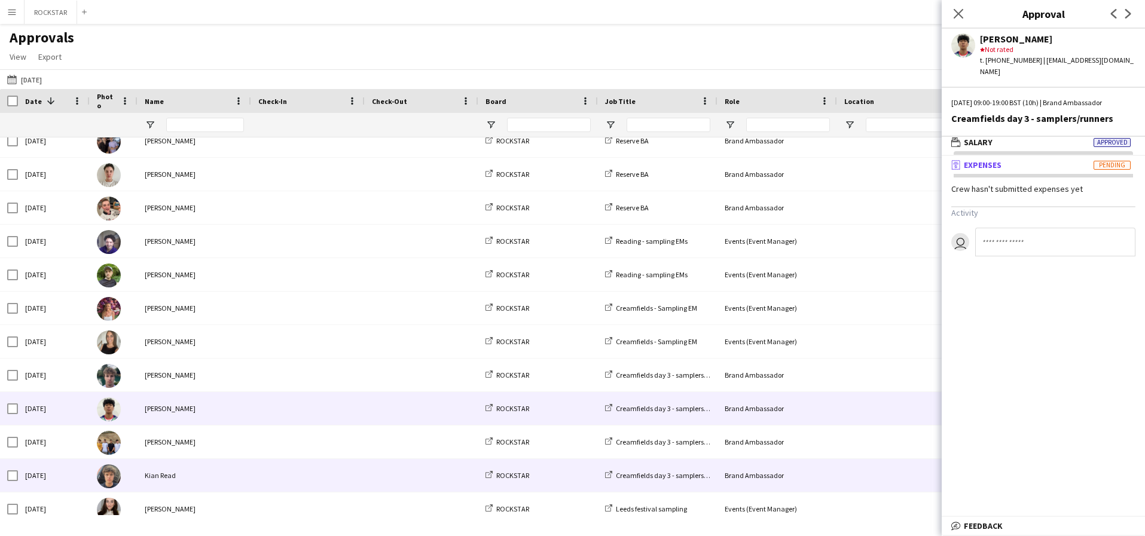
scroll to position [272, 0]
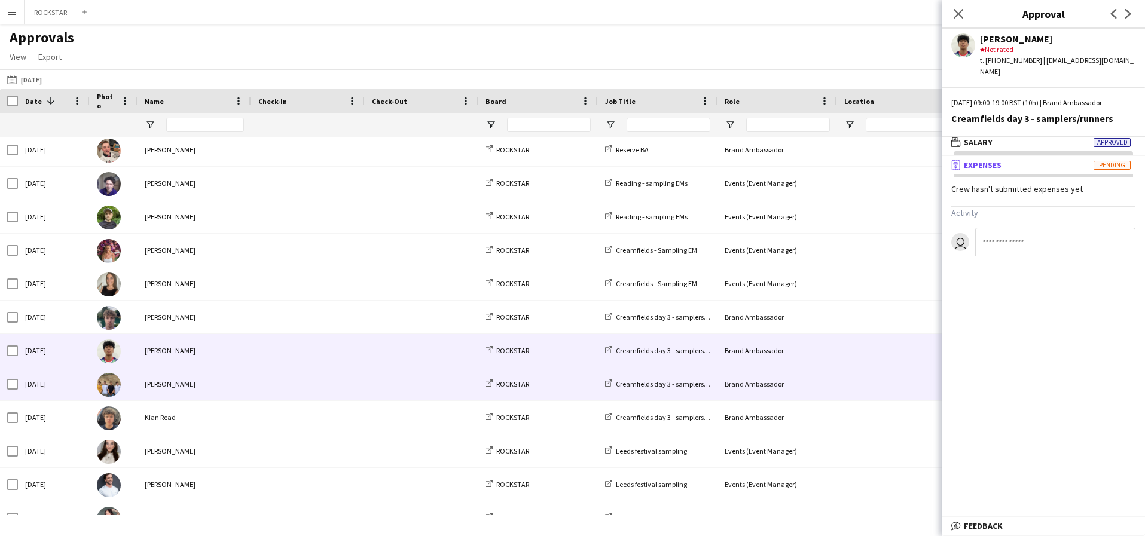
click at [202, 389] on div "[PERSON_NAME]" at bounding box center [195, 384] width 114 height 33
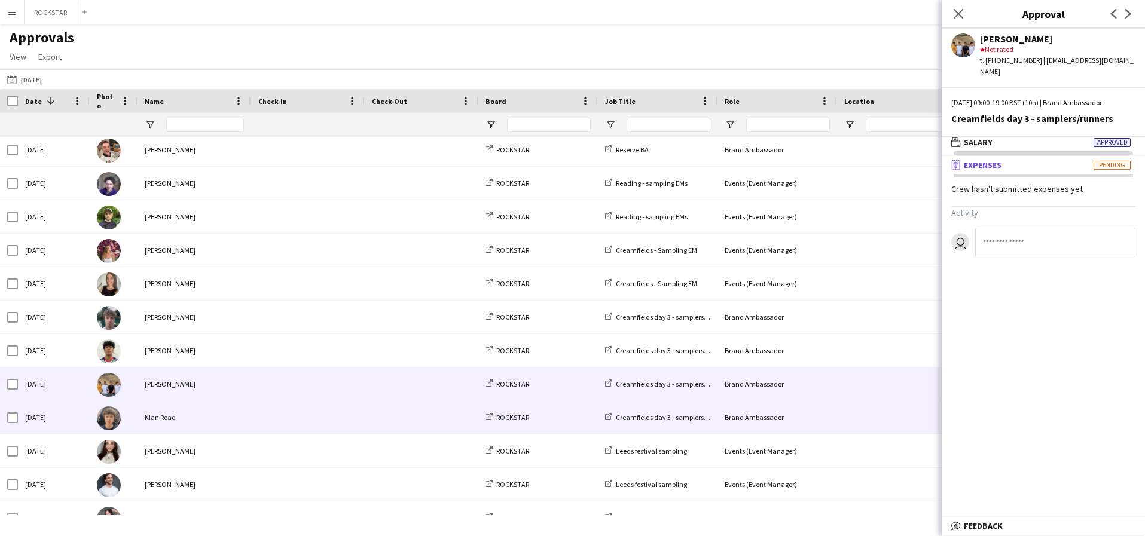
click at [231, 429] on div "Kian Read" at bounding box center [195, 417] width 114 height 33
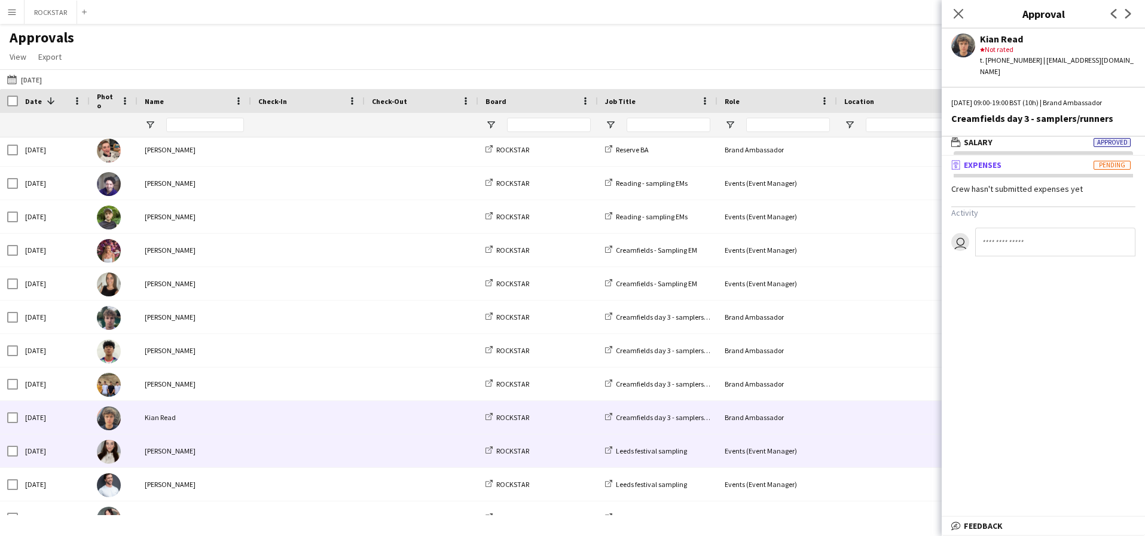
click at [227, 444] on div "[PERSON_NAME]" at bounding box center [195, 451] width 114 height 33
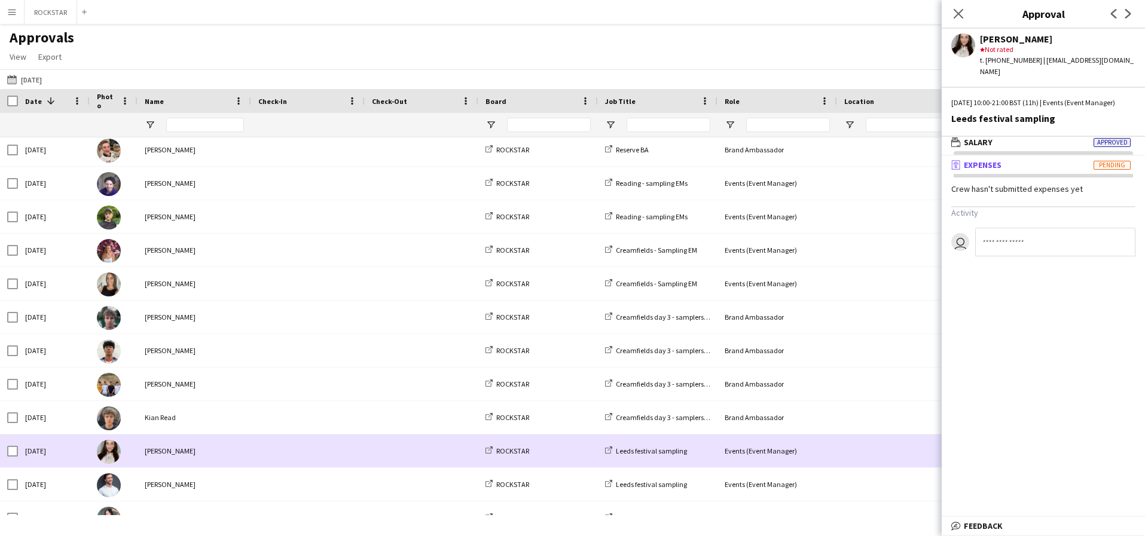
scroll to position [343, 0]
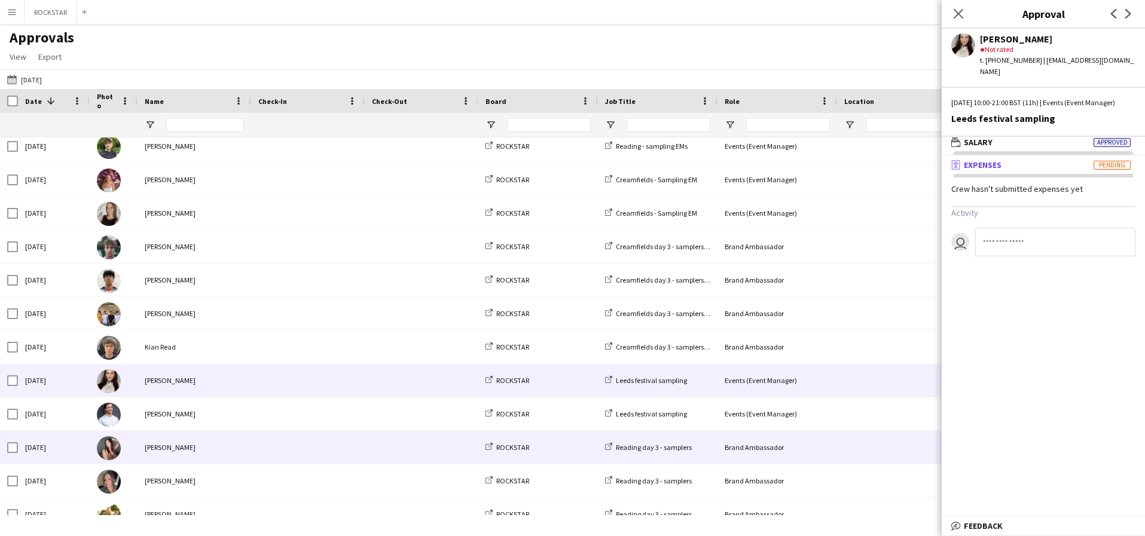
click at [227, 444] on div "[PERSON_NAME]" at bounding box center [195, 447] width 114 height 33
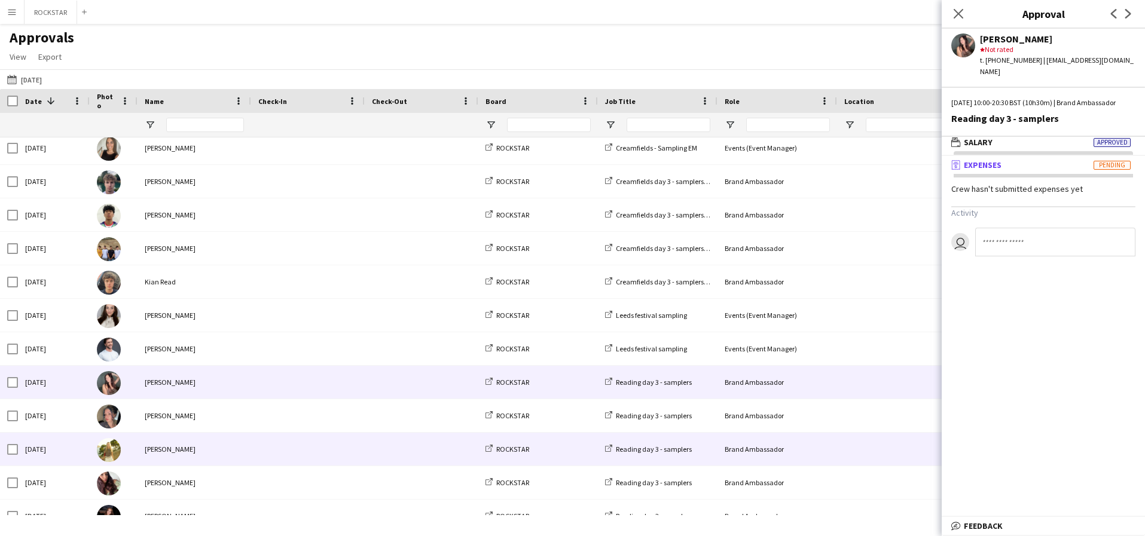
scroll to position [407, 0]
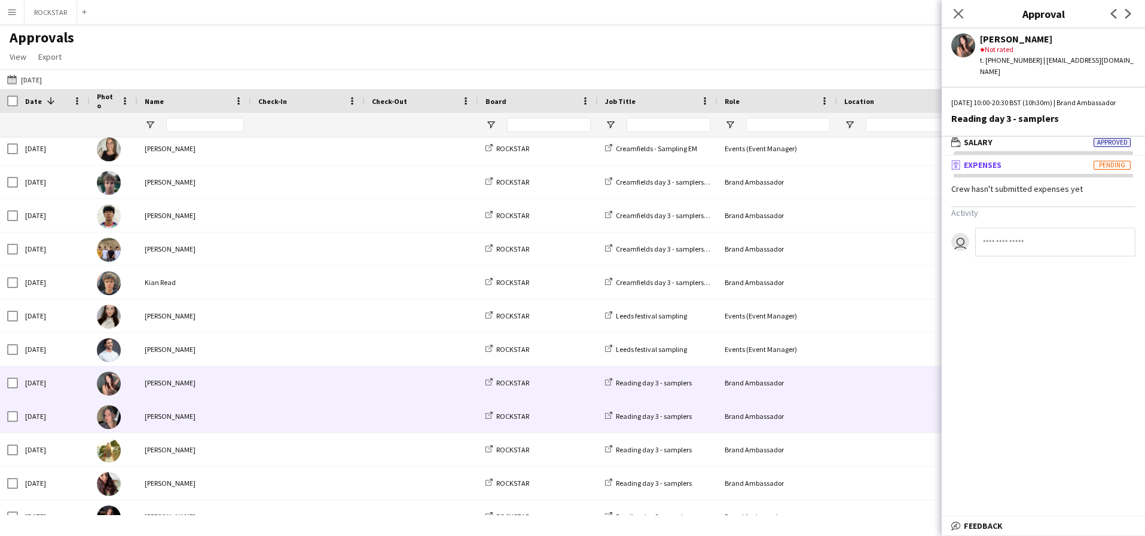
click at [212, 417] on div "[PERSON_NAME]" at bounding box center [195, 416] width 114 height 33
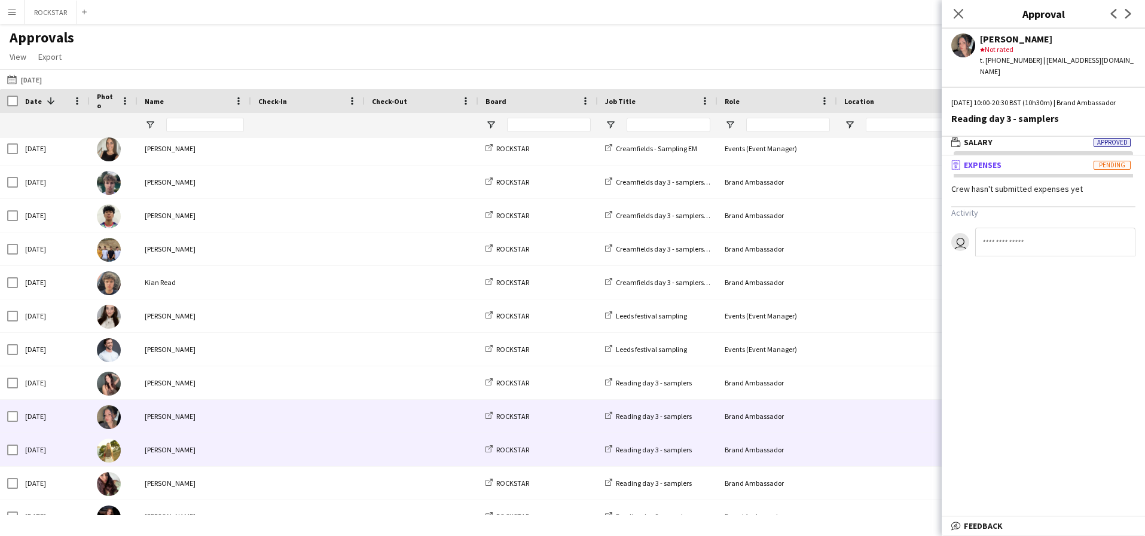
click at [335, 453] on span at bounding box center [307, 450] width 99 height 33
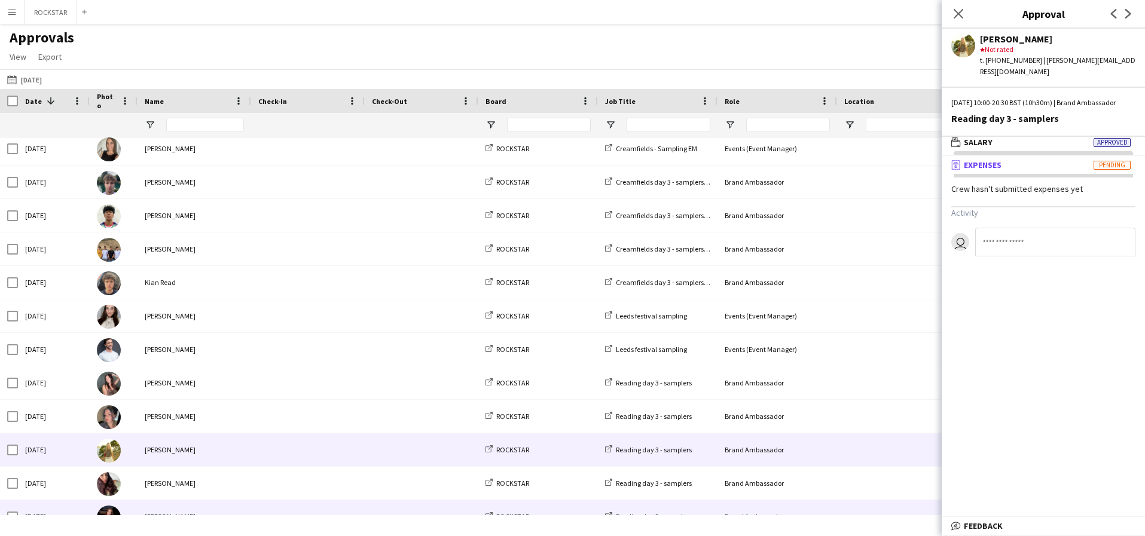
scroll to position [448, 0]
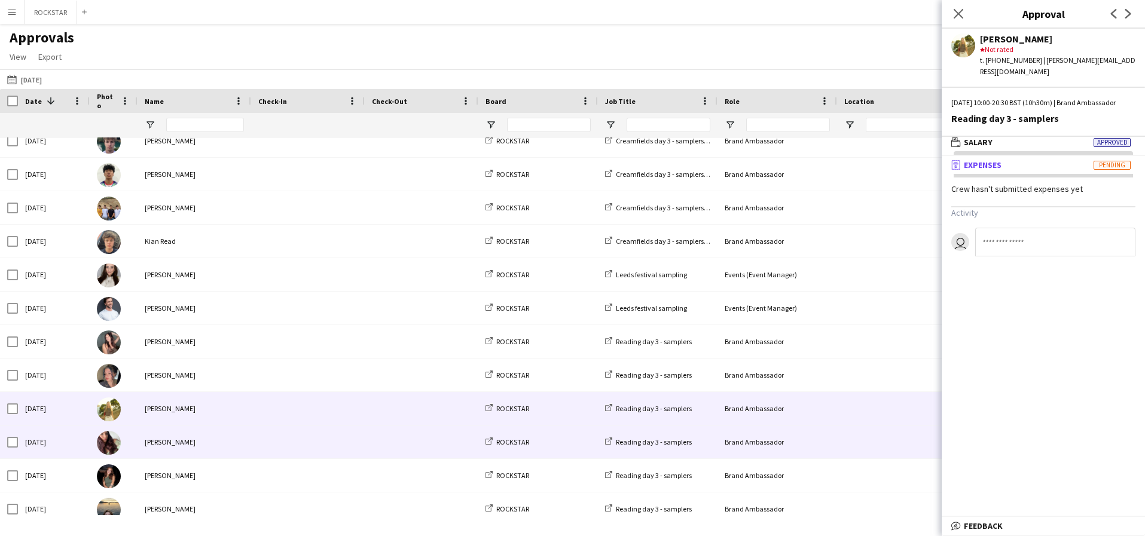
click at [307, 442] on span at bounding box center [307, 442] width 99 height 33
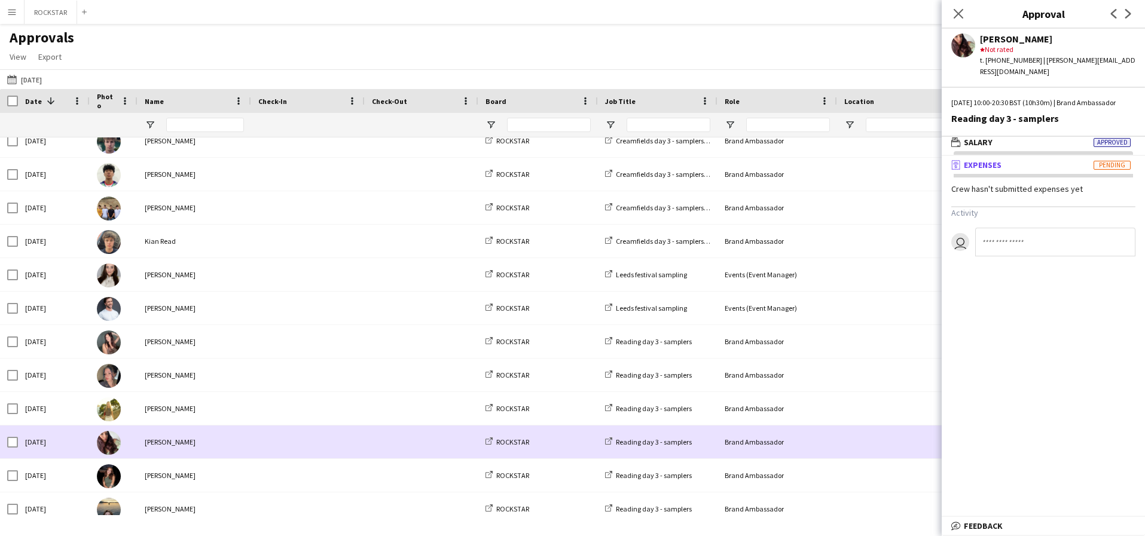
scroll to position [525, 0]
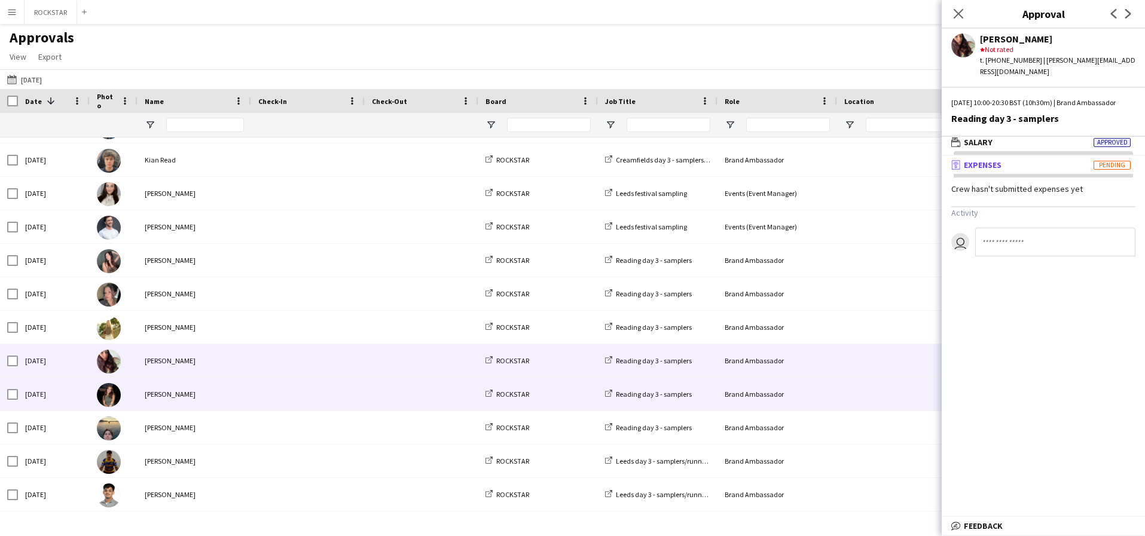
click at [331, 390] on span at bounding box center [307, 394] width 99 height 33
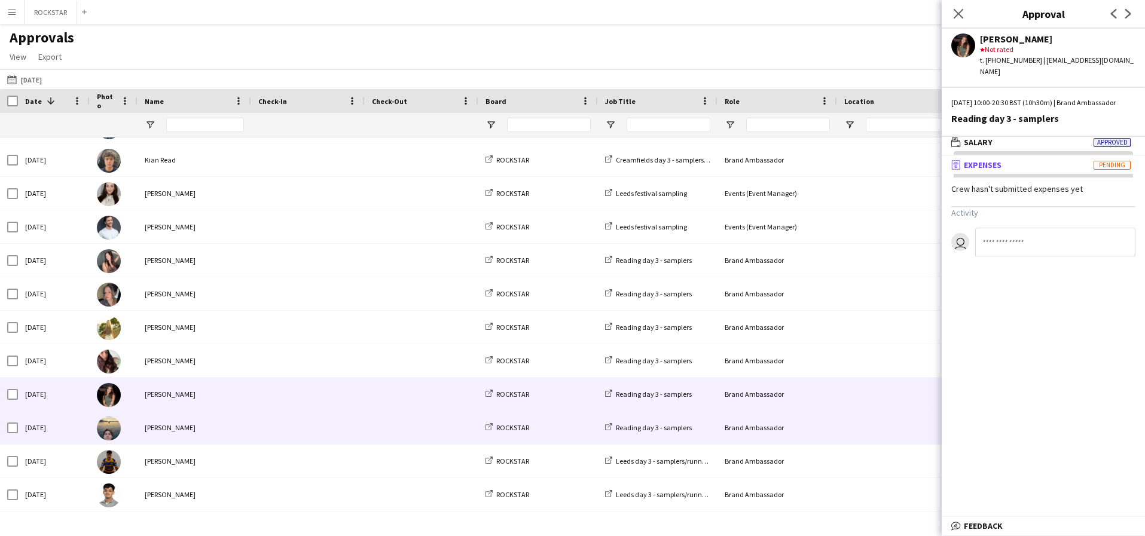
click at [316, 426] on span at bounding box center [307, 427] width 99 height 33
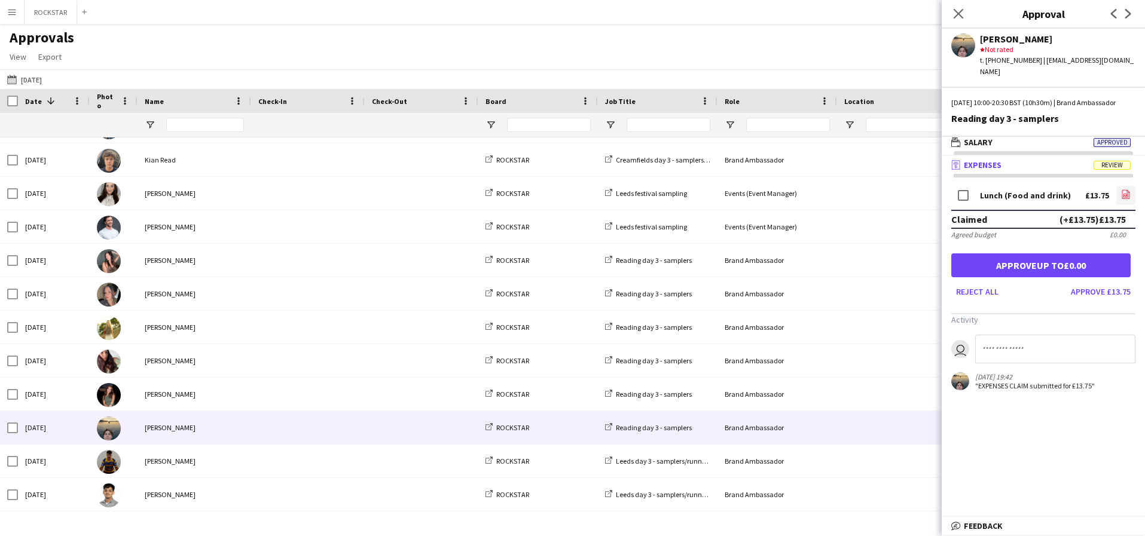
click at [1125, 199] on app-icon "file-image" at bounding box center [1126, 196] width 10 height 12
click at [1106, 292] on button "Approve £13.75" at bounding box center [1100, 291] width 69 height 19
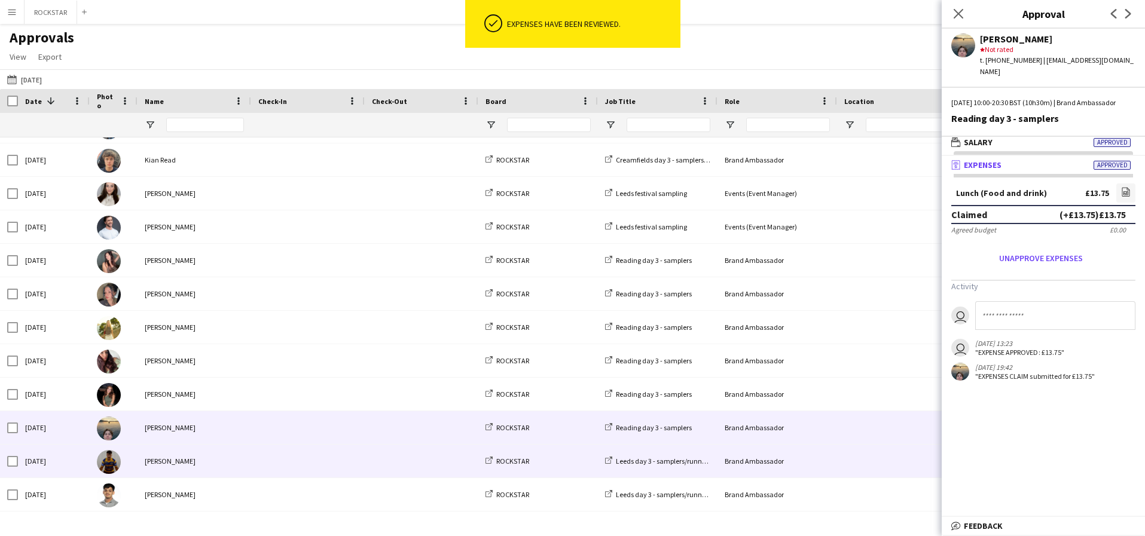
click at [149, 466] on div "[PERSON_NAME]" at bounding box center [195, 461] width 114 height 33
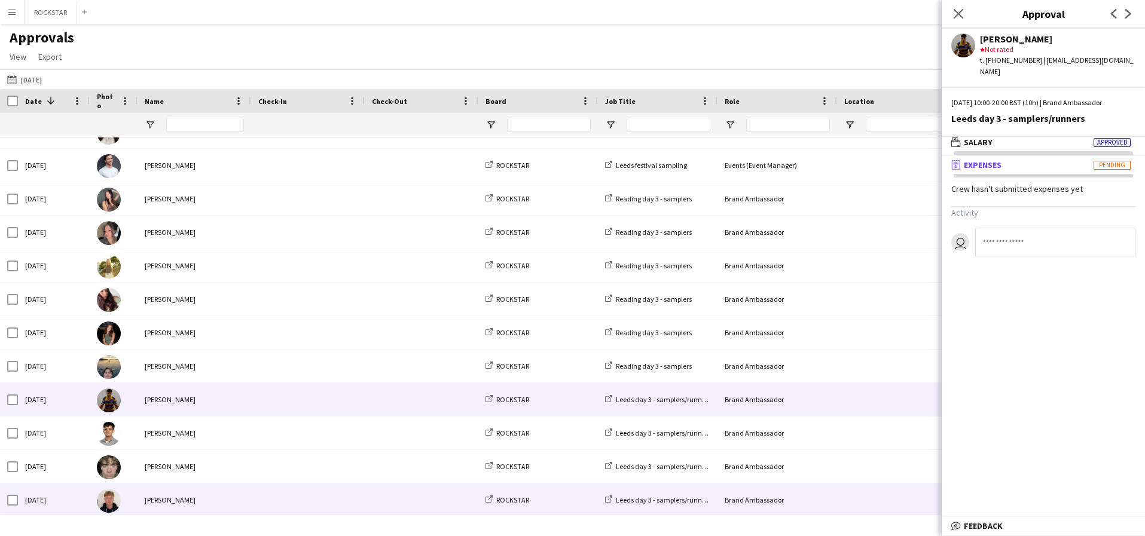
scroll to position [645, 0]
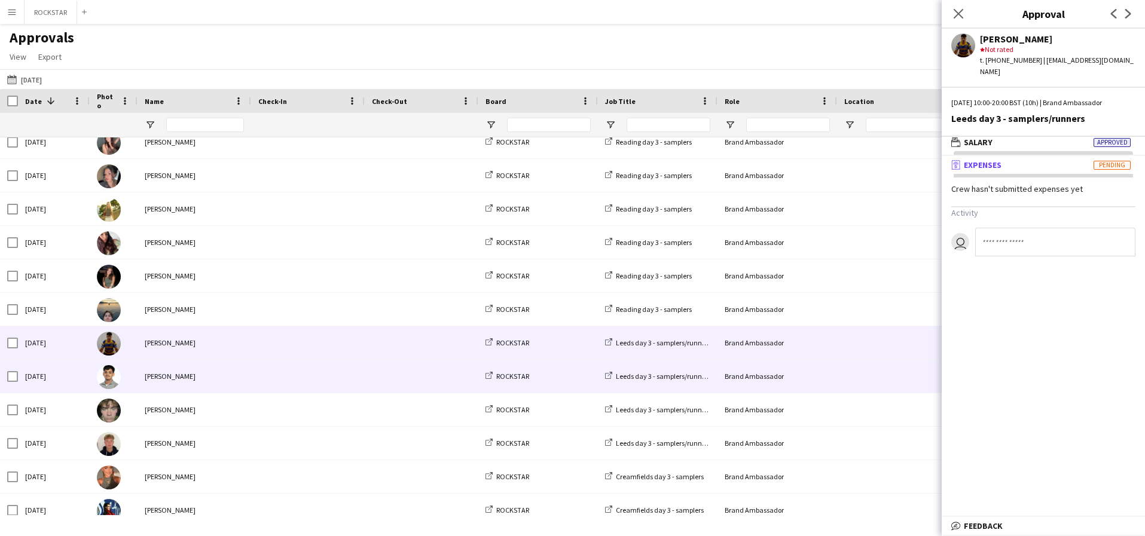
click at [234, 383] on div "[PERSON_NAME]" at bounding box center [195, 376] width 114 height 33
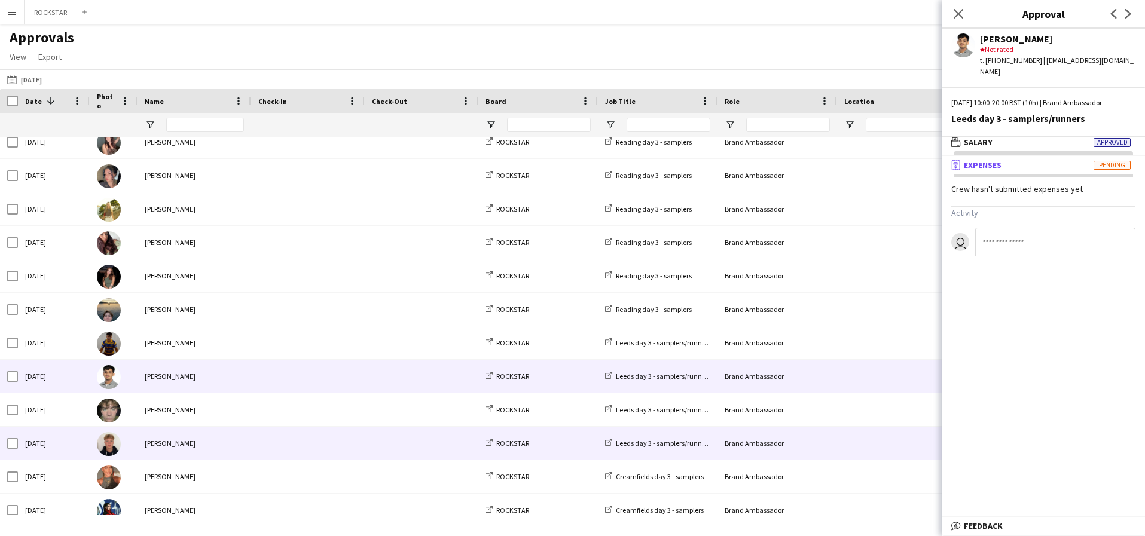
click at [224, 429] on div "[PERSON_NAME]" at bounding box center [195, 443] width 114 height 33
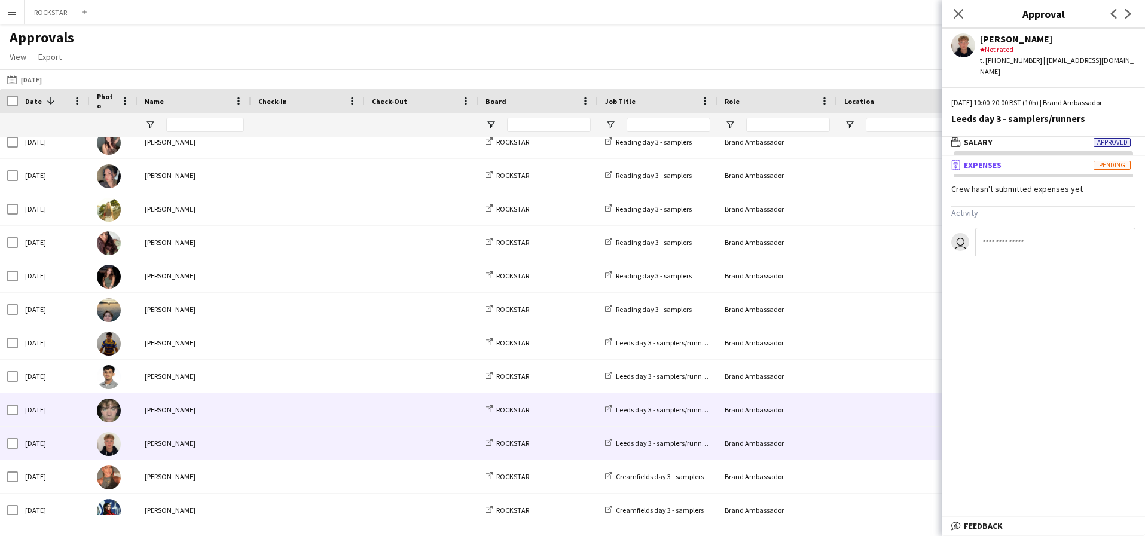
click at [224, 414] on div "[PERSON_NAME]" at bounding box center [195, 409] width 114 height 33
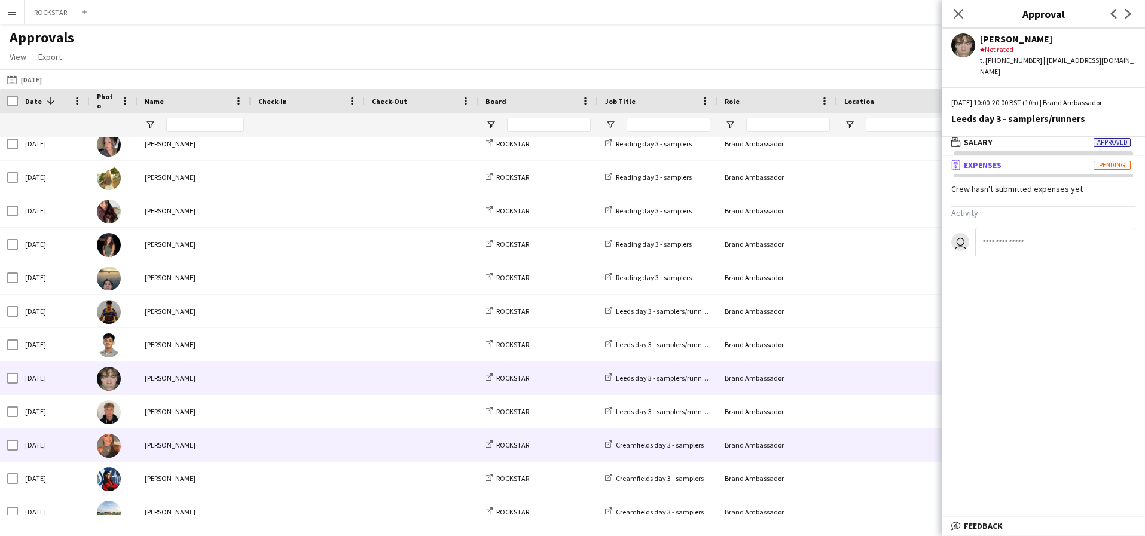
click at [216, 440] on div "[PERSON_NAME]" at bounding box center [195, 445] width 114 height 33
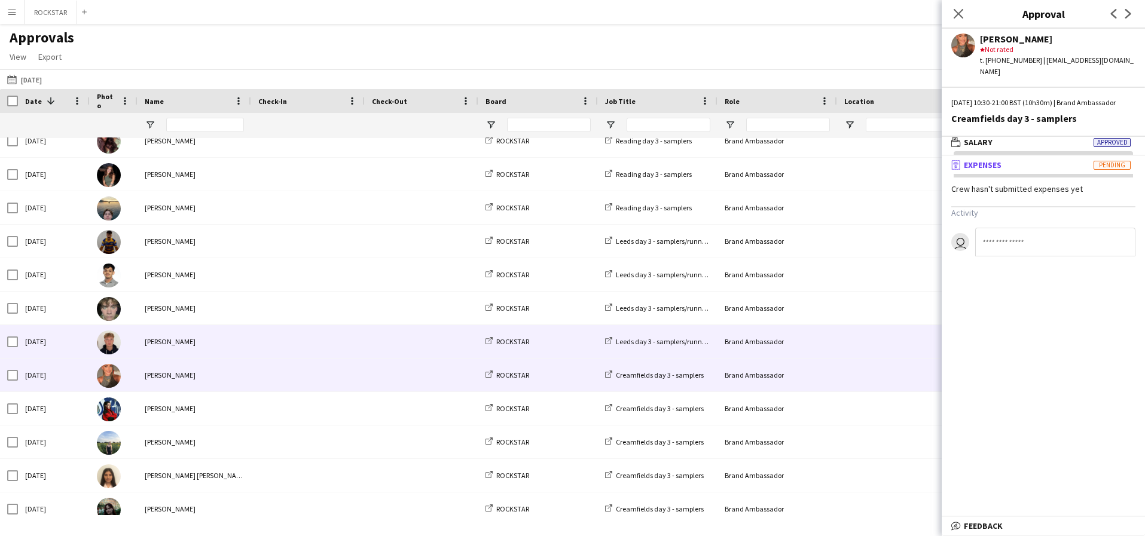
scroll to position [768, 0]
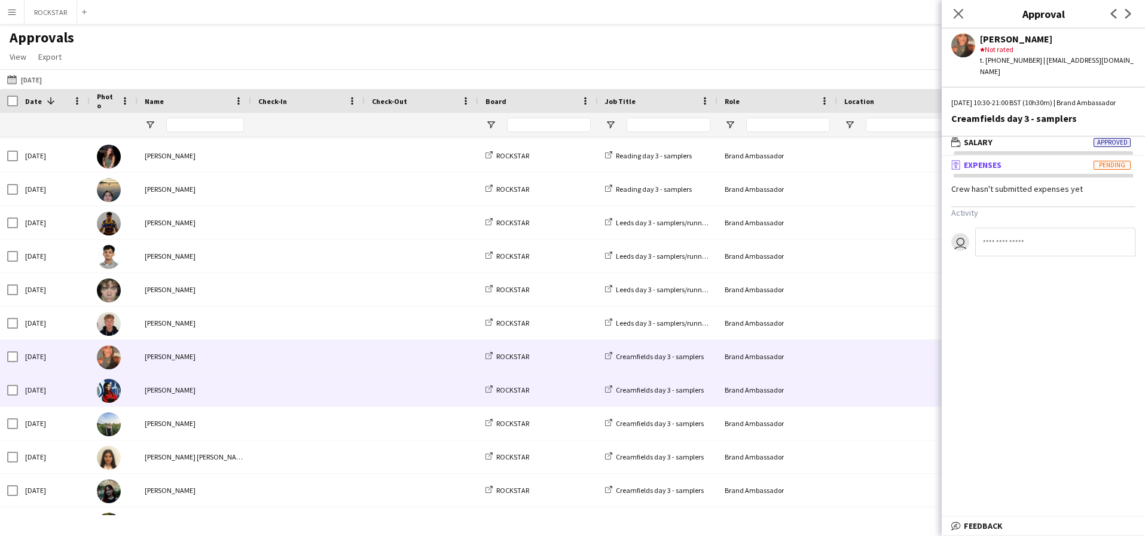
click at [223, 401] on div "[PERSON_NAME]" at bounding box center [195, 390] width 114 height 33
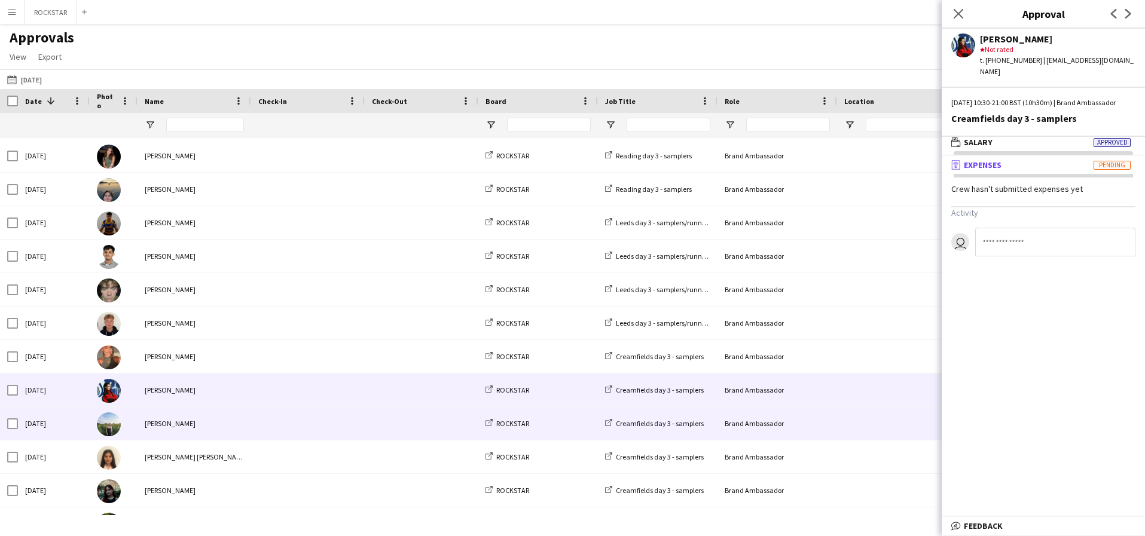
click at [223, 428] on div "[PERSON_NAME]" at bounding box center [195, 423] width 114 height 33
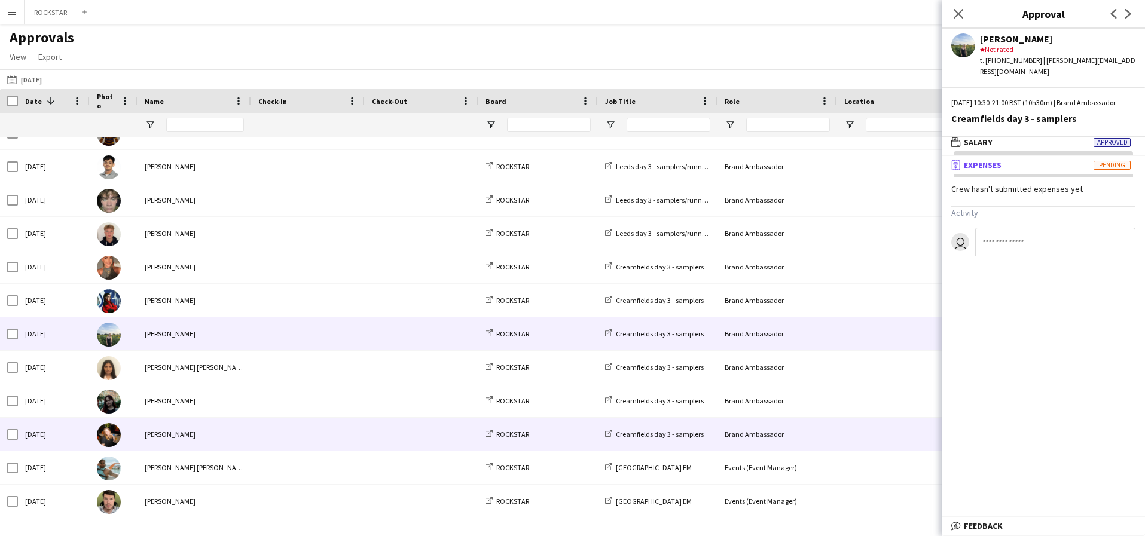
scroll to position [862, 0]
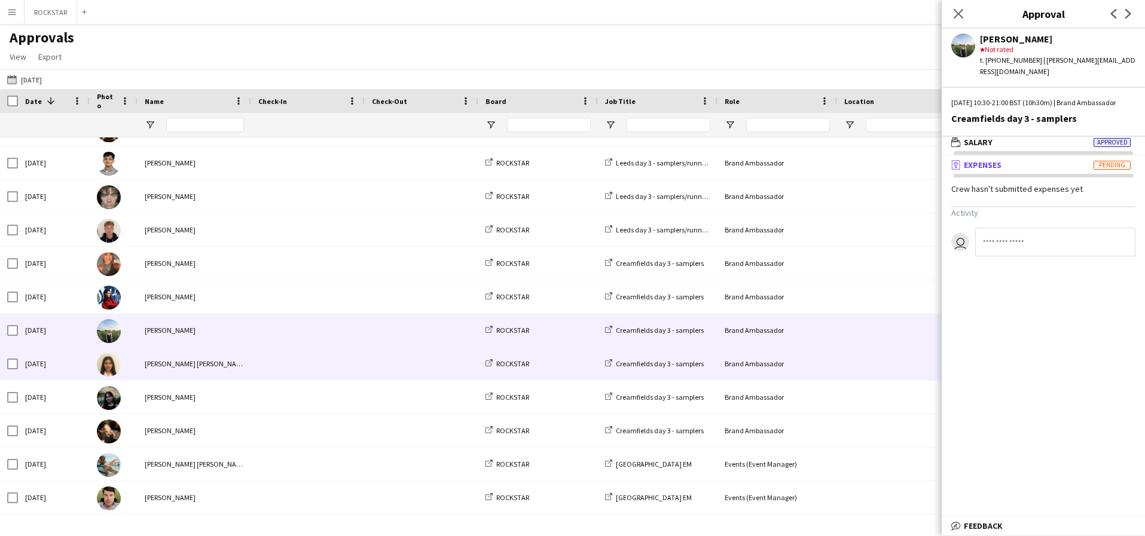
click at [245, 368] on div "[PERSON_NAME] [PERSON_NAME]" at bounding box center [195, 363] width 114 height 33
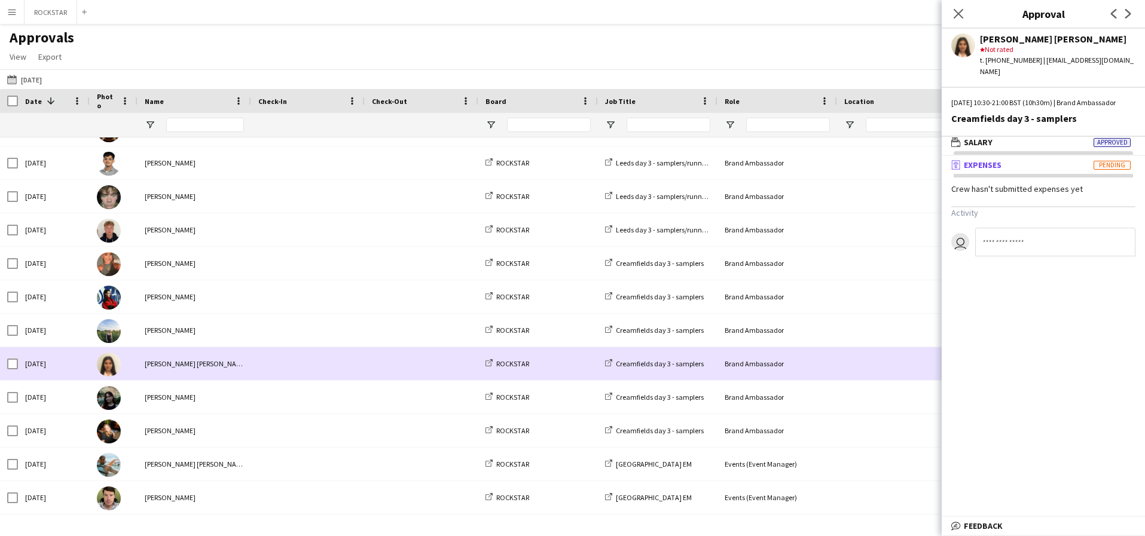
click at [233, 400] on div "[PERSON_NAME]" at bounding box center [195, 397] width 114 height 33
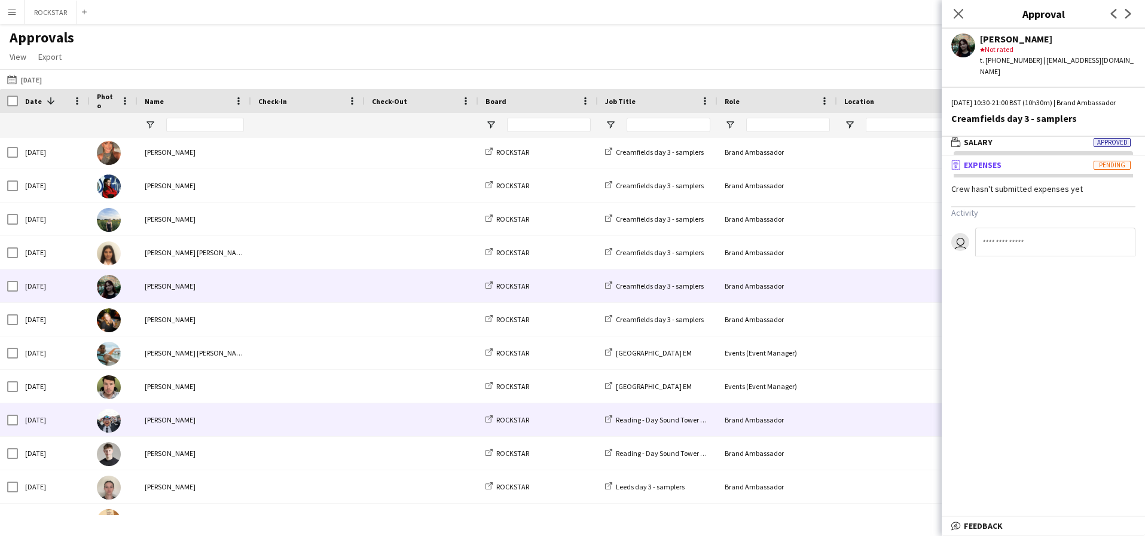
scroll to position [991, 0]
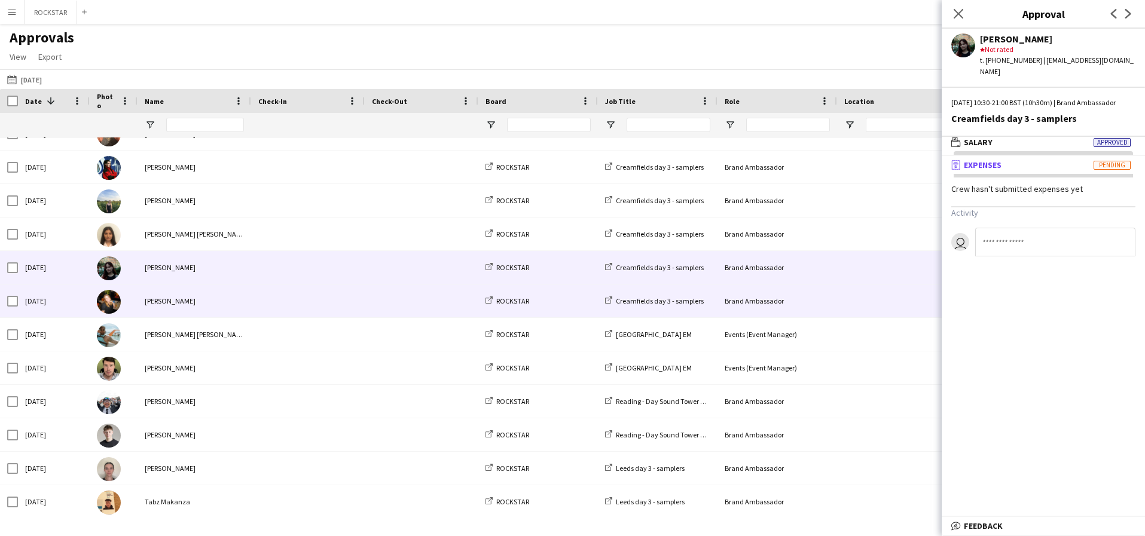
click at [260, 301] on span at bounding box center [307, 301] width 99 height 33
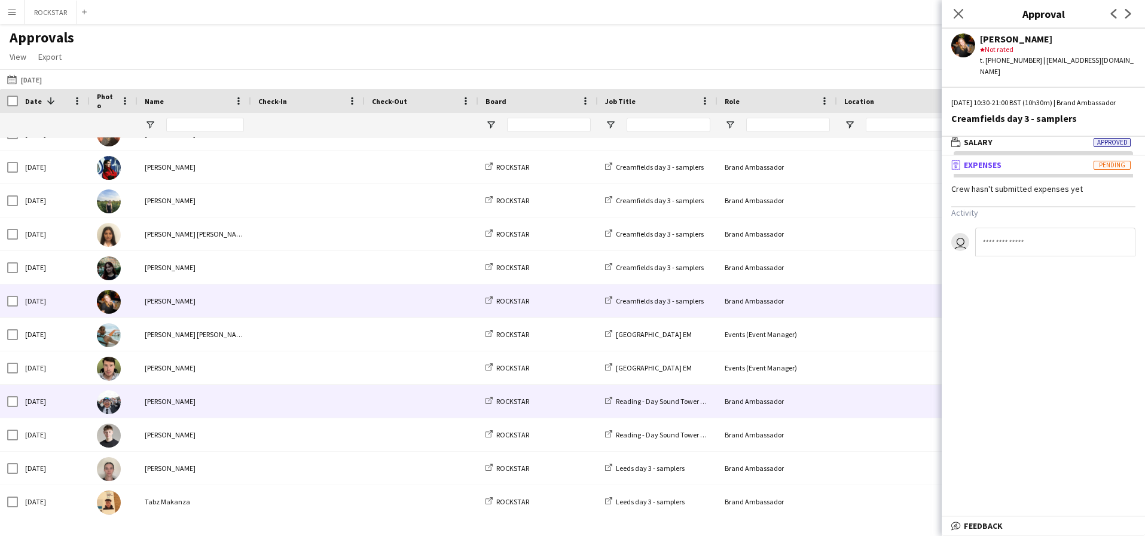
click at [176, 406] on div "[PERSON_NAME]" at bounding box center [195, 401] width 114 height 33
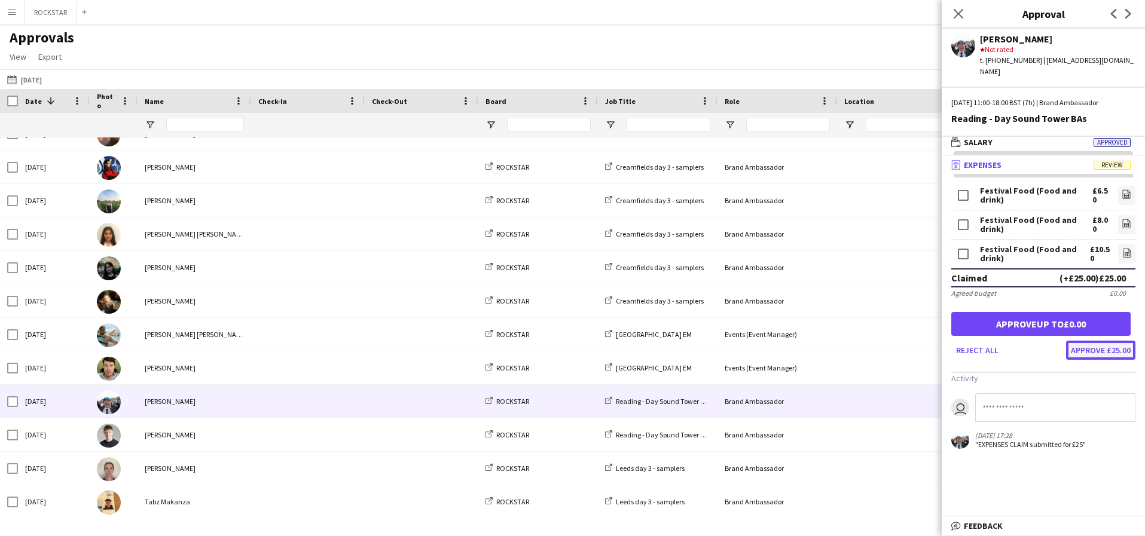
click at [1100, 359] on button "Approve £25.00" at bounding box center [1100, 350] width 69 height 19
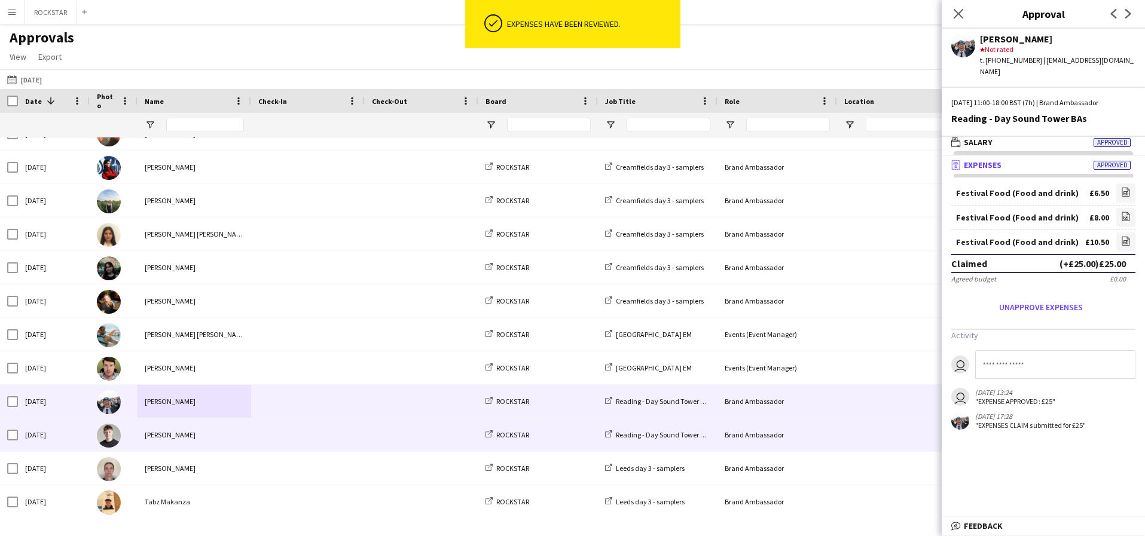
click at [257, 430] on div at bounding box center [308, 435] width 114 height 33
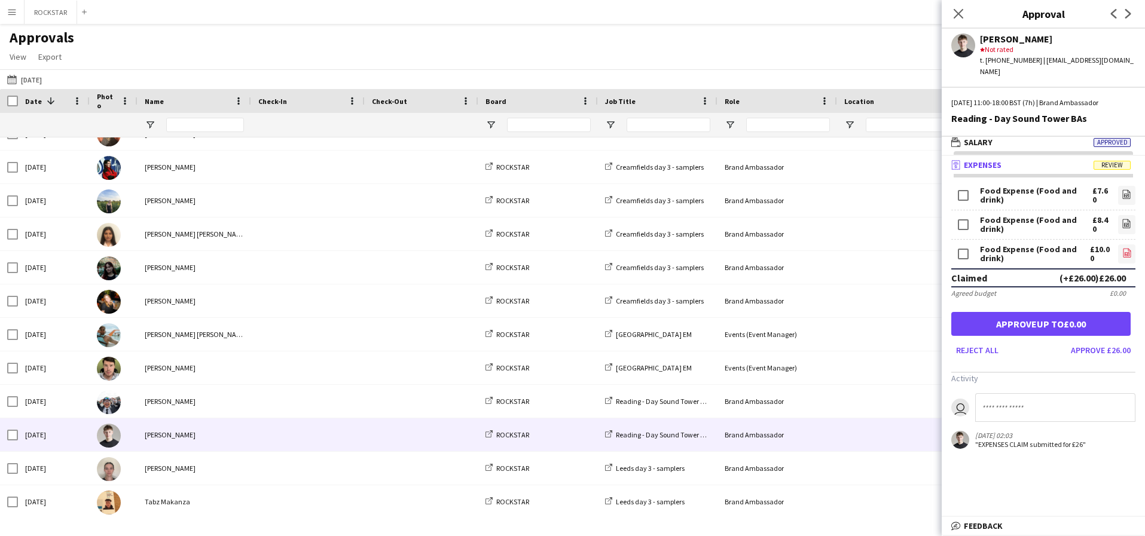
click at [1134, 245] on link "file-image" at bounding box center [1126, 254] width 17 height 19
click at [1118, 344] on button "Approve £26.00" at bounding box center [1100, 350] width 69 height 19
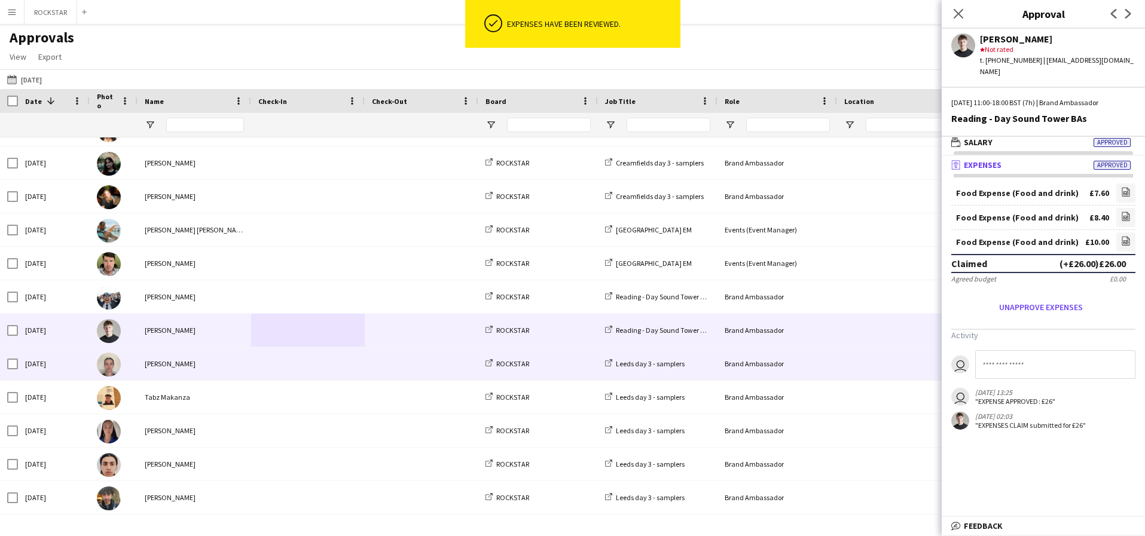
scroll to position [1097, 0]
click at [228, 361] on div "[PERSON_NAME]" at bounding box center [195, 363] width 114 height 33
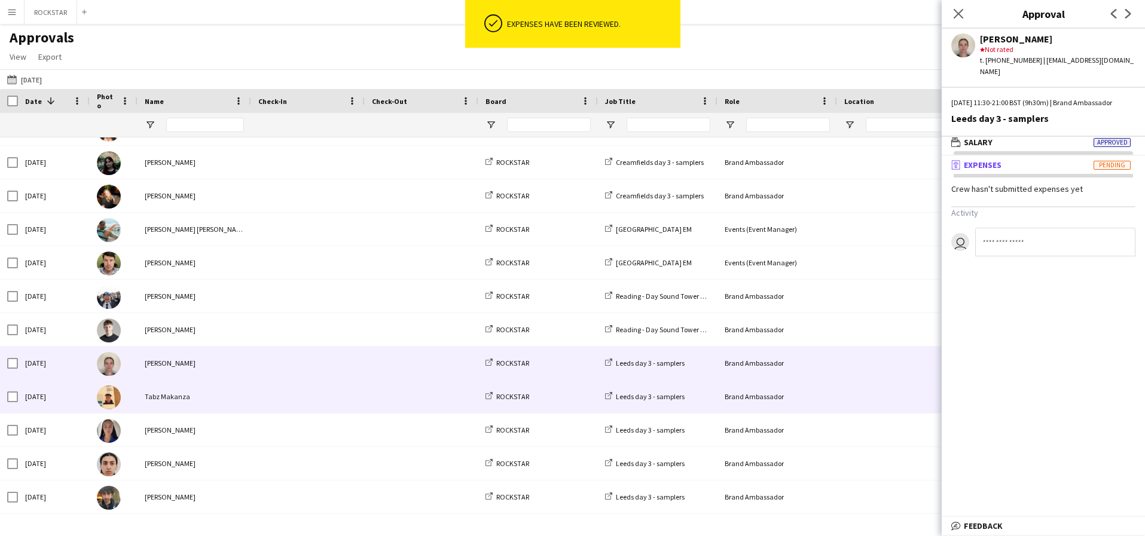
click at [340, 399] on span at bounding box center [307, 396] width 99 height 33
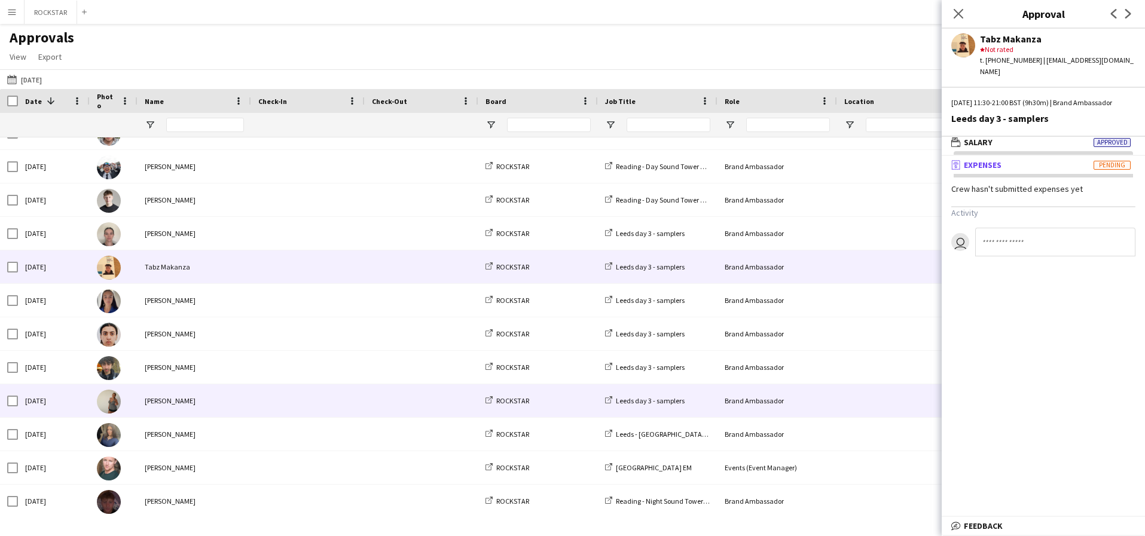
scroll to position [1229, 0]
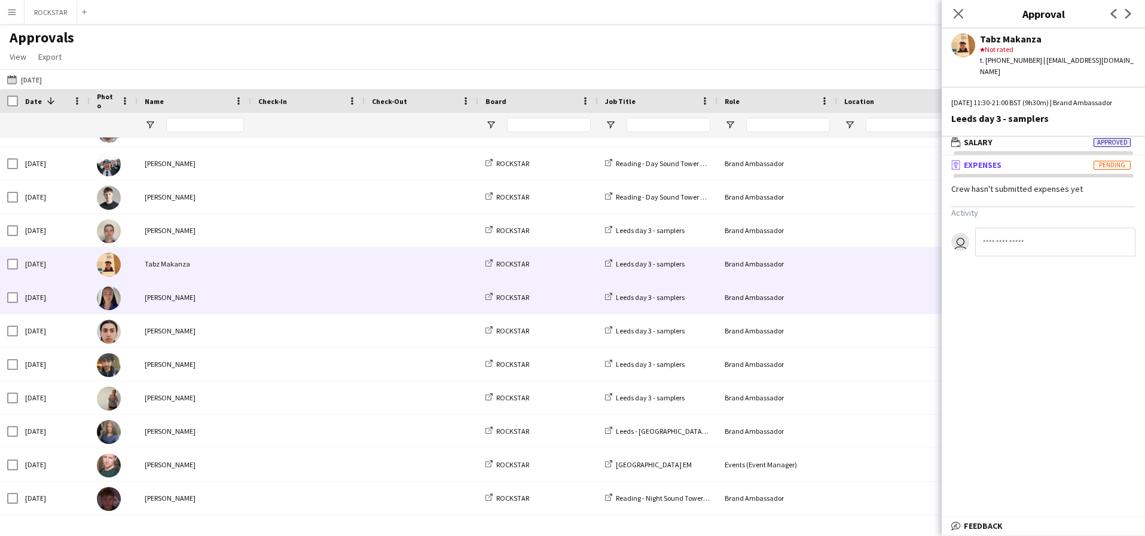
click at [300, 294] on span at bounding box center [307, 297] width 99 height 33
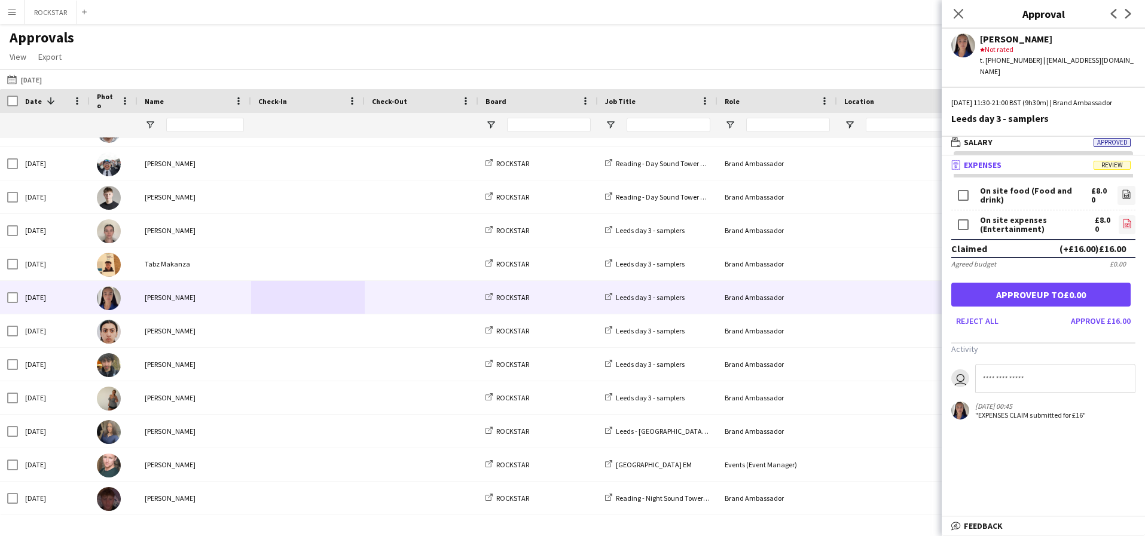
click at [1128, 225] on icon "file-image" at bounding box center [1127, 224] width 10 height 10
click at [1127, 224] on icon at bounding box center [1127, 224] width 1 height 1
click at [1109, 319] on button "Approve £8.00" at bounding box center [1102, 321] width 65 height 19
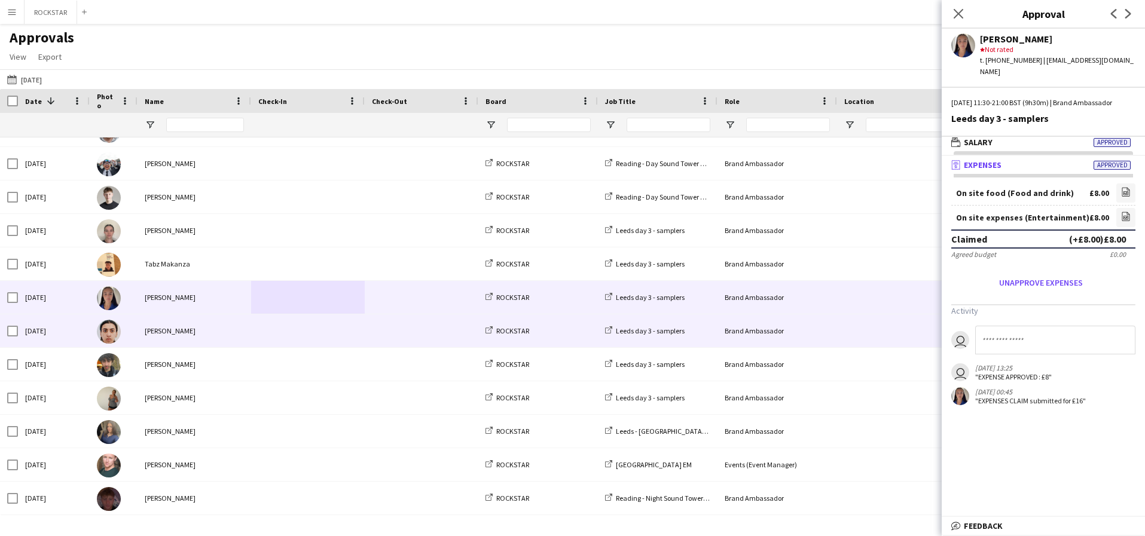
click at [210, 335] on div "[PERSON_NAME]" at bounding box center [195, 331] width 114 height 33
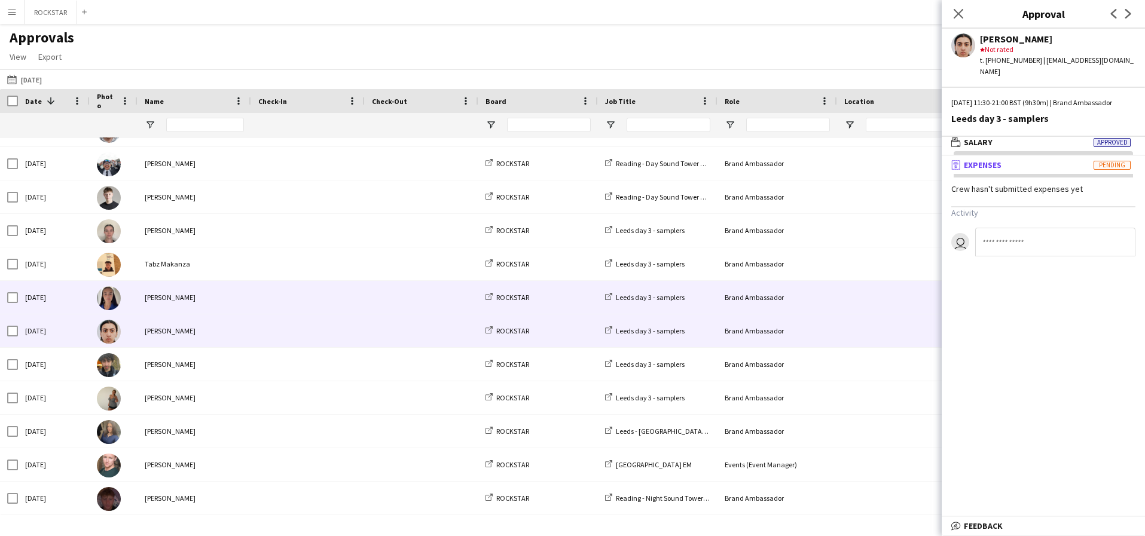
click at [133, 303] on div at bounding box center [114, 297] width 48 height 33
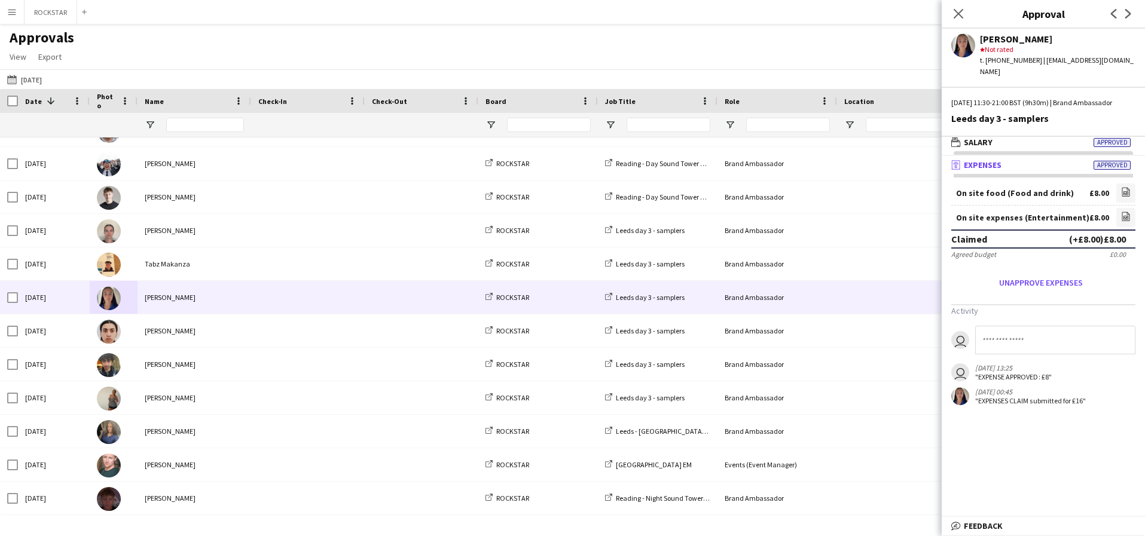
click at [964, 52] on app-user-avatar at bounding box center [963, 45] width 24 height 24
click at [1106, 51] on div "star Not rated" at bounding box center [1057, 49] width 155 height 11
click at [981, 37] on div "[PERSON_NAME]" at bounding box center [1057, 38] width 155 height 11
click at [950, 48] on div "[PERSON_NAME] star Not rated t. [PHONE_NUMBER] | [EMAIL_ADDRESS][DOMAIN_NAME]" at bounding box center [1043, 53] width 203 height 48
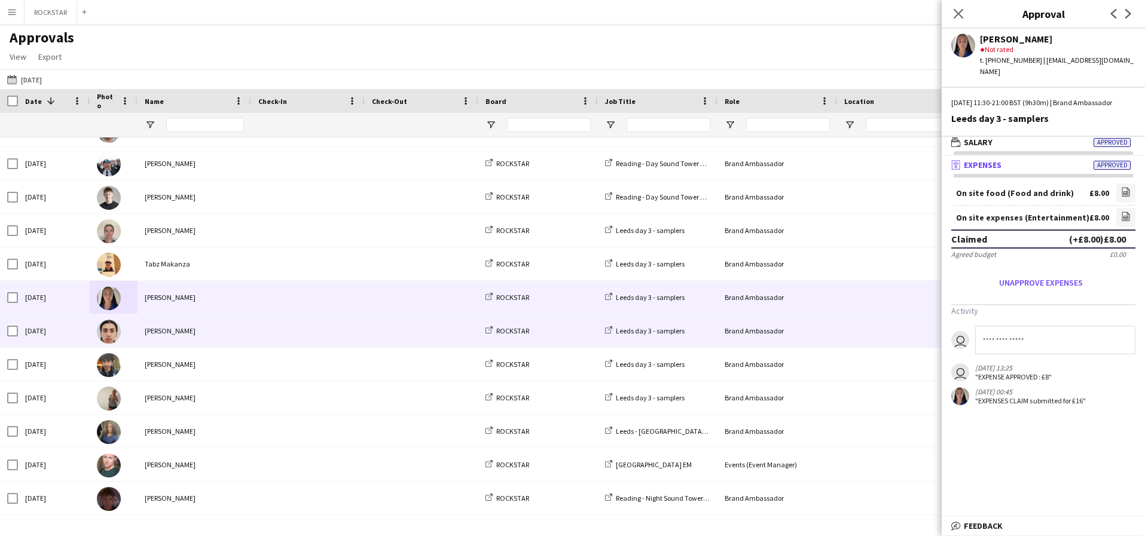
click at [360, 324] on div at bounding box center [308, 331] width 114 height 33
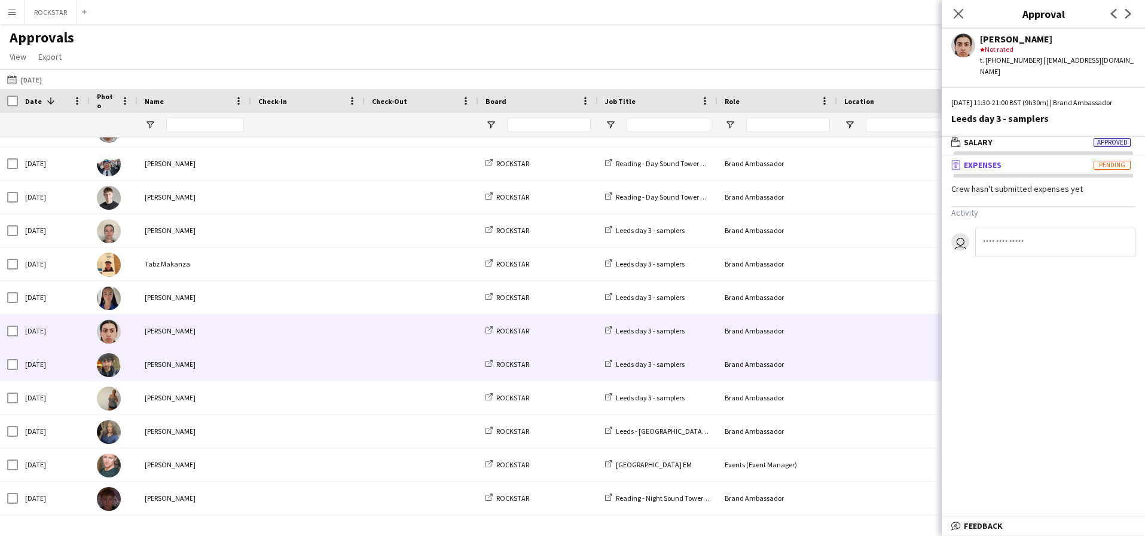
click at [340, 365] on span at bounding box center [307, 364] width 99 height 33
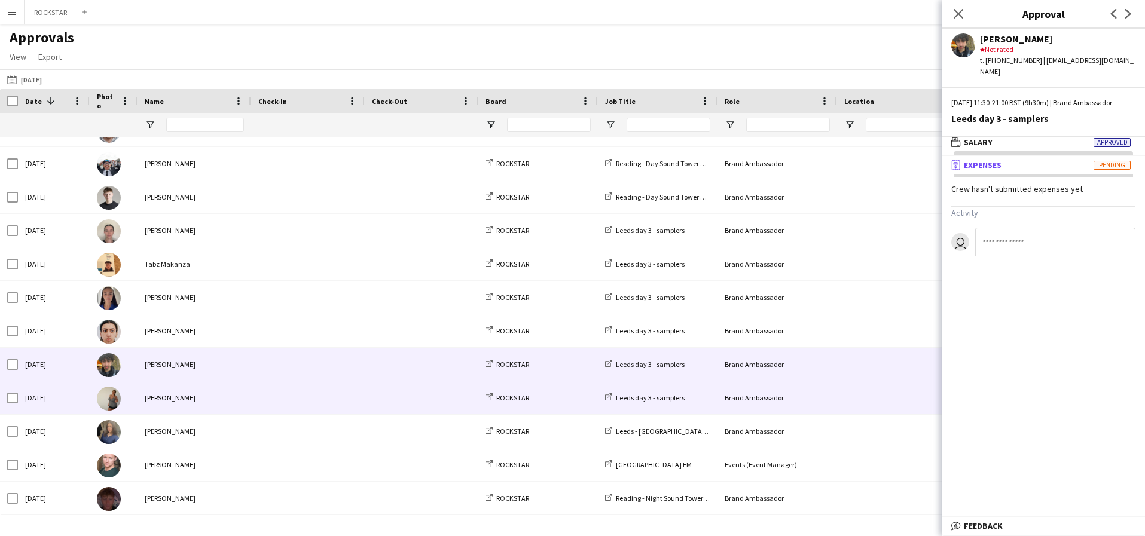
click at [403, 395] on span at bounding box center [421, 398] width 99 height 33
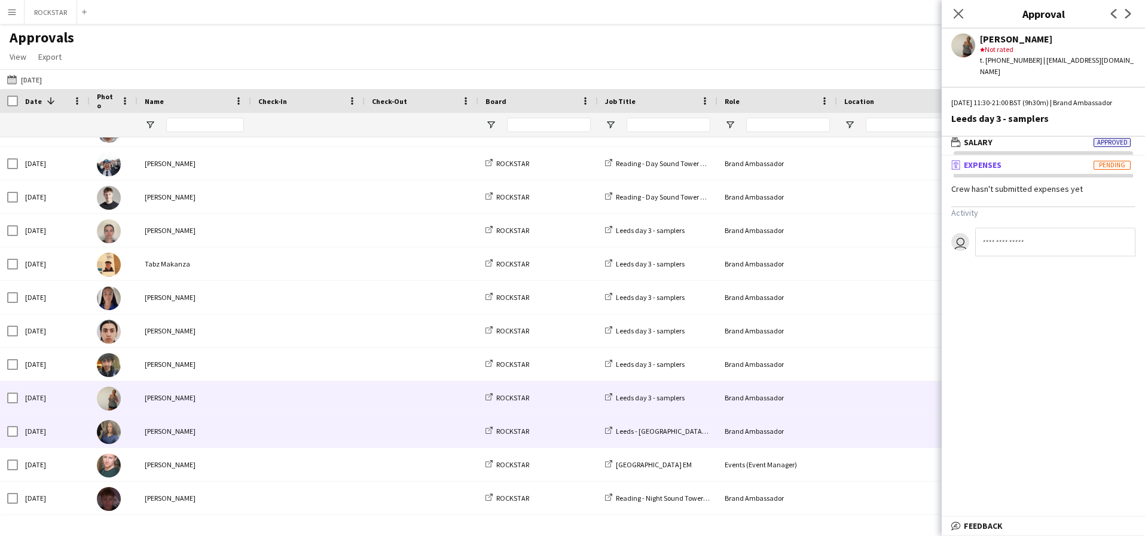
click at [383, 426] on span at bounding box center [421, 431] width 99 height 33
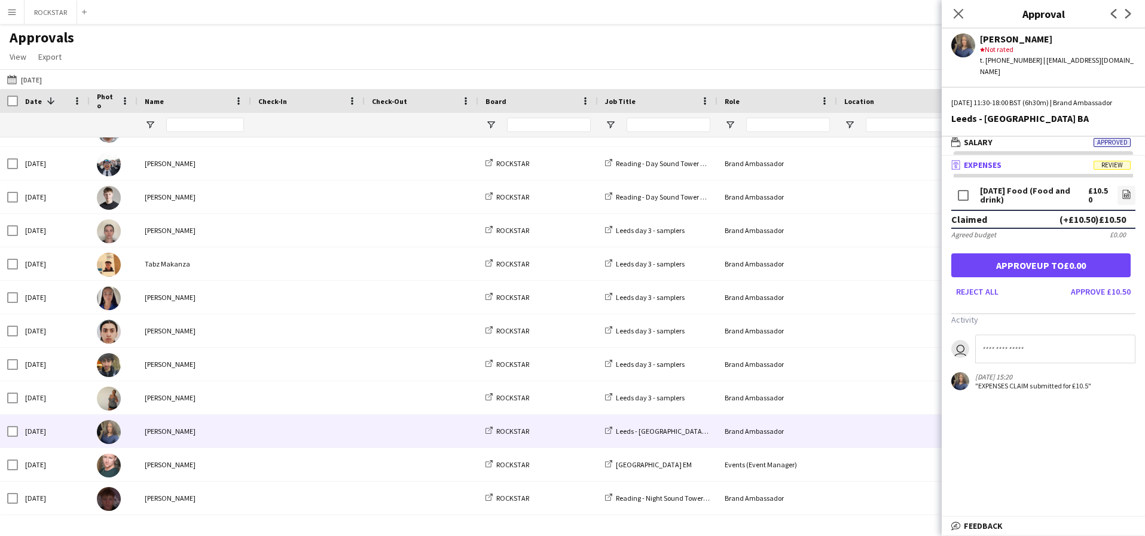
scroll to position [1330, 0]
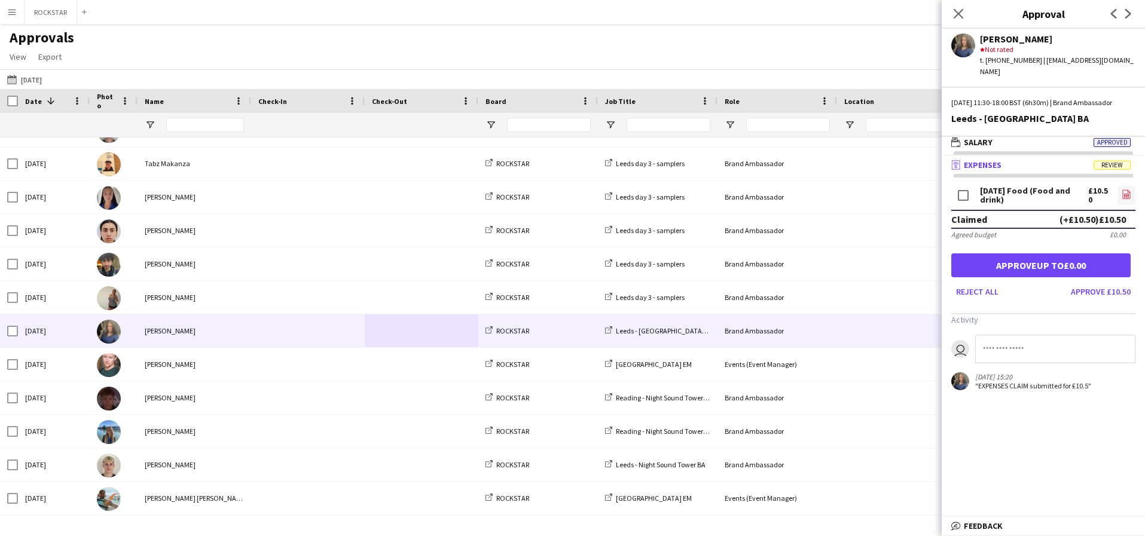
click at [1122, 200] on app-icon "file-image" at bounding box center [1127, 196] width 10 height 12
click at [1106, 291] on button "Approve £10.50" at bounding box center [1100, 291] width 69 height 19
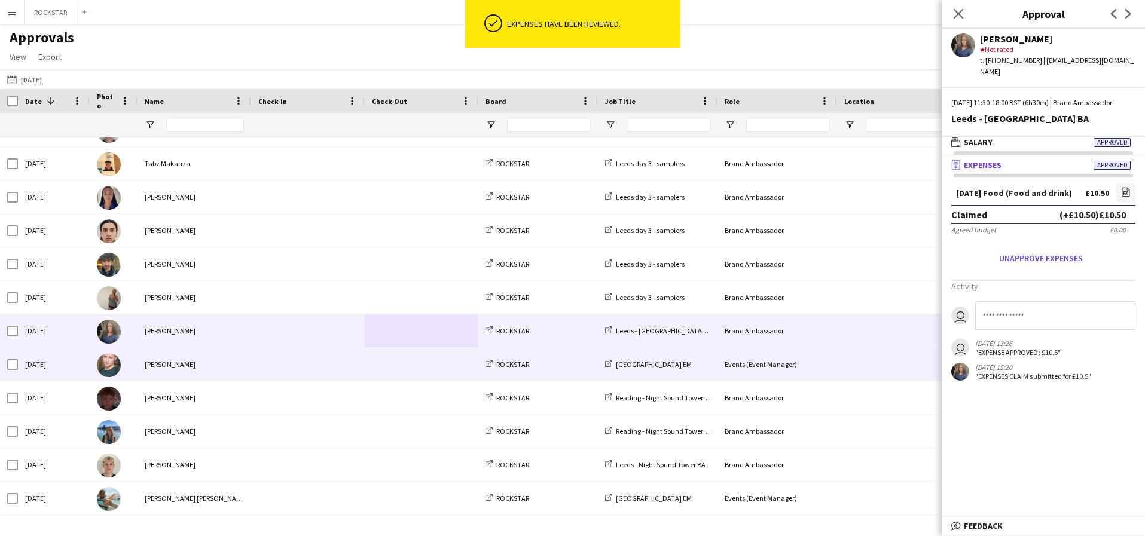
click at [227, 362] on div "[PERSON_NAME]" at bounding box center [195, 364] width 114 height 33
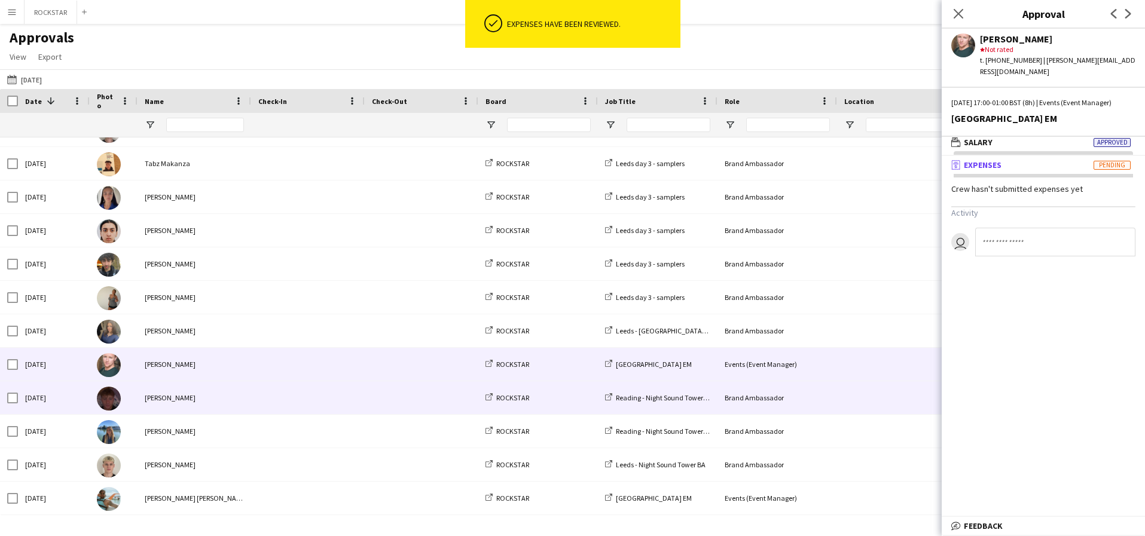
click at [225, 386] on div "[PERSON_NAME]" at bounding box center [195, 398] width 114 height 33
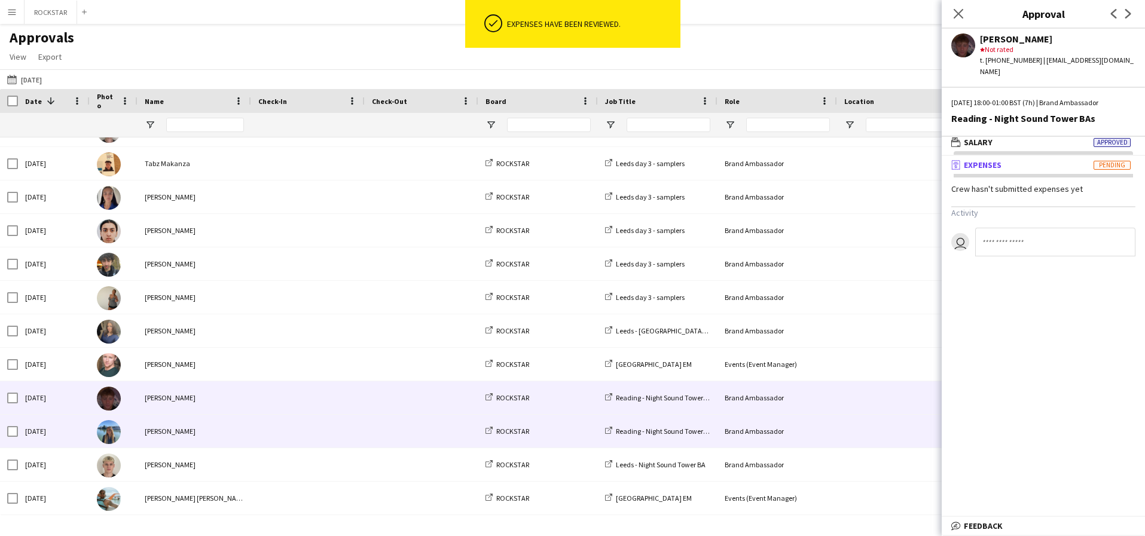
click at [288, 422] on span at bounding box center [307, 431] width 99 height 33
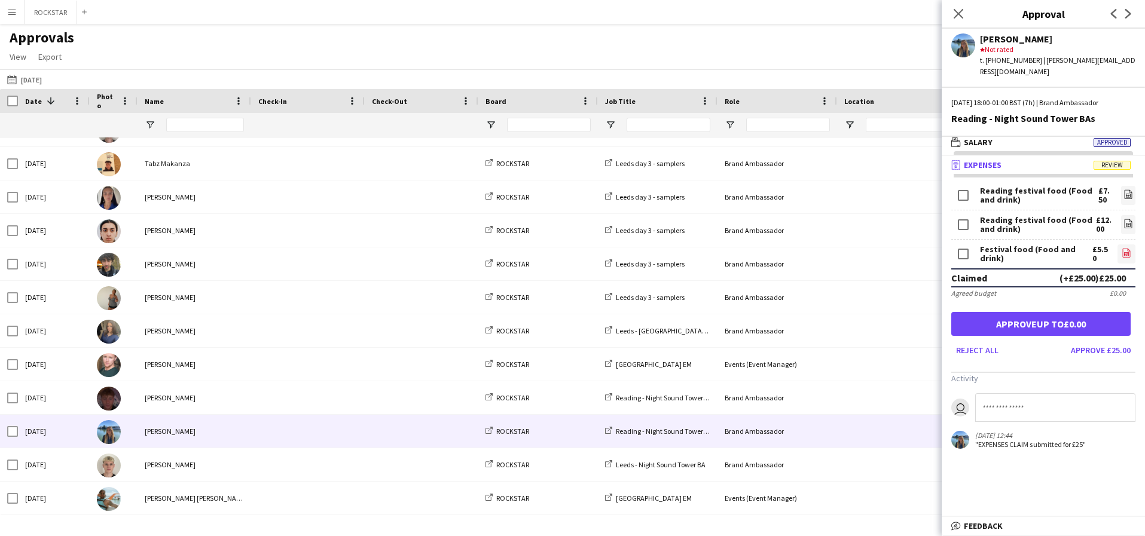
click at [1133, 245] on link "file-image" at bounding box center [1127, 254] width 18 height 19
click at [1132, 219] on icon "file-image" at bounding box center [1129, 224] width 10 height 10
click at [1130, 190] on icon "file-image" at bounding box center [1129, 195] width 10 height 10
click at [1115, 341] on button "Approve £25.00" at bounding box center [1100, 350] width 69 height 19
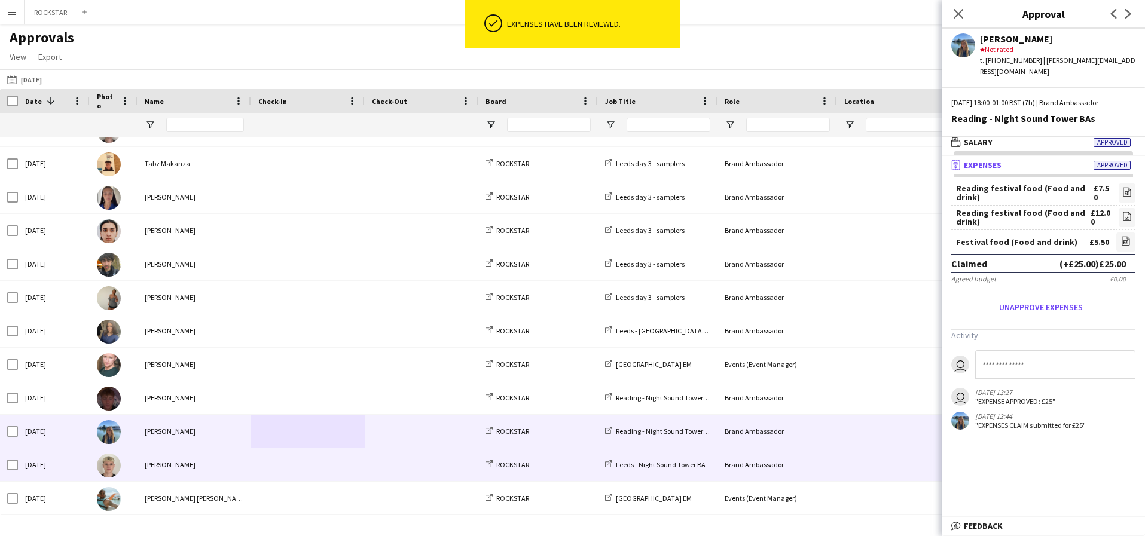
click at [215, 471] on div "[PERSON_NAME]" at bounding box center [195, 464] width 114 height 33
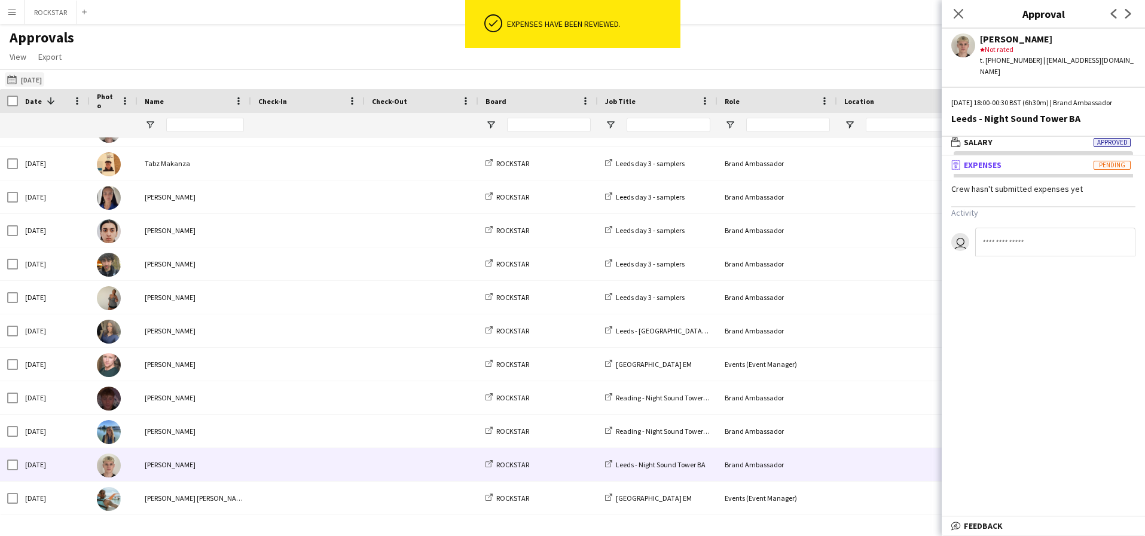
click at [44, 81] on button "[DATE] [DATE]" at bounding box center [24, 79] width 39 height 14
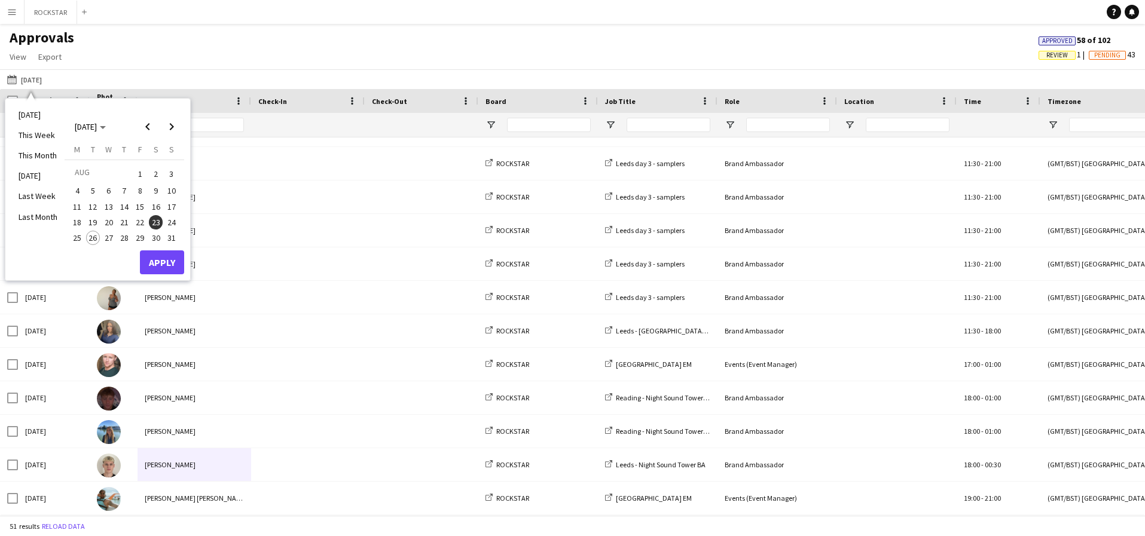
click at [168, 221] on span "24" at bounding box center [171, 222] width 14 height 14
click at [169, 261] on button "Apply" at bounding box center [162, 263] width 44 height 24
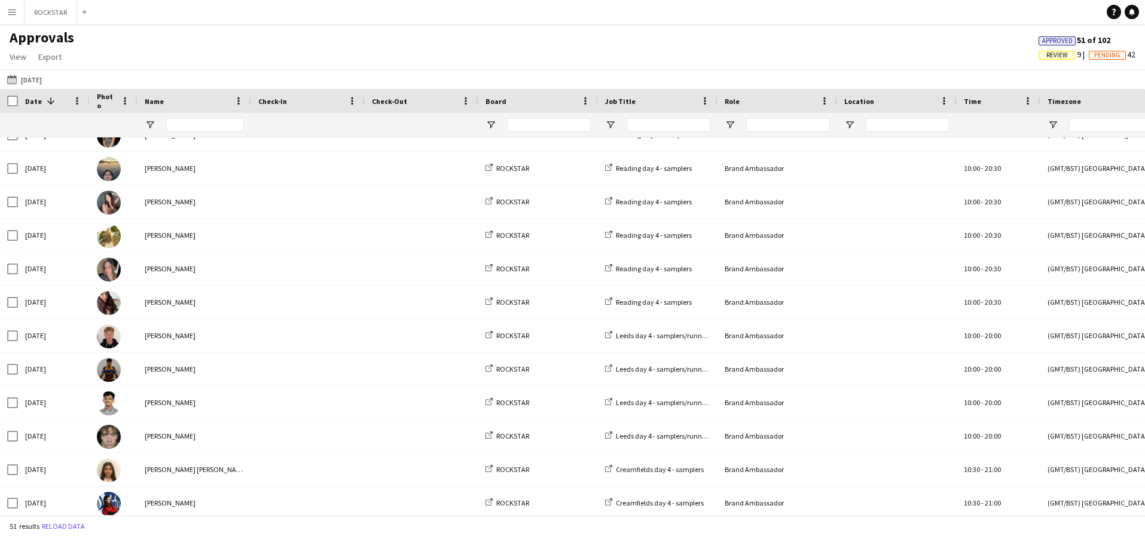
scroll to position [0, 0]
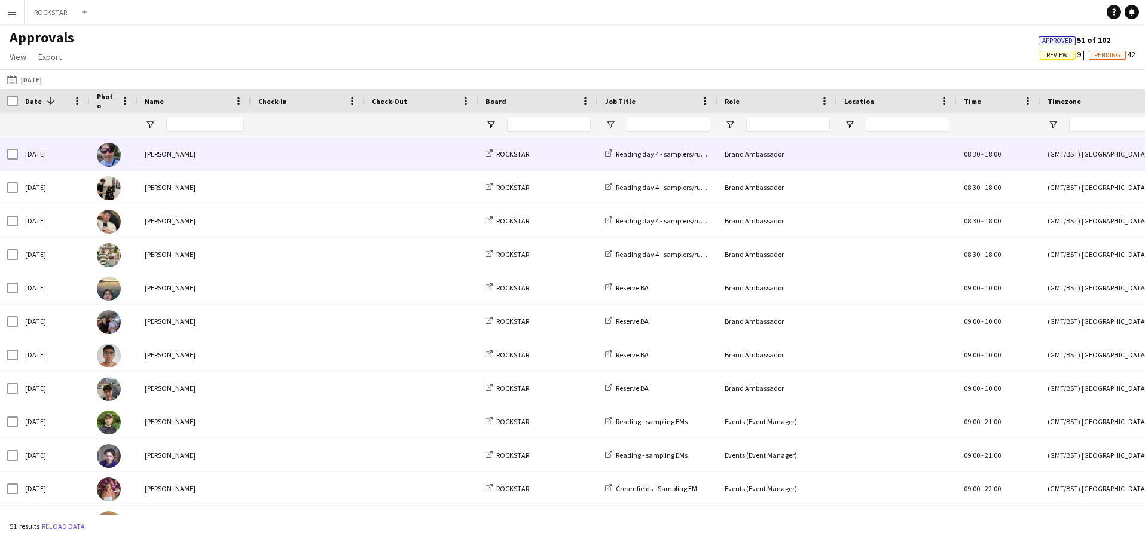
click at [213, 161] on div "[PERSON_NAME]" at bounding box center [195, 154] width 114 height 33
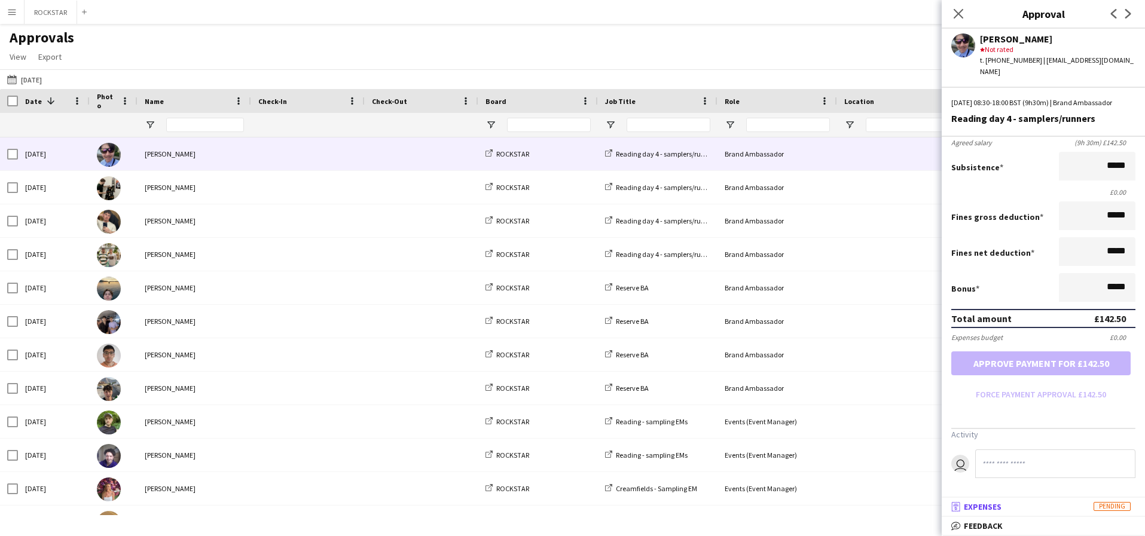
click at [1014, 512] on mat-panel-title "receipt Expenses Pending" at bounding box center [1041, 507] width 199 height 11
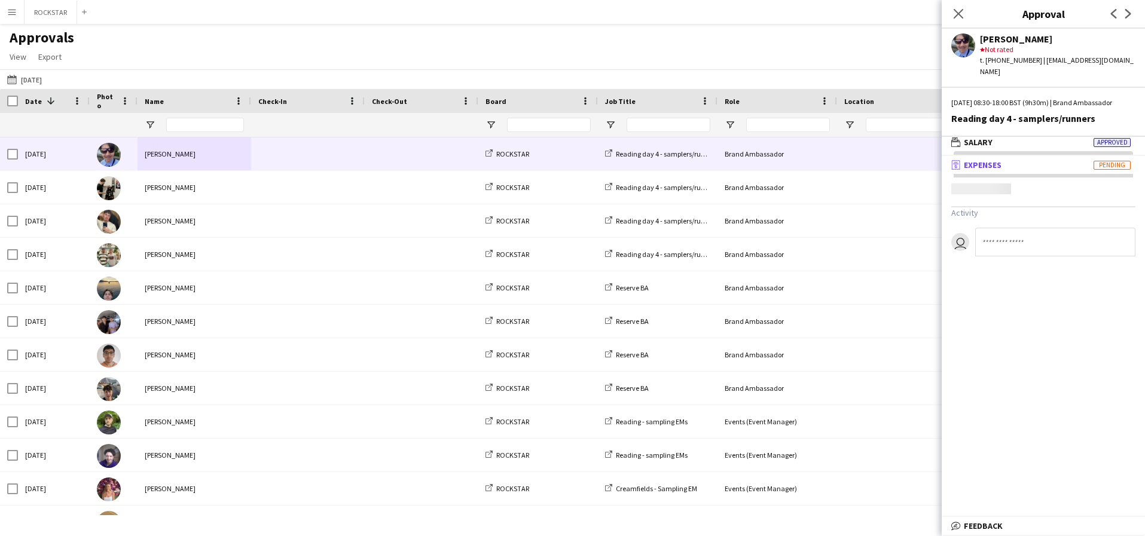
scroll to position [4, 0]
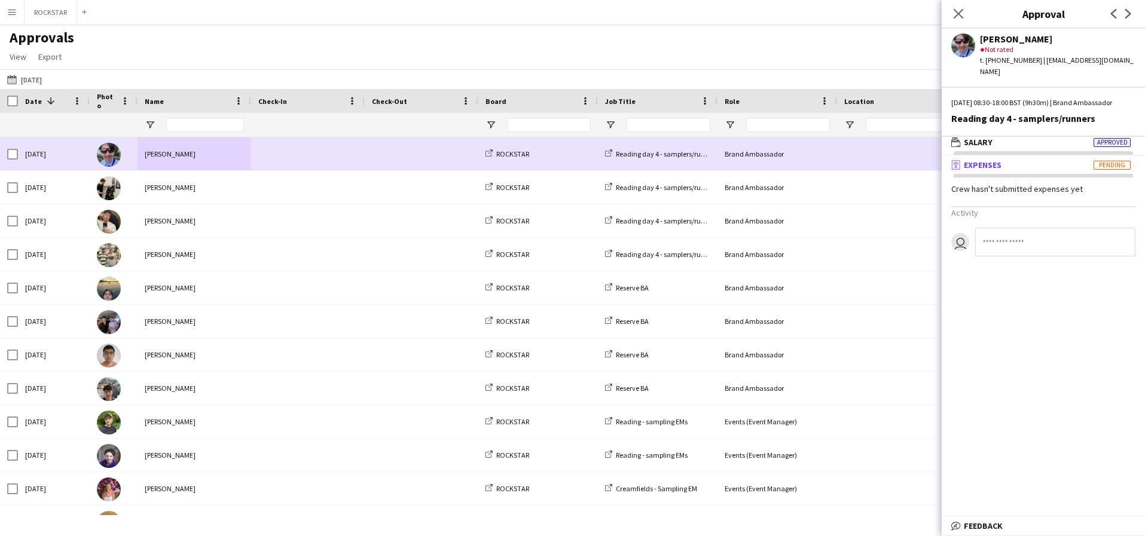
click at [411, 167] on span at bounding box center [421, 154] width 99 height 33
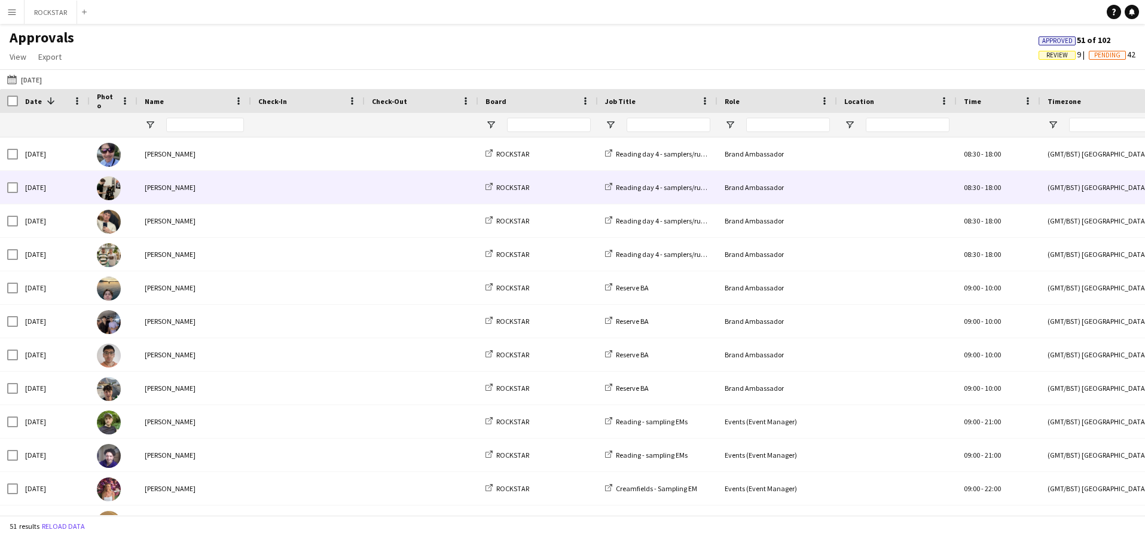
click at [413, 185] on span at bounding box center [421, 187] width 99 height 33
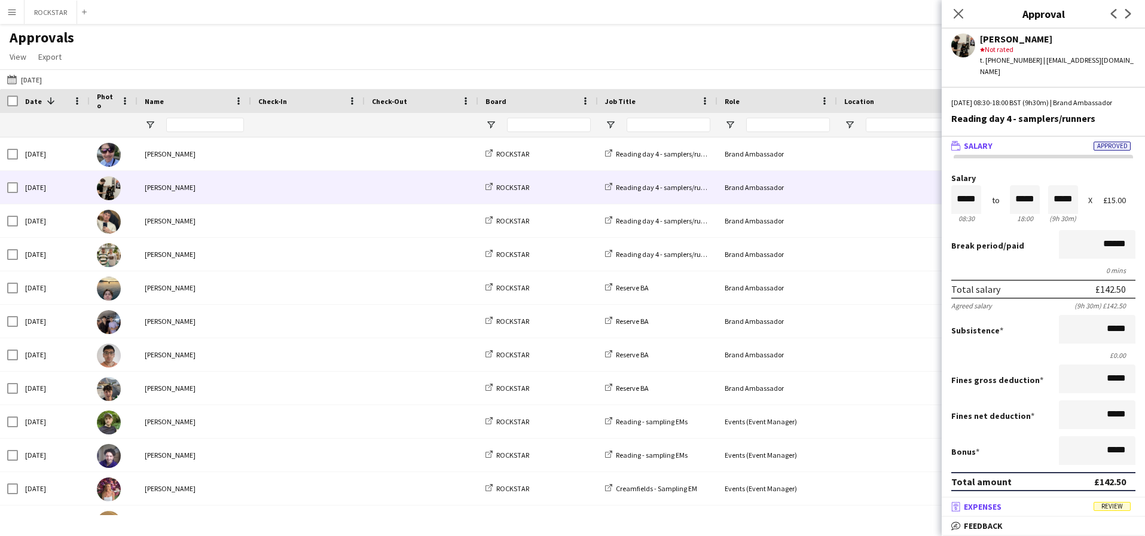
click at [1004, 506] on mat-panel-title "receipt Expenses Review" at bounding box center [1041, 507] width 199 height 11
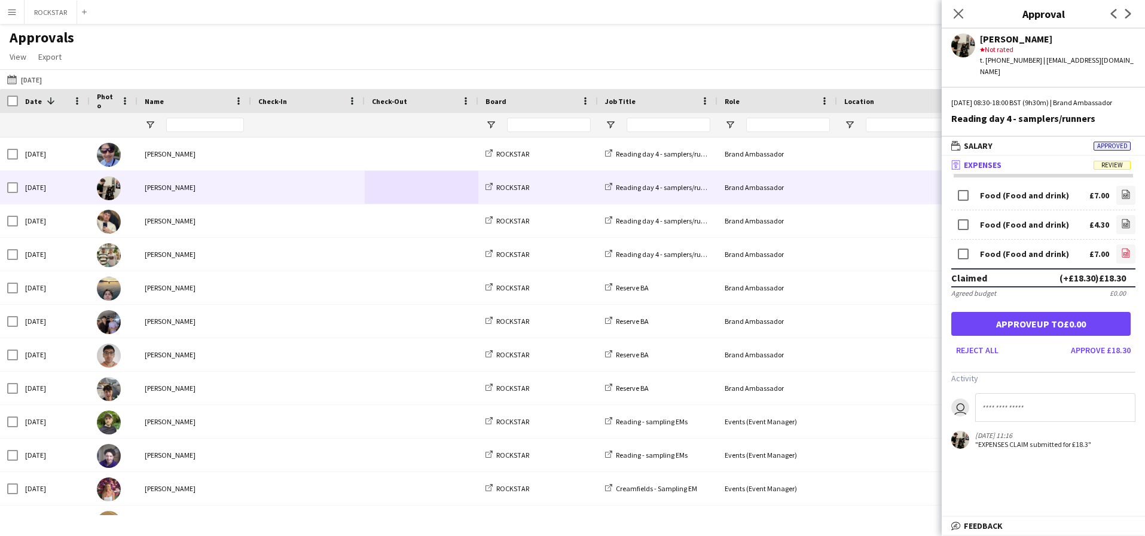
click at [1119, 261] on link "file-image" at bounding box center [1125, 254] width 19 height 19
click at [1128, 228] on icon "file-image" at bounding box center [1126, 224] width 10 height 10
click at [1125, 198] on icon "file-image" at bounding box center [1126, 195] width 10 height 10
click at [1122, 350] on button "Approve £18.30" at bounding box center [1100, 350] width 69 height 19
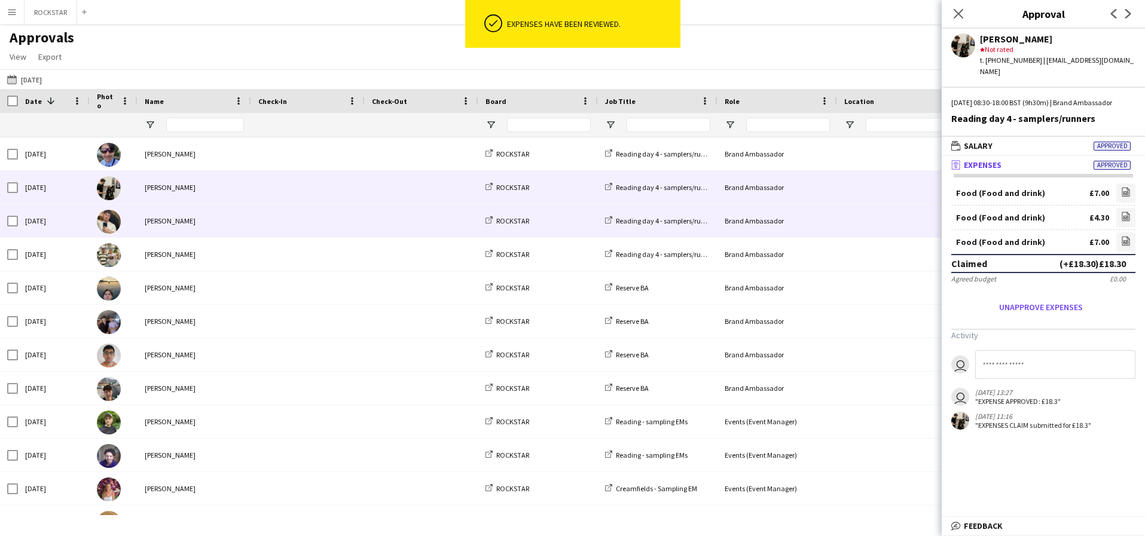
click at [216, 218] on div "[PERSON_NAME]" at bounding box center [195, 221] width 114 height 33
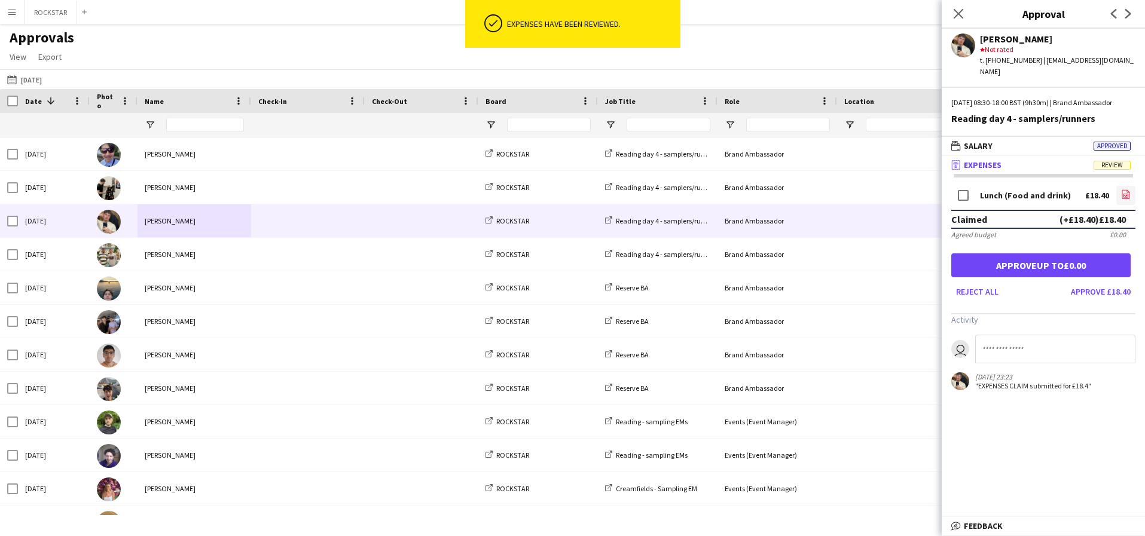
click at [1126, 188] on link "file-image" at bounding box center [1125, 195] width 19 height 19
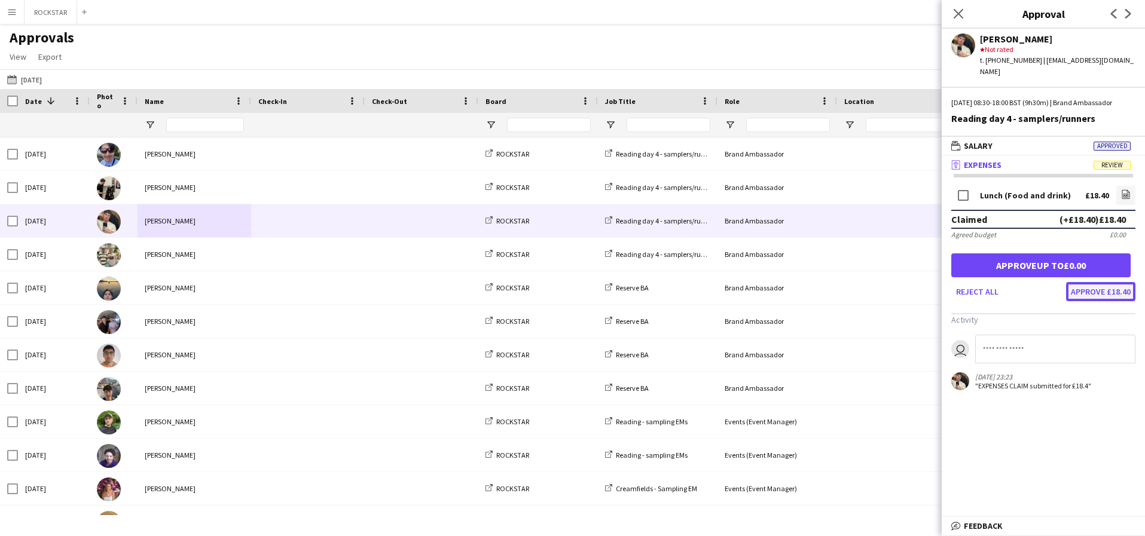
click at [1081, 294] on button "Approve £18.40" at bounding box center [1100, 291] width 69 height 19
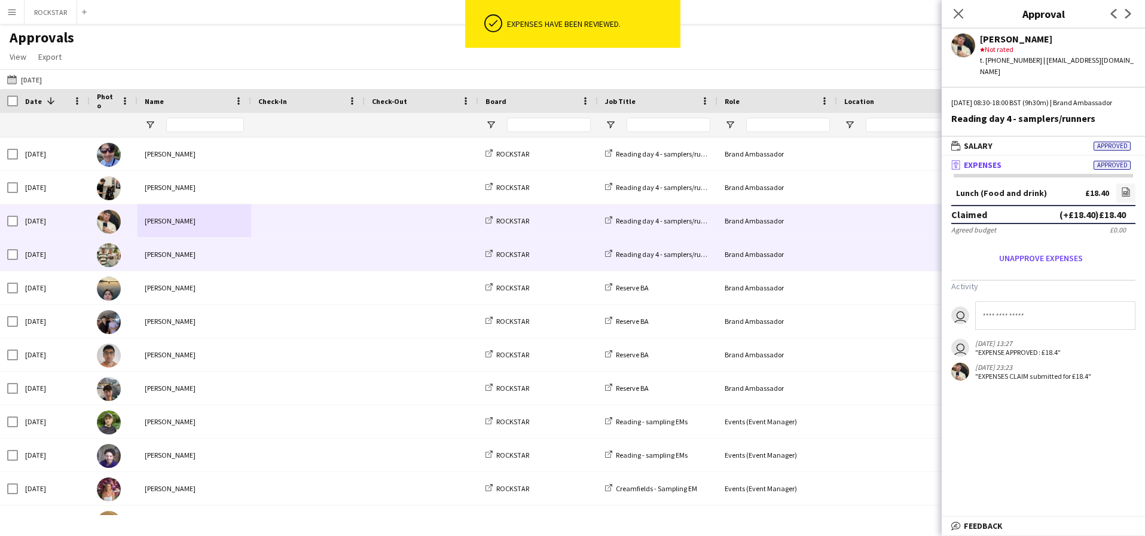
click at [346, 266] on span at bounding box center [307, 254] width 99 height 33
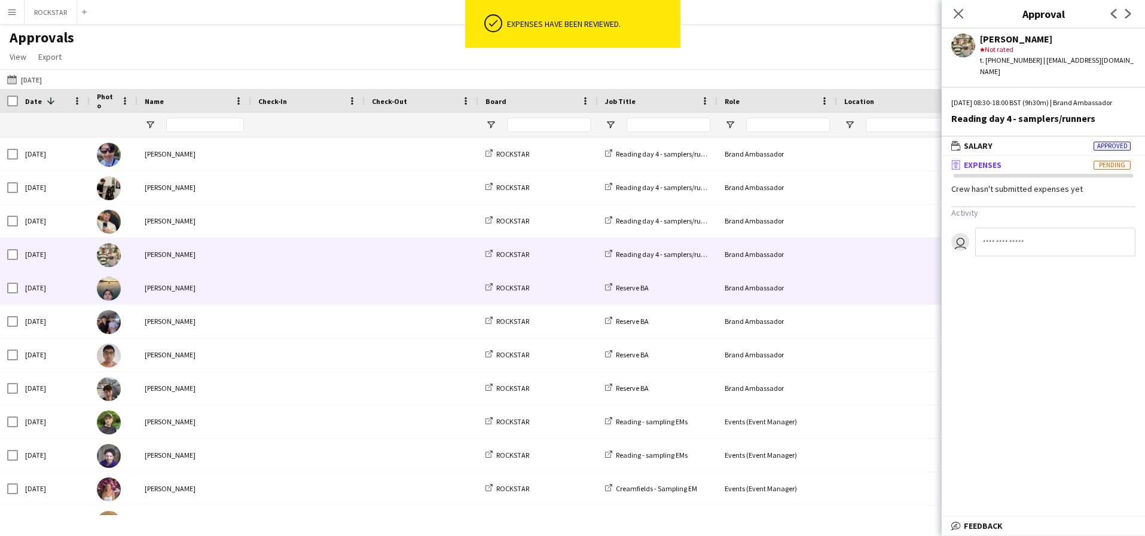
click at [310, 292] on span at bounding box center [307, 287] width 99 height 33
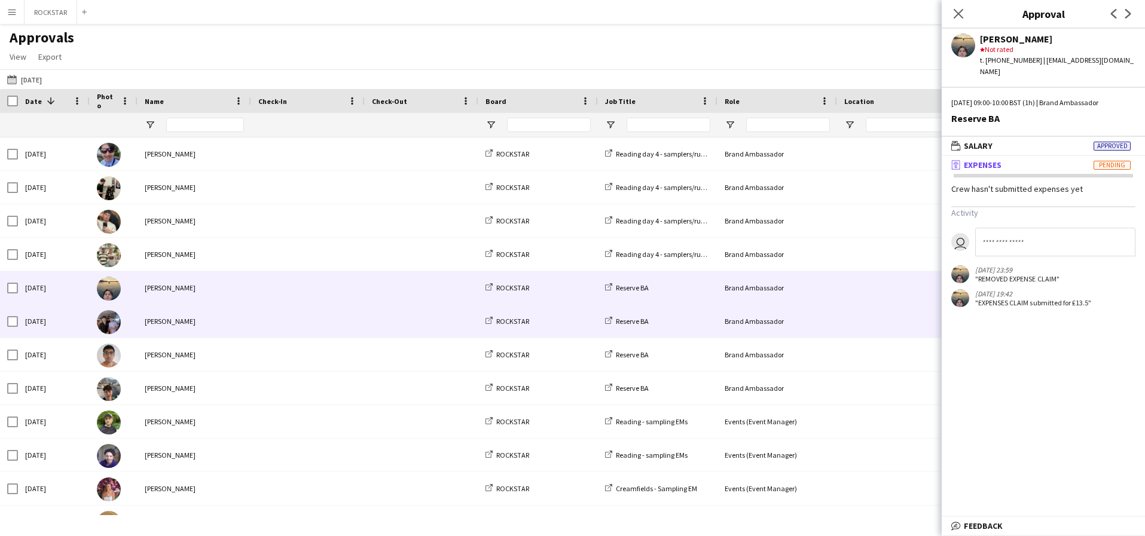
click at [346, 318] on span at bounding box center [307, 321] width 99 height 33
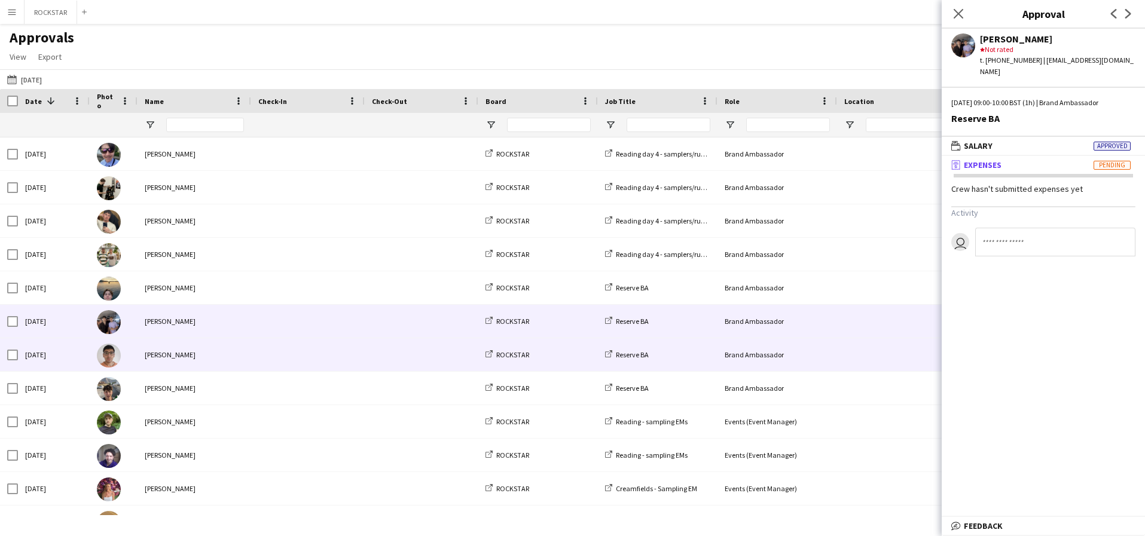
click at [317, 362] on span at bounding box center [307, 354] width 99 height 33
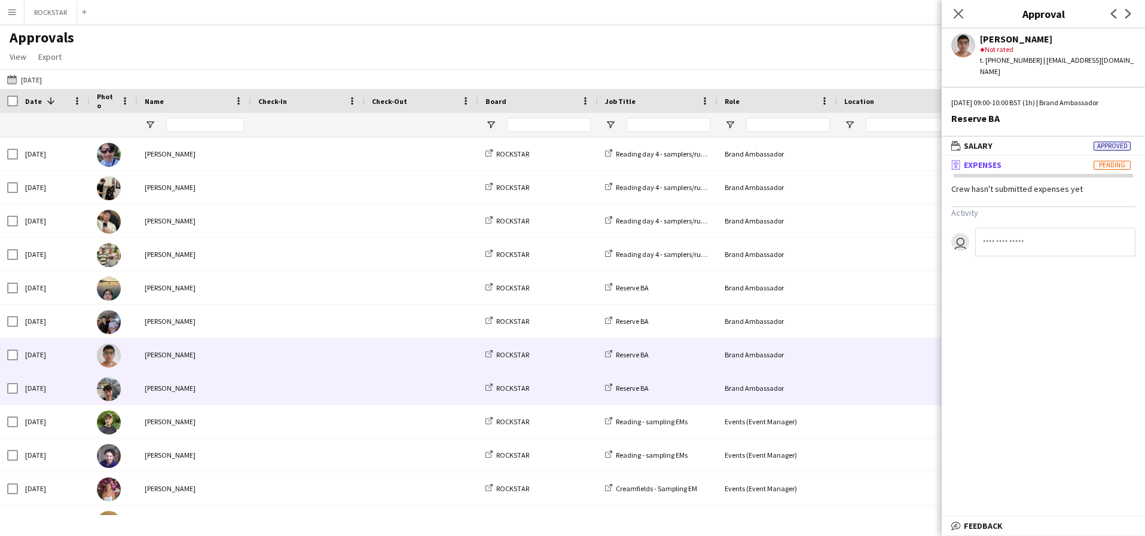
click at [311, 390] on span at bounding box center [307, 388] width 99 height 33
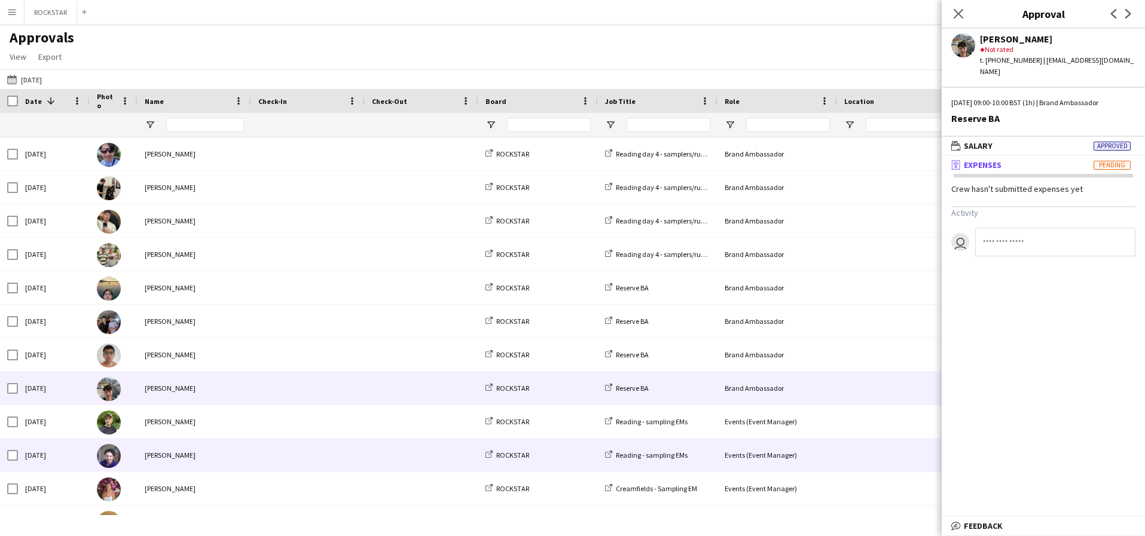
click at [286, 459] on span at bounding box center [307, 455] width 99 height 33
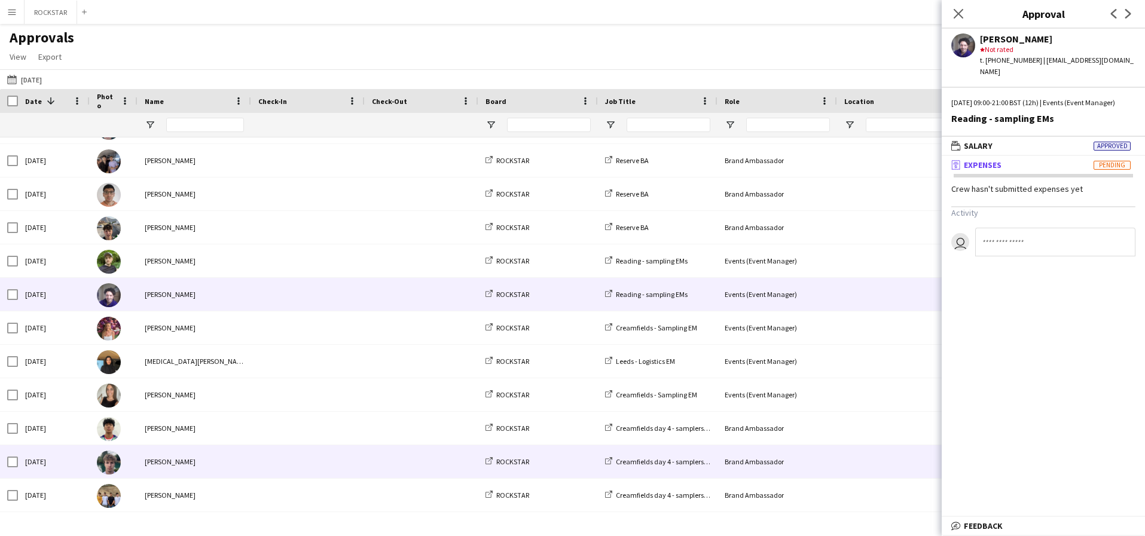
scroll to position [171, 0]
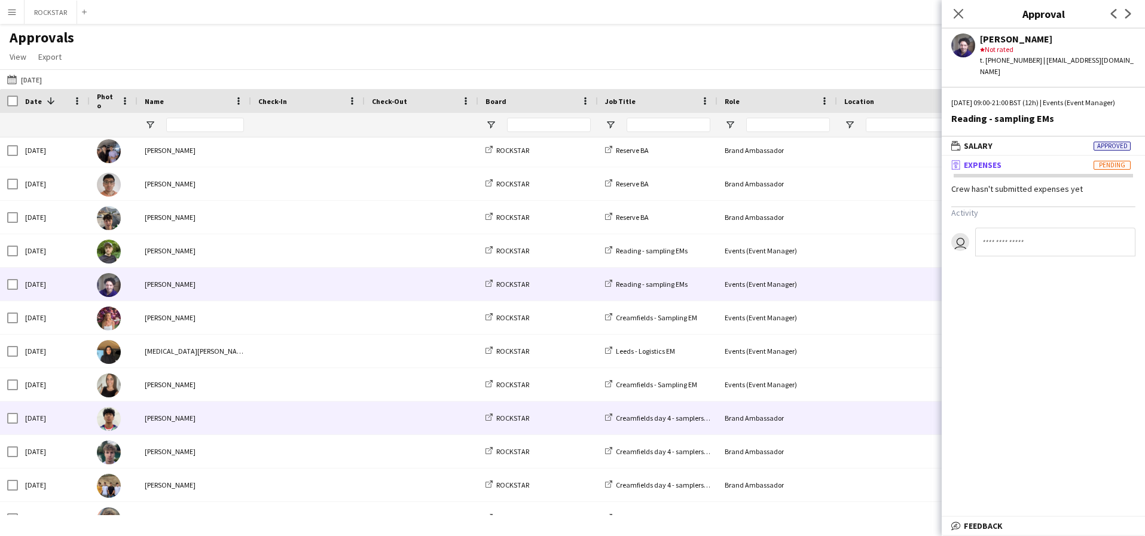
click at [280, 431] on span at bounding box center [307, 418] width 99 height 33
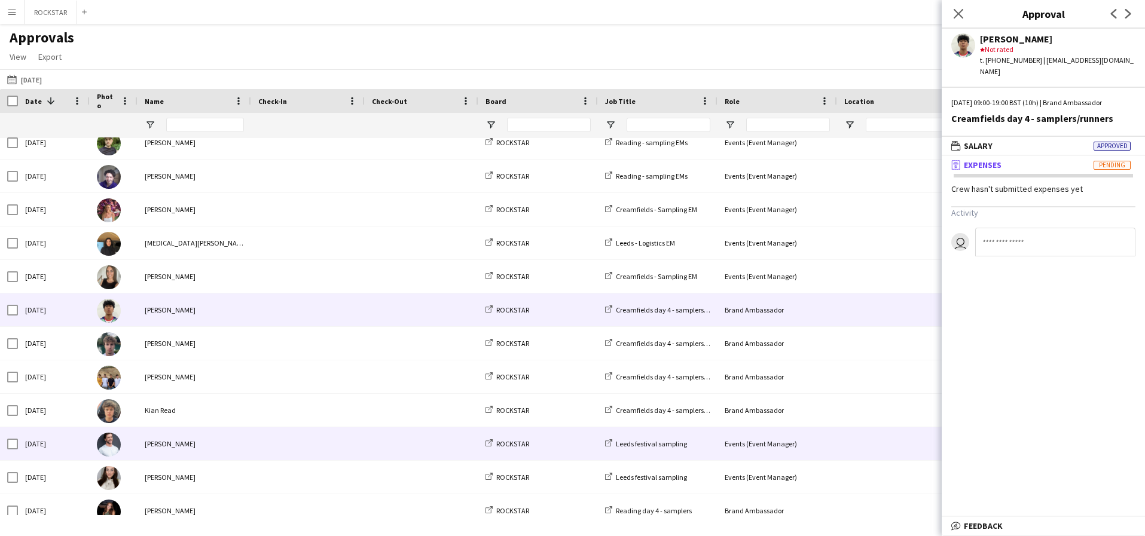
scroll to position [280, 0]
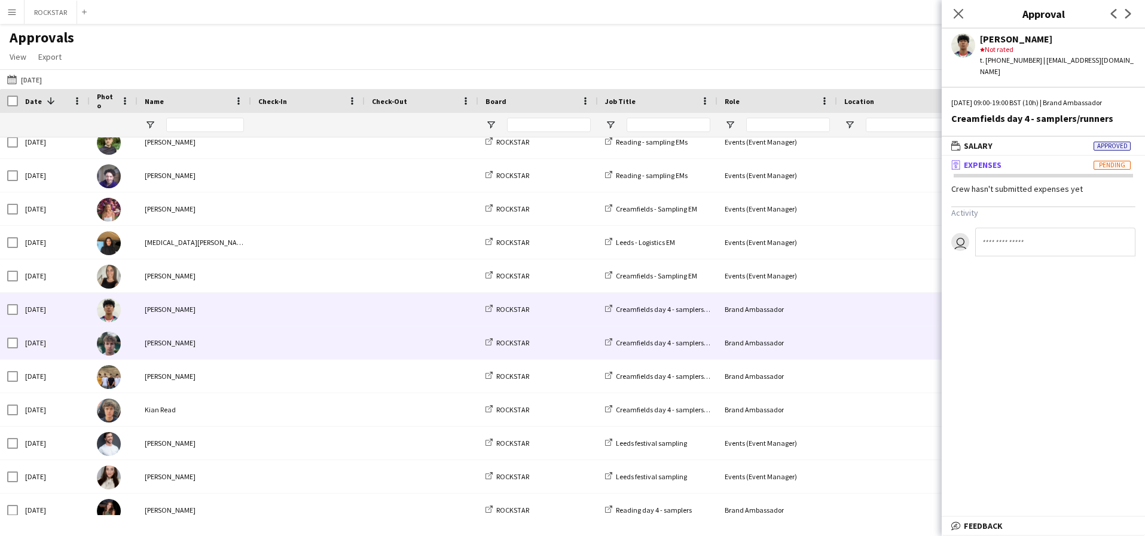
click at [294, 353] on span at bounding box center [307, 342] width 99 height 33
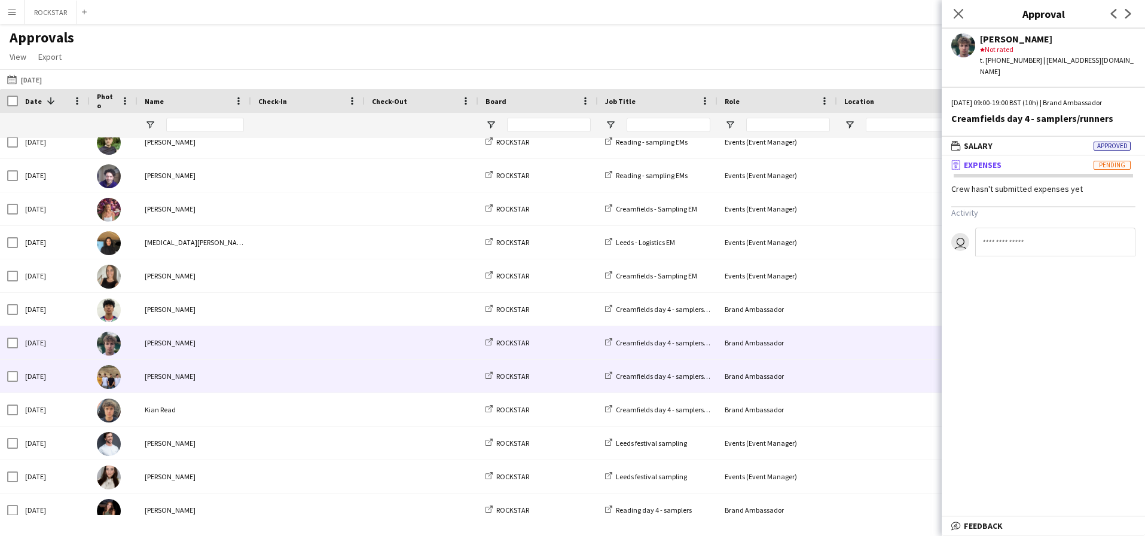
click at [283, 376] on span at bounding box center [307, 376] width 99 height 33
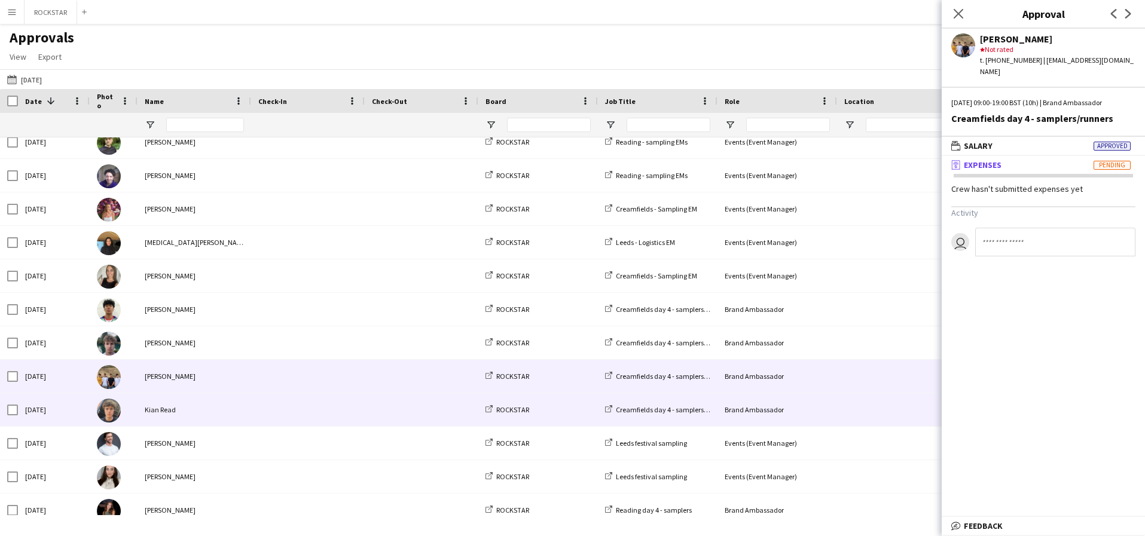
click at [264, 410] on span at bounding box center [307, 409] width 99 height 33
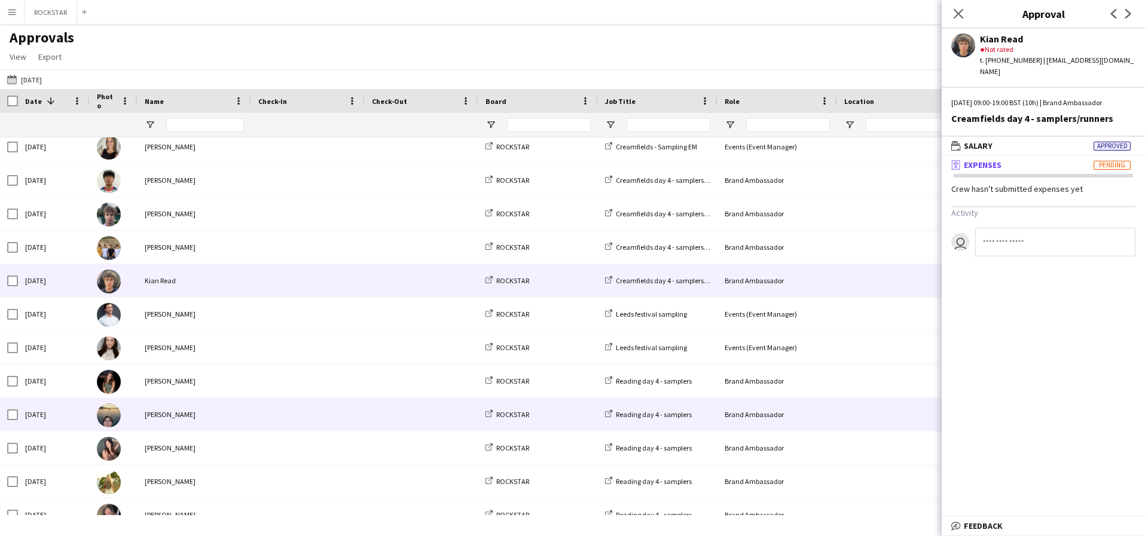
scroll to position [410, 0]
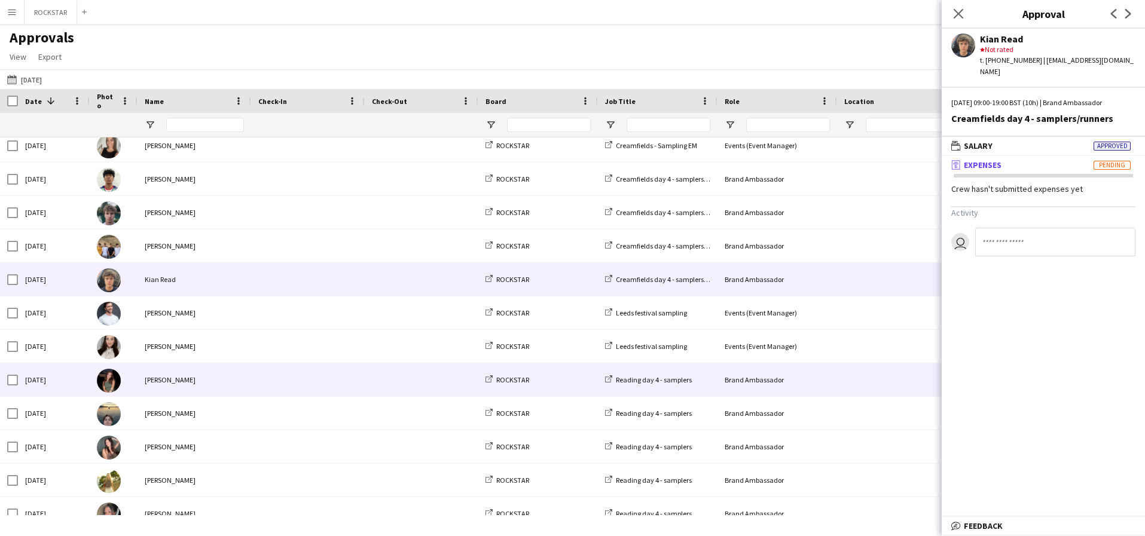
click at [234, 373] on div "[PERSON_NAME]" at bounding box center [195, 380] width 114 height 33
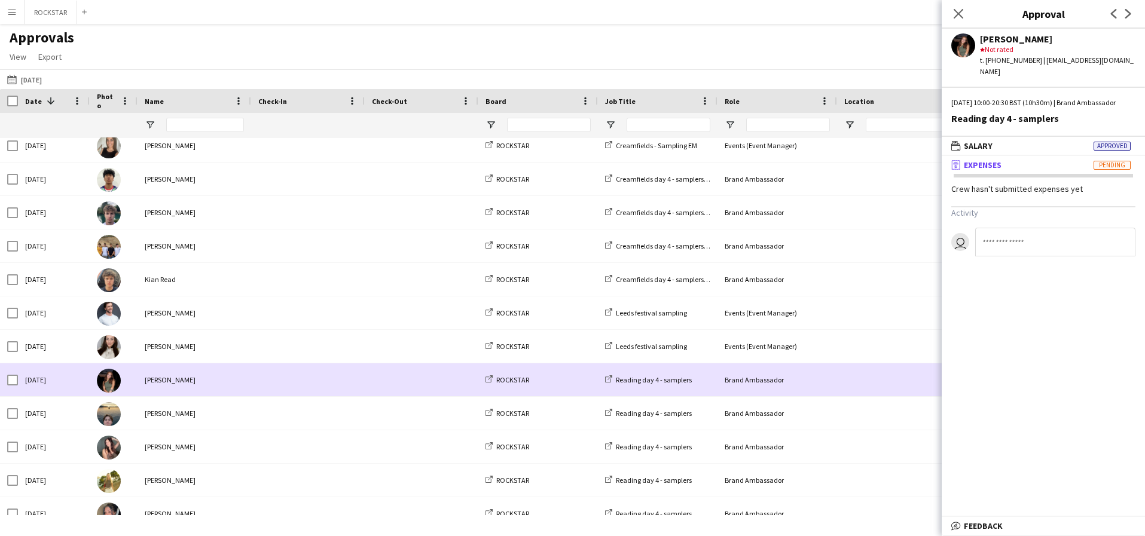
scroll to position [425, 0]
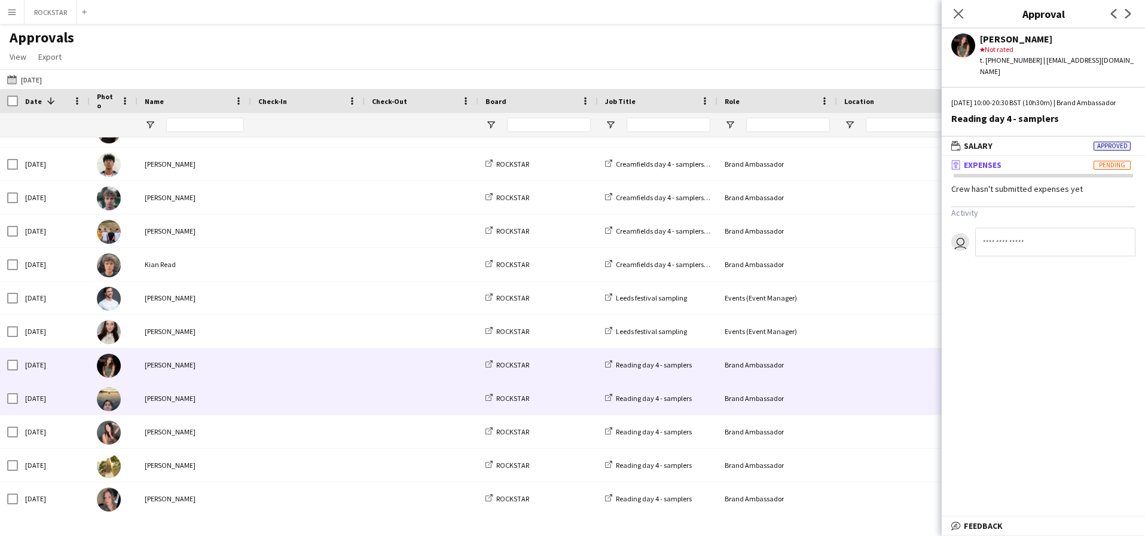
click at [210, 395] on div "[PERSON_NAME]" at bounding box center [195, 398] width 114 height 33
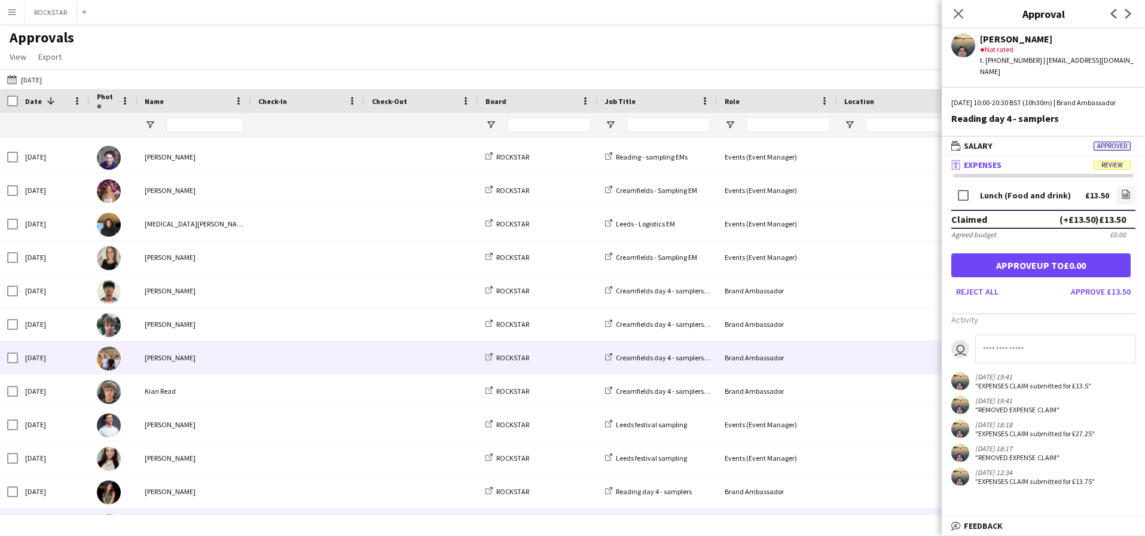
scroll to position [299, 0]
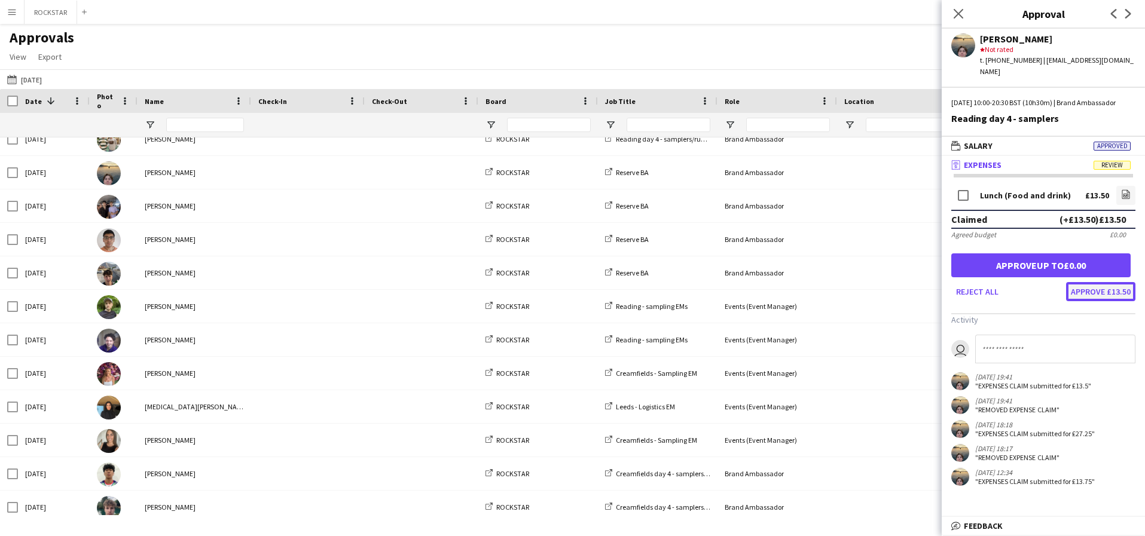
click at [1106, 292] on button "Approve £13.50" at bounding box center [1100, 291] width 69 height 19
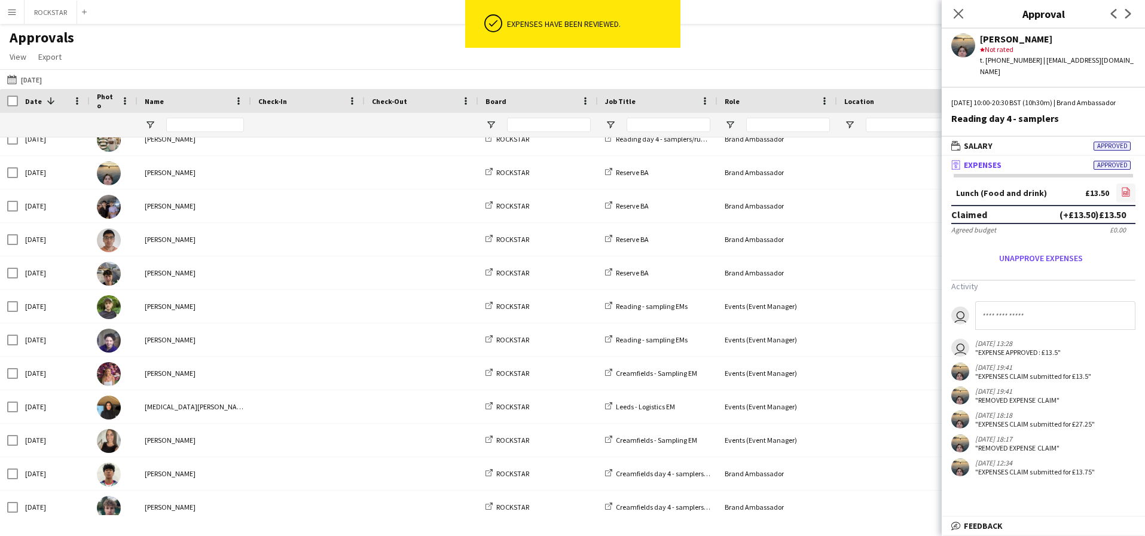
click at [1130, 187] on icon "file-image" at bounding box center [1126, 192] width 10 height 10
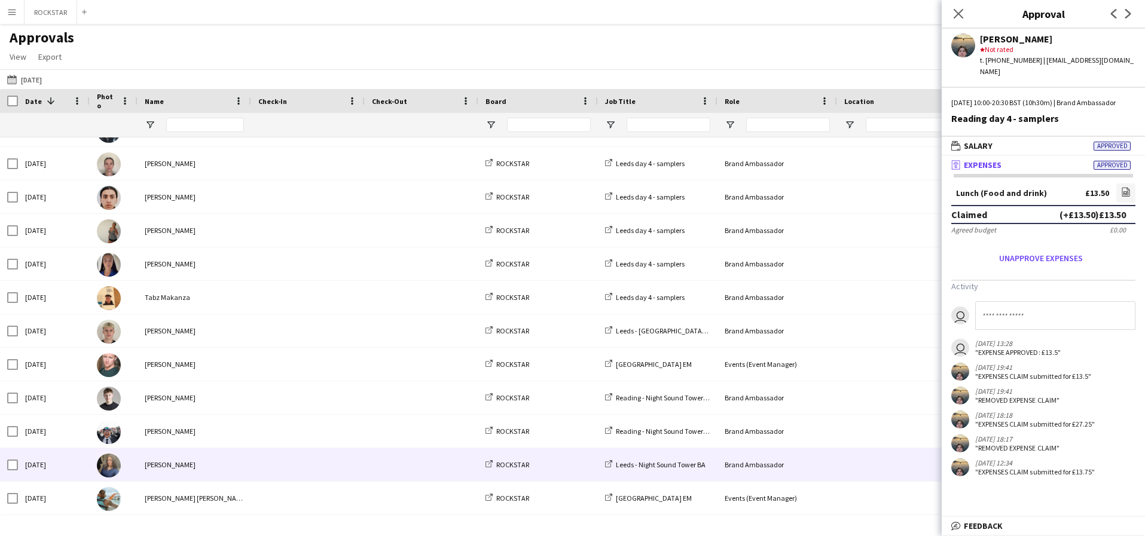
click at [229, 475] on div "[PERSON_NAME]" at bounding box center [195, 464] width 114 height 33
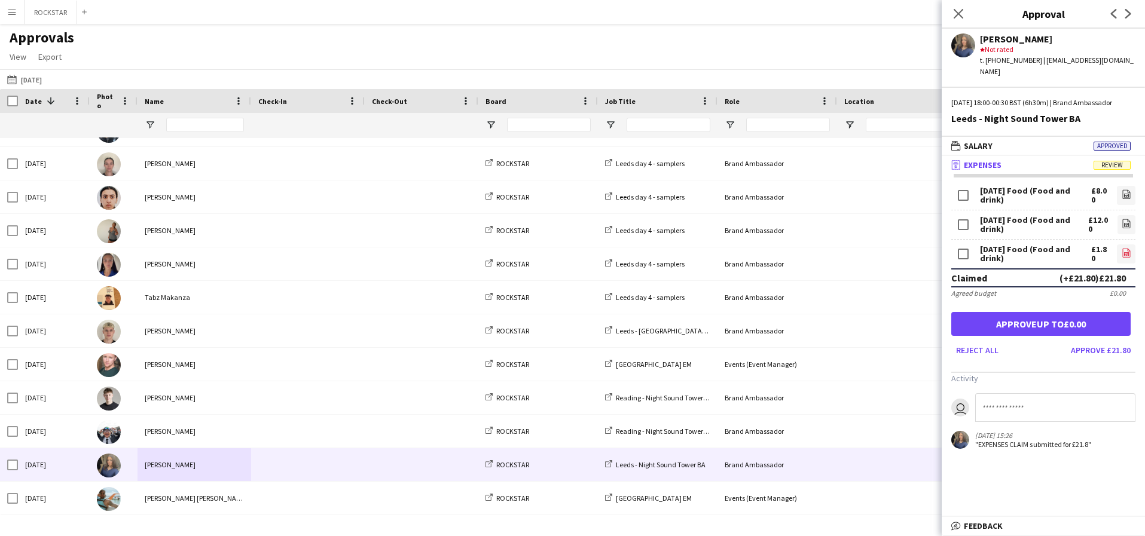
click at [1128, 255] on icon at bounding box center [1126, 254] width 5 height 4
click at [1131, 223] on link "file-image" at bounding box center [1127, 224] width 18 height 19
click at [1120, 196] on link "file-image" at bounding box center [1126, 195] width 19 height 19
click at [1092, 355] on button "Approve £21.80" at bounding box center [1100, 350] width 69 height 19
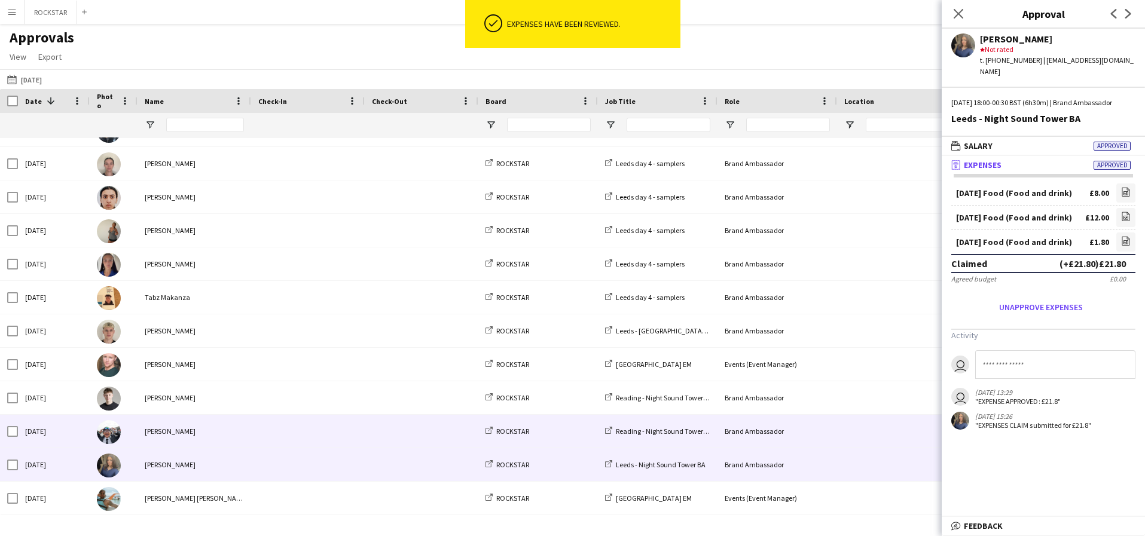
click at [312, 440] on span at bounding box center [307, 431] width 99 height 33
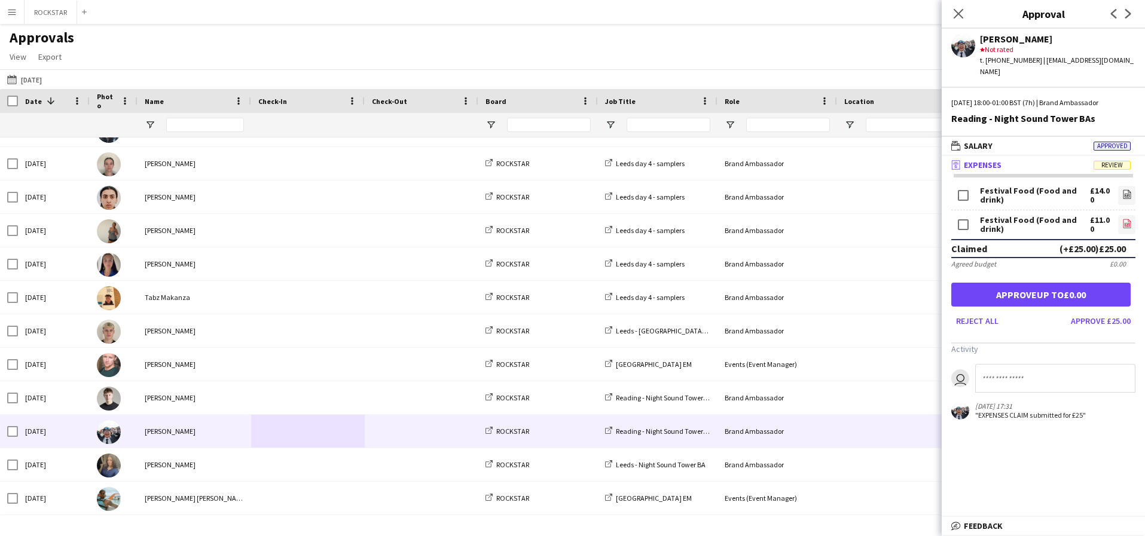
click at [1128, 221] on icon "file-image" at bounding box center [1127, 224] width 10 height 10
click at [1125, 324] on button "Approve £25.00" at bounding box center [1100, 321] width 69 height 19
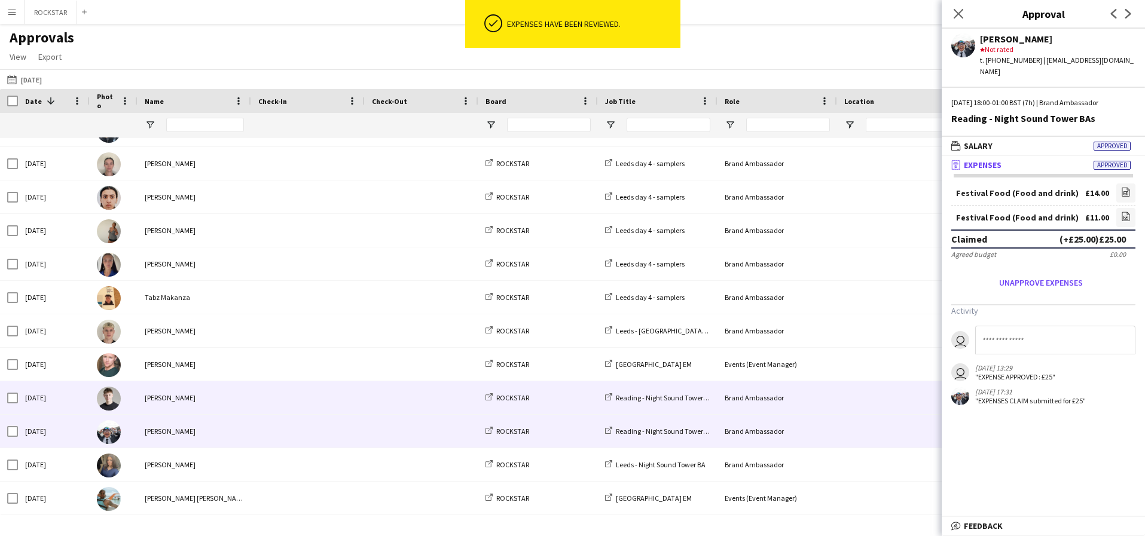
click at [403, 387] on span at bounding box center [421, 398] width 99 height 33
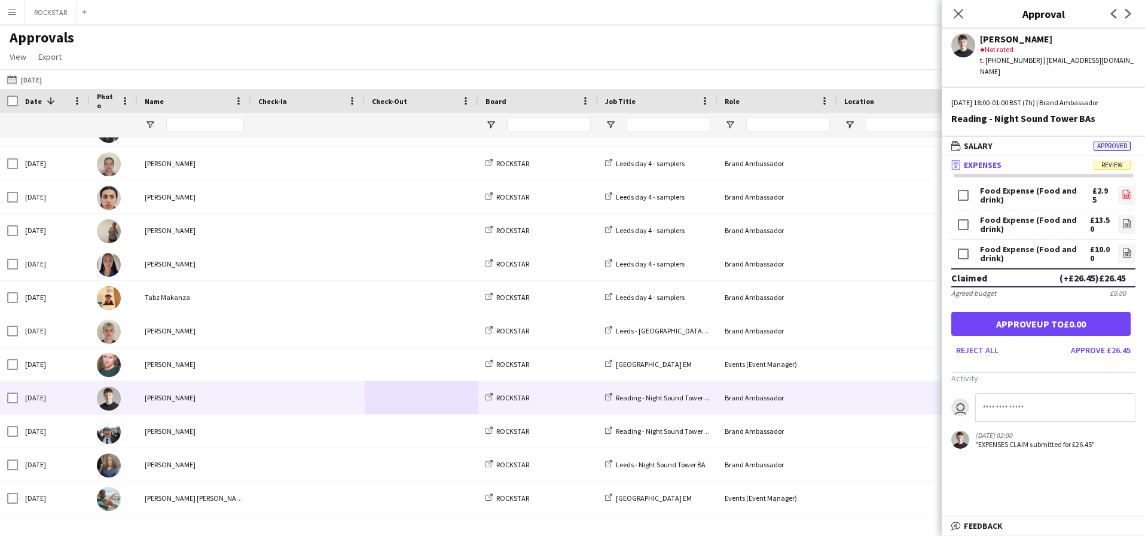
click at [1123, 190] on icon "file-image" at bounding box center [1127, 195] width 10 height 10
click at [1098, 341] on button "Approve £26.45" at bounding box center [1100, 350] width 69 height 19
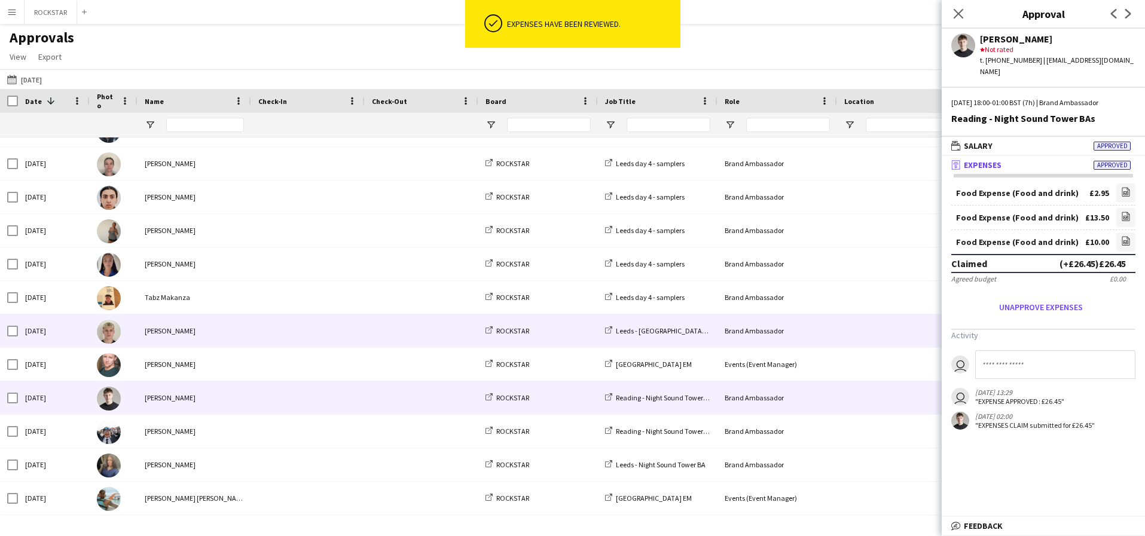
click at [245, 325] on div "[PERSON_NAME]" at bounding box center [195, 331] width 114 height 33
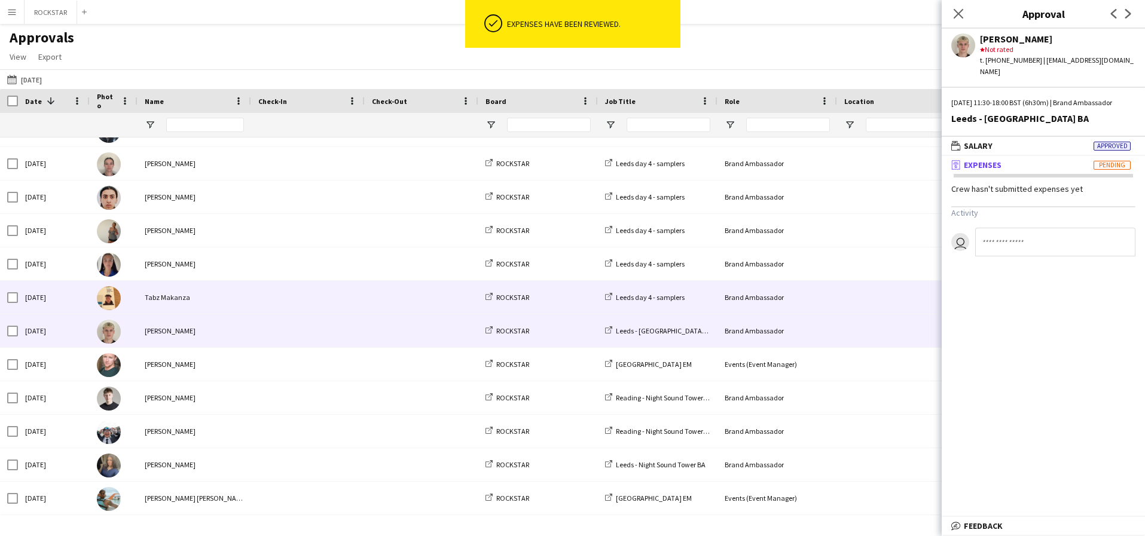
click at [274, 297] on span at bounding box center [307, 297] width 99 height 33
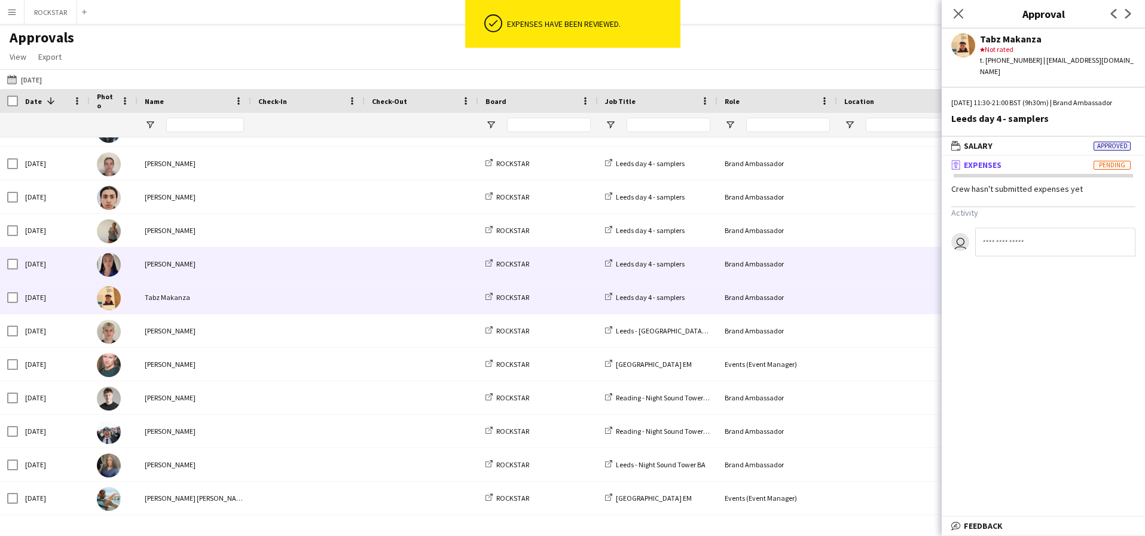
click at [288, 271] on span at bounding box center [307, 264] width 99 height 33
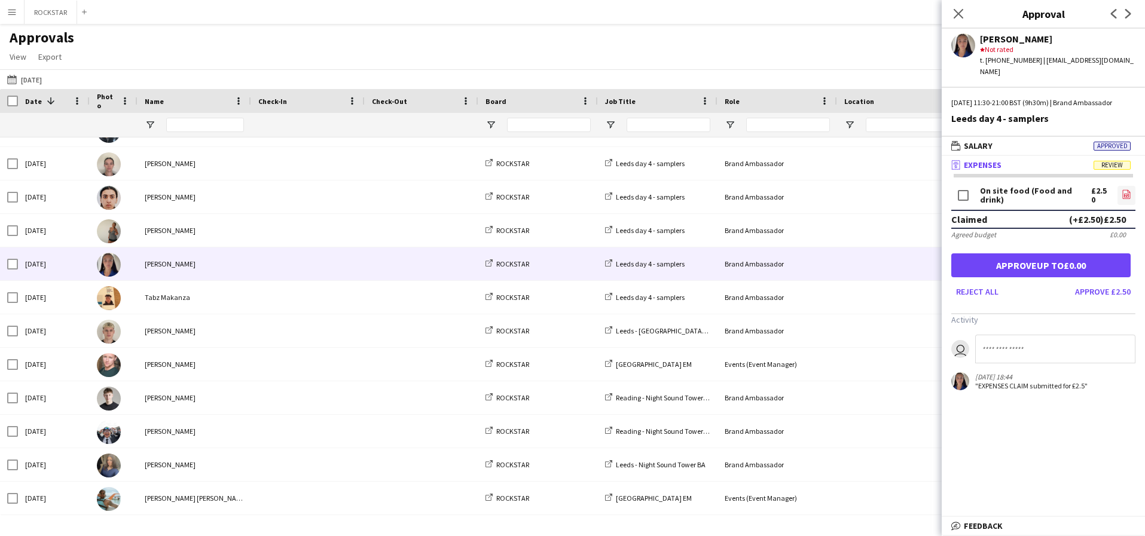
click at [1130, 197] on icon "file-image" at bounding box center [1127, 195] width 10 height 10
click at [1104, 289] on button "Approve £2.50" at bounding box center [1102, 291] width 65 height 19
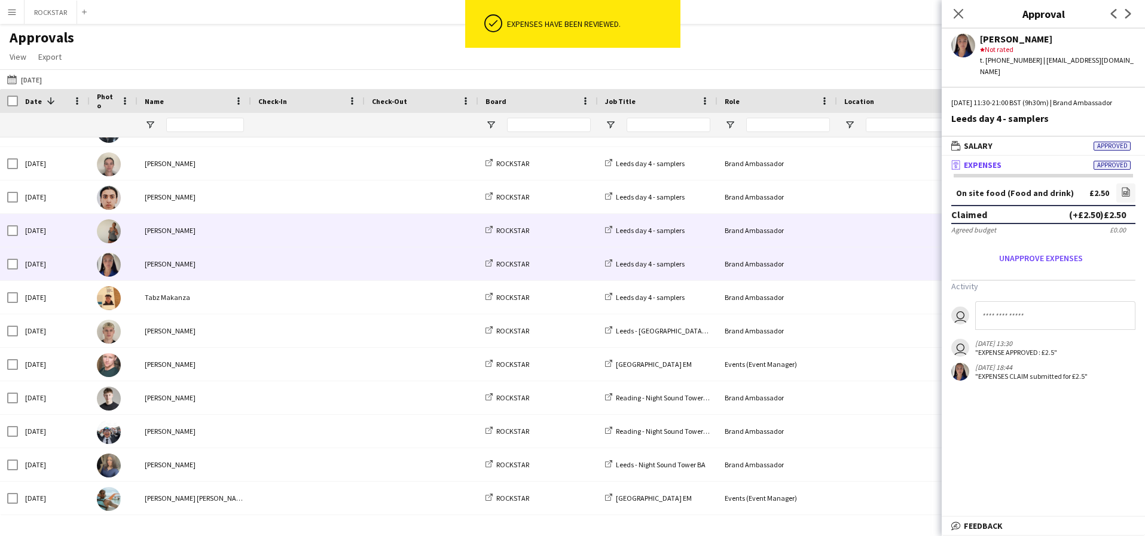
click at [353, 223] on span at bounding box center [307, 230] width 99 height 33
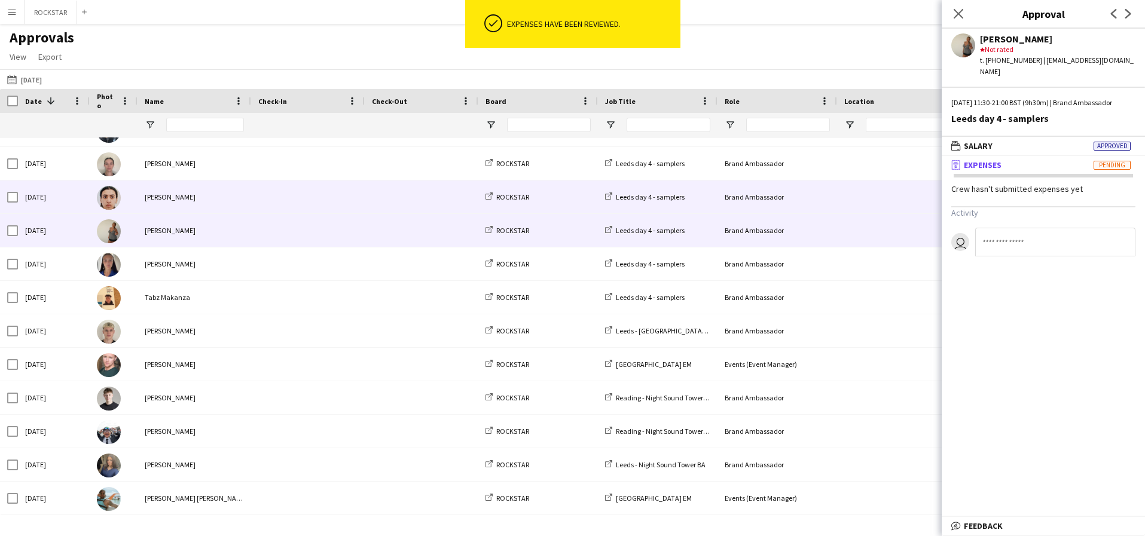
click at [316, 202] on span at bounding box center [307, 197] width 99 height 33
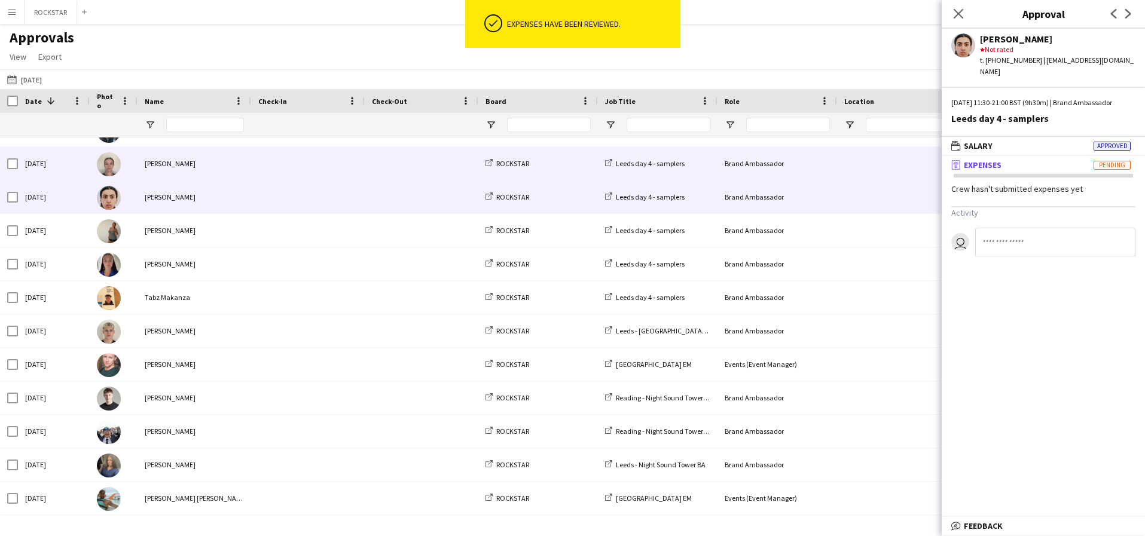
click at [335, 159] on span at bounding box center [307, 163] width 99 height 33
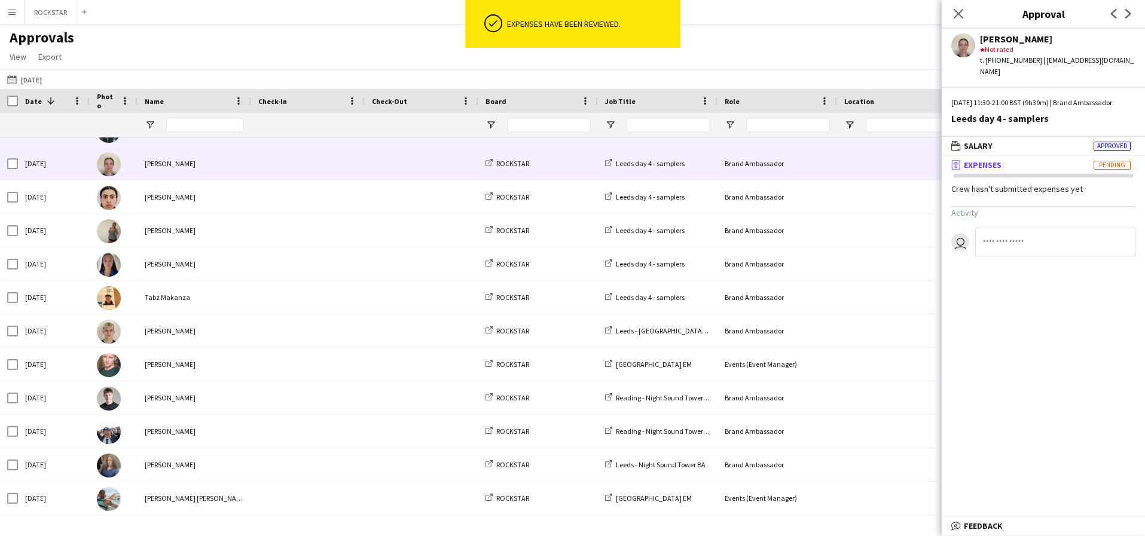
scroll to position [1225, 0]
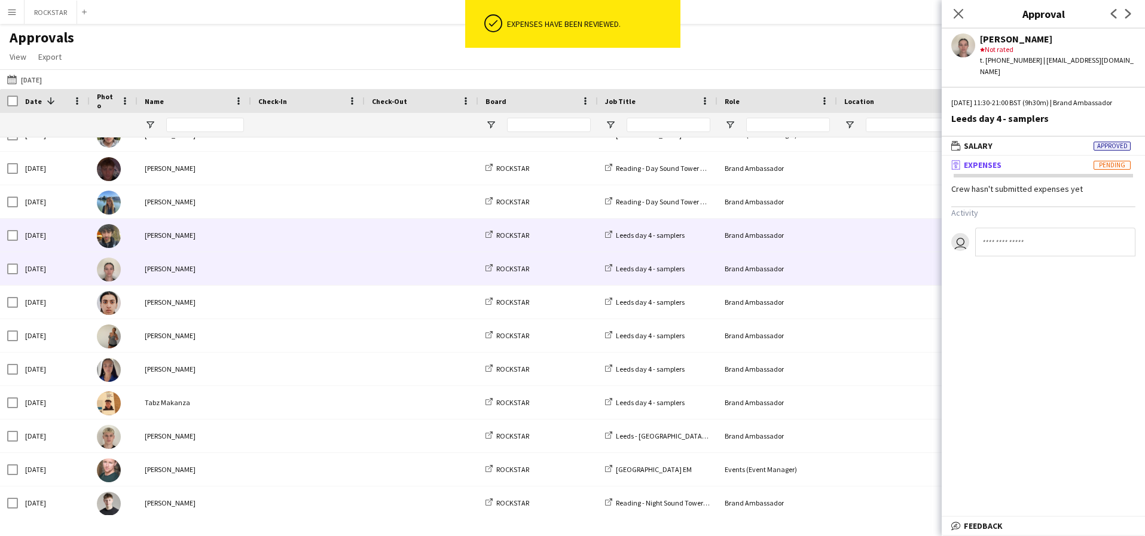
click at [280, 243] on span at bounding box center [307, 235] width 99 height 33
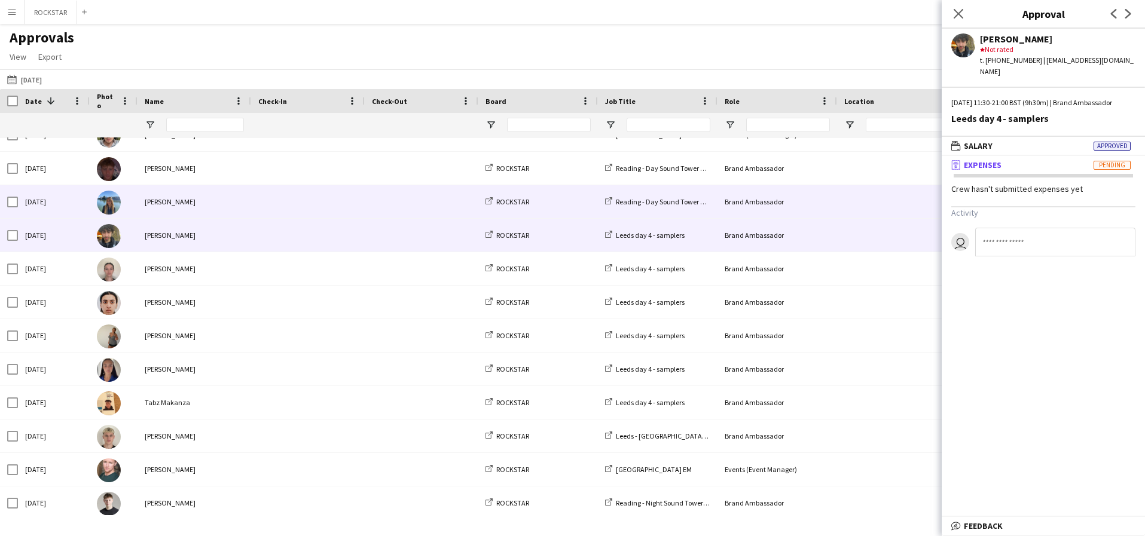
click at [289, 212] on span at bounding box center [307, 201] width 99 height 33
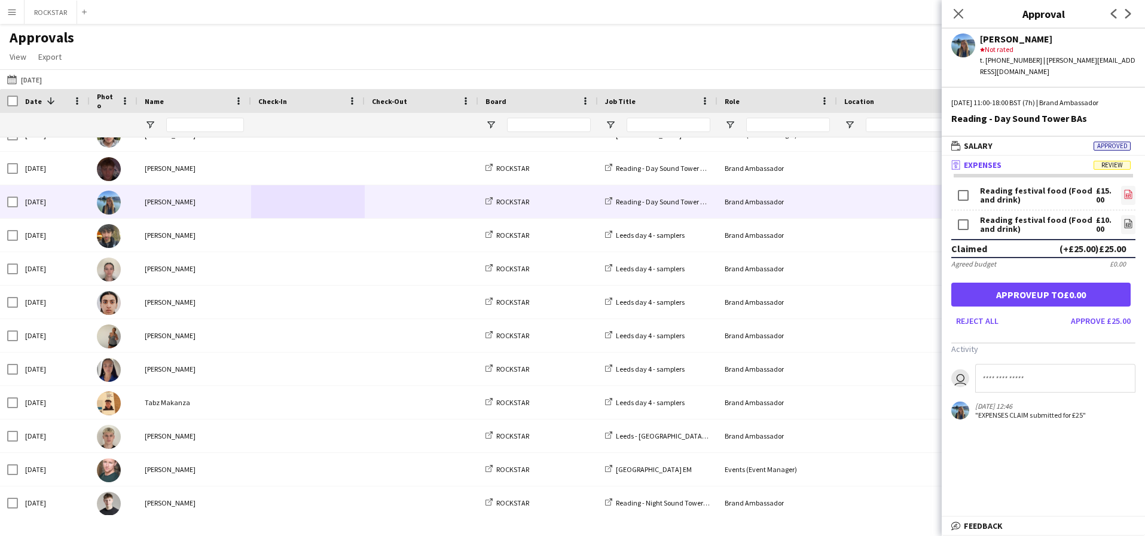
click at [1131, 190] on icon at bounding box center [1129, 194] width 8 height 9
click at [1134, 215] on link "file-image" at bounding box center [1128, 224] width 14 height 19
click at [1119, 315] on button "Approve £25.00" at bounding box center [1100, 321] width 69 height 19
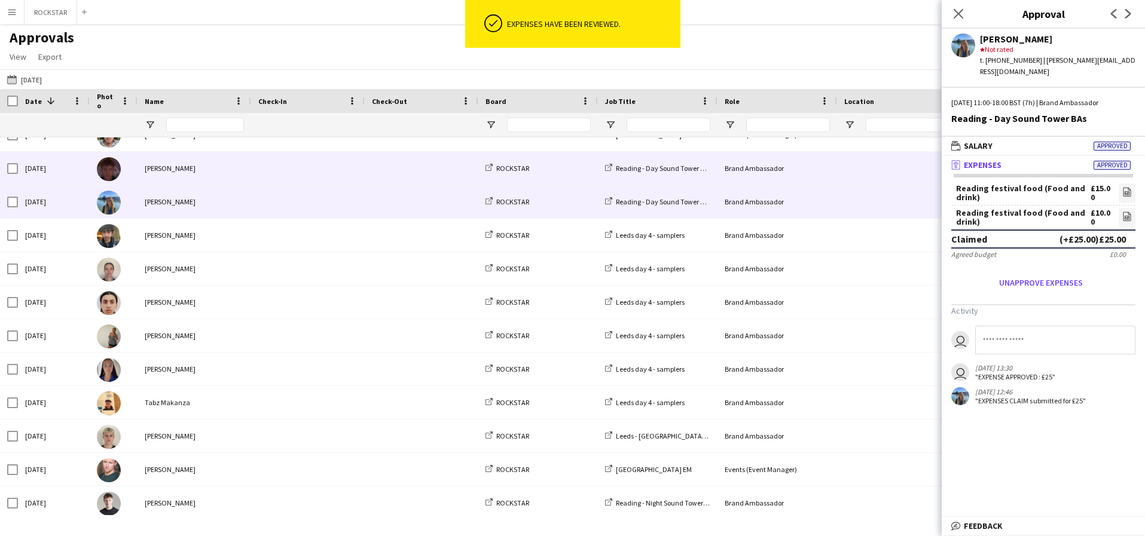
click at [342, 178] on span at bounding box center [307, 168] width 99 height 33
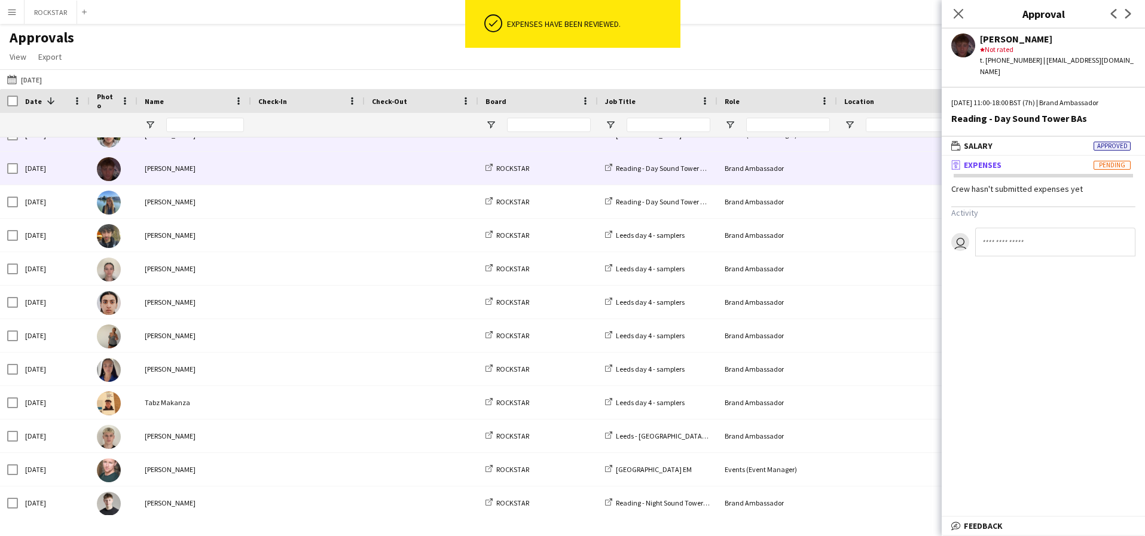
scroll to position [1187, 0]
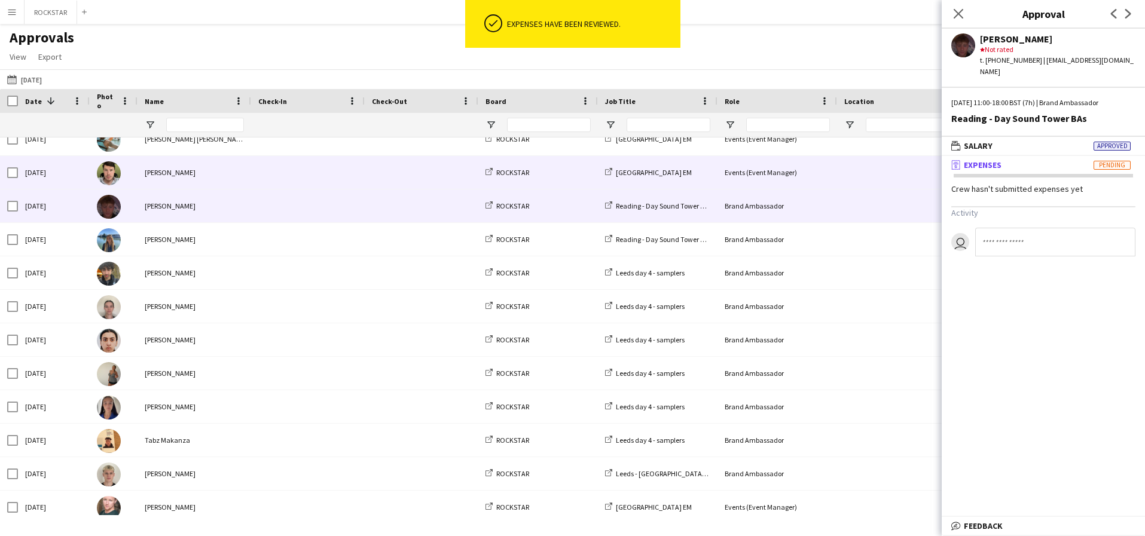
click at [341, 176] on span at bounding box center [307, 172] width 99 height 33
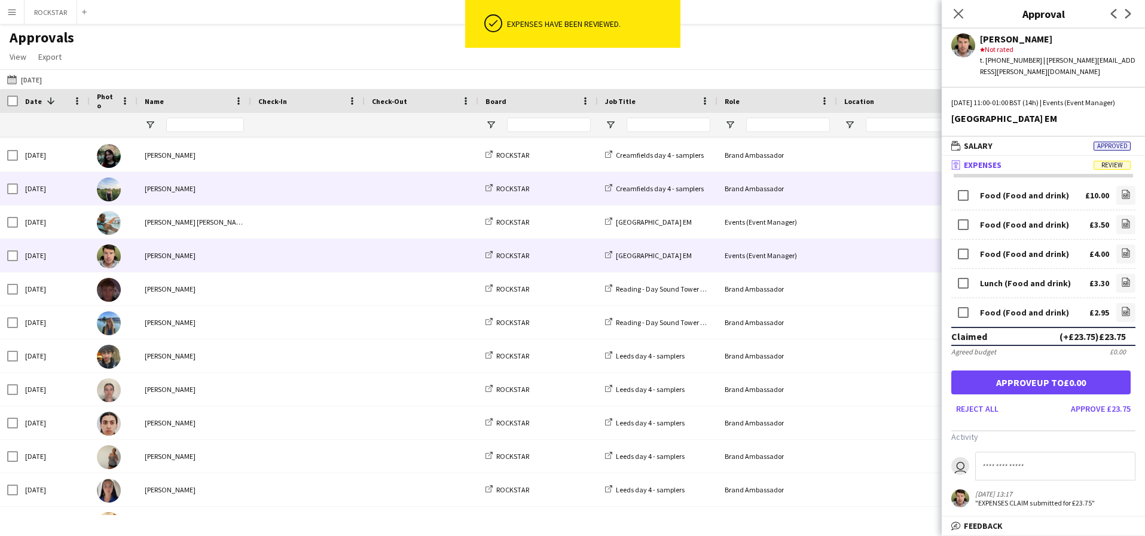
scroll to position [1104, 0]
click at [341, 176] on span at bounding box center [307, 188] width 99 height 33
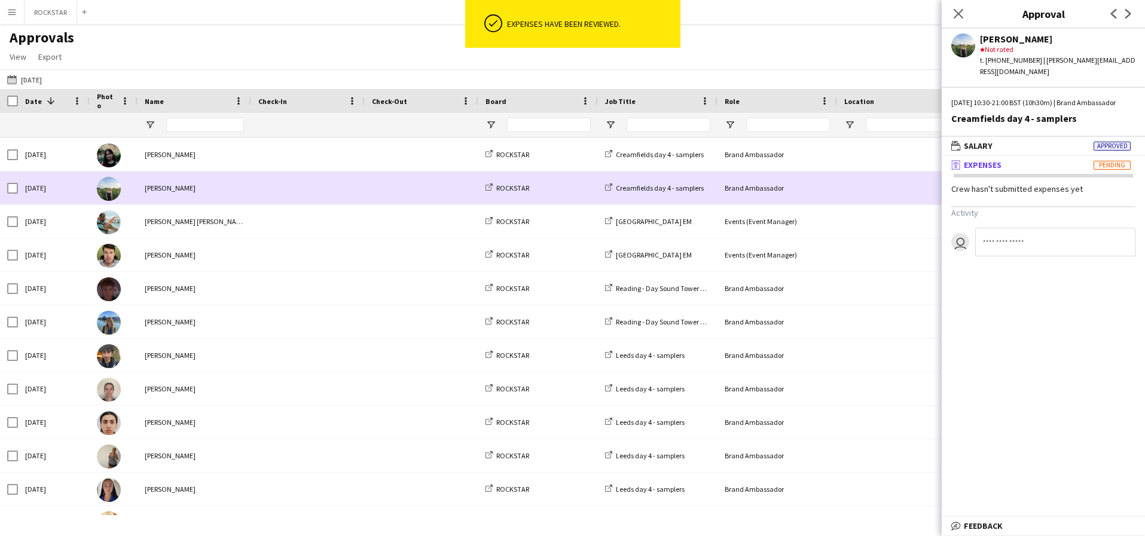
click at [326, 158] on span at bounding box center [307, 154] width 99 height 33
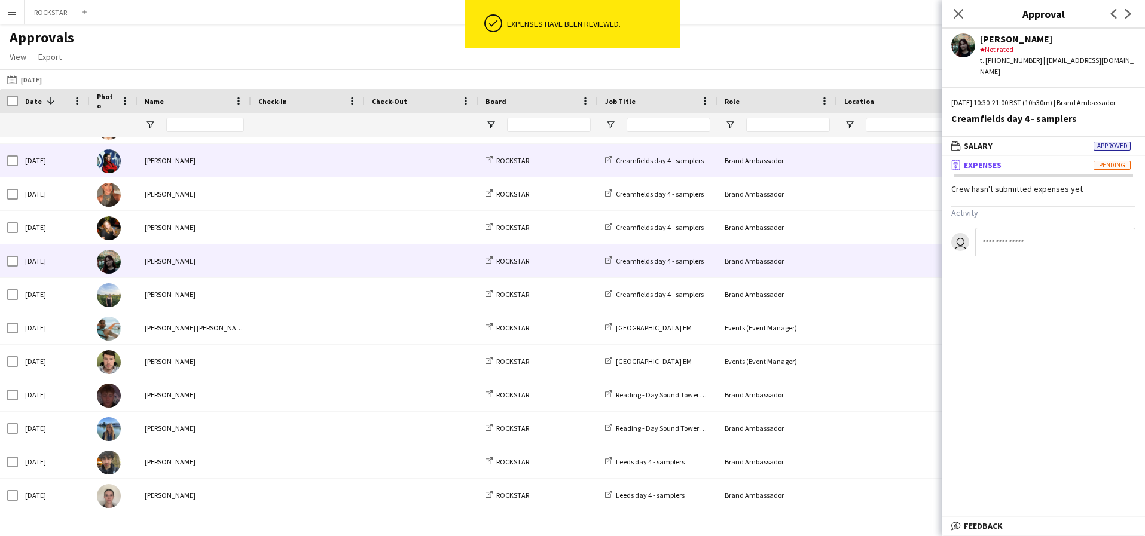
scroll to position [997, 0]
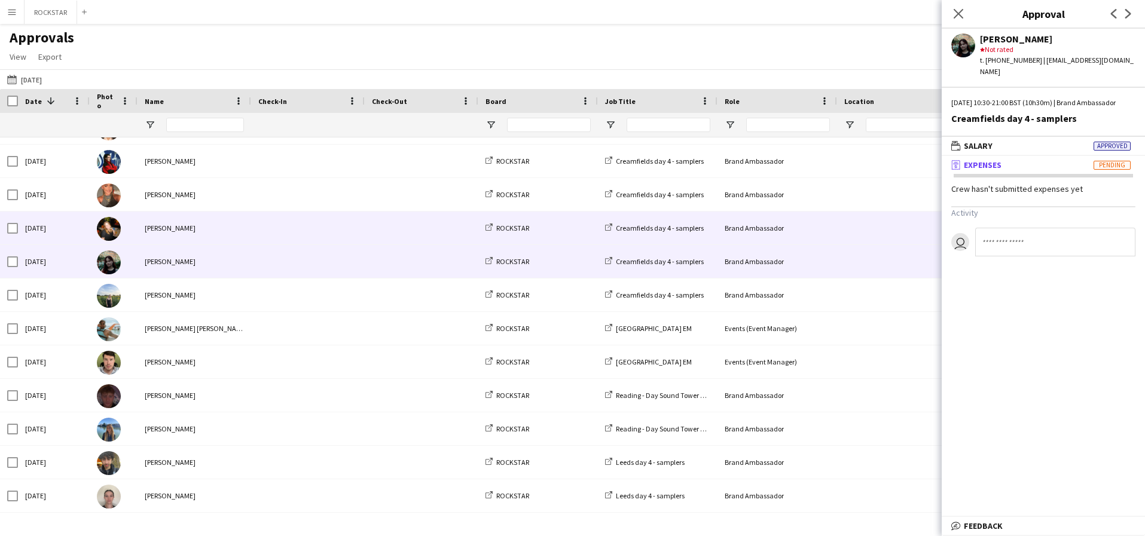
click at [301, 228] on span at bounding box center [307, 228] width 99 height 33
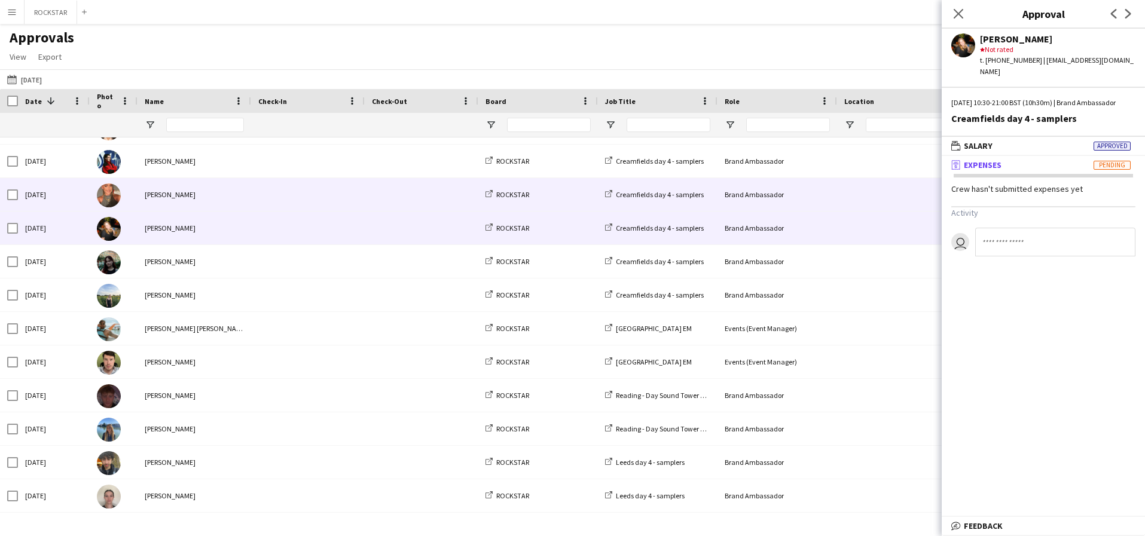
click at [301, 201] on span at bounding box center [307, 194] width 99 height 33
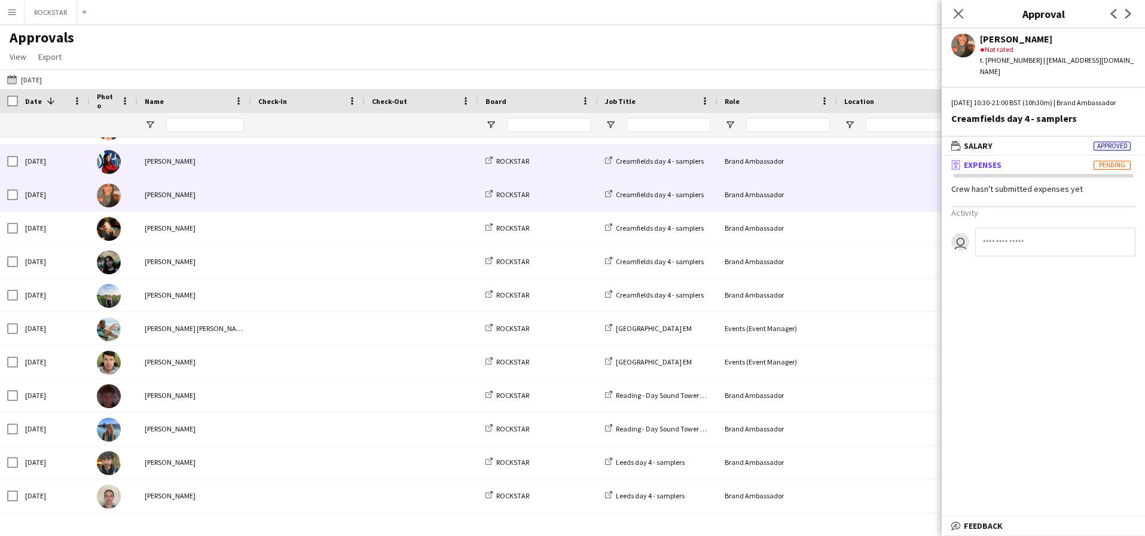
click at [280, 161] on span at bounding box center [307, 161] width 99 height 33
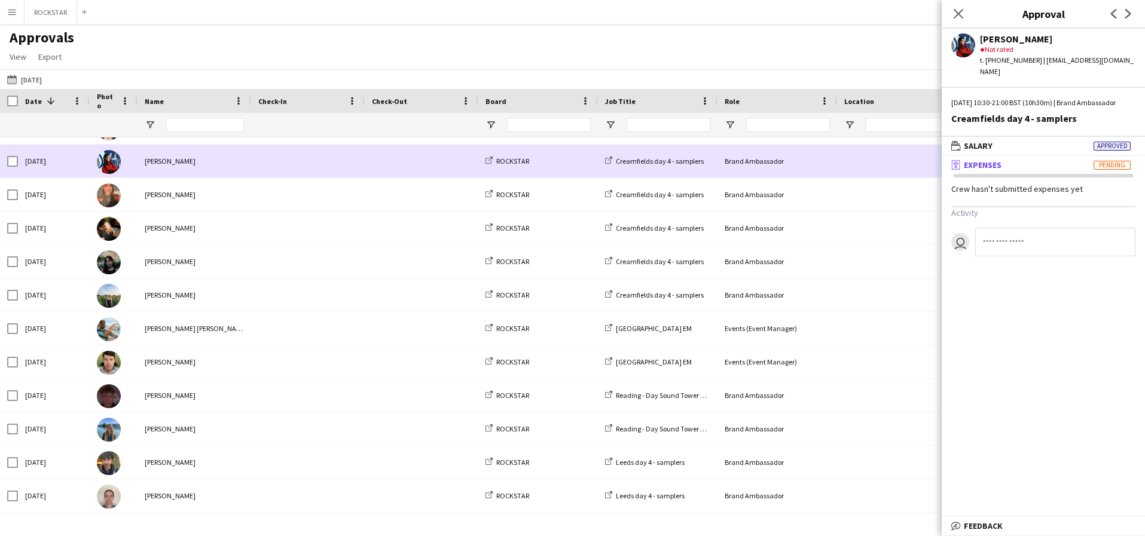
scroll to position [931, 0]
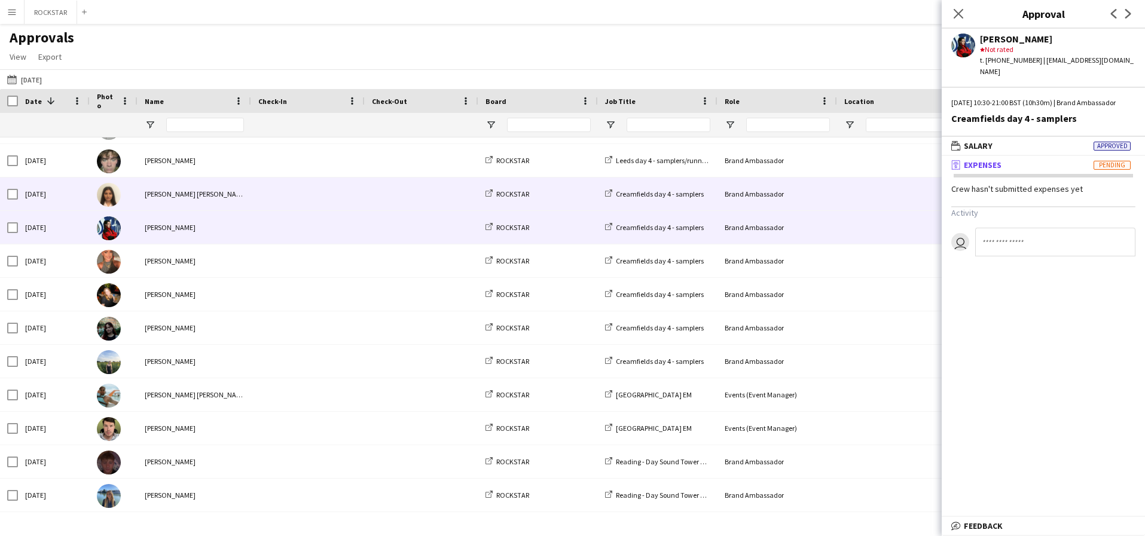
click at [252, 200] on div at bounding box center [308, 194] width 114 height 33
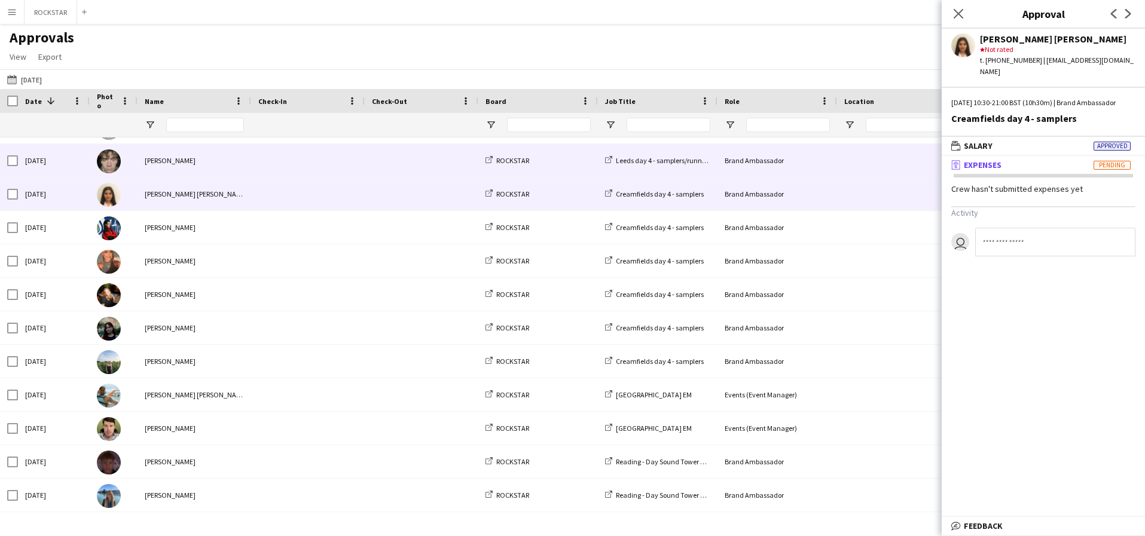
click at [268, 159] on span at bounding box center [307, 160] width 99 height 33
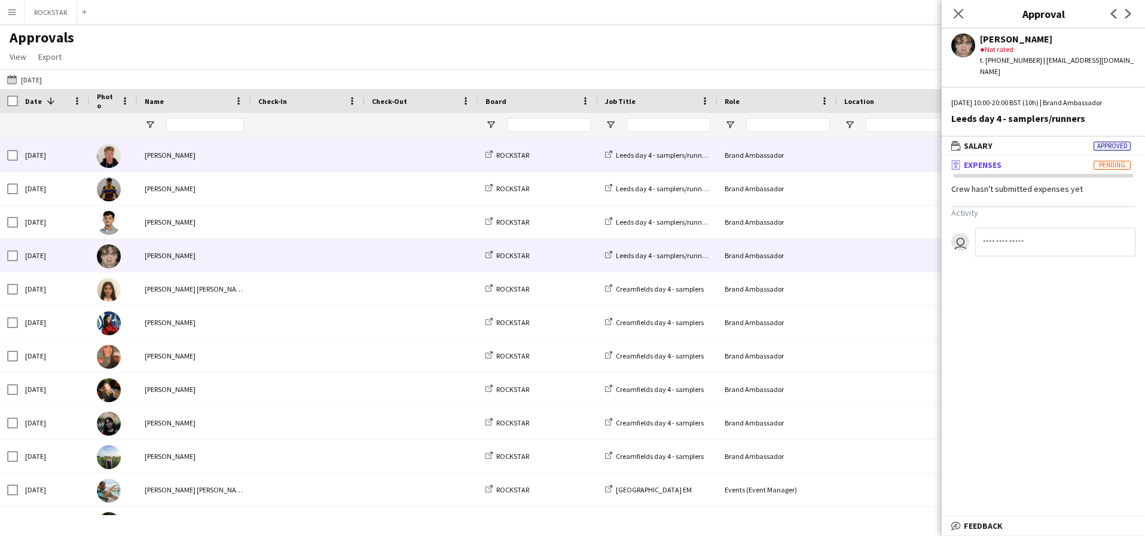
scroll to position [834, 0]
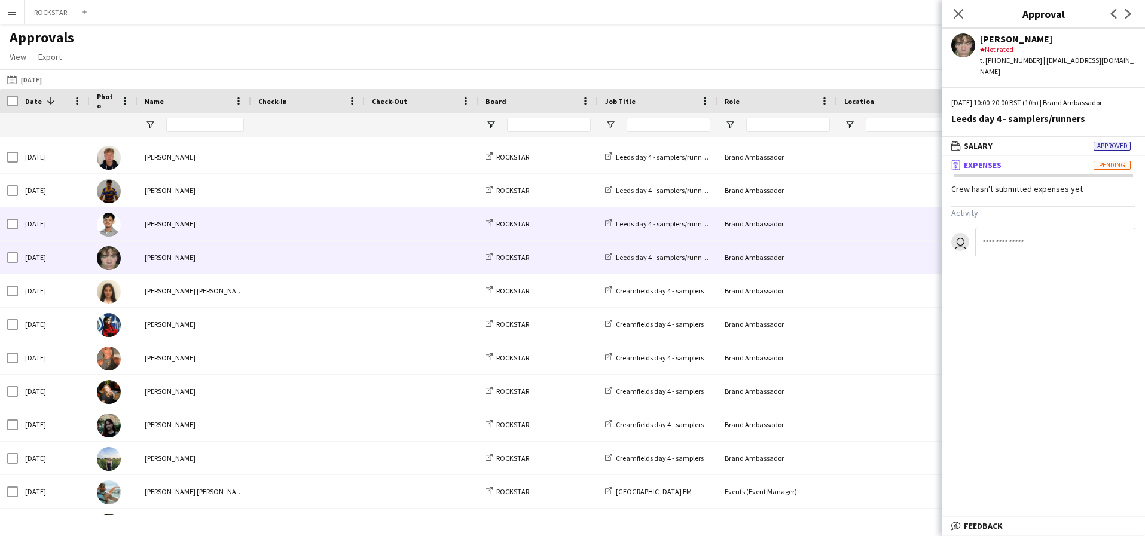
click at [258, 219] on span at bounding box center [307, 223] width 99 height 33
